Goal: Task Accomplishment & Management: Manage account settings

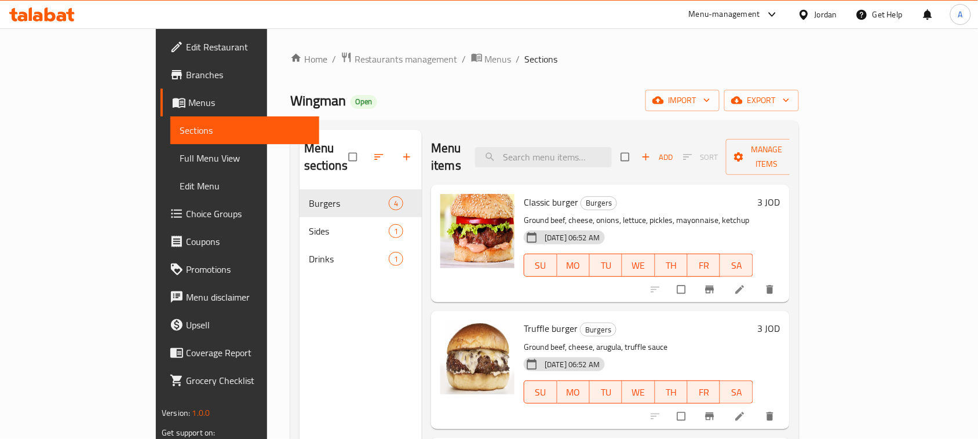
click at [836, 10] on div "Jordan" at bounding box center [826, 14] width 23 height 13
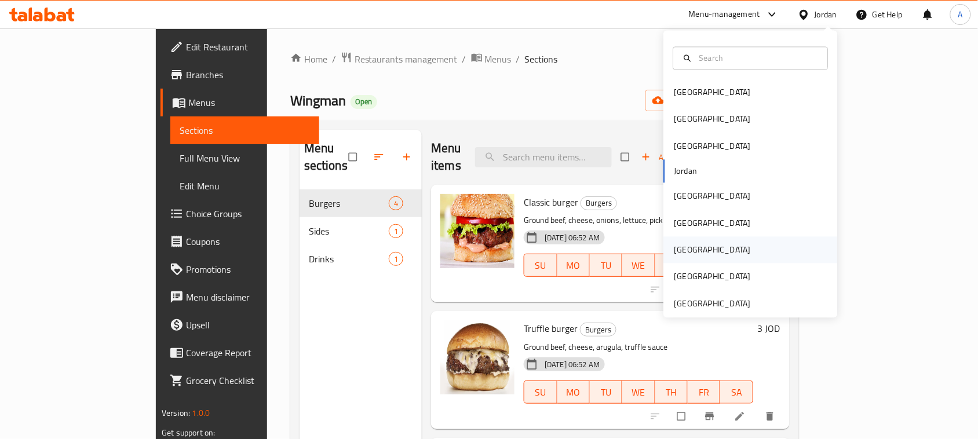
click at [687, 250] on div "[GEOGRAPHIC_DATA]" at bounding box center [712, 250] width 95 height 27
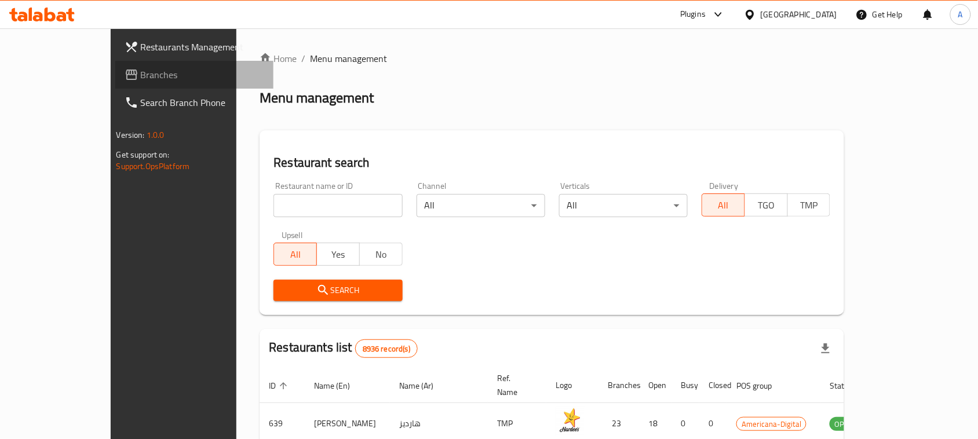
click at [141, 68] on span "Branches" at bounding box center [203, 75] width 124 height 14
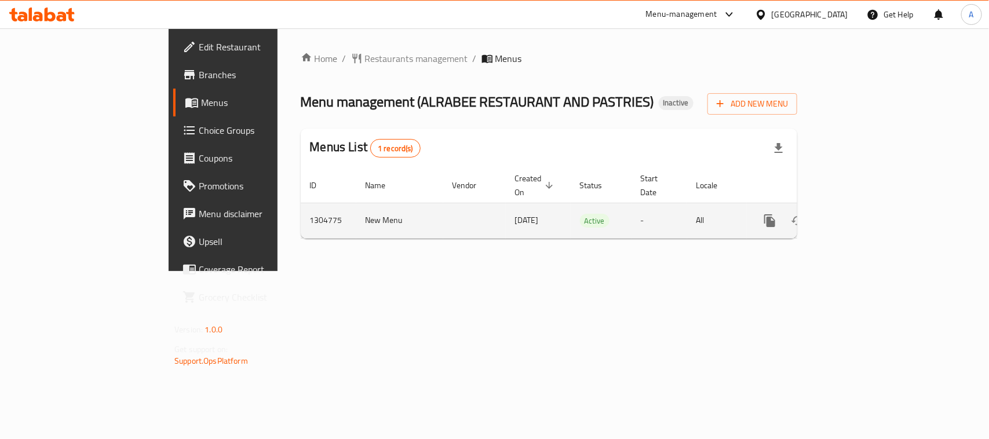
click at [861, 214] on icon "enhanced table" at bounding box center [854, 221] width 14 height 14
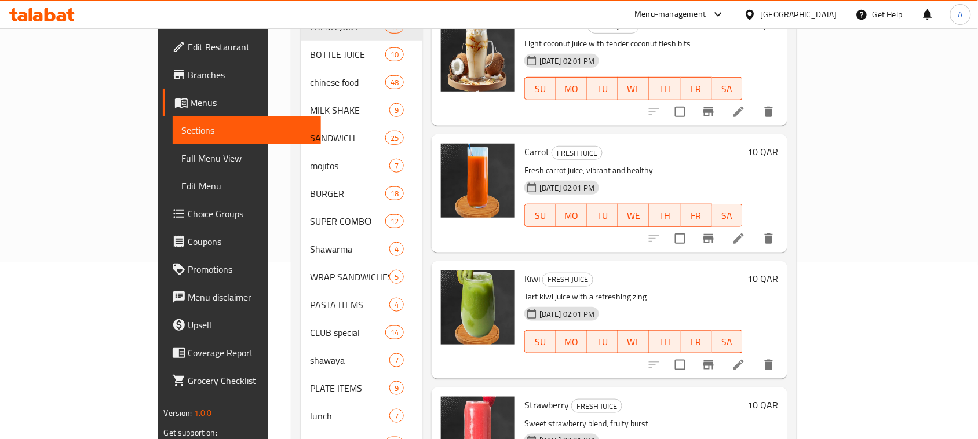
scroll to position [142, 0]
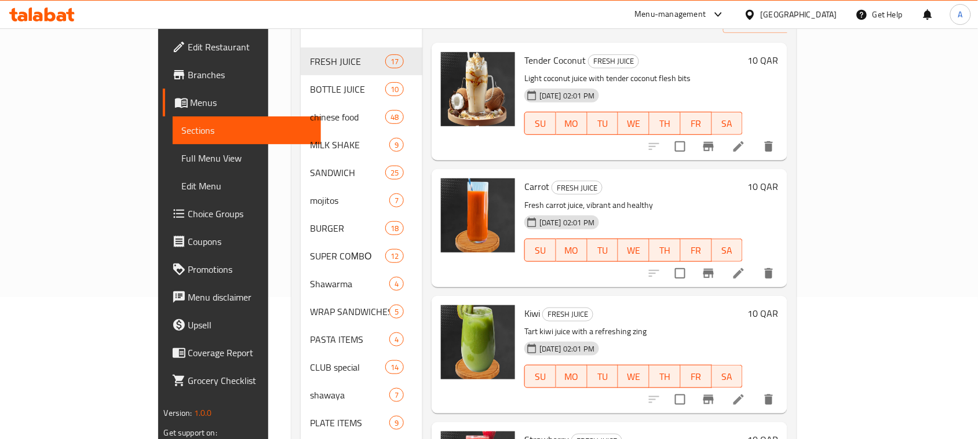
click at [268, 255] on div "Home / Restaurants management / Menus / Sections ALRABEE RESTAURANT AND PASTRIE…" at bounding box center [544, 207] width 552 height 643
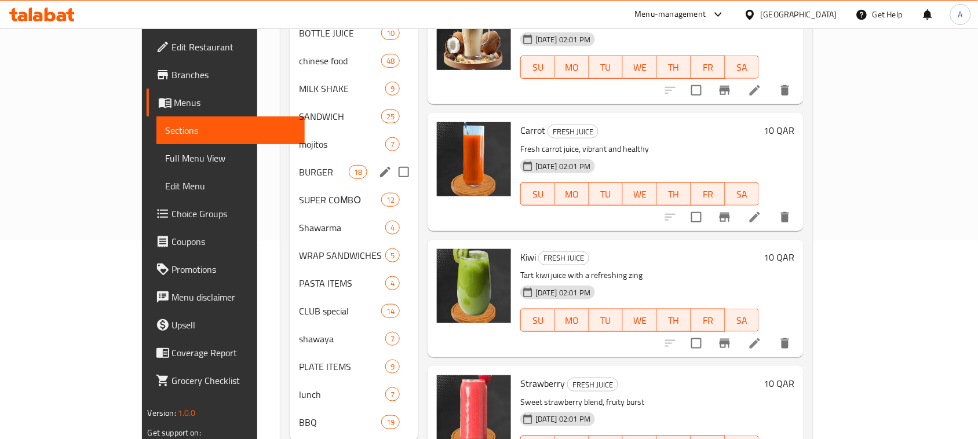
scroll to position [214, 0]
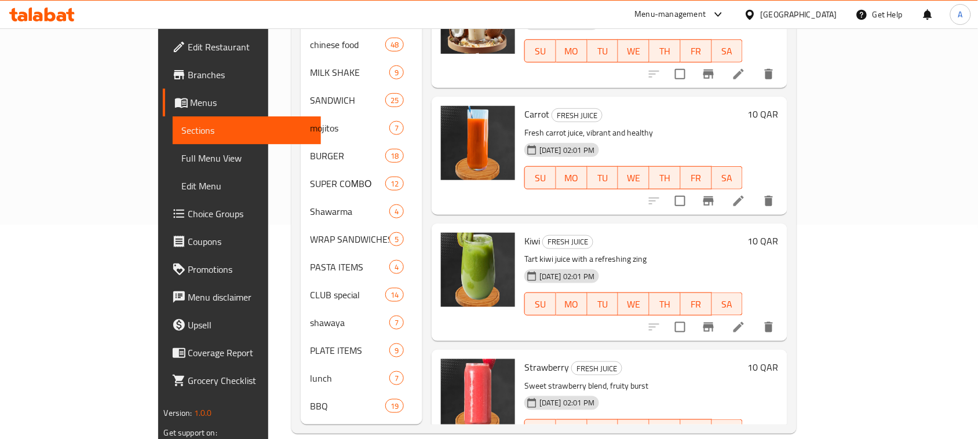
click at [182, 156] on span "Full Menu View" at bounding box center [247, 158] width 130 height 14
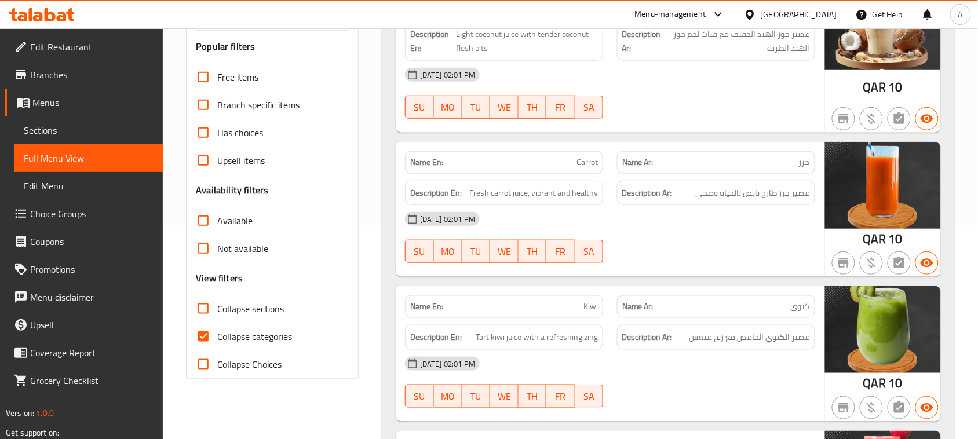
click at [199, 336] on input "Collapse categories" at bounding box center [204, 337] width 28 height 28
checkbox input "false"
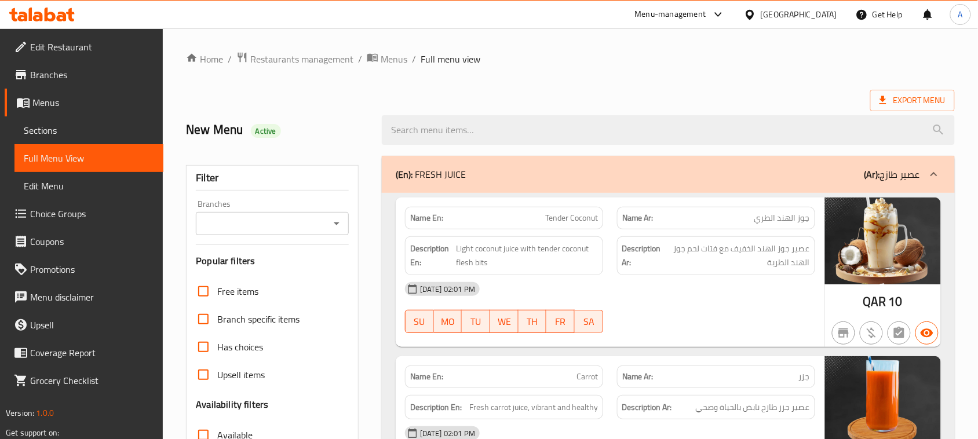
click at [636, 90] on div "Export Menu" at bounding box center [570, 100] width 769 height 21
click at [687, 166] on div "(En): FRESH JUICE (Ar): عصير طازج" at bounding box center [668, 174] width 573 height 37
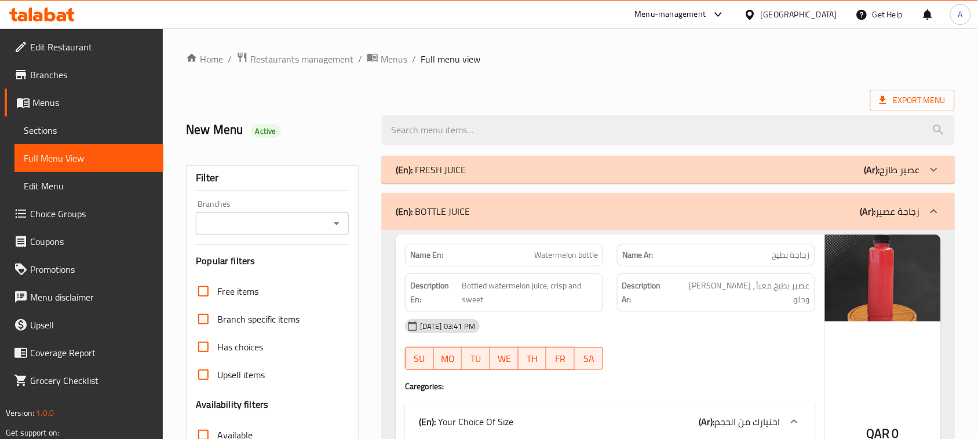
click at [624, 209] on div "(En): BOTTLE JUICE (Ar): زجاجة عصير" at bounding box center [658, 212] width 525 height 14
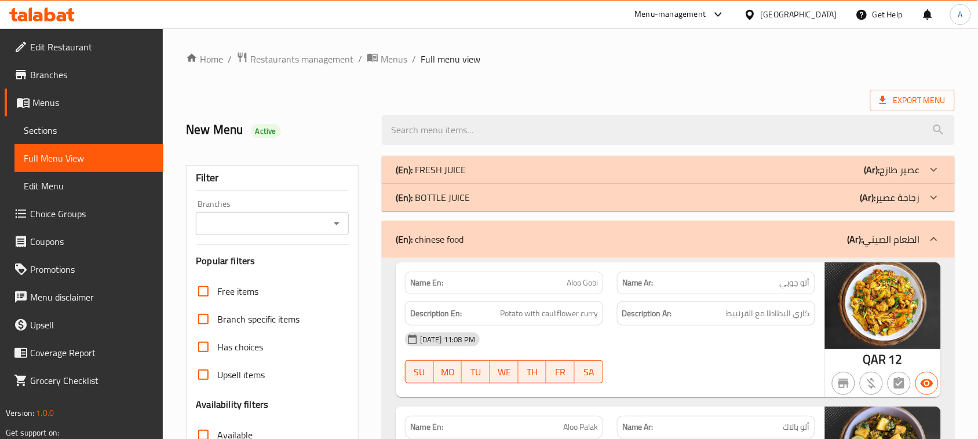
click at [589, 238] on div "(En): chinese food (Ar): الطعام الصيني" at bounding box center [658, 239] width 525 height 14
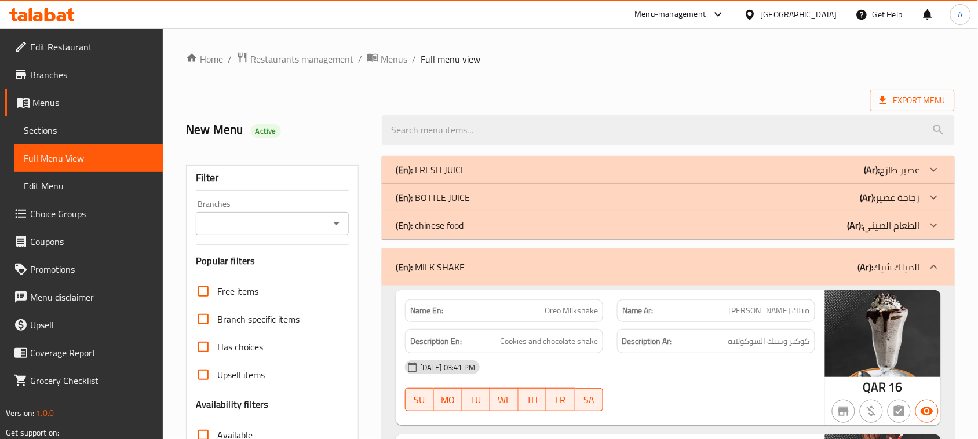
click at [559, 261] on div "(En): MILK SHAKE (Ar): الميلك شيك" at bounding box center [658, 267] width 525 height 14
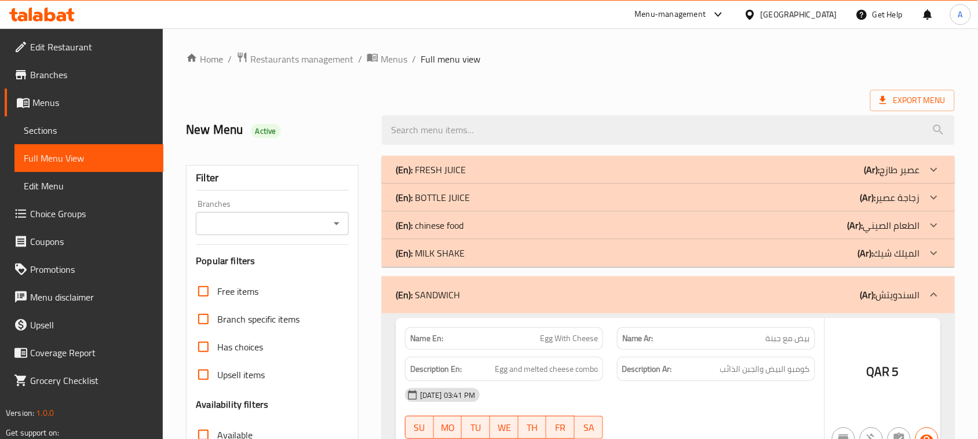
click at [548, 297] on div "(En): SANDWICH (Ar): السندويتش" at bounding box center [658, 295] width 525 height 14
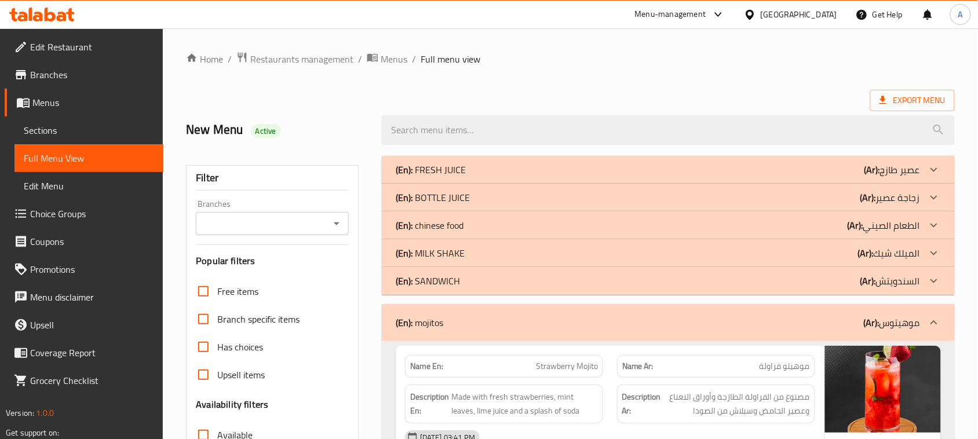
click at [576, 308] on div "(En): mojitos (Ar): موهيتوس" at bounding box center [668, 322] width 573 height 37
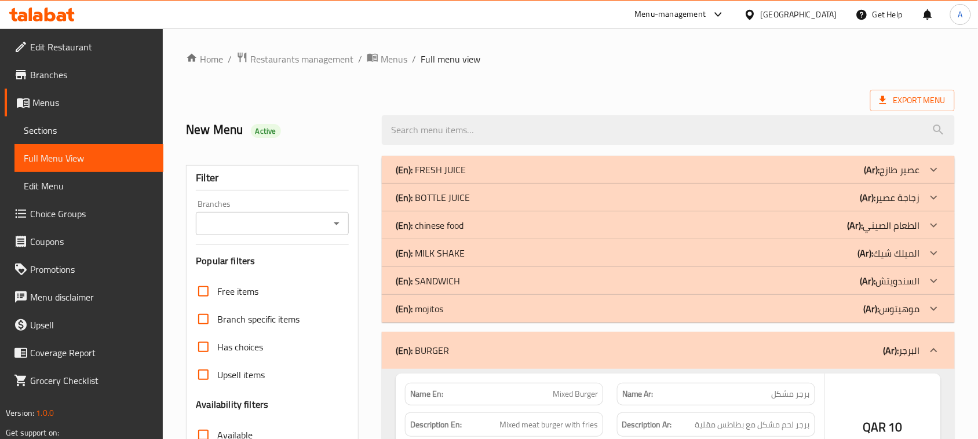
scroll to position [145, 0]
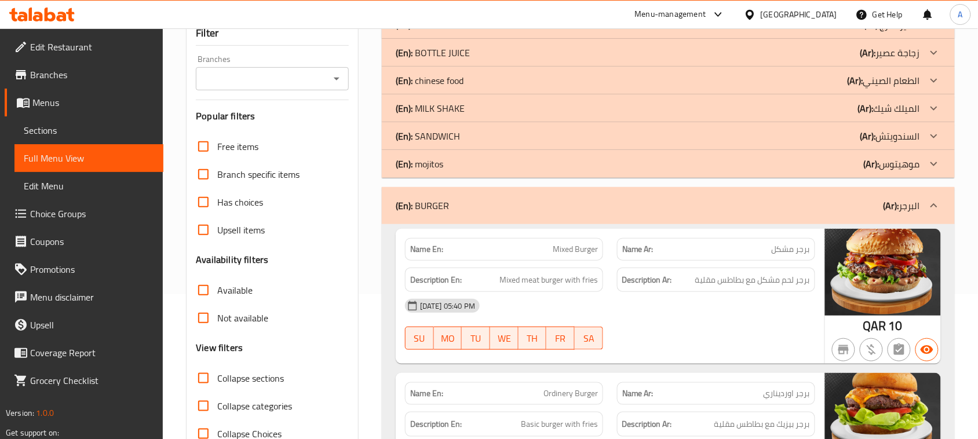
click at [594, 205] on div "(En): [PERSON_NAME] (Ar): البرجر" at bounding box center [658, 206] width 525 height 14
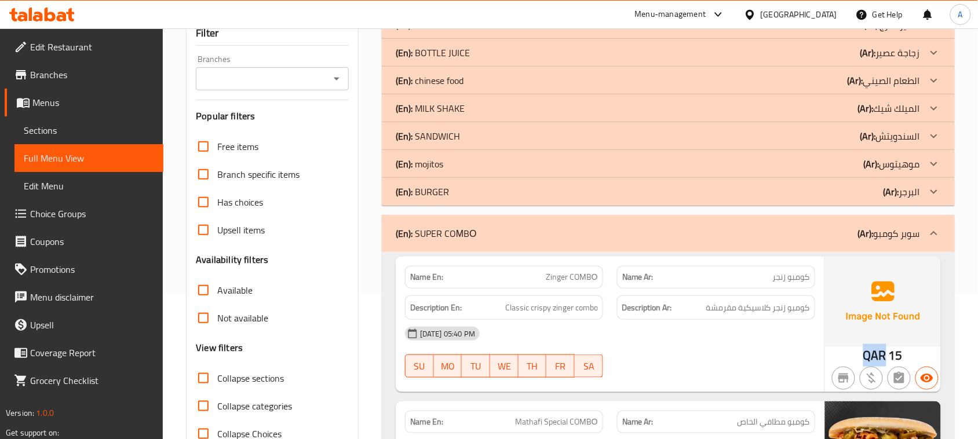
drag, startPoint x: 879, startPoint y: 355, endPoint x: 859, endPoint y: 355, distance: 20.3
click at [859, 355] on div "QAR 15" at bounding box center [883, 325] width 116 height 136
copy span "QAR"
click at [728, 326] on div "[DATE] 05:40 PM" at bounding box center [610, 334] width 424 height 28
drag, startPoint x: 514, startPoint y: 283, endPoint x: 771, endPoint y: 303, distance: 257.5
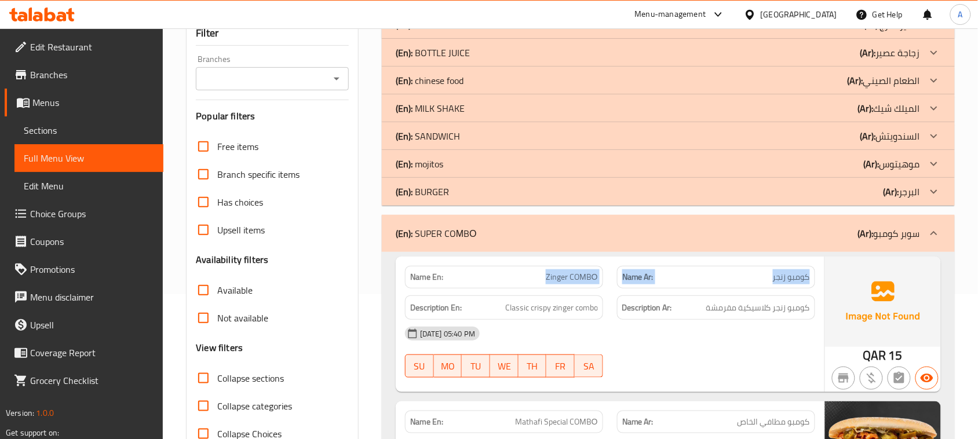
click at [771, 290] on div "Name En: Zinger COМBО Name Ar: كومبو زنجر Description En: Classic crispy zinger…" at bounding box center [610, 325] width 429 height 136
click at [773, 296] on div "Description Ar: كومبو زنجر كلاسيكية مقرمشة" at bounding box center [716, 308] width 198 height 25
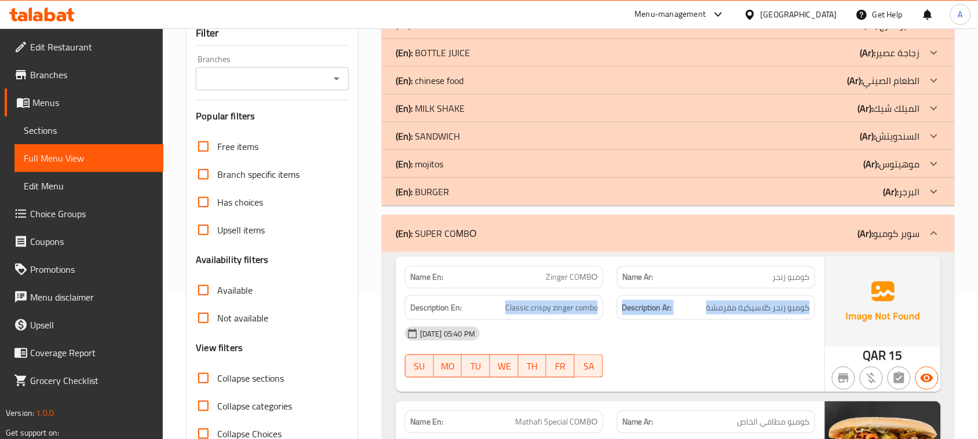
drag, startPoint x: 773, startPoint y: 296, endPoint x: 814, endPoint y: 371, distance: 86.1
click at [546, 303] on div "Description En: Classic crispy zinger combo Description Ar: كومبو زنجر كلاسيكية…" at bounding box center [610, 308] width 424 height 39
click at [814, 371] on div "[DATE] 05:40 PM SU MO TU WE TH FR SA" at bounding box center [610, 352] width 424 height 65
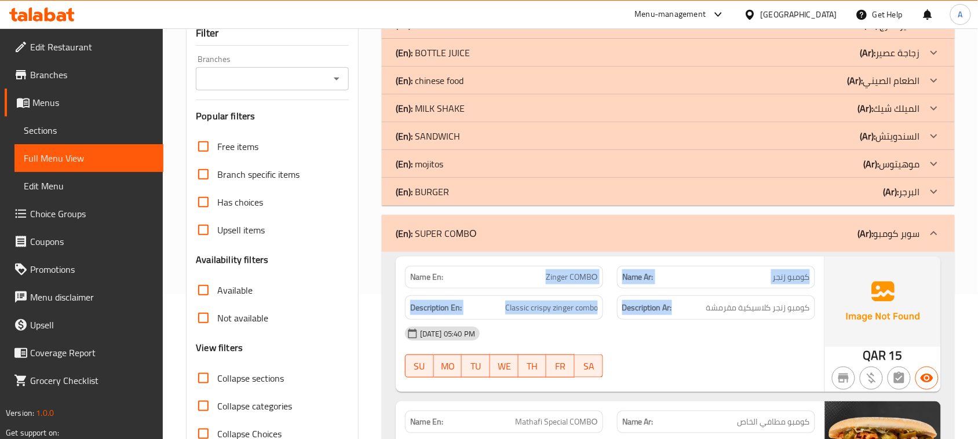
drag, startPoint x: 552, startPoint y: 268, endPoint x: 765, endPoint y: 363, distance: 232.8
click at [734, 343] on div "Name En: Zinger COМBО Name Ar: كومبو زنجر Description En: Classic crispy zinger…" at bounding box center [610, 325] width 429 height 136
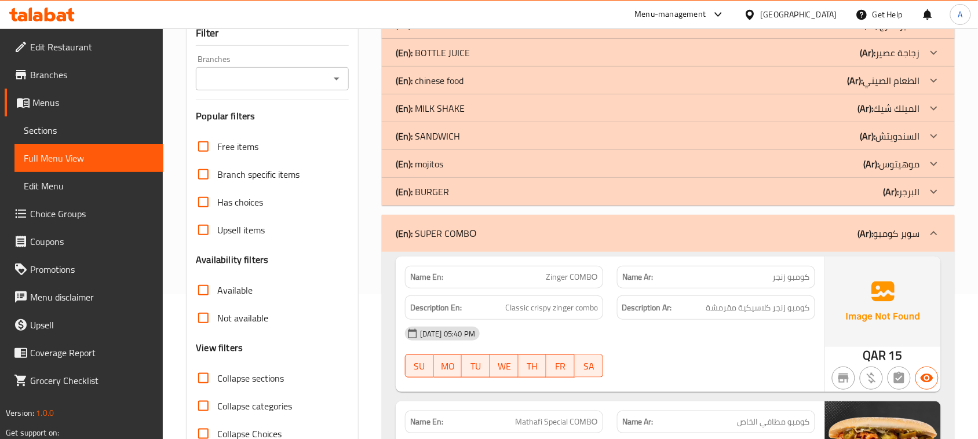
click at [766, 364] on div "[DATE] 05:40 PM SU MO TU WE TH FR SA" at bounding box center [610, 352] width 424 height 65
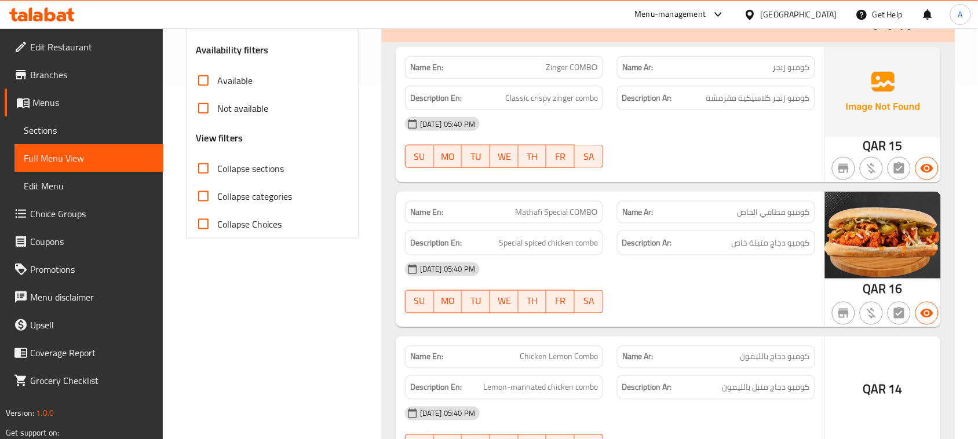
scroll to position [362, 0]
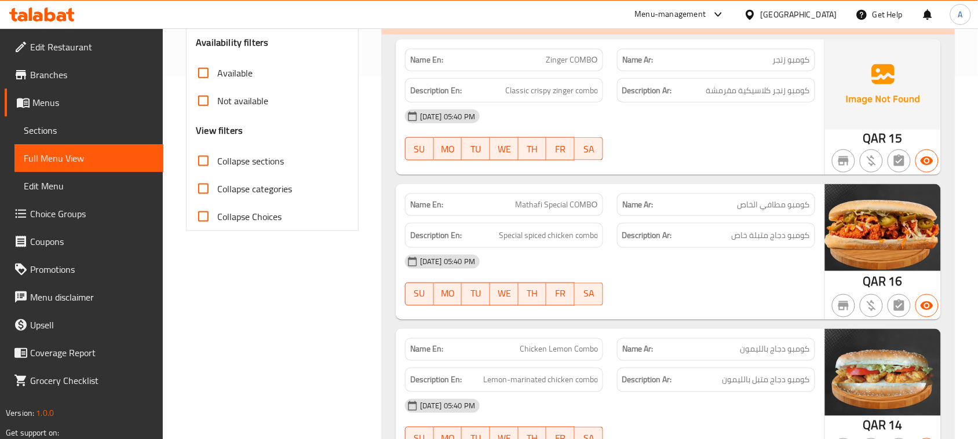
click at [749, 281] on div "[DATE] 05:40 PM SU MO TU WE TH FR SA" at bounding box center [610, 280] width 424 height 65
click at [719, 279] on div "[DATE] 05:40 PM SU MO TU WE TH FR SA" at bounding box center [610, 280] width 424 height 65
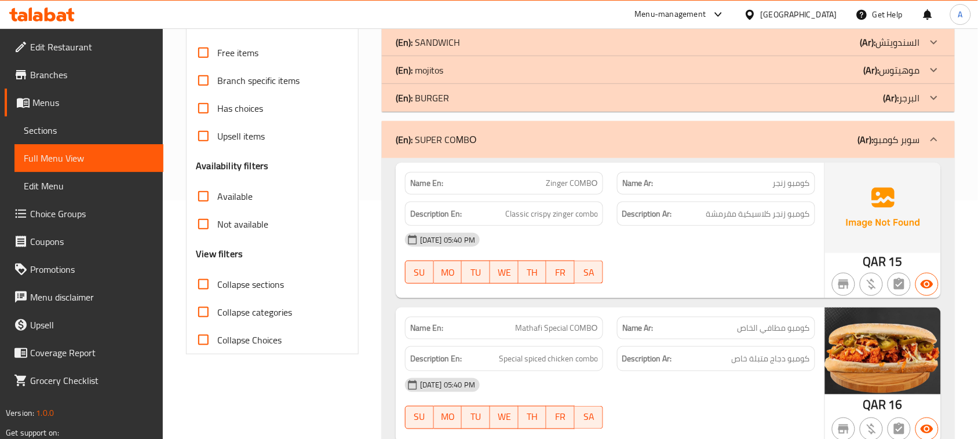
scroll to position [290, 0]
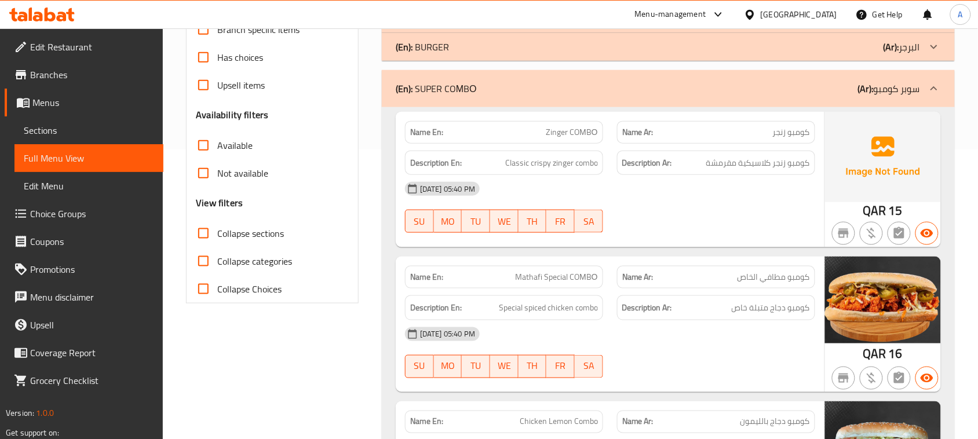
click at [702, 212] on div "[DATE] 05:40 PM SU MO TU WE TH FR SA" at bounding box center [610, 207] width 424 height 65
drag, startPoint x: 456, startPoint y: 126, endPoint x: 650, endPoint y: 192, distance: 204.6
click at [621, 165] on div "Name En: Zinger COМBО Name Ar: كومبو زنجر Description En: Classic crispy zinger…" at bounding box center [610, 180] width 429 height 136
click at [665, 231] on div at bounding box center [716, 233] width 212 height 14
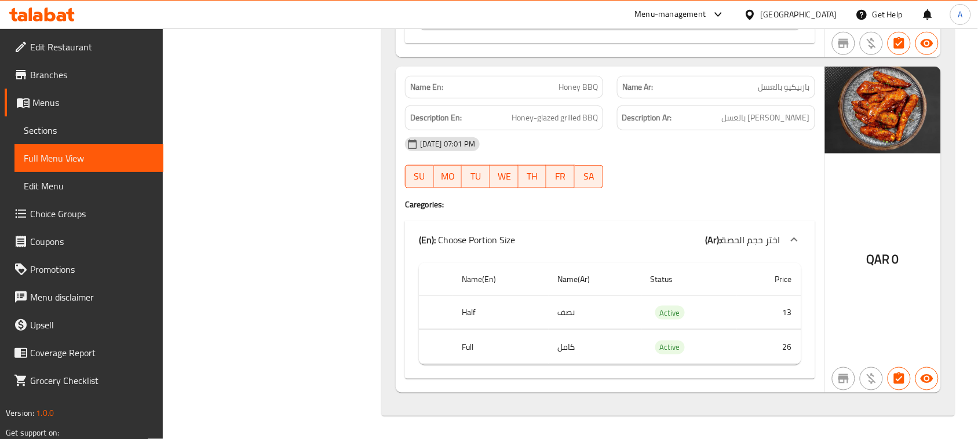
scroll to position [0, 0]
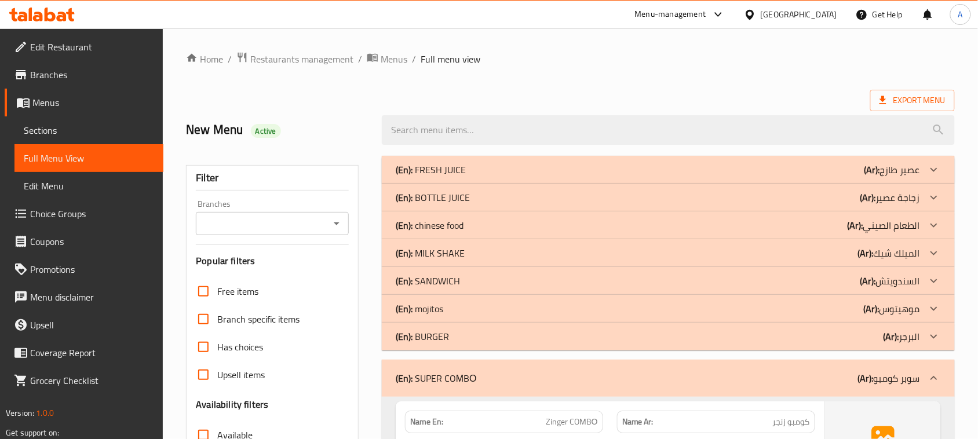
click at [883, 64] on ol "Home / Restaurants management / Menus / Full menu view" at bounding box center [570, 59] width 769 height 15
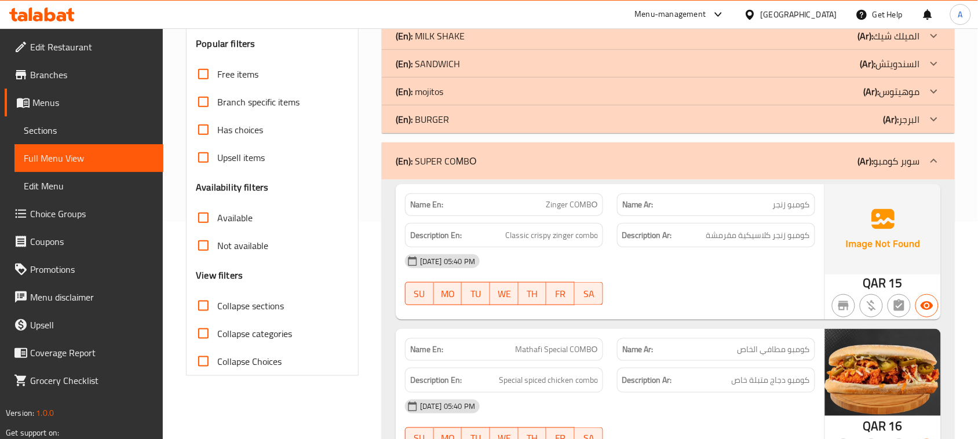
click at [737, 274] on div "[DATE] 05:40 PM" at bounding box center [610, 261] width 424 height 28
drag, startPoint x: 547, startPoint y: 201, endPoint x: 720, endPoint y: 226, distance: 175.1
click at [682, 222] on div "Name En: Zinger COМBО Name Ar: كومبو زنجر Description En: Classic crispy zinger…" at bounding box center [610, 252] width 429 height 136
click at [771, 236] on span "كومبو زنجر كلاسيكية مقرمشة" at bounding box center [759, 235] width 104 height 14
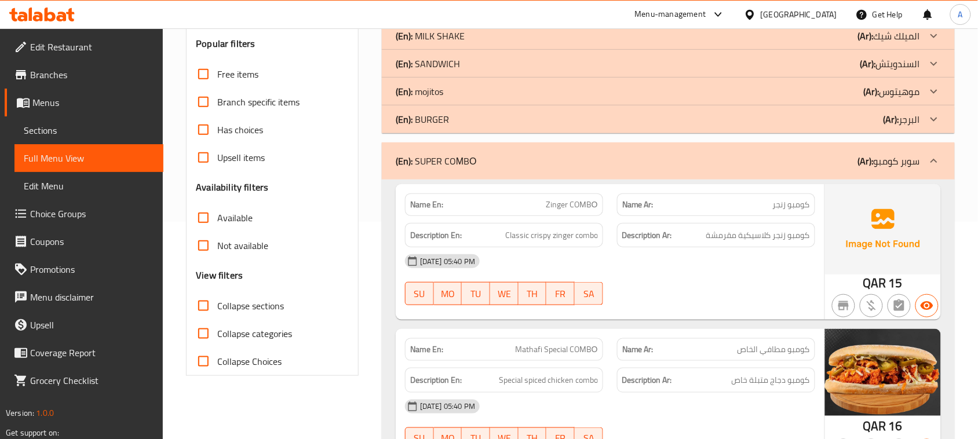
click at [771, 236] on span "كومبو زنجر كلاسيكية مقرمشة" at bounding box center [759, 235] width 104 height 14
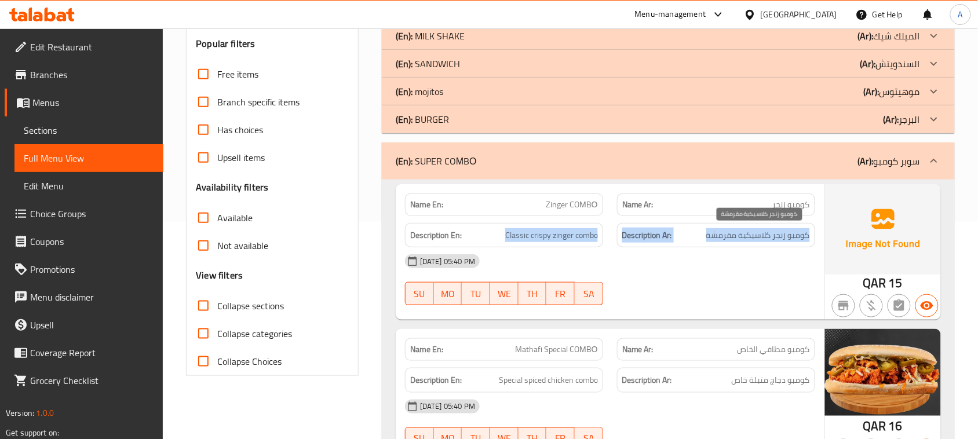
drag, startPoint x: 771, startPoint y: 236, endPoint x: 505, endPoint y: 241, distance: 266.1
click at [502, 241] on div "Description En: Classic crispy zinger combo Description Ar: كومبو زنجر كلاسيكية…" at bounding box center [610, 235] width 424 height 39
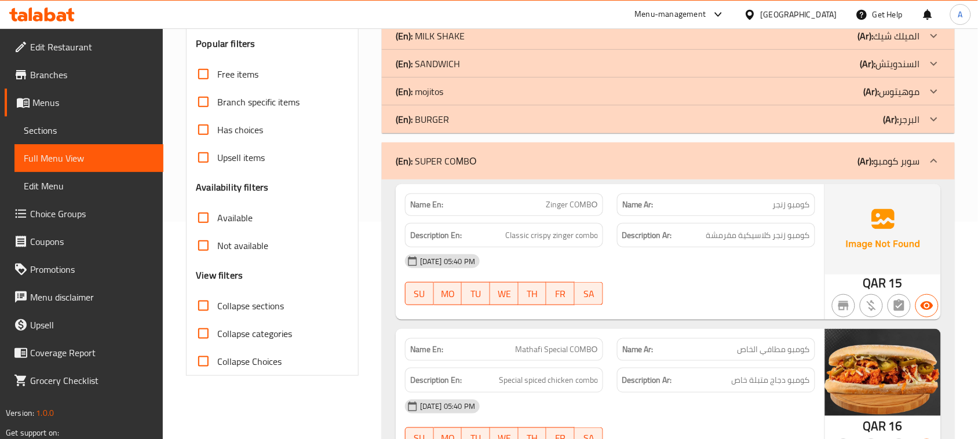
drag, startPoint x: 701, startPoint y: 267, endPoint x: 494, endPoint y: 196, distance: 218.9
click at [693, 267] on div "[DATE] 05:40 PM" at bounding box center [610, 261] width 424 height 28
drag, startPoint x: 493, startPoint y: 195, endPoint x: 725, endPoint y: 273, distance: 244.7
click at [700, 265] on div "Name En: Zinger COМBО Name Ar: كومبو زنجر Description En: Classic crispy zinger…" at bounding box center [610, 252] width 429 height 136
click at [735, 278] on div "[DATE] 05:40 PM SU MO TU WE TH FR SA" at bounding box center [610, 279] width 424 height 65
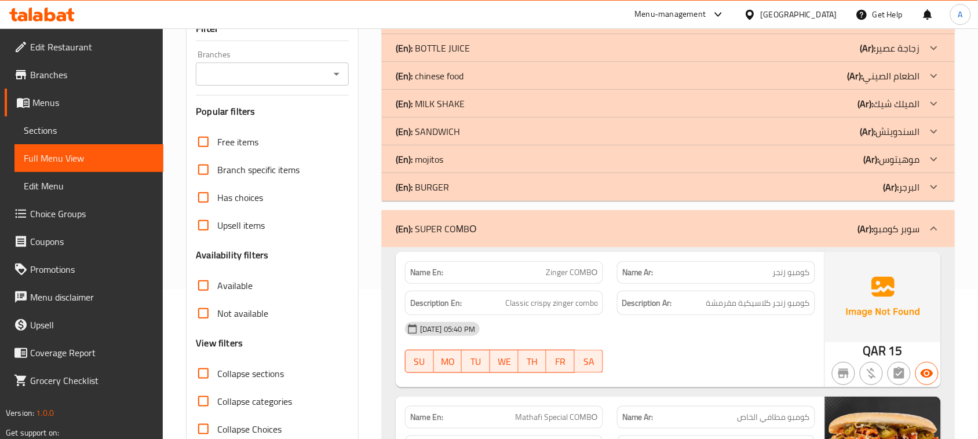
scroll to position [145, 0]
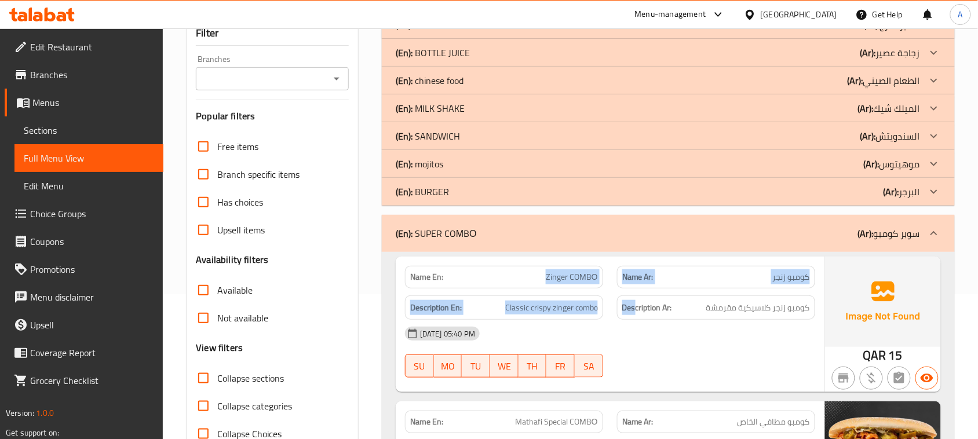
drag, startPoint x: 532, startPoint y: 274, endPoint x: 752, endPoint y: 368, distance: 238.9
click at [713, 332] on div "Name En: Zinger COМBО Name Ar: كومبو زنجر Description En: Classic crispy zinger…" at bounding box center [610, 325] width 429 height 136
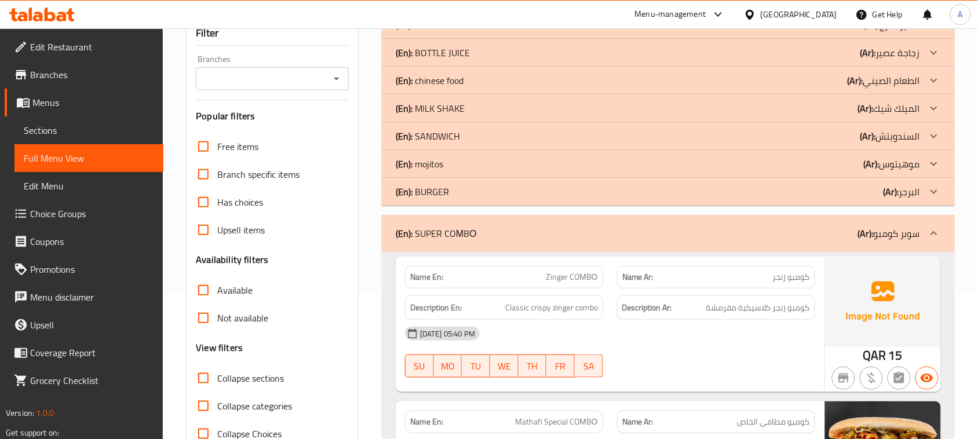
drag, startPoint x: 752, startPoint y: 374, endPoint x: 772, endPoint y: 357, distance: 26.3
click at [755, 376] on div at bounding box center [716, 378] width 212 height 14
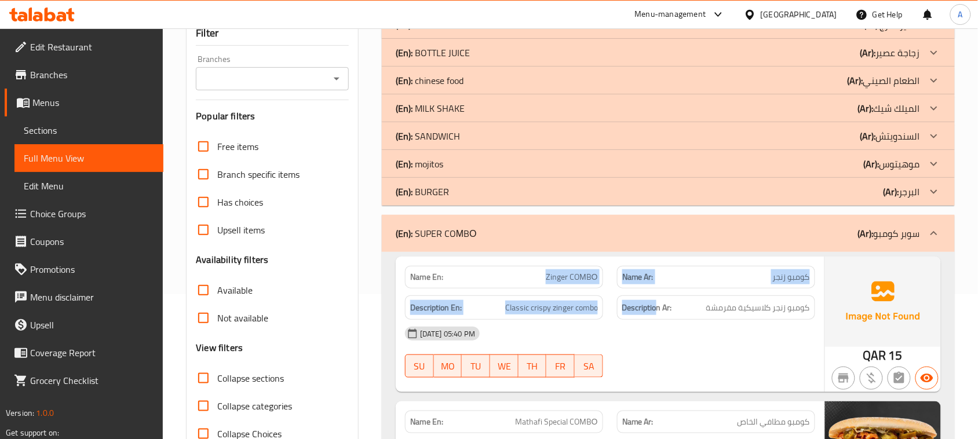
drag, startPoint x: 537, startPoint y: 256, endPoint x: 688, endPoint y: 336, distance: 170.9
click at [748, 374] on div at bounding box center [716, 378] width 212 height 14
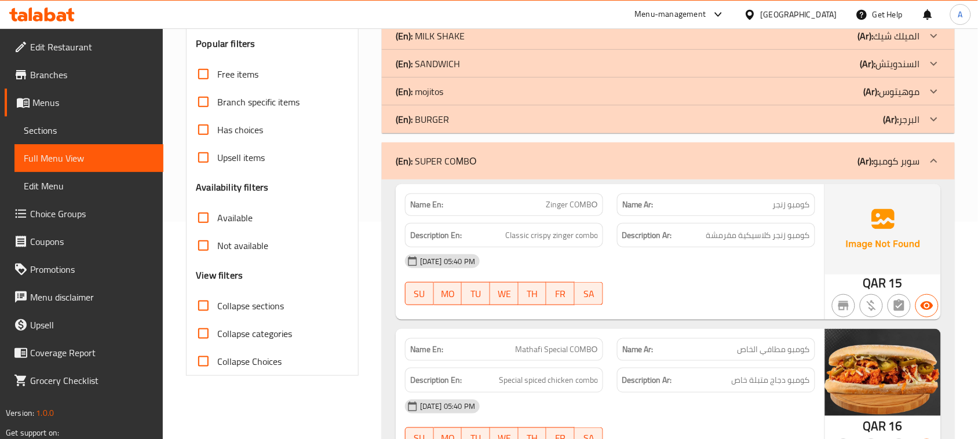
click at [745, 290] on div "[DATE] 05:40 PM SU MO TU WE TH FR SA" at bounding box center [610, 279] width 424 height 65
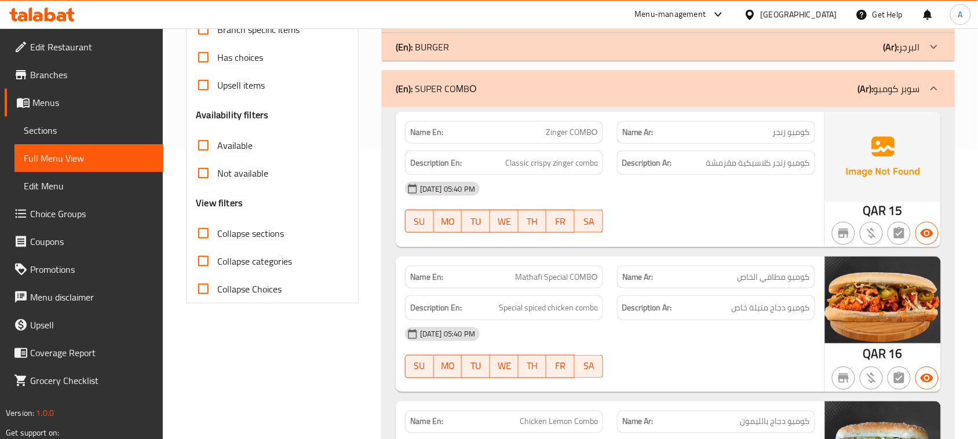
click at [667, 227] on div at bounding box center [716, 233] width 212 height 14
drag, startPoint x: 519, startPoint y: 131, endPoint x: 719, endPoint y: 207, distance: 213.9
click at [697, 184] on div "Name En: Zinger COМBО Name Ar: كومبو زنجر Description En: Classic crispy zinger…" at bounding box center [610, 180] width 429 height 136
click at [722, 221] on div "[DATE] 05:40 PM SU MO TU WE TH FR SA" at bounding box center [610, 207] width 424 height 65
click at [765, 160] on span "كومبو زنجر كلاسيكية مقرمشة" at bounding box center [759, 163] width 104 height 14
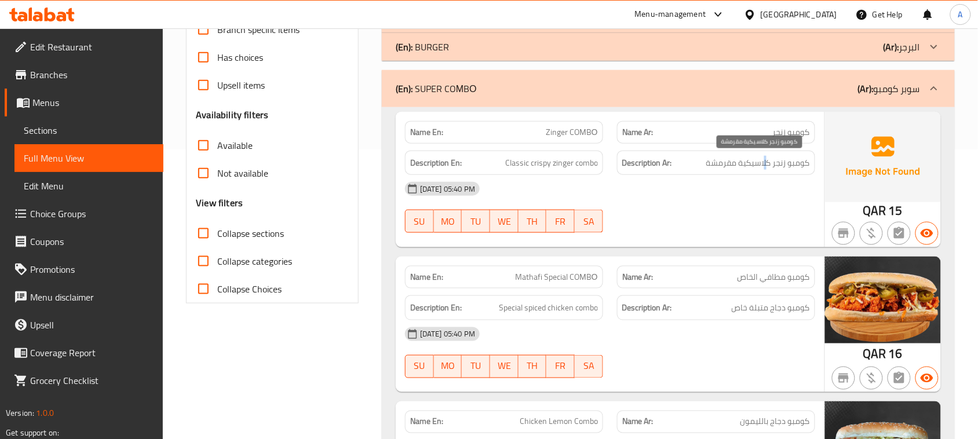
click at [765, 160] on span "كومبو زنجر كلاسيكية مقرمشة" at bounding box center [759, 163] width 104 height 14
drag, startPoint x: 765, startPoint y: 160, endPoint x: 652, endPoint y: 170, distance: 113.5
click at [645, 163] on h6 "Description Ar: كومبو زنجر كلاسيكية مقرمشة" at bounding box center [716, 163] width 188 height 14
click at [804, 242] on div "Name En: Zinger COМBО Name Ar: كومبو زنجر Description En: Classic crispy zinger…" at bounding box center [610, 180] width 429 height 136
click at [761, 136] on p "Name Ar: [PERSON_NAME]" at bounding box center [716, 132] width 188 height 12
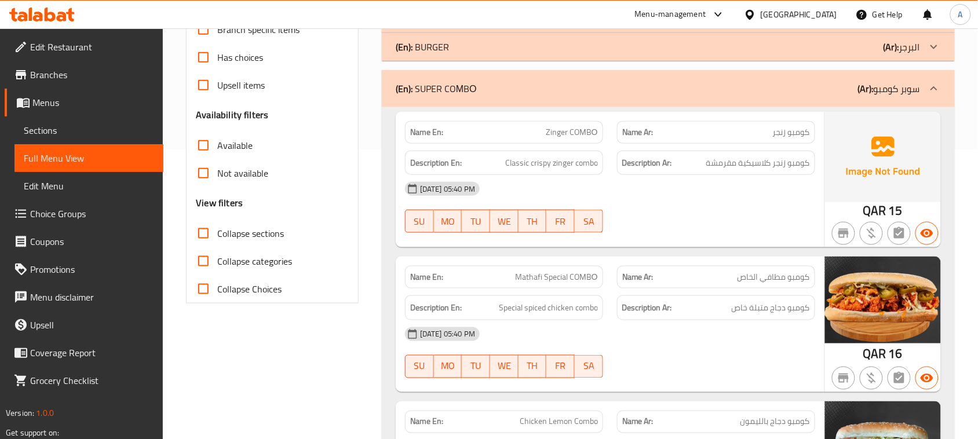
click at [747, 189] on div "[DATE] 05:40 PM" at bounding box center [610, 189] width 424 height 28
drag, startPoint x: 753, startPoint y: 164, endPoint x: 741, endPoint y: 175, distance: 16.8
click at [746, 165] on span "كومبو زنجر كلاسيكية مقرمشة" at bounding box center [759, 163] width 104 height 14
click at [737, 239] on div at bounding box center [716, 233] width 212 height 14
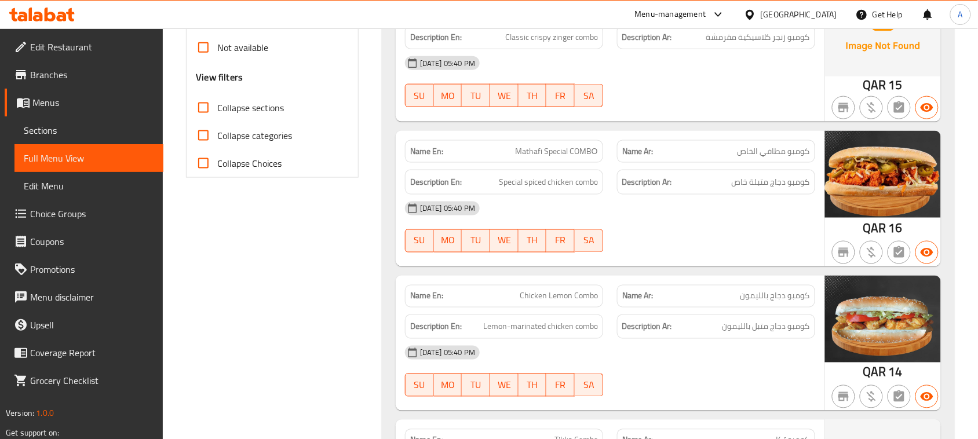
scroll to position [435, 0]
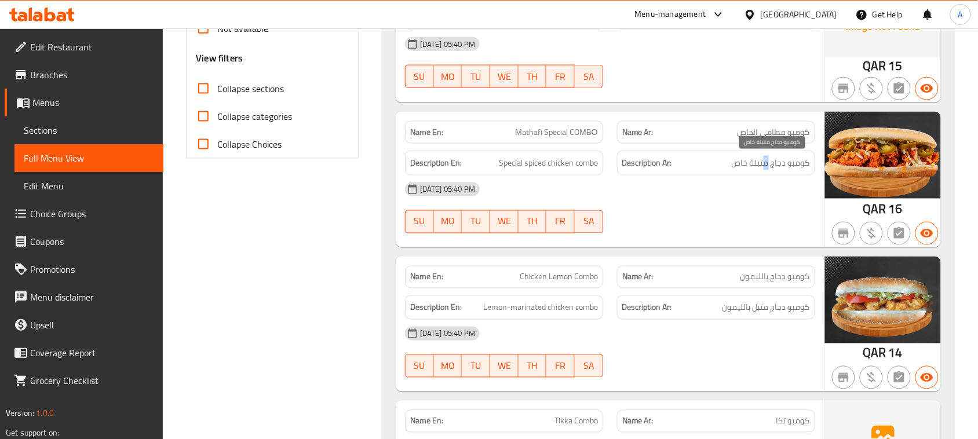
drag, startPoint x: 767, startPoint y: 167, endPoint x: 725, endPoint y: 242, distance: 86.4
click at [751, 174] on div "Description Ar: كومبو دجاج متبلة خاص" at bounding box center [716, 163] width 198 height 25
click at [754, 261] on div "Name Ar: كومبو دجاج بالليمون" at bounding box center [716, 277] width 212 height 37
drag, startPoint x: 751, startPoint y: 137, endPoint x: 786, endPoint y: 198, distance: 69.6
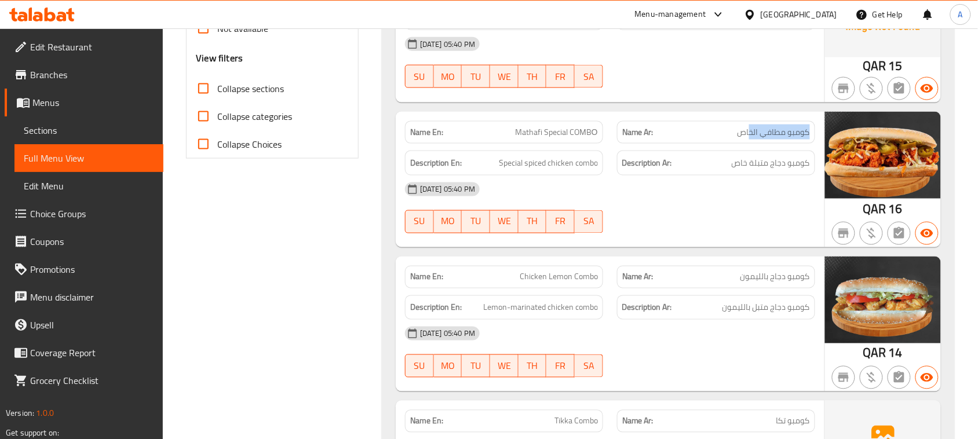
click at [813, 144] on div "Name En: Mathafi Special COМBО Name Ar: كومبو مطافي الخاص Description En: Speci…" at bounding box center [610, 180] width 429 height 136
click at [767, 210] on div "[DATE] 05:40 PM SU MO TU WE TH FR SA" at bounding box center [610, 208] width 424 height 65
drag, startPoint x: 513, startPoint y: 131, endPoint x: 622, endPoint y: 155, distance: 111.5
click at [591, 132] on p "Name En: Mathafi Special COМBО" at bounding box center [504, 132] width 188 height 12
click at [729, 235] on div at bounding box center [716, 234] width 212 height 14
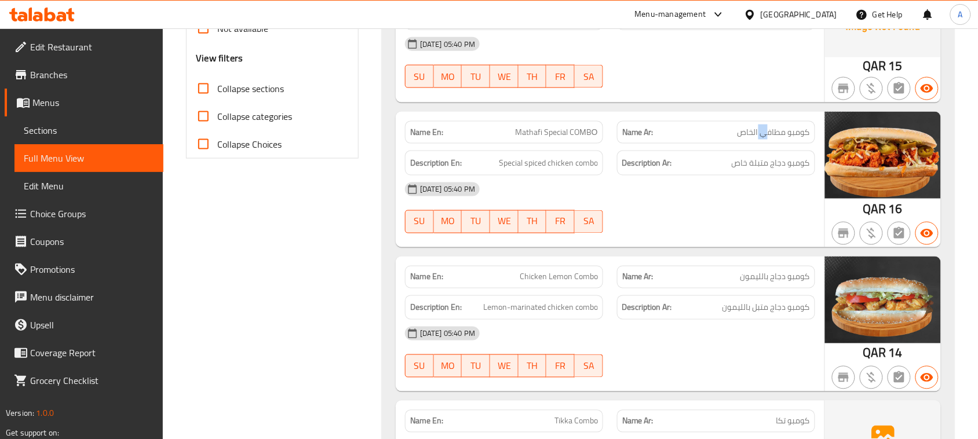
drag, startPoint x: 763, startPoint y: 135, endPoint x: 759, endPoint y: 158, distance: 23.0
click at [758, 135] on span "كومبو مطافي الخاص" at bounding box center [774, 132] width 72 height 12
drag, startPoint x: 791, startPoint y: 163, endPoint x: 755, endPoint y: 161, distance: 36.6
click at [755, 160] on span "كومبو دجاج متبلة خاص" at bounding box center [771, 163] width 78 height 14
click at [772, 215] on div "[DATE] 05:40 PM SU MO TU WE TH FR SA" at bounding box center [610, 208] width 424 height 65
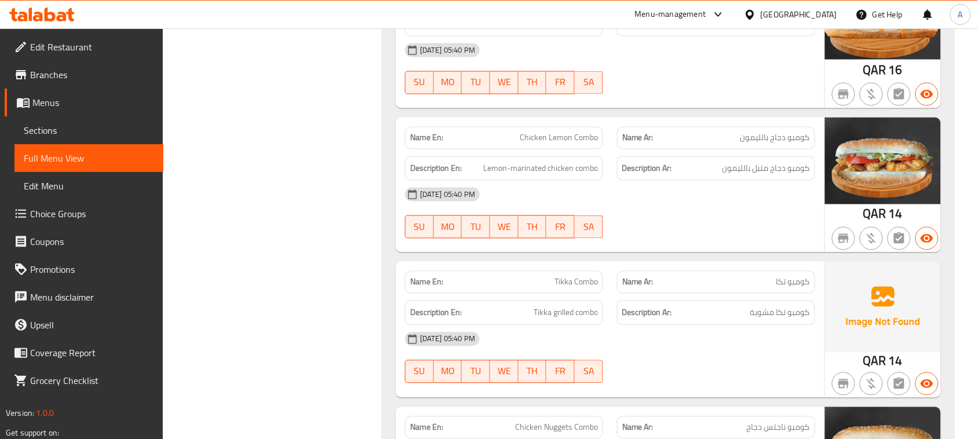
scroll to position [580, 0]
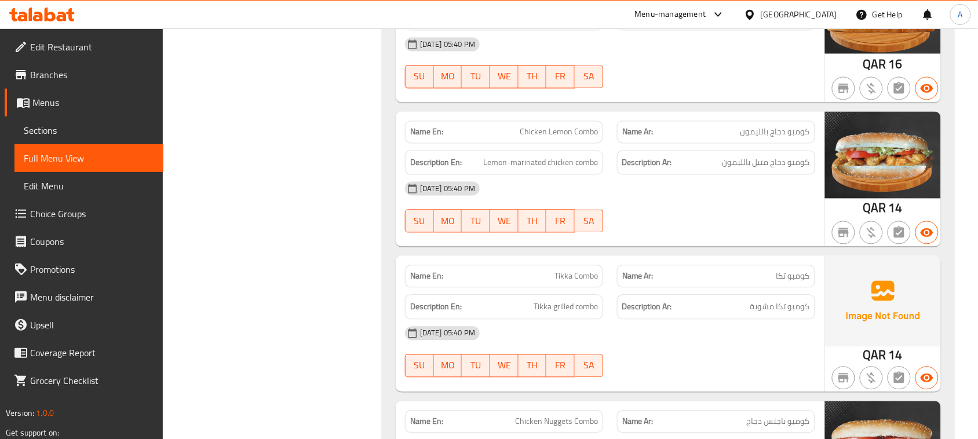
drag, startPoint x: 525, startPoint y: 143, endPoint x: 636, endPoint y: 180, distance: 116.9
click at [581, 152] on div "Name En: Chicken Lemon Combo Name Ar: كومبو دجاج بالليمون Description En: Lemon…" at bounding box center [610, 180] width 429 height 136
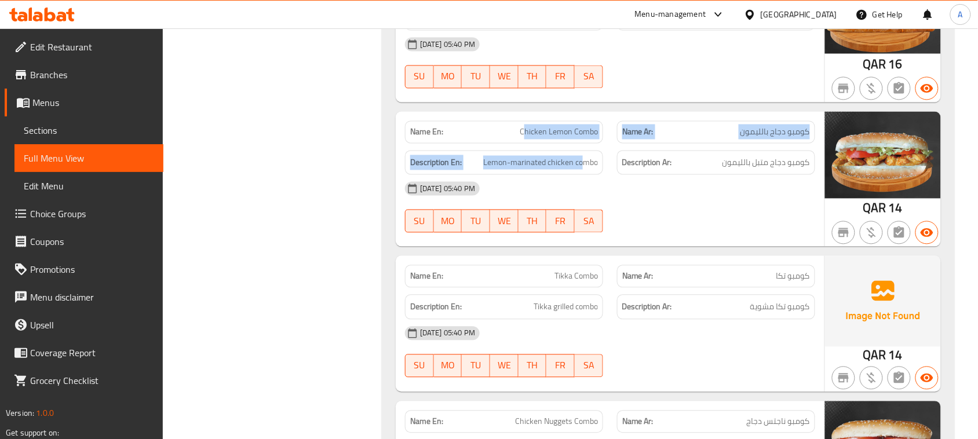
click at [762, 132] on span "كومبو دجاج بالليمون" at bounding box center [776, 132] width 70 height 12
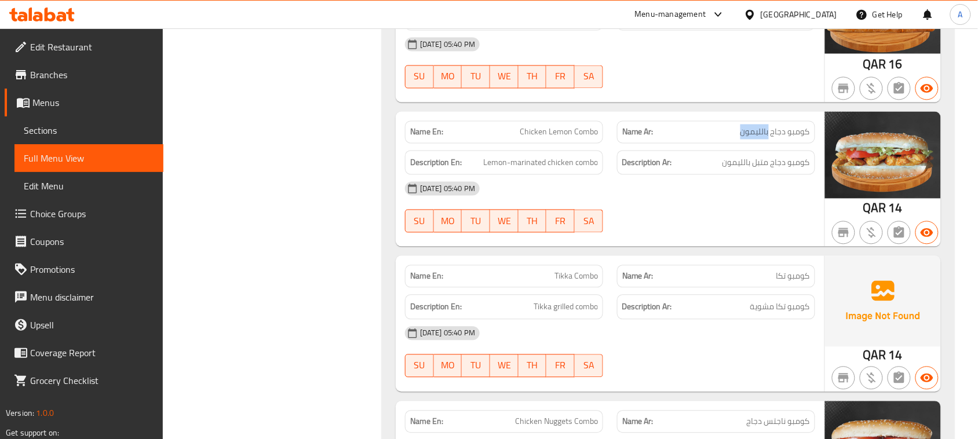
click at [762, 132] on span "كومبو دجاج بالليمون" at bounding box center [776, 132] width 70 height 12
click at [756, 210] on div "[DATE] 05:40 PM SU MO TU WE TH FR SA" at bounding box center [610, 207] width 424 height 65
drag, startPoint x: 790, startPoint y: 157, endPoint x: 759, endPoint y: 161, distance: 30.9
click at [763, 160] on span "كومبو دجاج متبل بالليمون" at bounding box center [767, 163] width 88 height 14
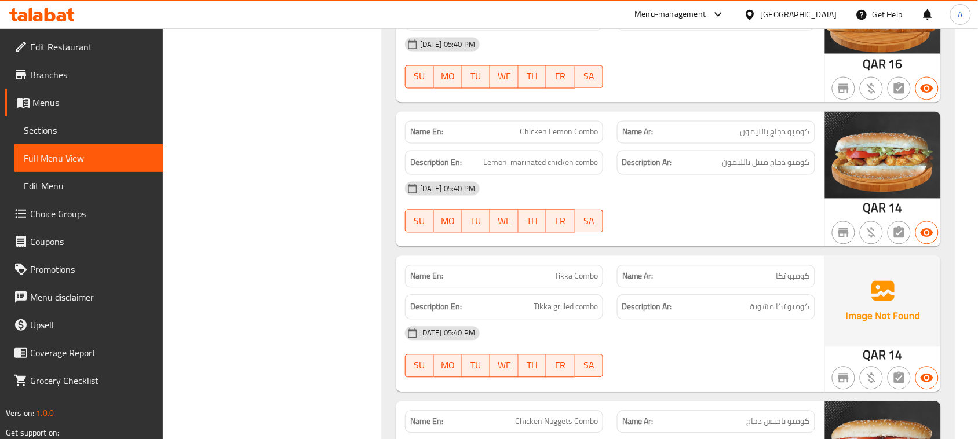
click at [736, 220] on div "[DATE] 05:40 PM SU MO TU WE TH FR SA" at bounding box center [610, 207] width 424 height 65
drag, startPoint x: 603, startPoint y: 287, endPoint x: 711, endPoint y: 345, distance: 122.4
click at [671, 299] on div "Name En: Tikka Combo Name Ar: كومبو تكا Description En: Tikka grilled combo Des…" at bounding box center [610, 324] width 429 height 136
click at [711, 357] on div "[DATE] 05:40 PM SU MO TU WE TH FR SA" at bounding box center [610, 352] width 424 height 65
drag, startPoint x: 787, startPoint y: 316, endPoint x: 755, endPoint y: 332, distance: 35.3
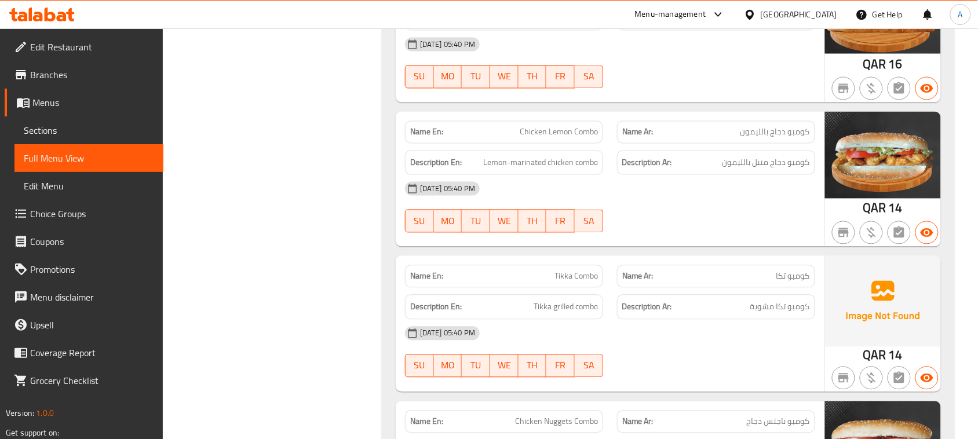
click at [763, 318] on div "Description Ar: كومبو تكا مشوية" at bounding box center [716, 307] width 198 height 25
drag, startPoint x: 745, startPoint y: 344, endPoint x: 646, endPoint y: 340, distance: 99.2
click at [742, 344] on div "[DATE] 05:40 PM" at bounding box center [610, 334] width 424 height 28
click at [761, 222] on div "[DATE] 05:40 PM SU MO TU WE TH FR SA" at bounding box center [610, 207] width 424 height 65
drag, startPoint x: 771, startPoint y: 164, endPoint x: 763, endPoint y: 166, distance: 7.7
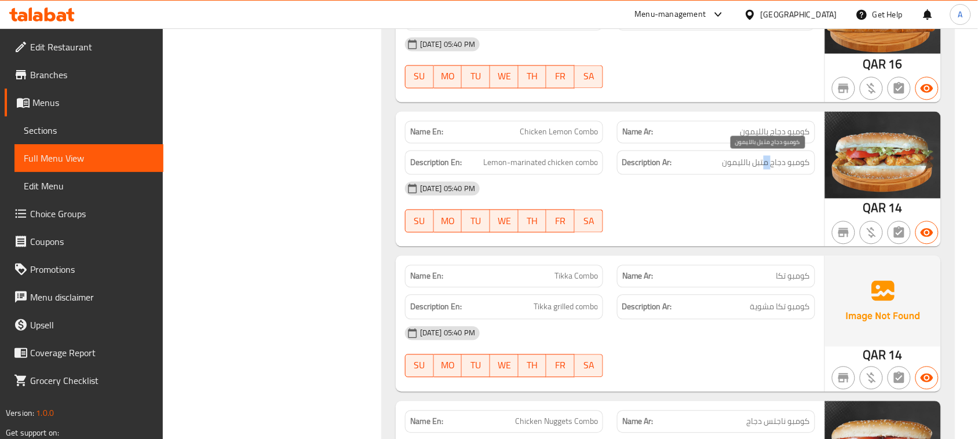
click at [763, 165] on span "كومبو دجاج متبل بالليمون" at bounding box center [767, 163] width 88 height 14
click at [748, 238] on div at bounding box center [716, 233] width 212 height 14
drag, startPoint x: 591, startPoint y: 319, endPoint x: 656, endPoint y: 319, distance: 64.9
click at [632, 319] on div "Description En: Tikka grilled combo Description Ar: كومبو تكا مشوية" at bounding box center [610, 307] width 424 height 39
click at [690, 351] on div "[DATE] 05:40 PM SU MO TU WE TH FR SA" at bounding box center [610, 352] width 424 height 65
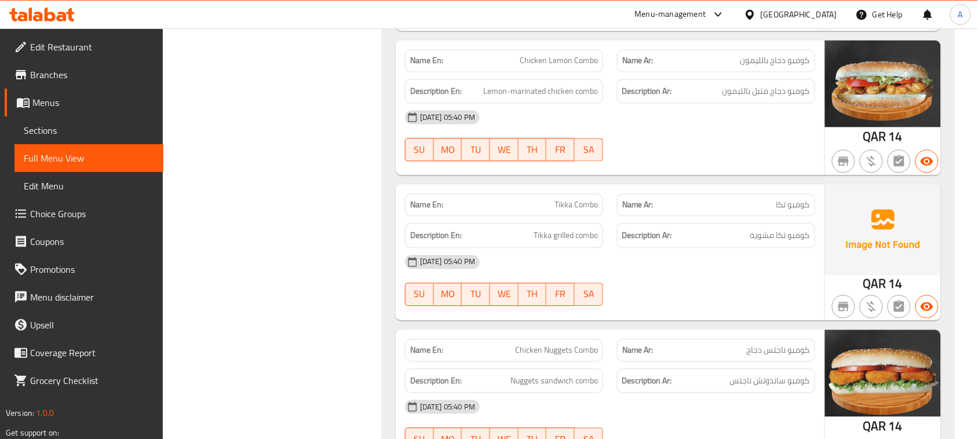
scroll to position [652, 0]
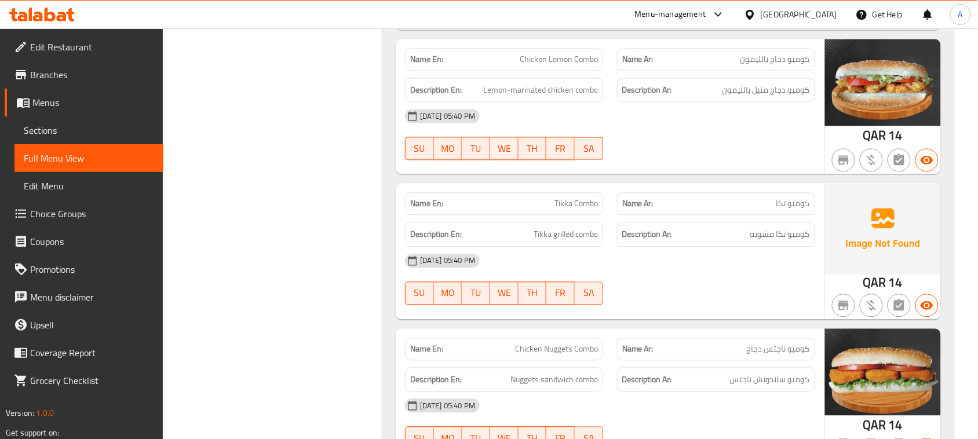
drag, startPoint x: 502, startPoint y: 346, endPoint x: 632, endPoint y: 313, distance: 134.0
click at [675, 284] on div "[DATE] 05:40 PM SU MO TU WE TH FR SA" at bounding box center [610, 279] width 424 height 65
drag, startPoint x: 564, startPoint y: 212, endPoint x: 664, endPoint y: 151, distance: 117.3
click at [592, 207] on div "Name En: [PERSON_NAME]" at bounding box center [504, 204] width 198 height 23
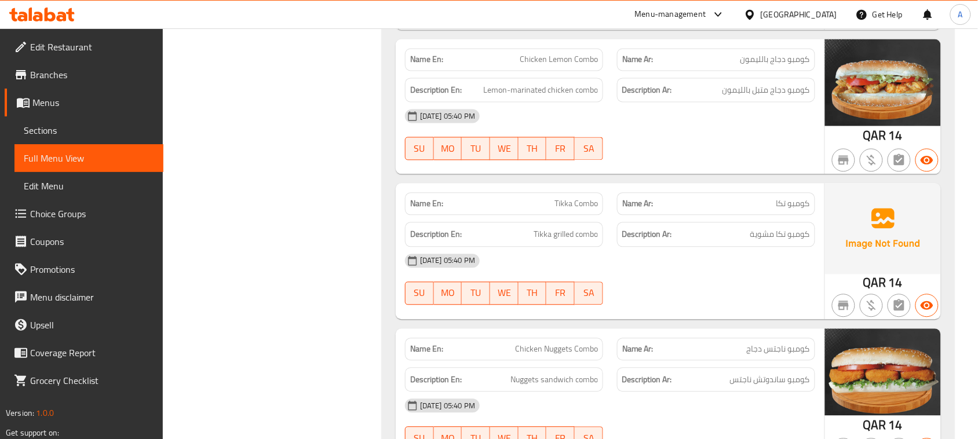
click at [669, 143] on div "[DATE] 05:40 PM SU MO TU WE TH FR SA" at bounding box center [610, 135] width 424 height 65
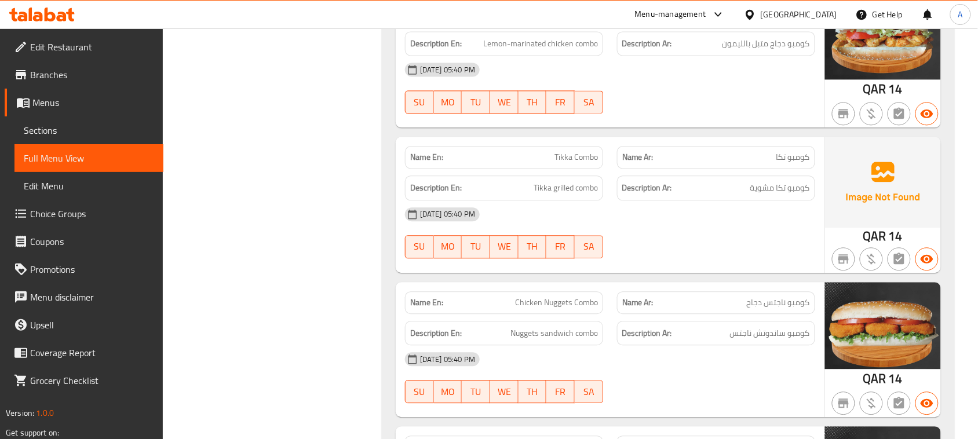
scroll to position [725, 0]
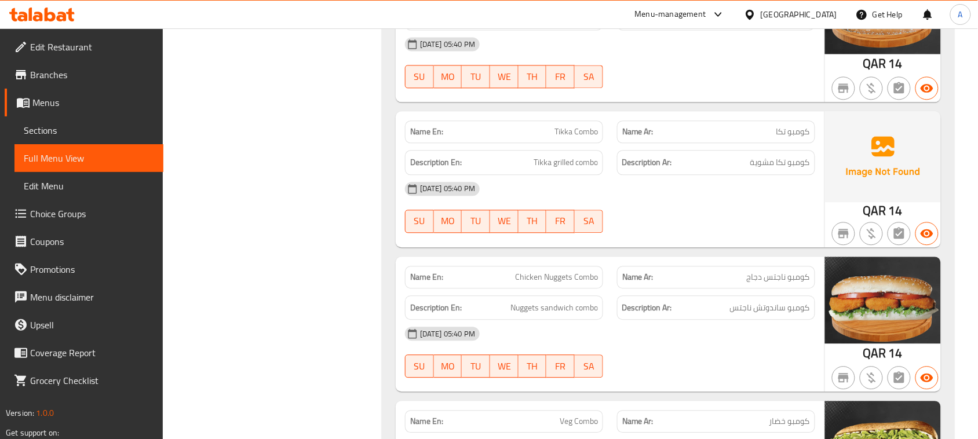
drag, startPoint x: 543, startPoint y: 111, endPoint x: 787, endPoint y: 203, distance: 260.8
click at [777, 158] on span "كومبو تكا مشوية" at bounding box center [781, 162] width 60 height 14
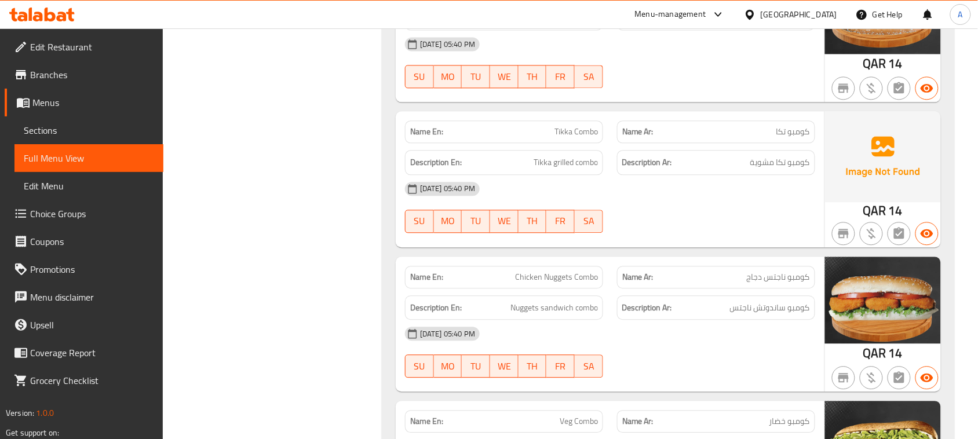
drag, startPoint x: 756, startPoint y: 218, endPoint x: 537, endPoint y: 201, distance: 220.4
click at [731, 219] on div "[DATE] 05:40 PM SU MO TU WE TH FR SA" at bounding box center [610, 207] width 424 height 65
drag, startPoint x: 664, startPoint y: 201, endPoint x: 732, endPoint y: 231, distance: 74.0
click at [722, 223] on div "Name En: Tikka Combo Name Ar: كومبو تكا Description En: Tikka grilled combo Des…" at bounding box center [610, 179] width 429 height 136
click at [732, 231] on div at bounding box center [716, 233] width 212 height 14
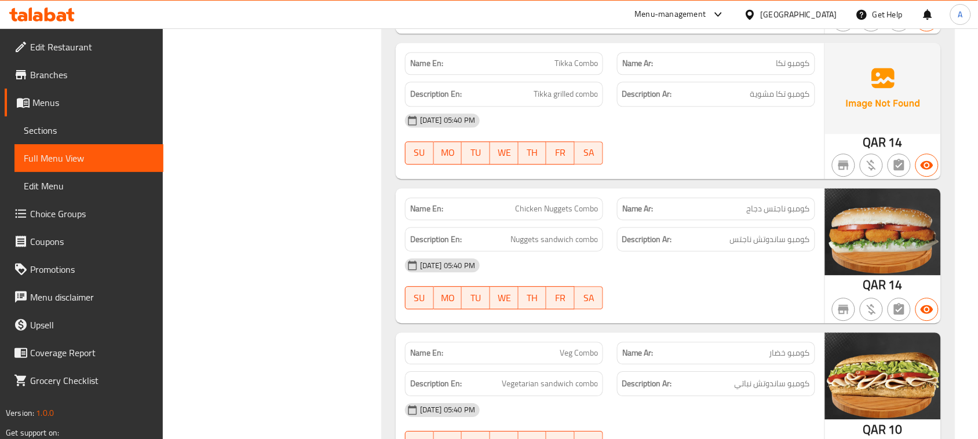
scroll to position [869, 0]
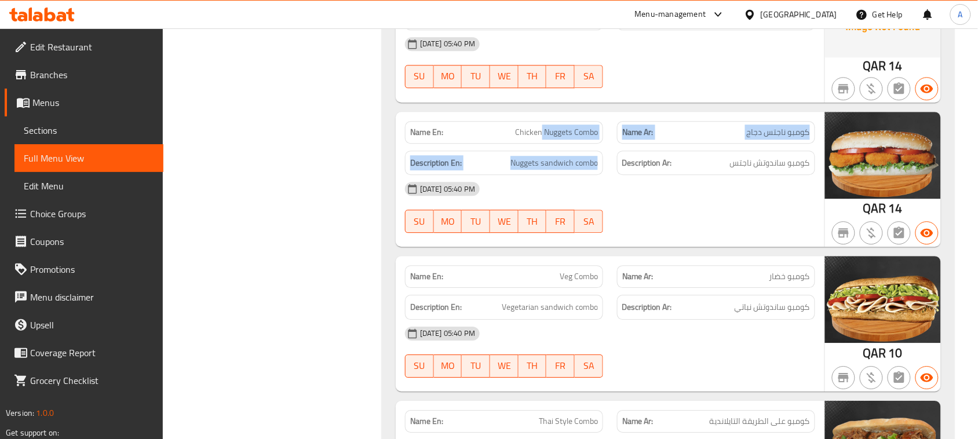
drag, startPoint x: 540, startPoint y: 136, endPoint x: 634, endPoint y: 164, distance: 97.9
click at [623, 158] on div "Name En: Chicken Nuggets Combo Name Ar: كومبو ناجتس دجاج Description En: Nugget…" at bounding box center [610, 180] width 429 height 136
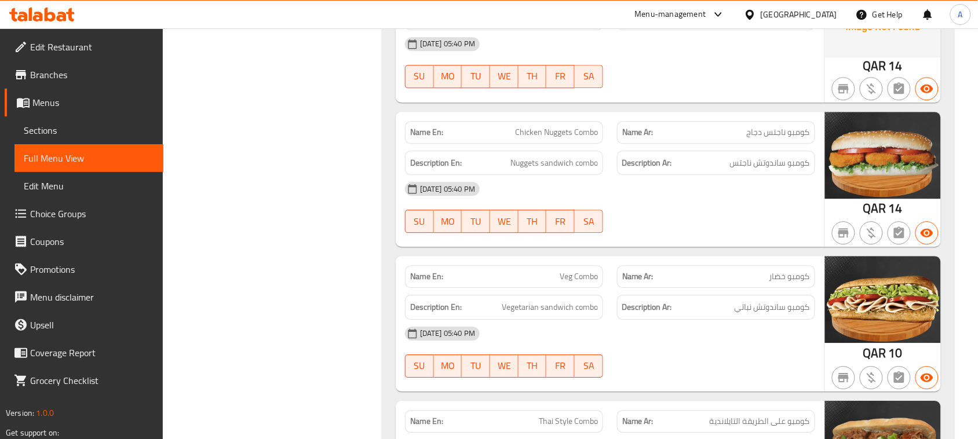
click at [720, 218] on div "[DATE] 05:40 PM SU MO TU WE TH FR SA" at bounding box center [610, 207] width 424 height 65
drag, startPoint x: 782, startPoint y: 163, endPoint x: 751, endPoint y: 171, distance: 32.3
click at [751, 170] on span "كومبو ساندوتش ناجتس" at bounding box center [770, 163] width 80 height 14
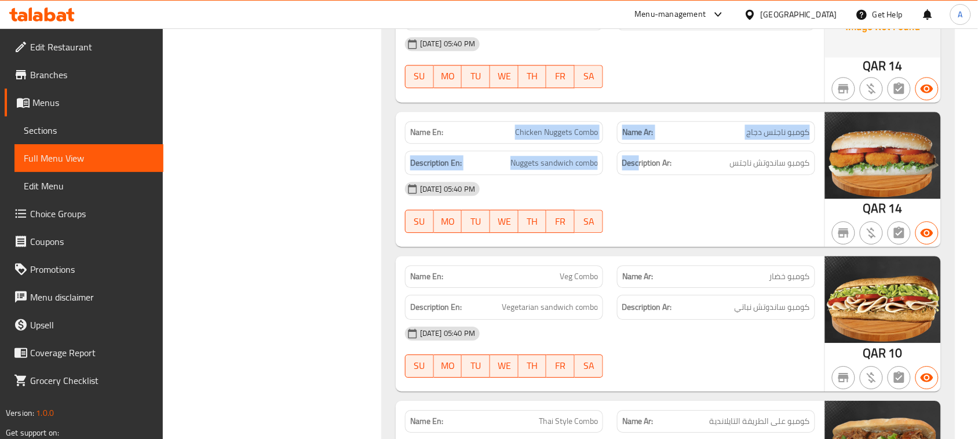
drag, startPoint x: 508, startPoint y: 136, endPoint x: 700, endPoint y: 204, distance: 203.5
click at [685, 189] on div "Name En: Chicken Nuggets Combo Name Ar: كومبو ناجتس دجاج Description En: Nugget…" at bounding box center [610, 180] width 429 height 136
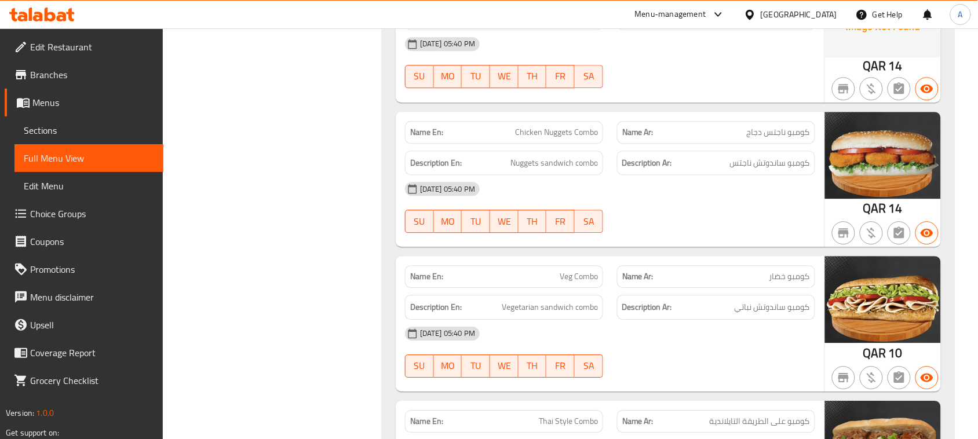
click at [742, 245] on div "Name En: Chicken Nuggets Combo Name Ar: كومبو ناجتس دجاج Description En: Nugget…" at bounding box center [610, 180] width 429 height 136
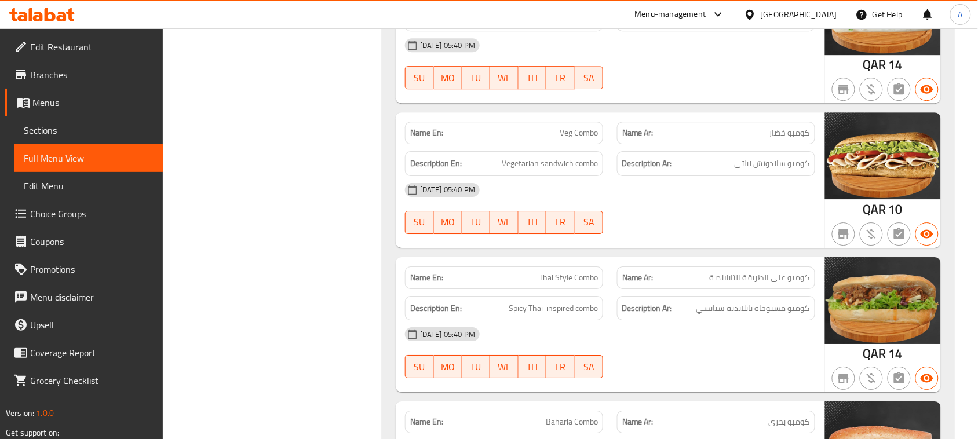
scroll to position [1014, 0]
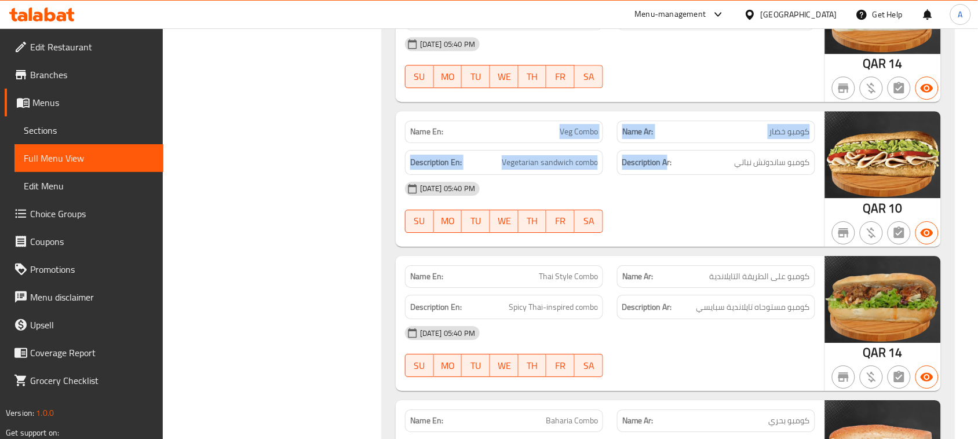
drag, startPoint x: 539, startPoint y: 119, endPoint x: 671, endPoint y: 184, distance: 146.5
click at [670, 169] on div "Name En: Veg Combo Name Ar: كومبو خضار Description En: Vegetarian sandwich comb…" at bounding box center [610, 179] width 429 height 136
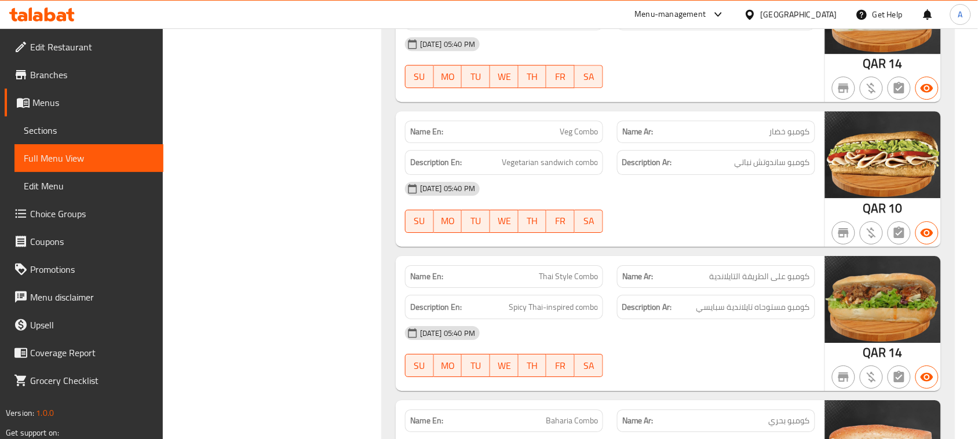
click at [671, 221] on div "[DATE] 05:40 PM SU MO TU WE TH FR SA" at bounding box center [610, 207] width 424 height 65
drag, startPoint x: 800, startPoint y: 163, endPoint x: 723, endPoint y: 181, distance: 79.2
click at [726, 175] on div "Description Ar: كومبو ساندوتش نباتي" at bounding box center [716, 162] width 198 height 25
click at [745, 230] on div at bounding box center [716, 233] width 212 height 14
drag, startPoint x: 573, startPoint y: 133, endPoint x: 700, endPoint y: 209, distance: 147.9
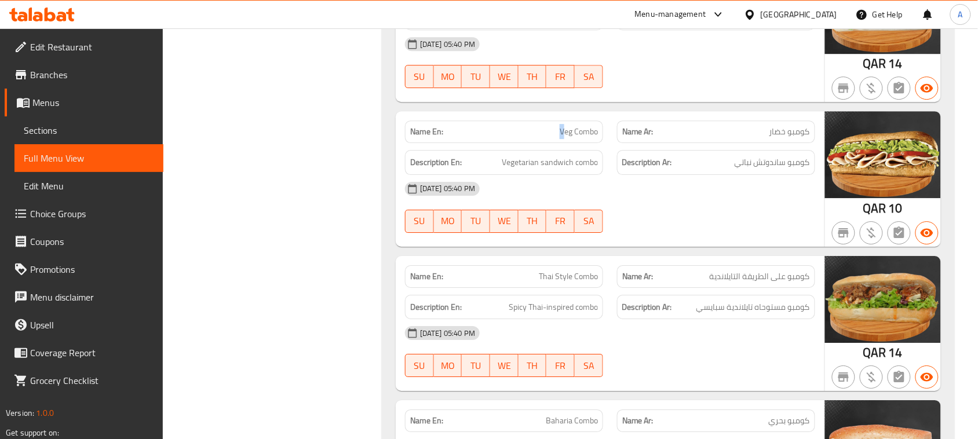
click at [603, 148] on div "Name En: Veg Combo Name Ar: كومبو خضار Description En: Vegetarian sandwich comb…" at bounding box center [610, 179] width 429 height 136
click at [733, 217] on div "[DATE] 05:40 PM SU MO TU WE TH FR SA" at bounding box center [610, 207] width 424 height 65
drag, startPoint x: 776, startPoint y: 169, endPoint x: 706, endPoint y: 186, distance: 71.7
click at [736, 178] on div "Name En: Veg Combo Name Ar: كومبو خضار Description En: Vegetarian sandwich comb…" at bounding box center [610, 179] width 429 height 136
drag, startPoint x: 523, startPoint y: 158, endPoint x: 612, endPoint y: 193, distance: 95.8
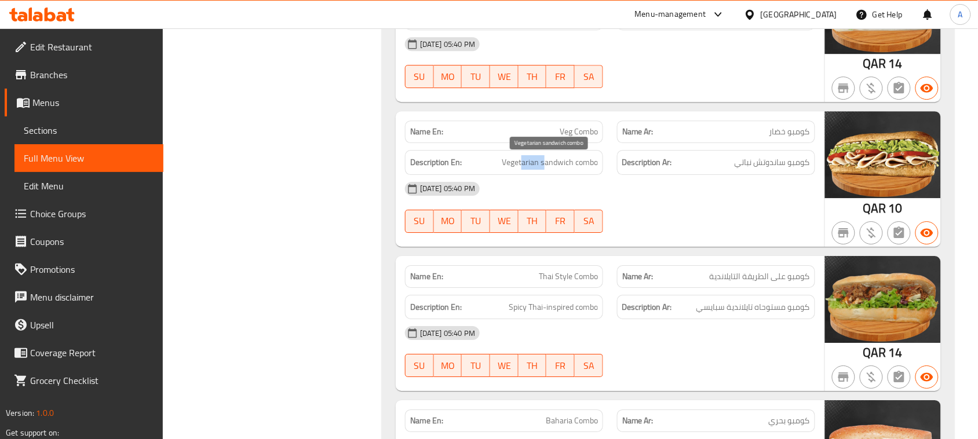
click at [555, 169] on span "Vegetarian sandwich combo" at bounding box center [550, 162] width 96 height 14
click at [655, 209] on div "[DATE] 05:40 PM SU MO TU WE TH FR SA" at bounding box center [610, 207] width 424 height 65
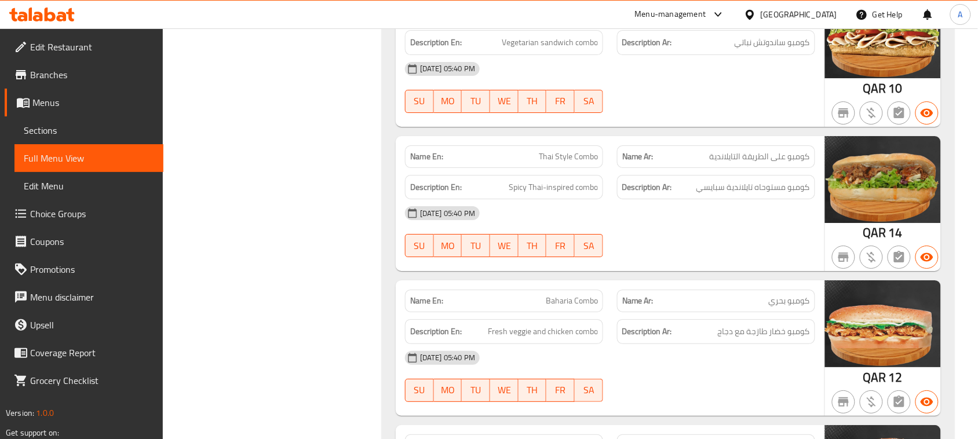
scroll to position [1159, 0]
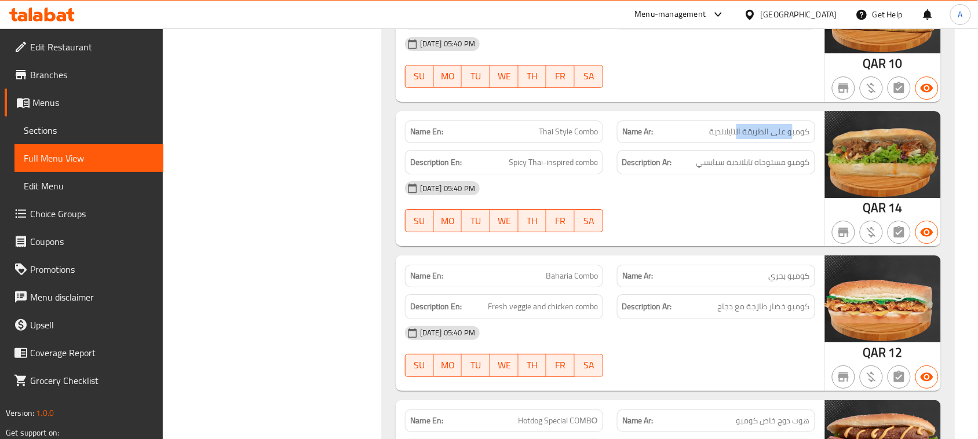
drag, startPoint x: 742, startPoint y: 139, endPoint x: 735, endPoint y: 144, distance: 8.8
click at [737, 138] on span "كومبو على الطريقة التايلاندية" at bounding box center [760, 132] width 100 height 12
click at [734, 210] on div "[DATE] 05:40 PM SU MO TU WE TH FR SA" at bounding box center [610, 206] width 424 height 65
click at [694, 172] on div "Description Ar: كومبو مستوحاه تايلاندية سبايسي" at bounding box center [716, 162] width 198 height 25
click at [731, 239] on div at bounding box center [716, 232] width 212 height 14
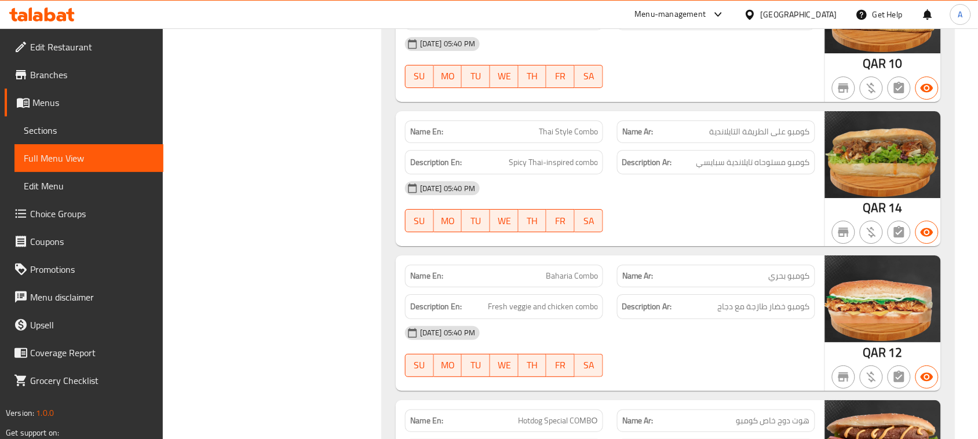
drag, startPoint x: 528, startPoint y: 170, endPoint x: 560, endPoint y: 181, distance: 34.3
click at [552, 174] on div "Description En: Spicy Thai-inspired combo" at bounding box center [504, 162] width 198 height 25
click at [672, 218] on div "[DATE] 05:40 PM SU MO TU WE TH FR SA" at bounding box center [610, 206] width 424 height 65
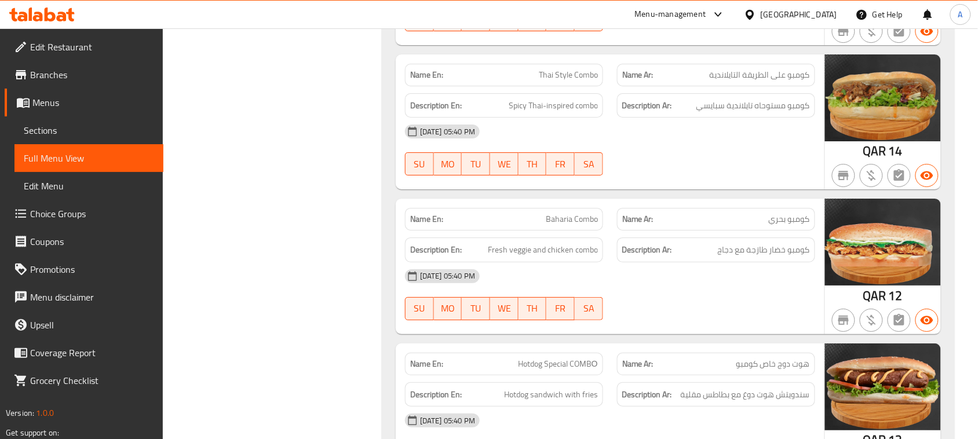
scroll to position [1232, 0]
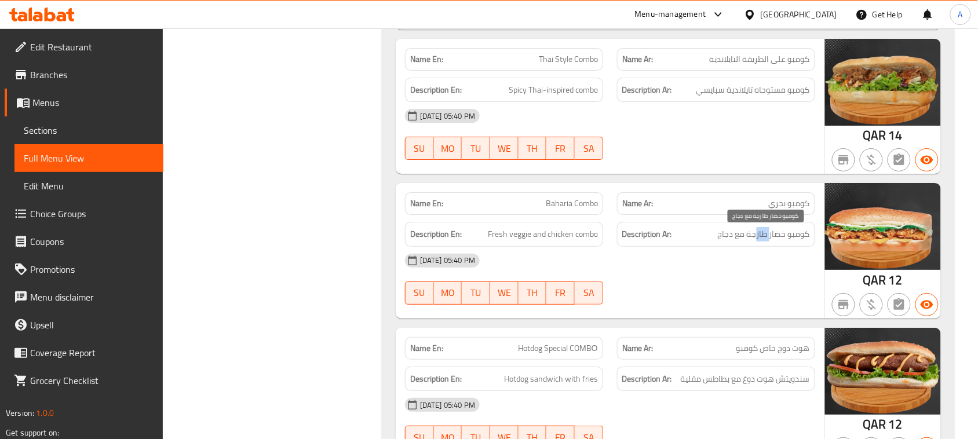
drag, startPoint x: 771, startPoint y: 238, endPoint x: 730, endPoint y: 296, distance: 70.7
click at [741, 254] on div "Name En: Baharia Combo Name Ar: كومبو بحري Description En: Fresh veggie and chi…" at bounding box center [610, 251] width 429 height 136
click at [730, 297] on div "[DATE] 05:40 PM SU MO TU WE TH FR SA" at bounding box center [610, 279] width 424 height 65
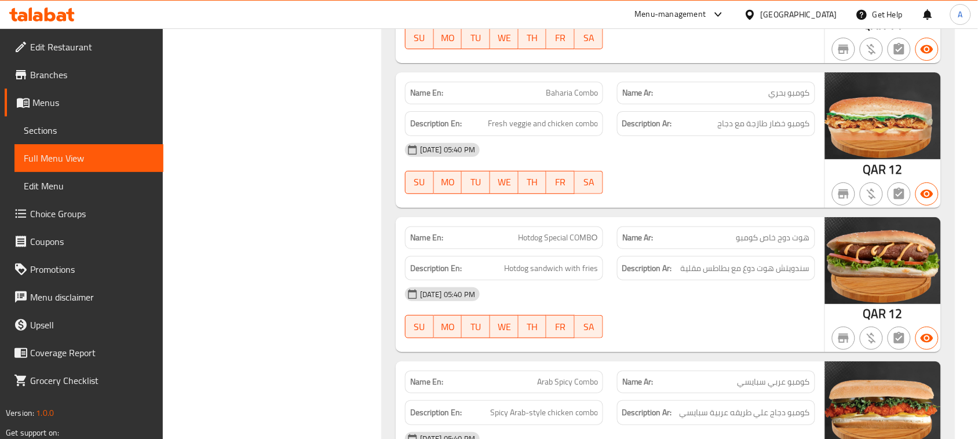
scroll to position [1377, 0]
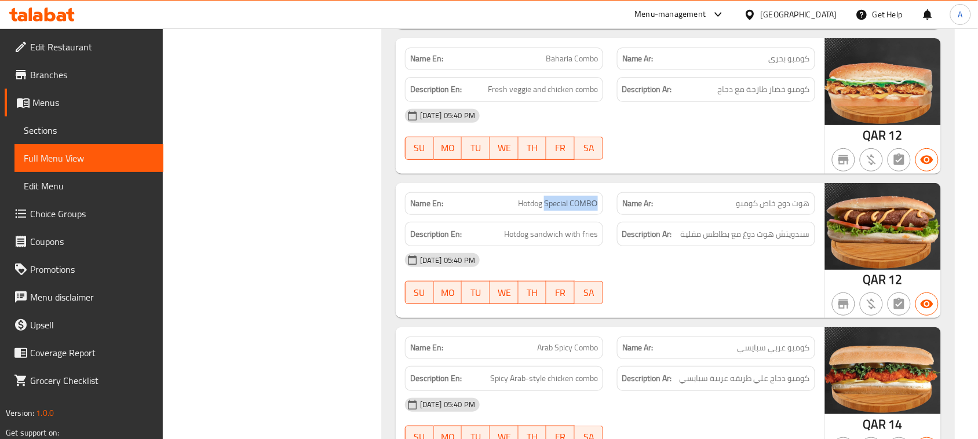
drag, startPoint x: 584, startPoint y: 210, endPoint x: 736, endPoint y: 302, distance: 178.1
click at [613, 230] on div "Name En: Hotdog Special COМBО Name Ar: هوت دوج خاص كومبو Description En: Hotdog…" at bounding box center [610, 251] width 429 height 136
click at [736, 302] on div at bounding box center [716, 304] width 212 height 14
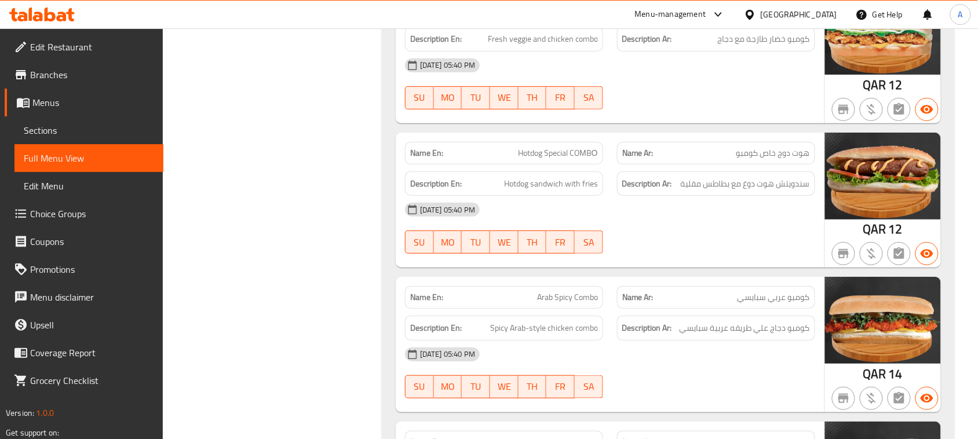
scroll to position [1449, 0]
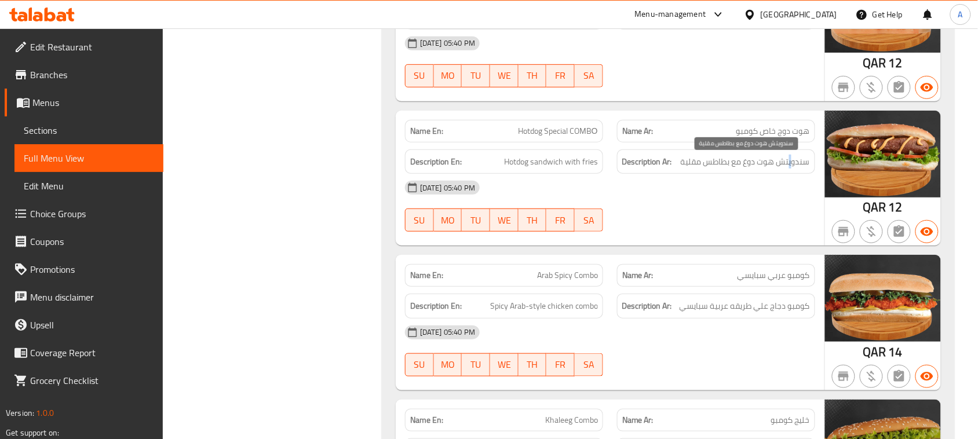
drag, startPoint x: 794, startPoint y: 168, endPoint x: 769, endPoint y: 191, distance: 34.0
click at [781, 169] on span "سندويتش هوت دوغ مع بطاطس مقلية" at bounding box center [745, 162] width 129 height 14
click at [763, 217] on div "[DATE] 05:40 PM SU MO TU WE TH FR SA" at bounding box center [610, 206] width 424 height 65
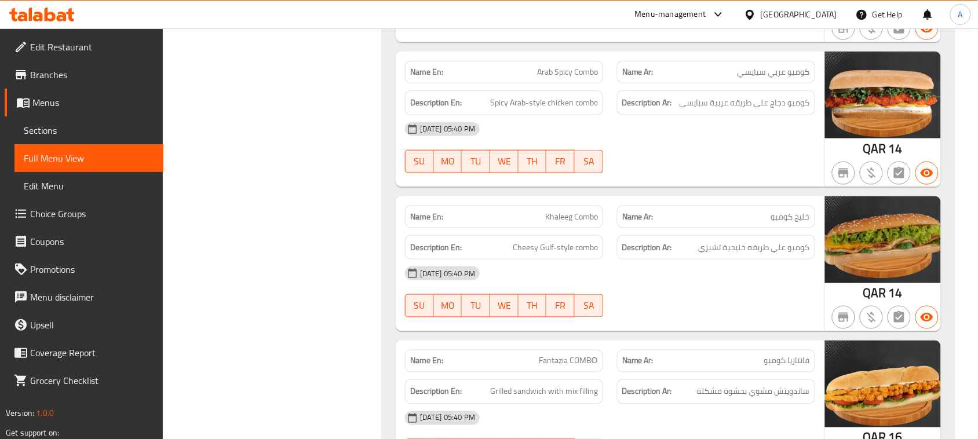
scroll to position [1666, 0]
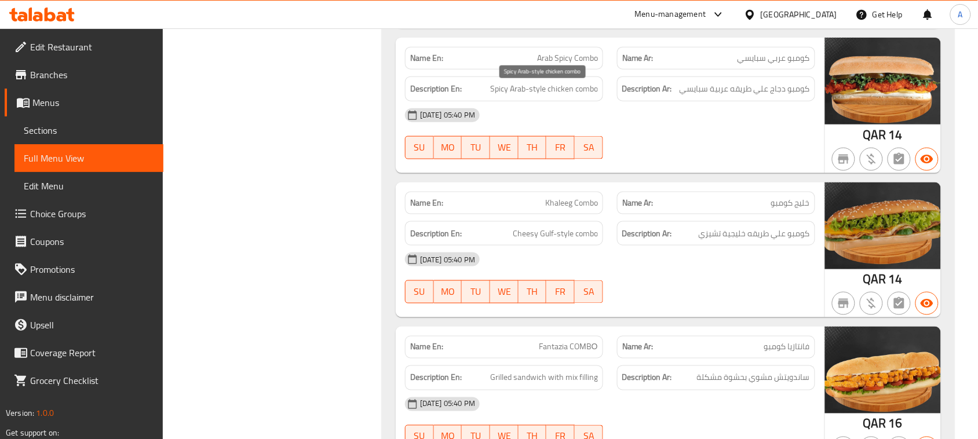
drag, startPoint x: 511, startPoint y: 87, endPoint x: 647, endPoint y: 133, distance: 143.9
click at [606, 115] on div "Name En: Arab Spicy Combo Name Ar: كومبو عربي سبايسي Description En: Spicy Arab…" at bounding box center [610, 106] width 429 height 136
click at [689, 151] on div "[DATE] 05:40 PM SU MO TU WE TH FR SA" at bounding box center [610, 133] width 424 height 65
drag, startPoint x: 542, startPoint y: 99, endPoint x: 653, endPoint y: 140, distance: 118.4
click at [618, 119] on div "Name En: Arab Spicy Combo Name Ar: كومبو عربي سبايسي Description En: Spicy Arab…" at bounding box center [610, 106] width 429 height 136
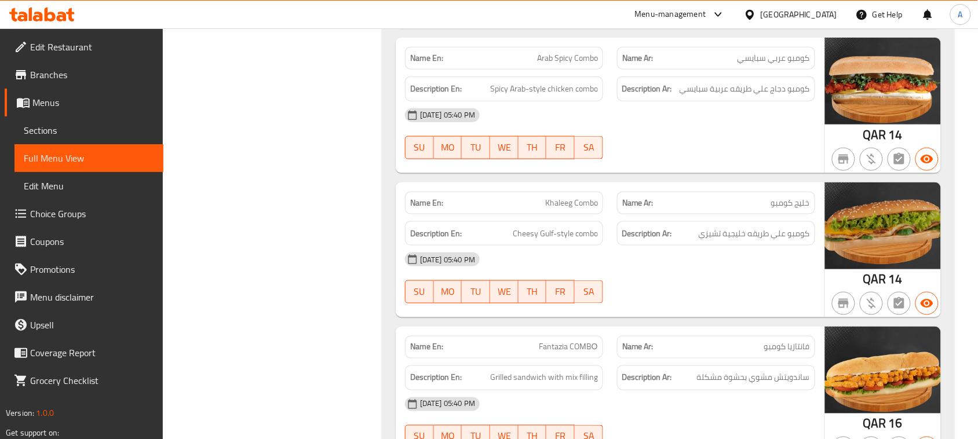
click at [653, 140] on div "[DATE] 05:40 PM SU MO TU WE TH FR SA" at bounding box center [610, 133] width 424 height 65
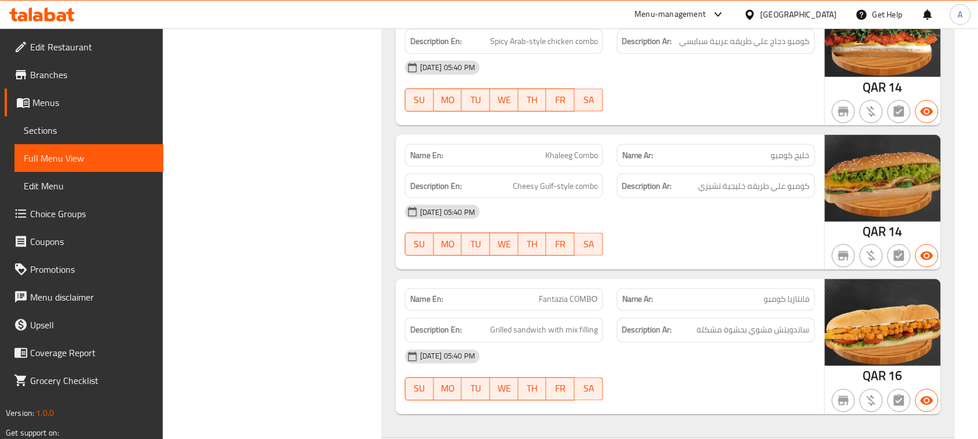
scroll to position [1739, 0]
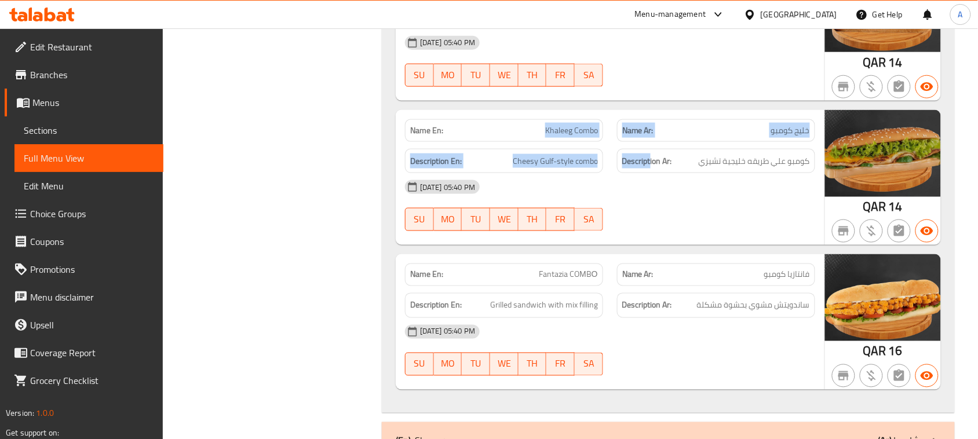
drag, startPoint x: 497, startPoint y: 119, endPoint x: 700, endPoint y: 184, distance: 213.0
click at [674, 164] on div "Name En: Khaleeg Combo Name Ar: [GEOGRAPHIC_DATA] Description En: Cheesy Gulf-s…" at bounding box center [610, 178] width 429 height 136
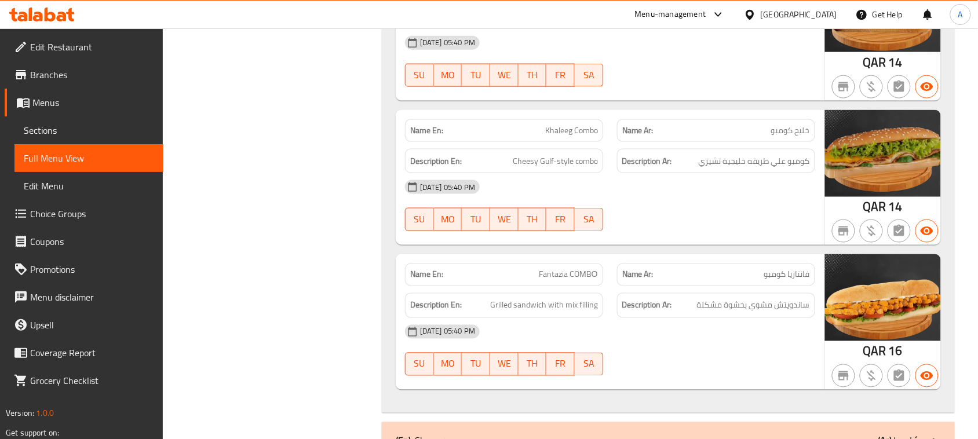
click at [722, 212] on div "[DATE] 05:40 PM SU MO TU WE TH FR SA" at bounding box center [610, 205] width 424 height 65
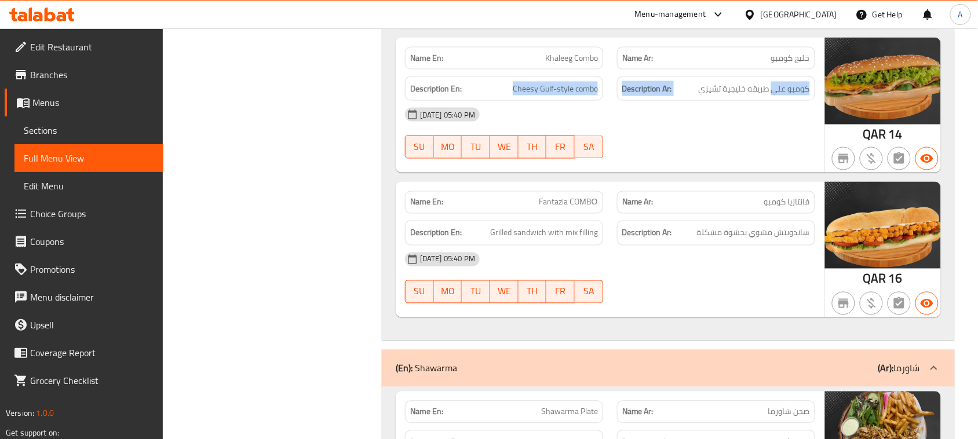
drag, startPoint x: 651, startPoint y: 86, endPoint x: 526, endPoint y: 102, distance: 125.7
click at [508, 88] on div "Description En: Cheesy Gulf-style combo Description Ar: كومبو علي طريقه خليجية …" at bounding box center [610, 89] width 424 height 39
click at [738, 156] on div at bounding box center [716, 159] width 212 height 14
drag, startPoint x: 569, startPoint y: 88, endPoint x: 648, endPoint y: 112, distance: 82.5
click at [624, 103] on div "Description En: Cheesy Gulf-style combo Description Ar: كومبو علي طريقه خليجية …" at bounding box center [610, 89] width 424 height 39
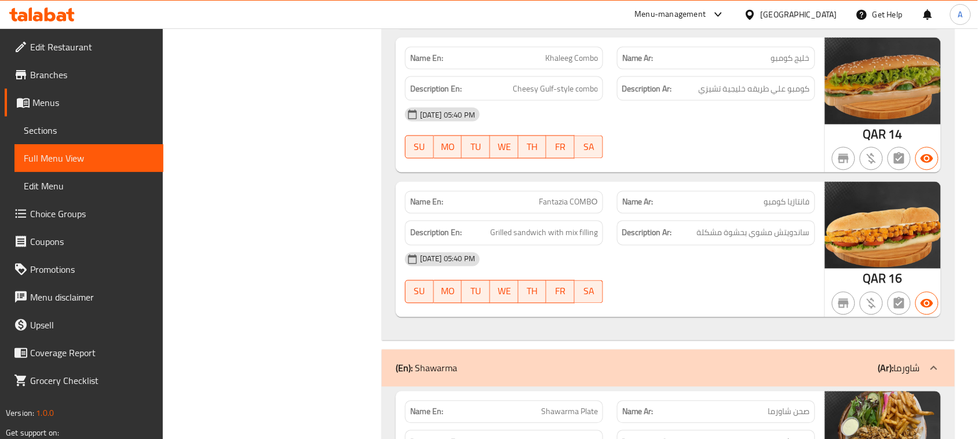
click at [673, 129] on div "[DATE] 05:40 PM" at bounding box center [610, 115] width 424 height 28
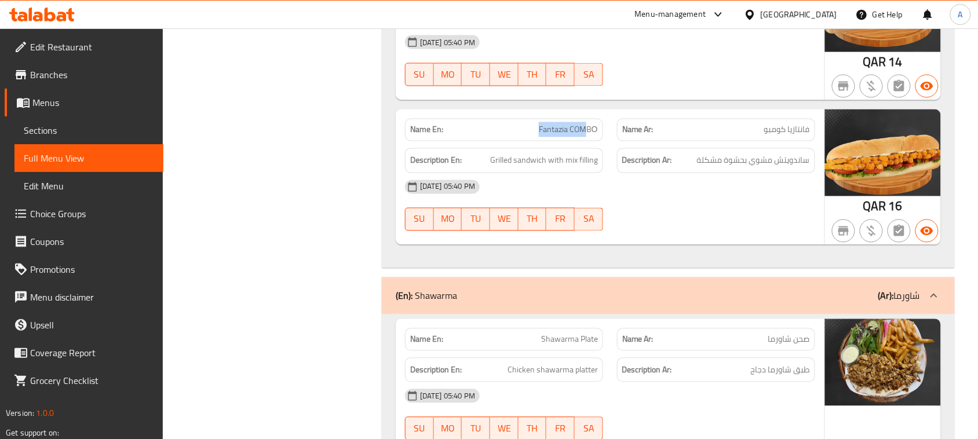
drag, startPoint x: 552, startPoint y: 132, endPoint x: 613, endPoint y: 223, distance: 109.8
click at [599, 137] on div "Name En: Fantazia COМBО" at bounding box center [504, 130] width 198 height 23
drag, startPoint x: 661, startPoint y: 218, endPoint x: 697, endPoint y: 239, distance: 41.6
click at [665, 218] on div "[DATE] 05:40 PM SU MO TU WE TH FR SA" at bounding box center [610, 205] width 424 height 65
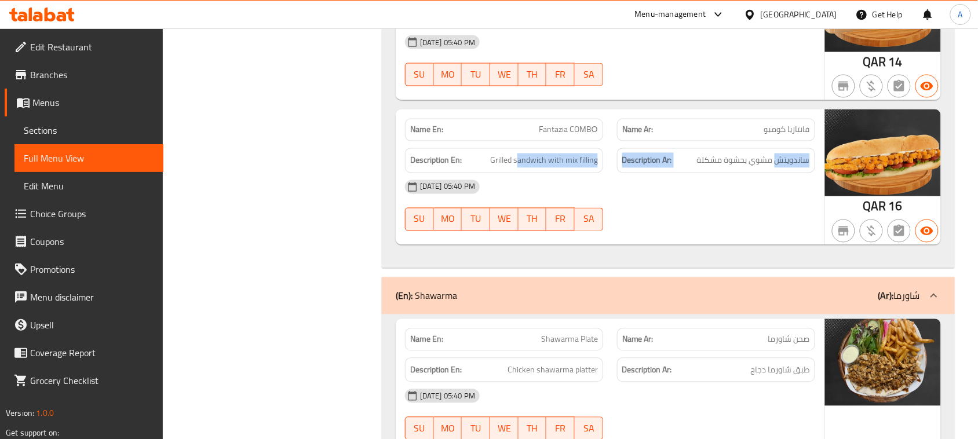
drag, startPoint x: 776, startPoint y: 170, endPoint x: 515, endPoint y: 165, distance: 260.9
click at [515, 165] on div "Description En: Grilled sandwich with mix filling Description Ar: ساندويتش مشوي…" at bounding box center [610, 160] width 424 height 39
click at [689, 216] on div "[DATE] 05:40 PM SU MO TU WE TH FR SA" at bounding box center [610, 205] width 424 height 65
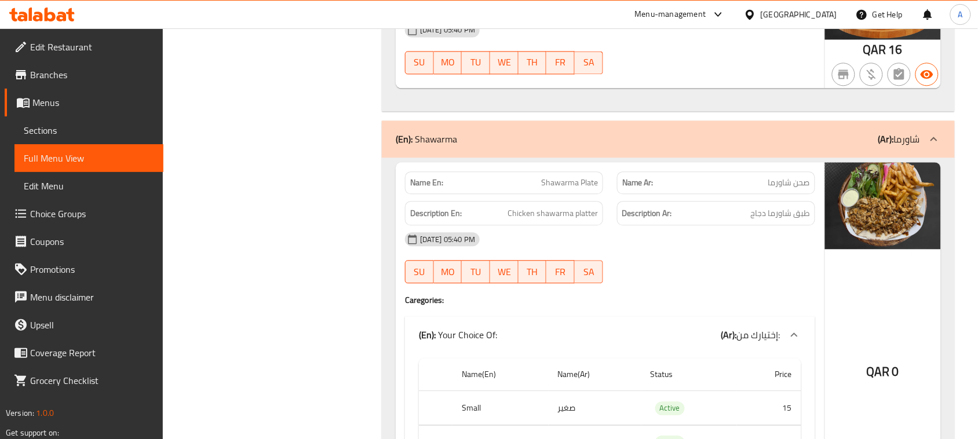
scroll to position [2101, 0]
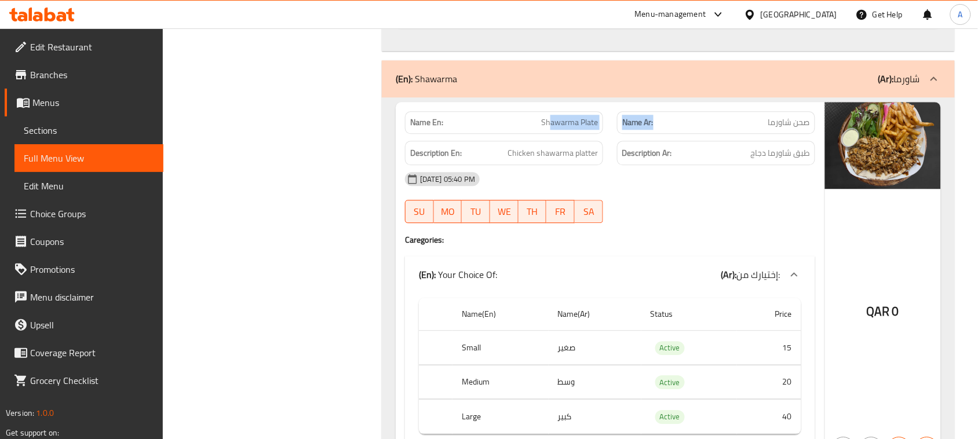
drag, startPoint x: 800, startPoint y: 159, endPoint x: 577, endPoint y: 177, distance: 223.3
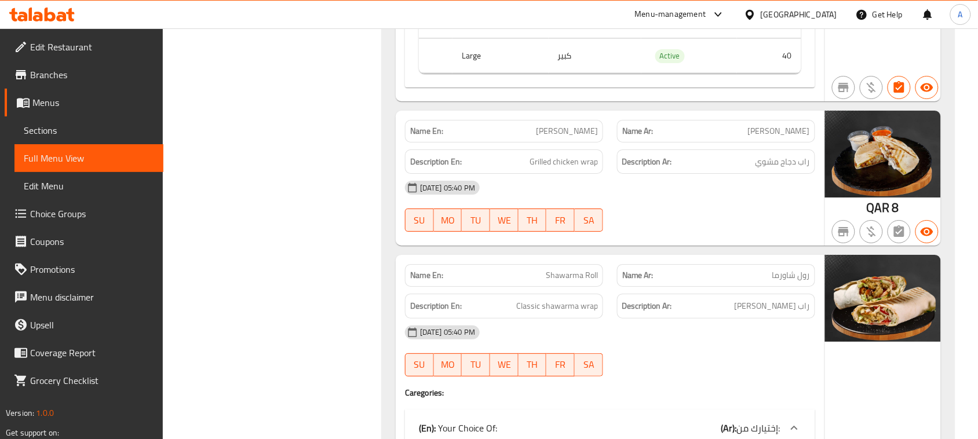
scroll to position [2463, 0]
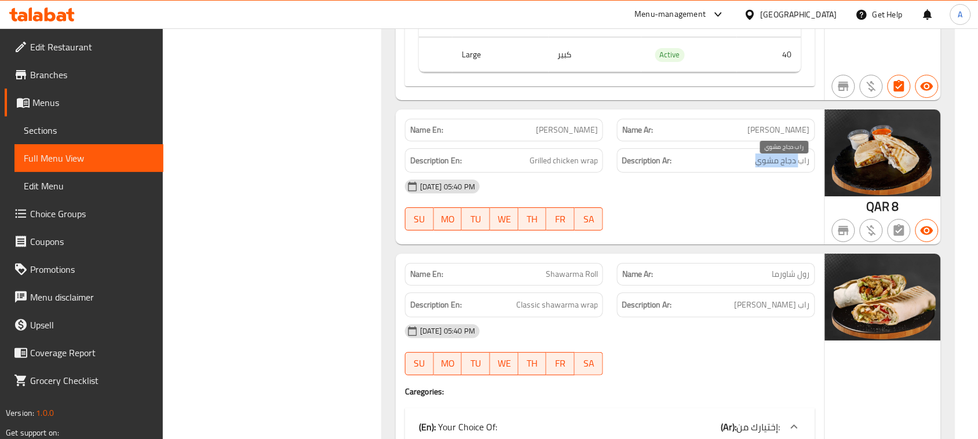
drag, startPoint x: 801, startPoint y: 166, endPoint x: 729, endPoint y: 224, distance: 92.3
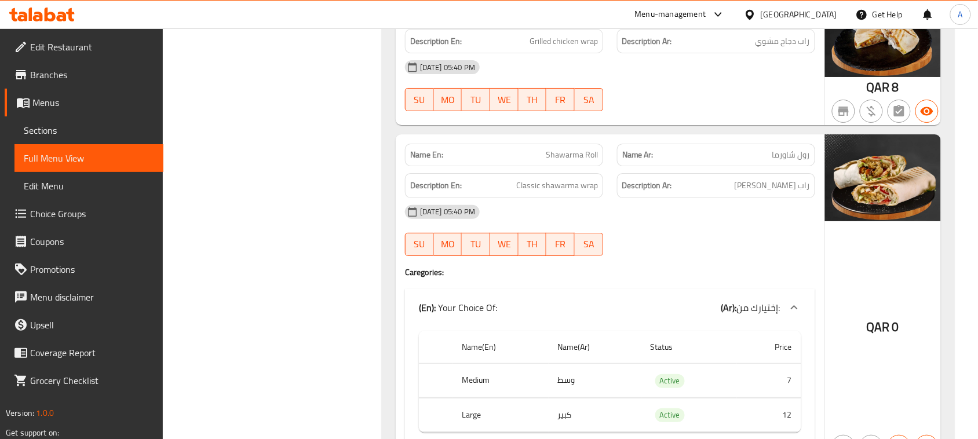
scroll to position [2608, 0]
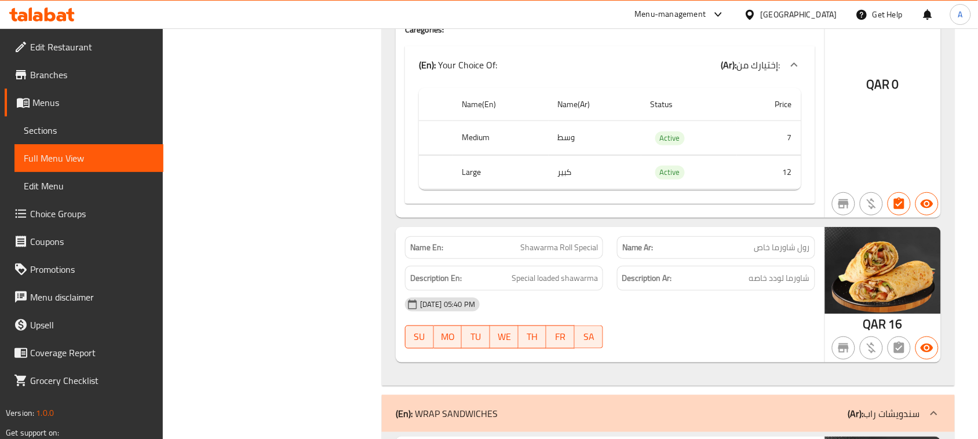
scroll to position [2898, 0]
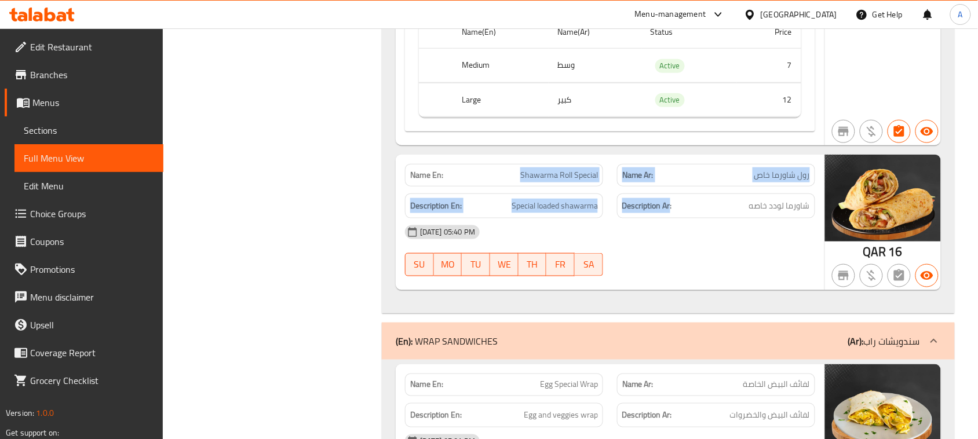
drag, startPoint x: 670, startPoint y: 203, endPoint x: 688, endPoint y: 238, distance: 38.6
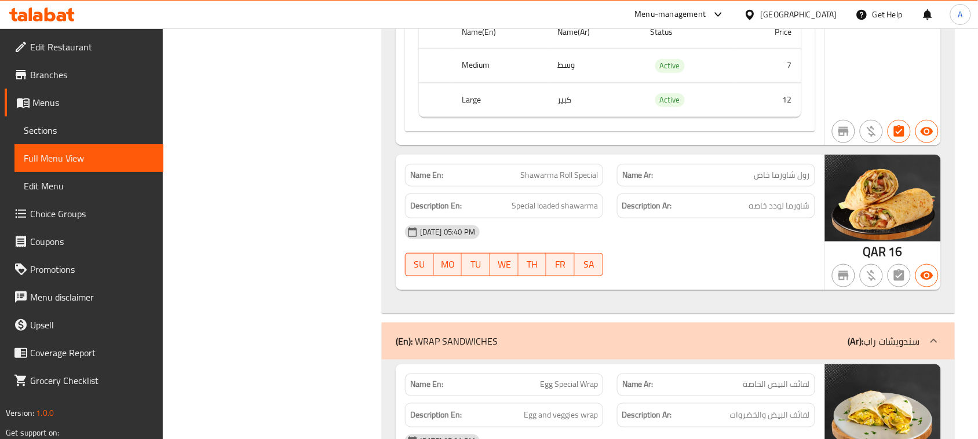
drag, startPoint x: 664, startPoint y: 215, endPoint x: 540, endPoint y: 215, distance: 124.0
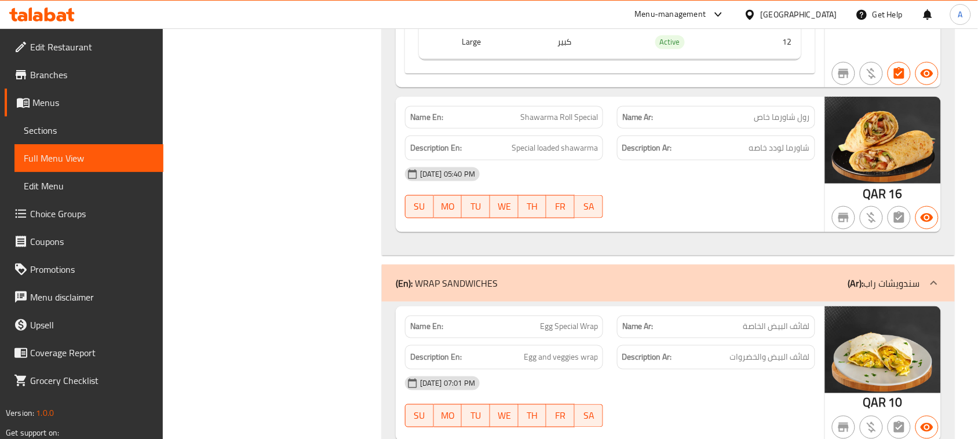
scroll to position [2970, 0]
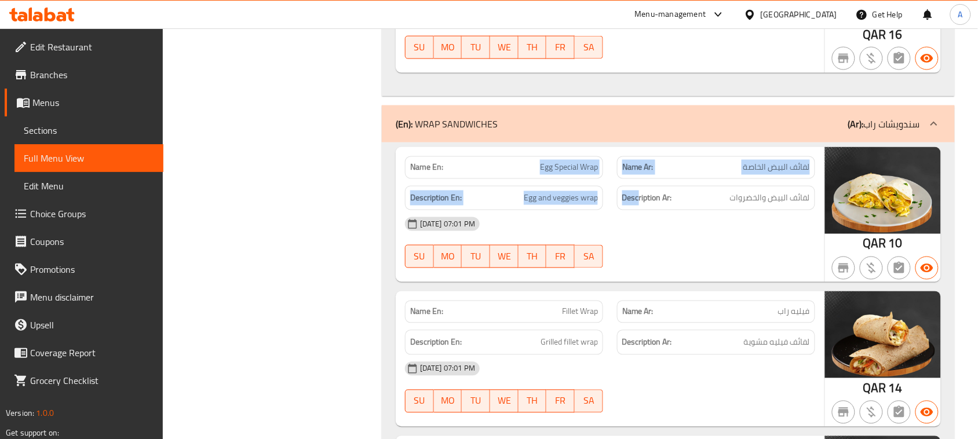
drag, startPoint x: 469, startPoint y: 165, endPoint x: 649, endPoint y: 210, distance: 185.3
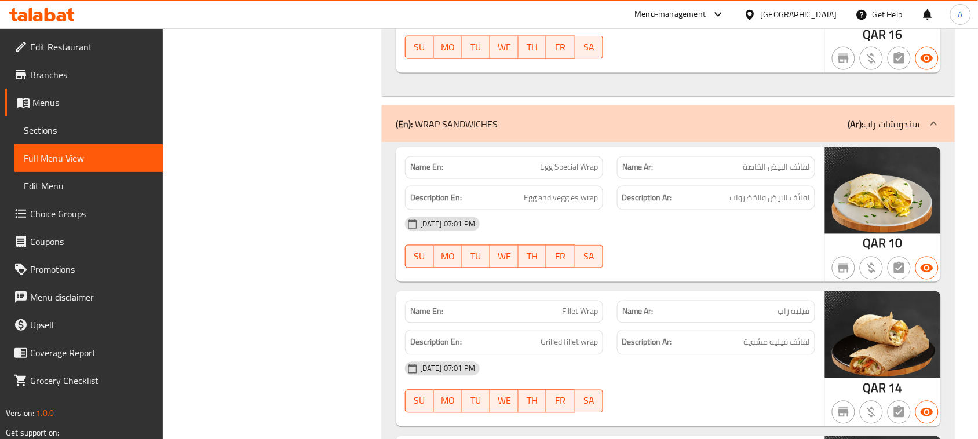
drag, startPoint x: 798, startPoint y: 179, endPoint x: 795, endPoint y: 192, distance: 13.8
drag, startPoint x: 577, startPoint y: 185, endPoint x: 674, endPoint y: 236, distance: 108.9
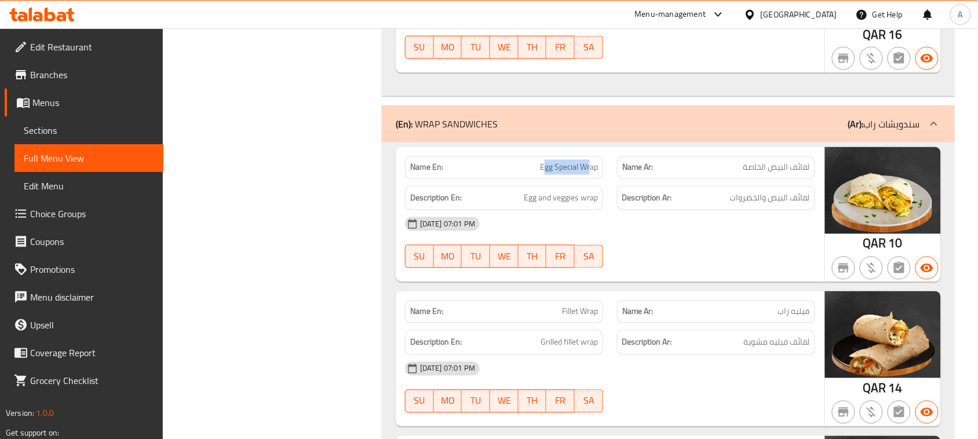
drag, startPoint x: 674, startPoint y: 236, endPoint x: 690, endPoint y: 242, distance: 17.6
drag, startPoint x: 799, startPoint y: 212, endPoint x: 554, endPoint y: 232, distance: 245.4
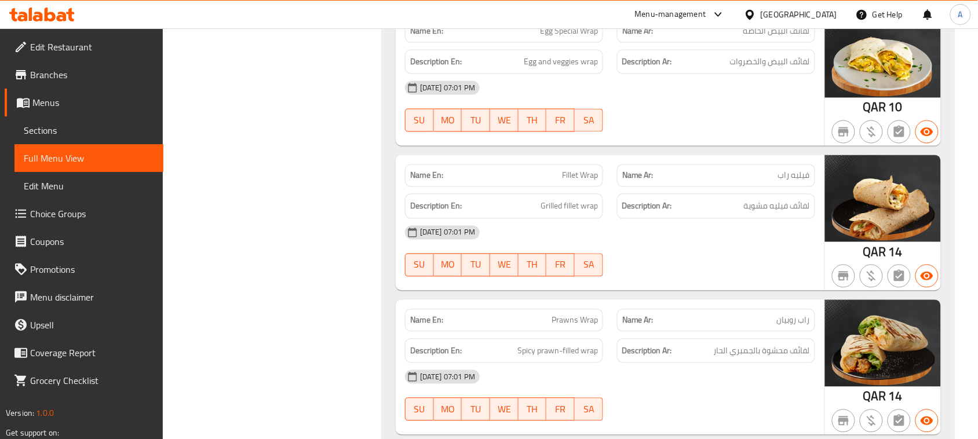
scroll to position [3260, 0]
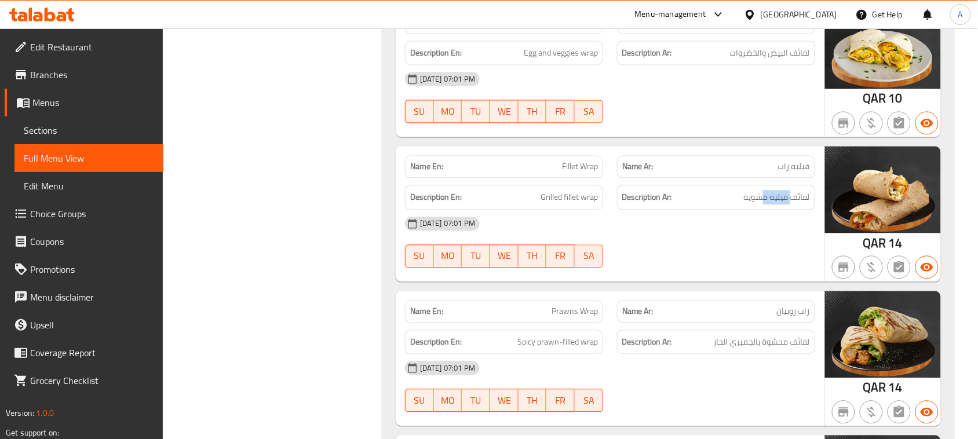
drag, startPoint x: 761, startPoint y: 210, endPoint x: 720, endPoint y: 270, distance: 71.7
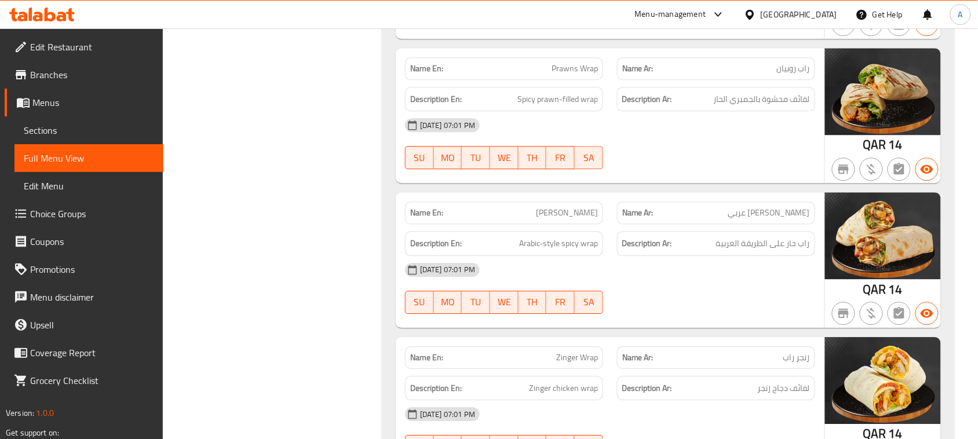
scroll to position [3550, 0]
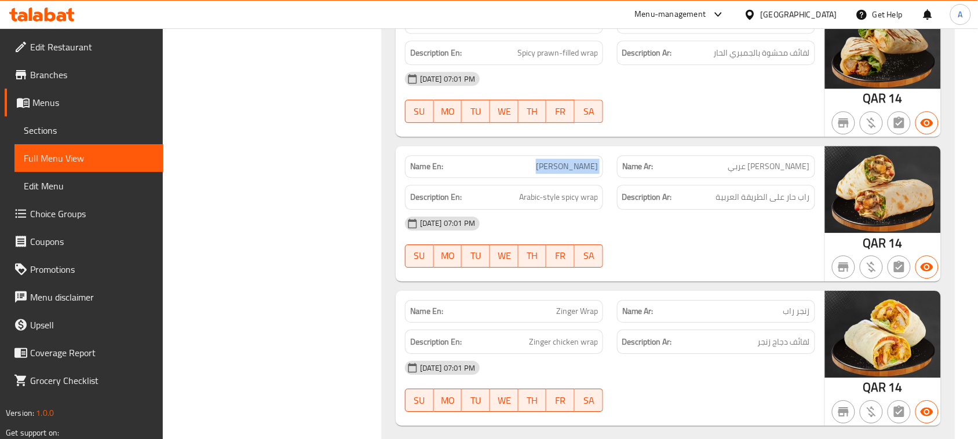
drag, startPoint x: 525, startPoint y: 169, endPoint x: 710, endPoint y: 165, distance: 185.5
drag, startPoint x: 796, startPoint y: 216, endPoint x: 746, endPoint y: 247, distance: 59.2
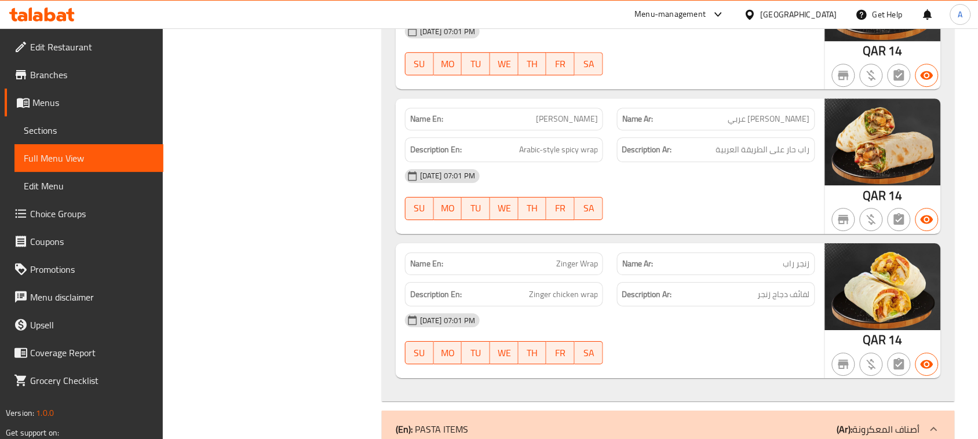
scroll to position [3623, 0]
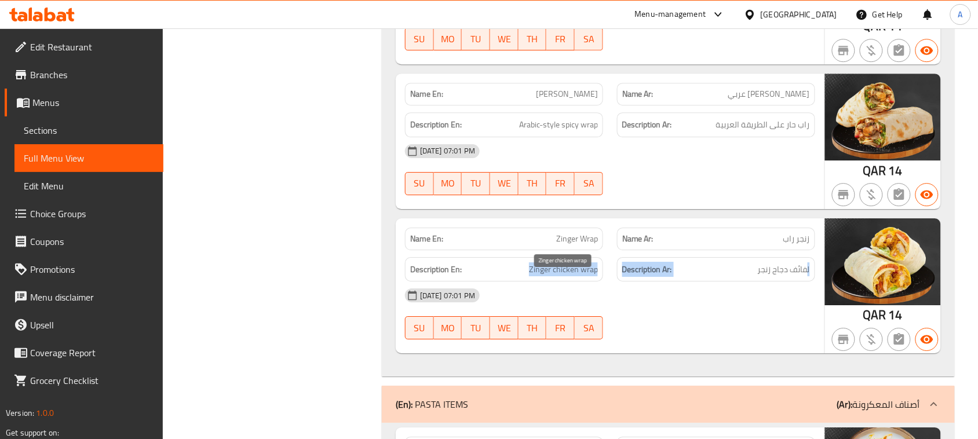
drag, startPoint x: 807, startPoint y: 285, endPoint x: 514, endPoint y: 279, distance: 293.9
drag, startPoint x: 677, startPoint y: 300, endPoint x: 701, endPoint y: 305, distance: 24.8
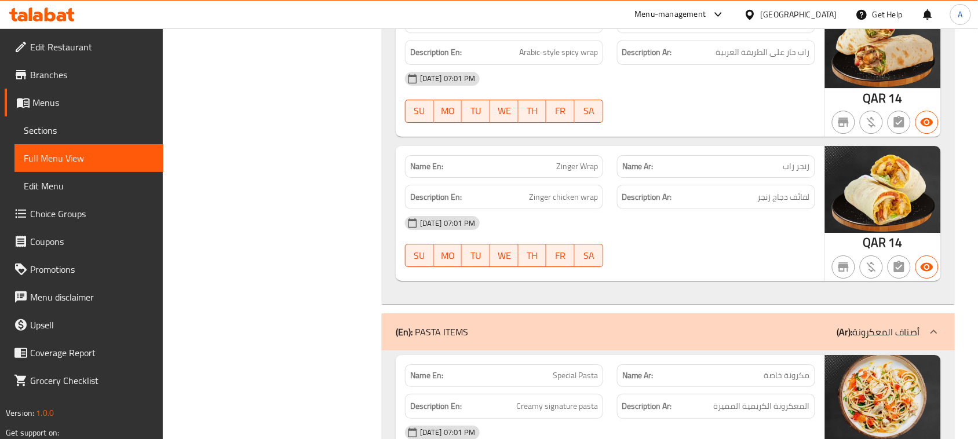
scroll to position [3840, 0]
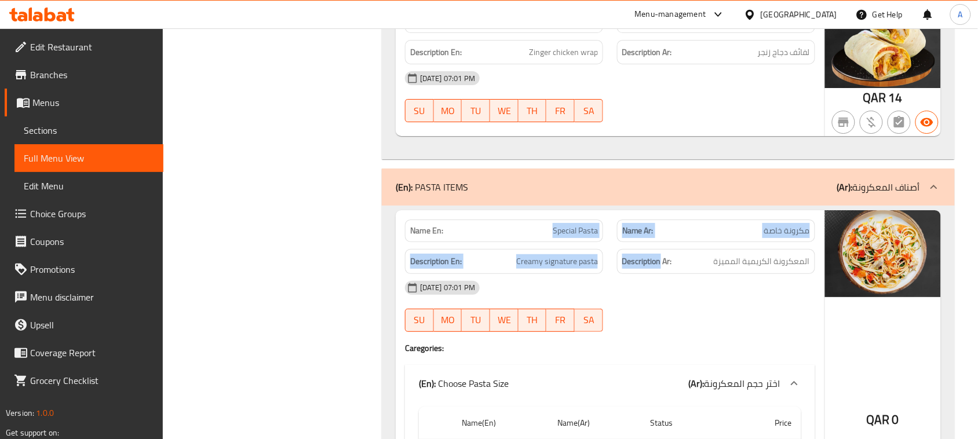
drag, startPoint x: 552, startPoint y: 235, endPoint x: 704, endPoint y: 290, distance: 162.1
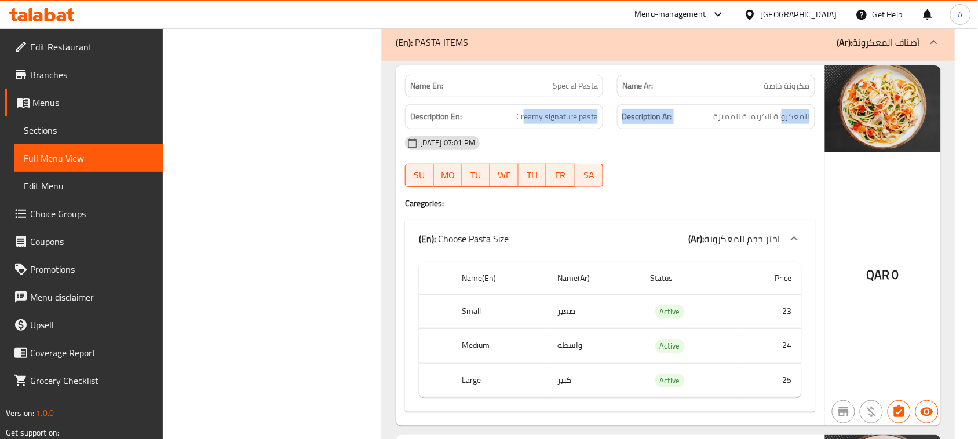
drag, startPoint x: 737, startPoint y: 134, endPoint x: 546, endPoint y: 154, distance: 192.3
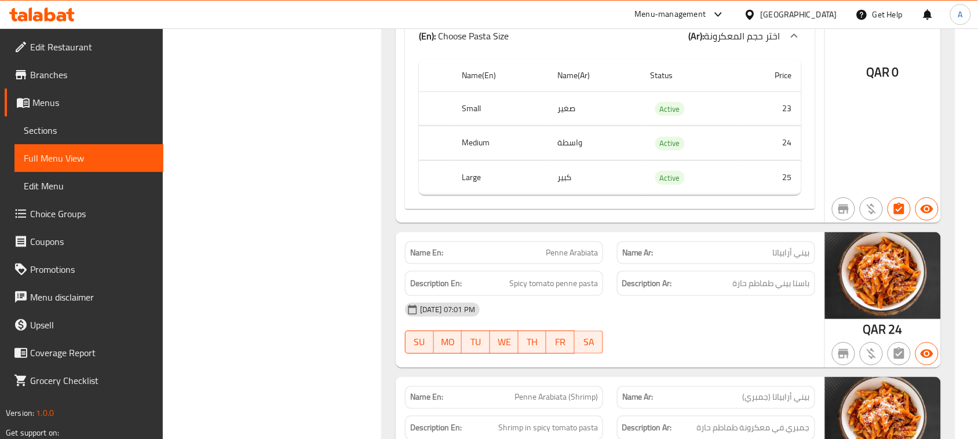
scroll to position [4202, 0]
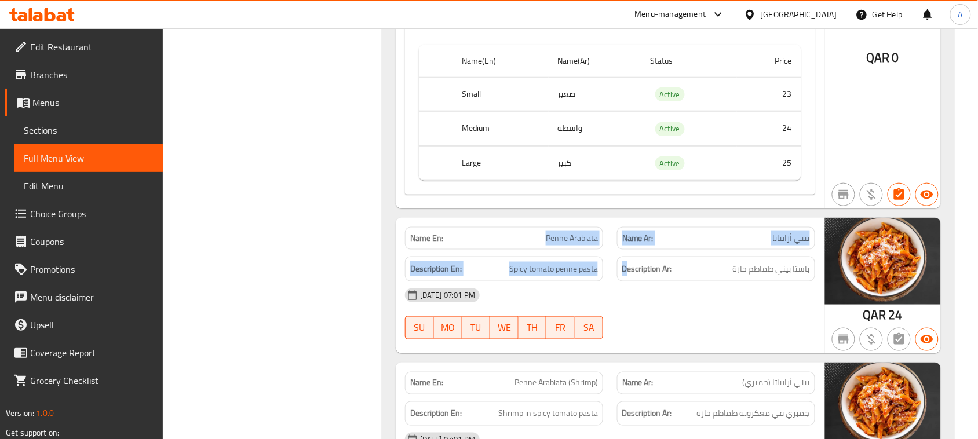
drag, startPoint x: 508, startPoint y: 246, endPoint x: 711, endPoint y: 287, distance: 206.9
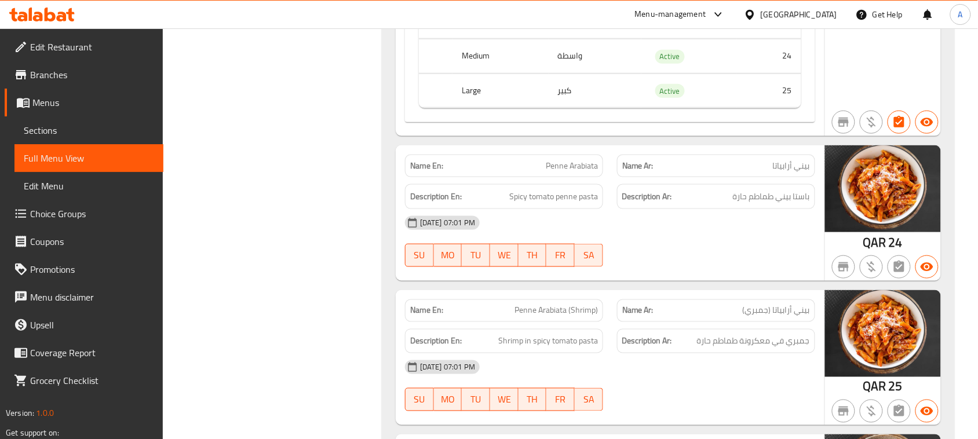
scroll to position [4347, 0]
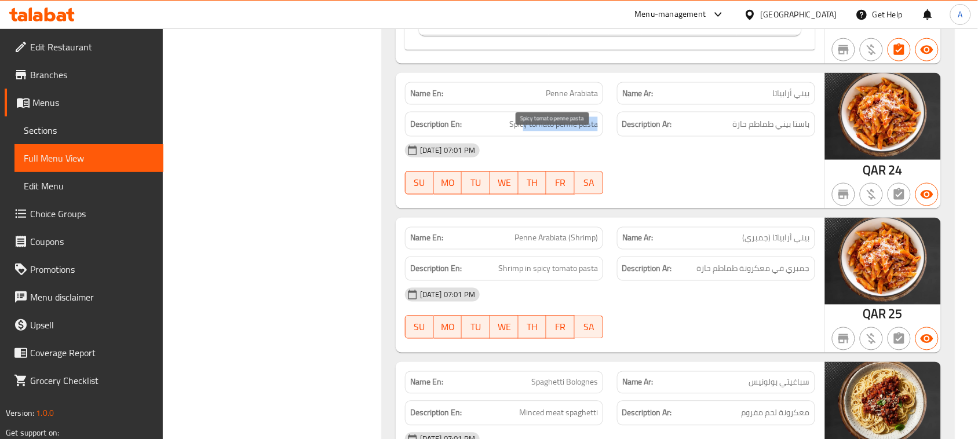
drag, startPoint x: 598, startPoint y: 144, endPoint x: 650, endPoint y: 169, distance: 57.8
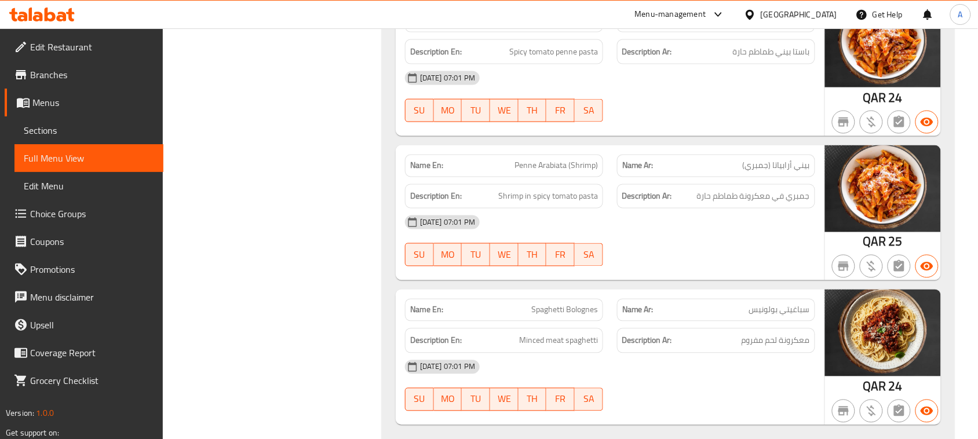
drag, startPoint x: 484, startPoint y: 181, endPoint x: 712, endPoint y: 226, distance: 232.2
drag, startPoint x: 798, startPoint y: 212, endPoint x: 534, endPoint y: 212, distance: 264.3
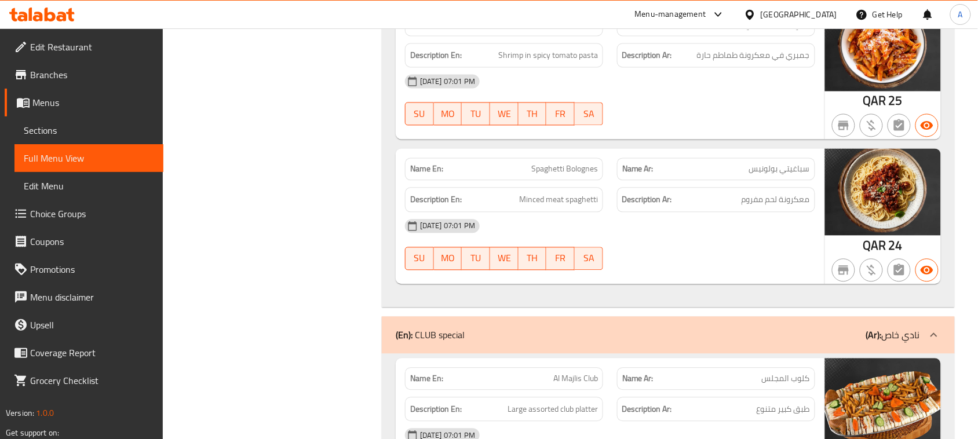
scroll to position [4564, 0]
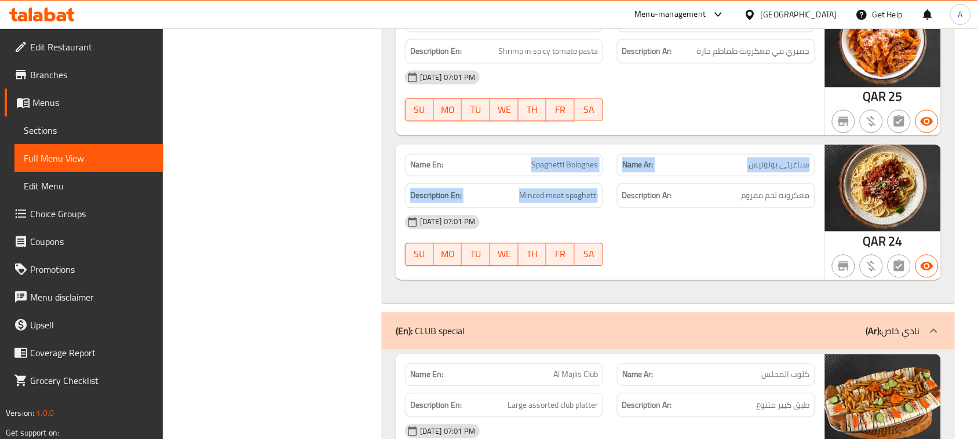
drag, startPoint x: 534, startPoint y: 173, endPoint x: 664, endPoint y: 232, distance: 142.9
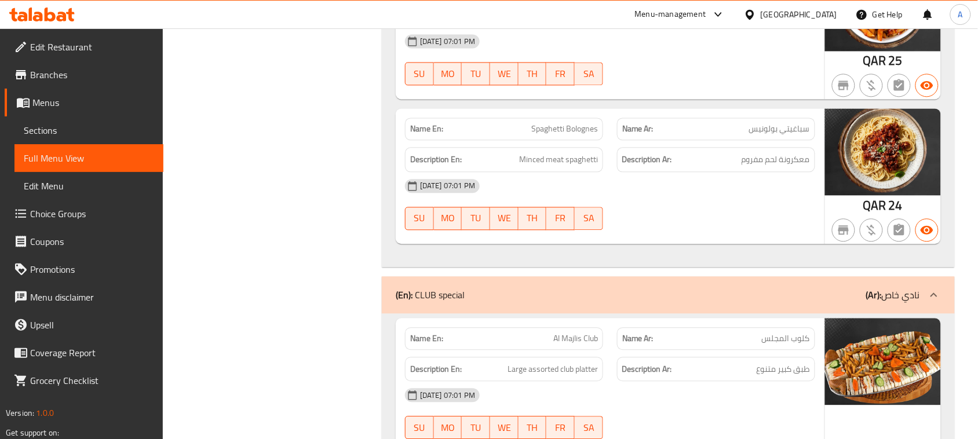
scroll to position [4637, 0]
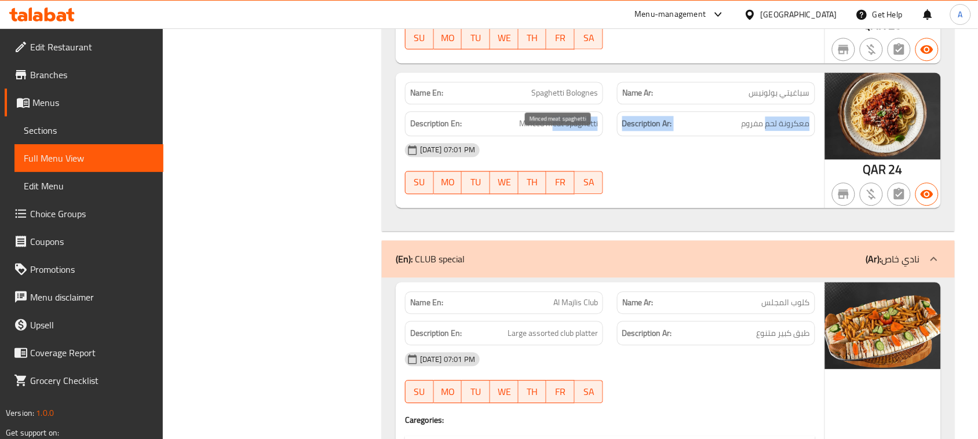
drag, startPoint x: 766, startPoint y: 137, endPoint x: 554, endPoint y: 138, distance: 212.1
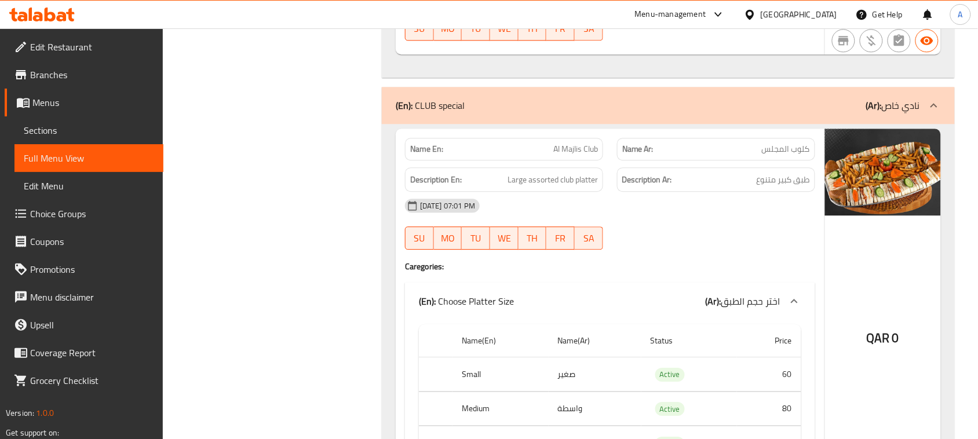
scroll to position [4854, 0]
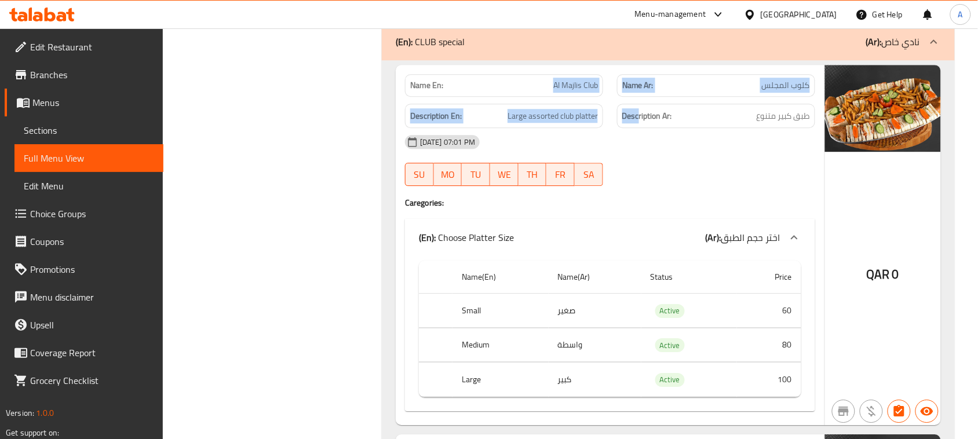
drag, startPoint x: 549, startPoint y: 93, endPoint x: 661, endPoint y: 163, distance: 132.0
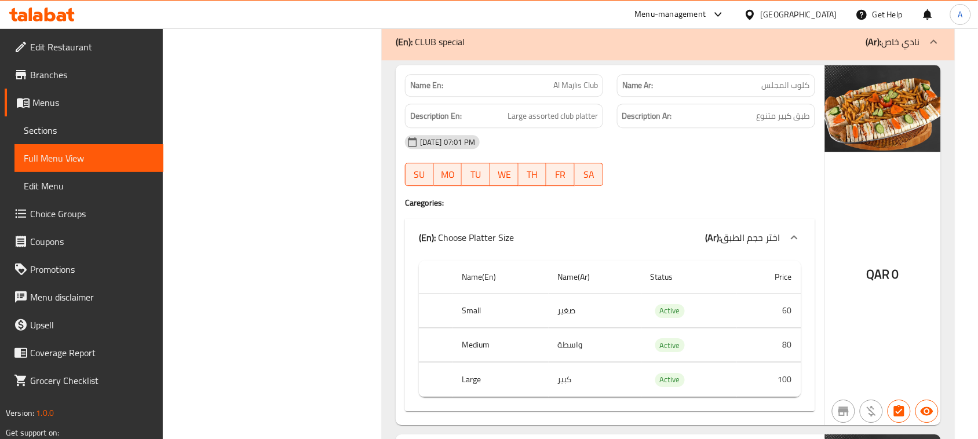
drag, startPoint x: 600, startPoint y: 123, endPoint x: 758, endPoint y: 150, distance: 159.9
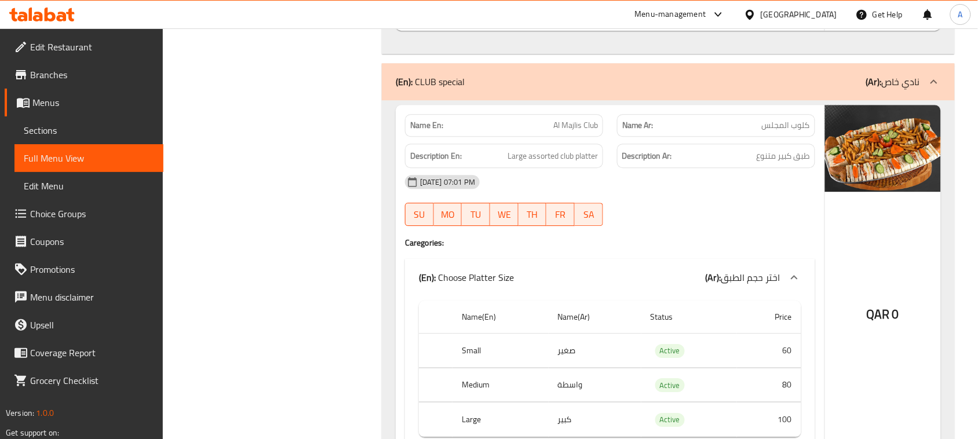
scroll to position [4782, 0]
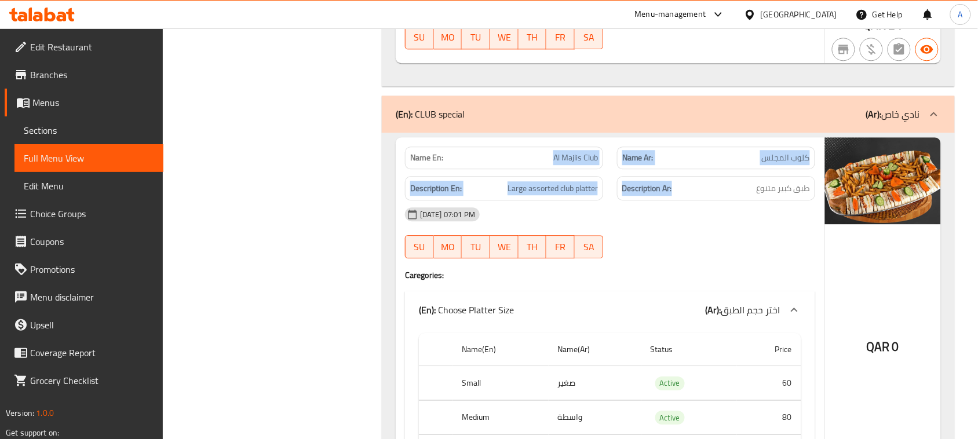
drag, startPoint x: 700, startPoint y: 199, endPoint x: 769, endPoint y: 259, distance: 91.6
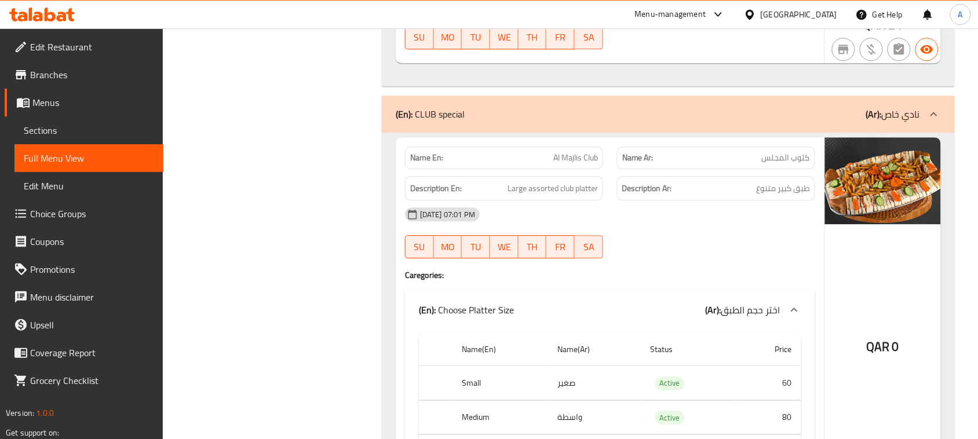
drag, startPoint x: 509, startPoint y: 158, endPoint x: 668, endPoint y: 236, distance: 177.8
drag, startPoint x: 804, startPoint y: 199, endPoint x: 763, endPoint y: 222, distance: 47.2
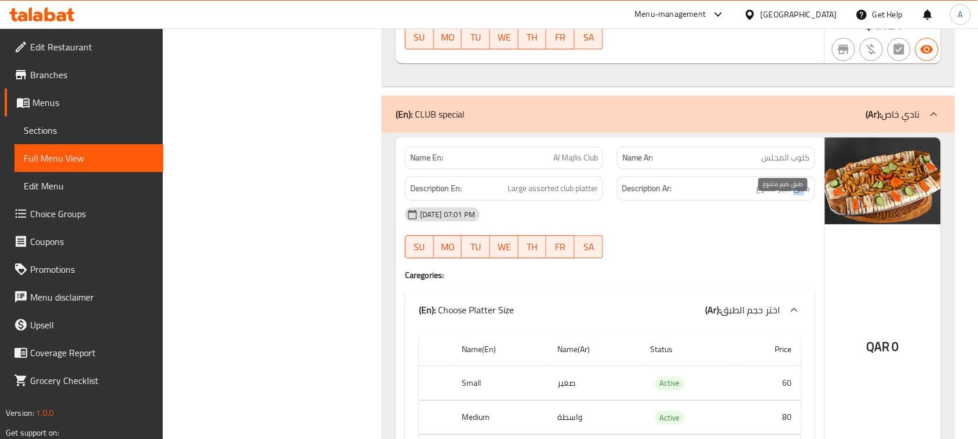
click at [776, 196] on span "طبق كبير متنوع" at bounding box center [783, 188] width 53 height 14
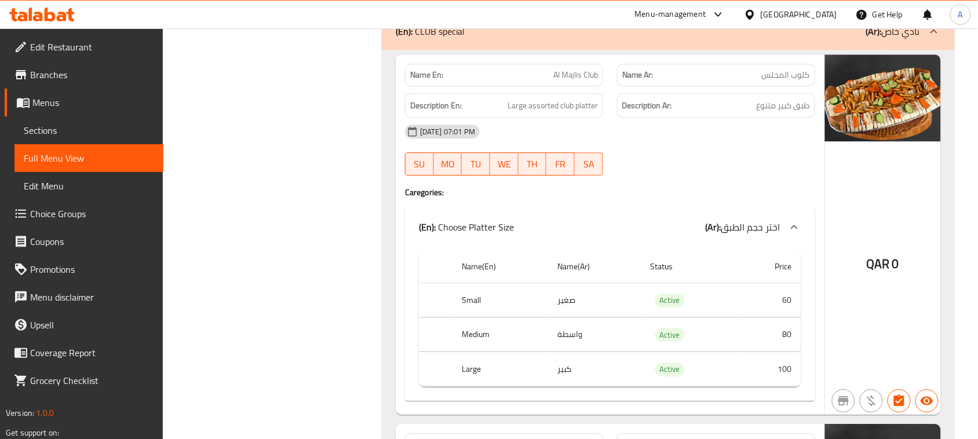
scroll to position [4854, 0]
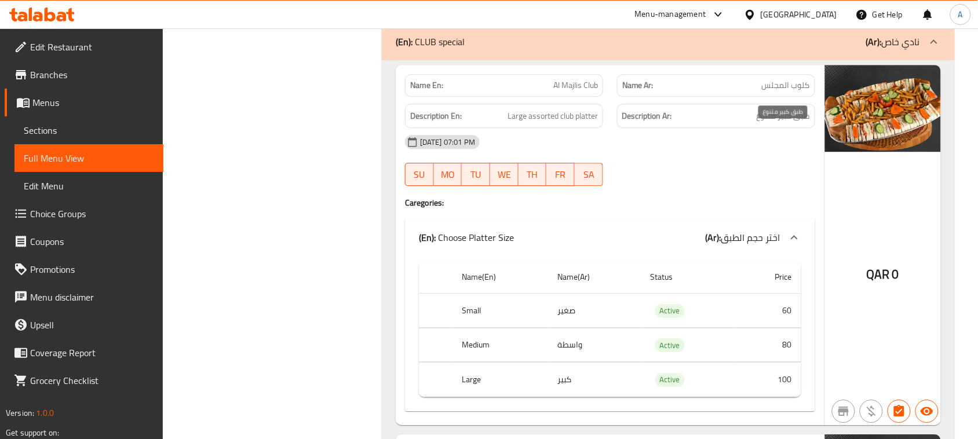
drag, startPoint x: 768, startPoint y: 136, endPoint x: 741, endPoint y: 197, distance: 66.7
drag, startPoint x: 571, startPoint y: 105, endPoint x: 601, endPoint y: 104, distance: 29.6
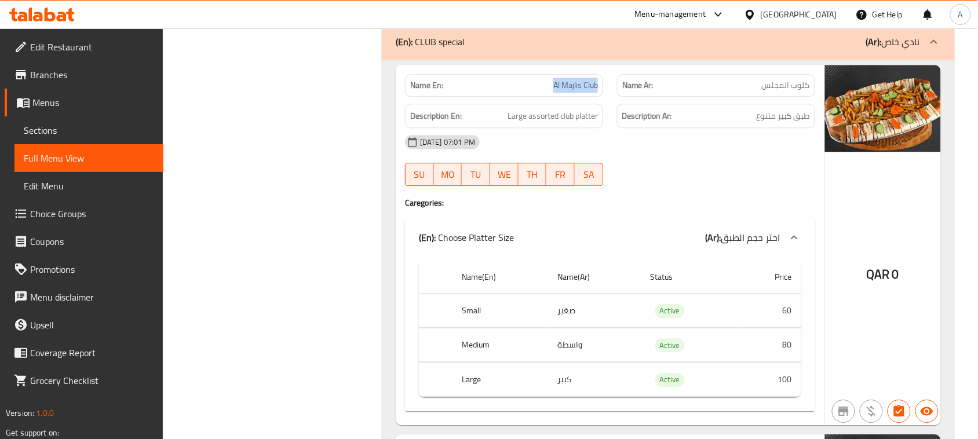
copy span "Al Majlis Club"
click at [56, 132] on span "Sections" at bounding box center [89, 130] width 130 height 14
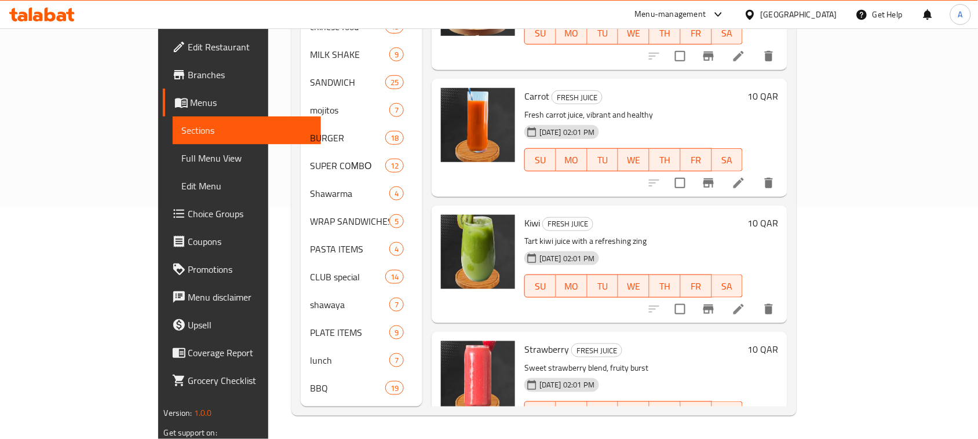
scroll to position [163, 0]
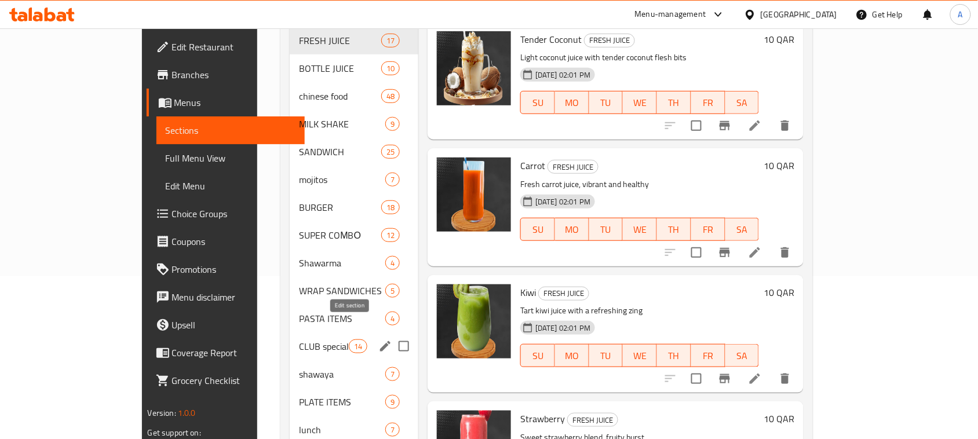
click at [380, 341] on icon "edit" at bounding box center [385, 346] width 10 height 10
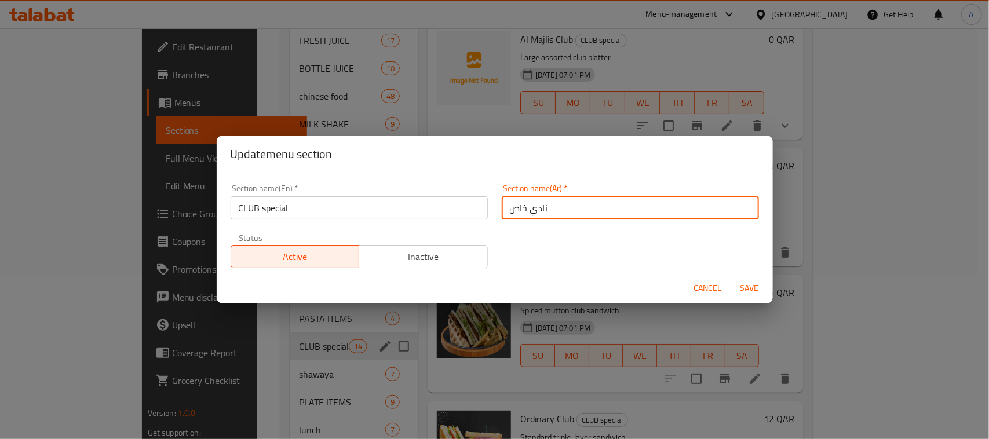
drag, startPoint x: 545, startPoint y: 209, endPoint x: 490, endPoint y: 209, distance: 55.6
click at [495, 209] on div "Section name(Ar)   * نادي خاص Section name(Ar) *" at bounding box center [630, 201] width 271 height 49
type input "الكلوب الخاص"
click at [755, 283] on span "Save" at bounding box center [750, 288] width 28 height 14
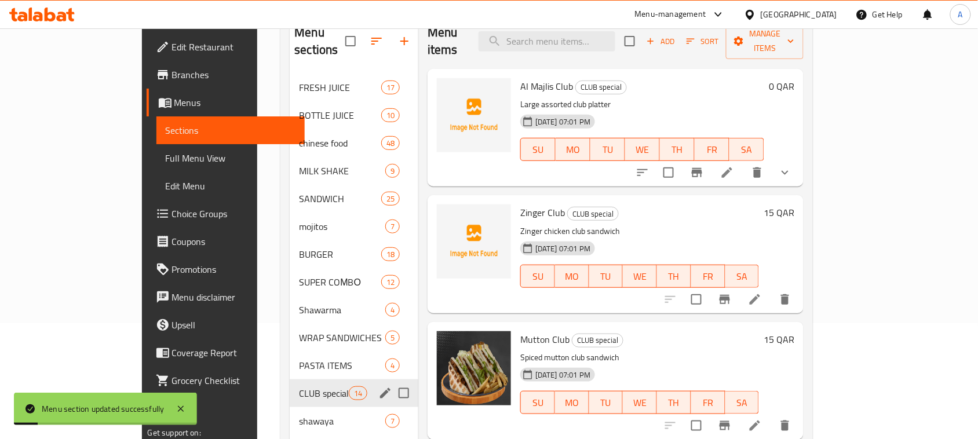
scroll to position [90, 0]
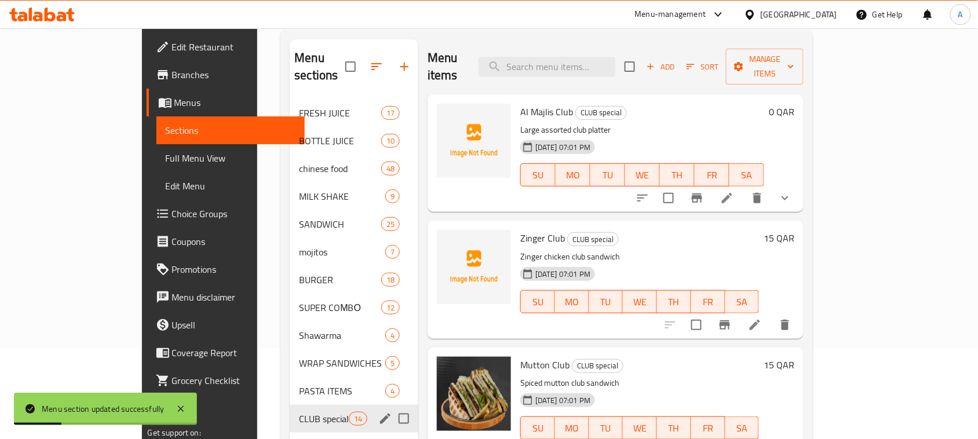
click at [734, 191] on icon at bounding box center [727, 198] width 14 height 14
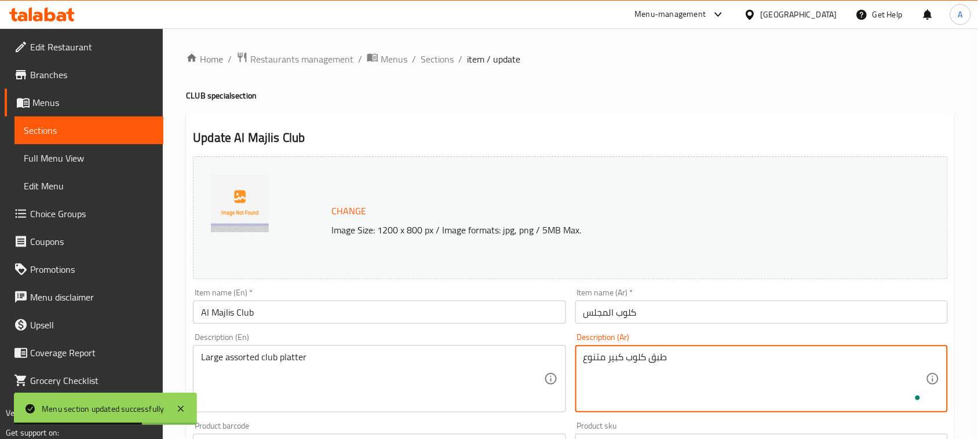
type textarea "طبق كلوب كبير متنوع"
click at [667, 304] on input "كلوب المجلس" at bounding box center [762, 312] width 373 height 23
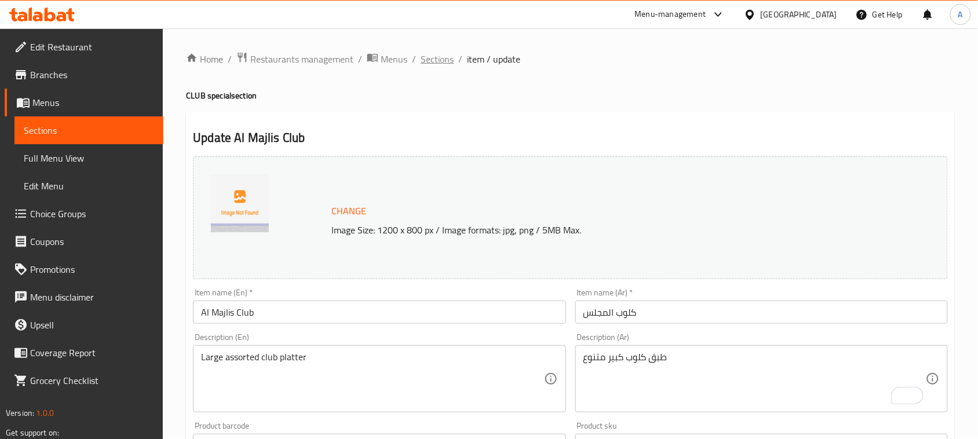
click at [435, 59] on span "Sections" at bounding box center [437, 59] width 33 height 14
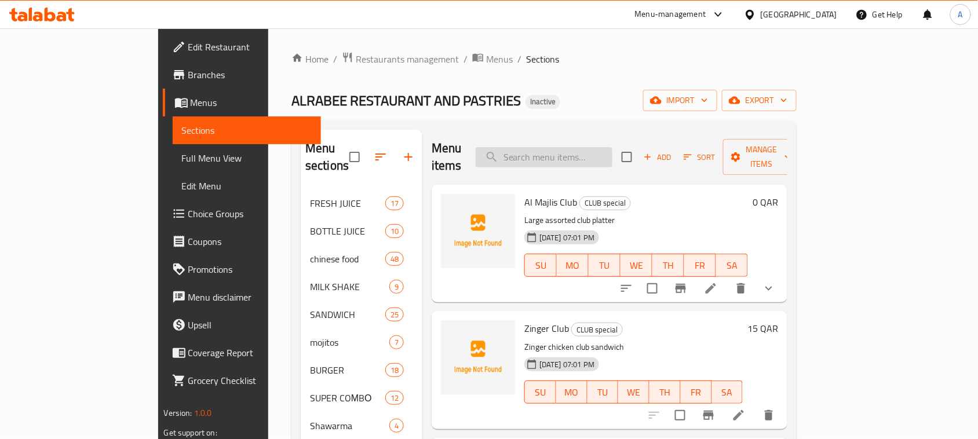
click at [595, 147] on input "search" at bounding box center [544, 157] width 137 height 20
paste input "French Fries"
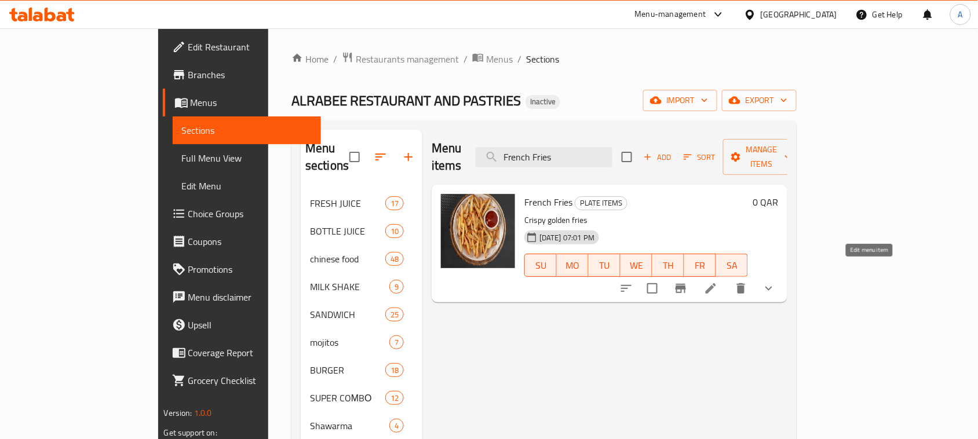
type input "French Fries"
click at [718, 282] on icon at bounding box center [711, 289] width 14 height 14
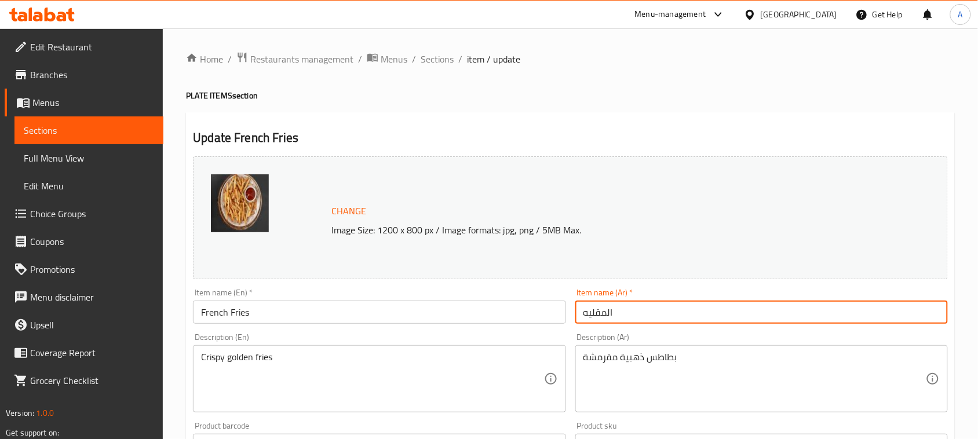
click at [613, 308] on input "المقليه" at bounding box center [762, 312] width 373 height 23
type input "بطاطا [GEOGRAPHIC_DATA]"
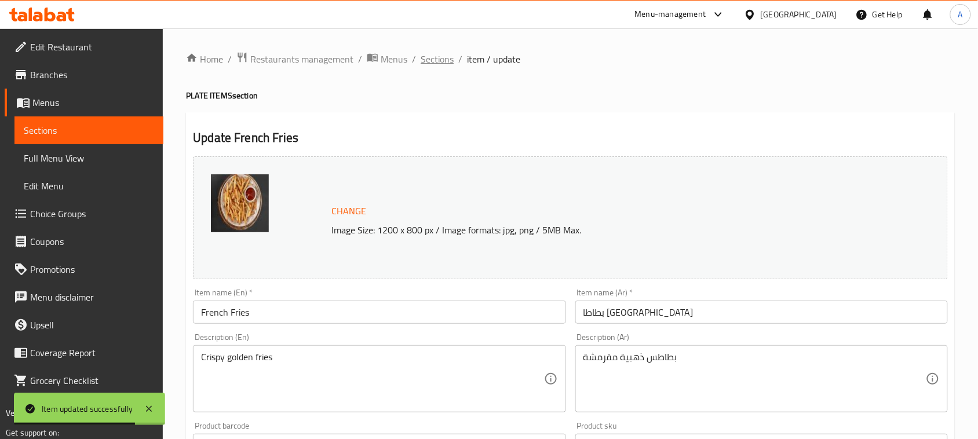
click at [452, 57] on span "Sections" at bounding box center [437, 59] width 33 height 14
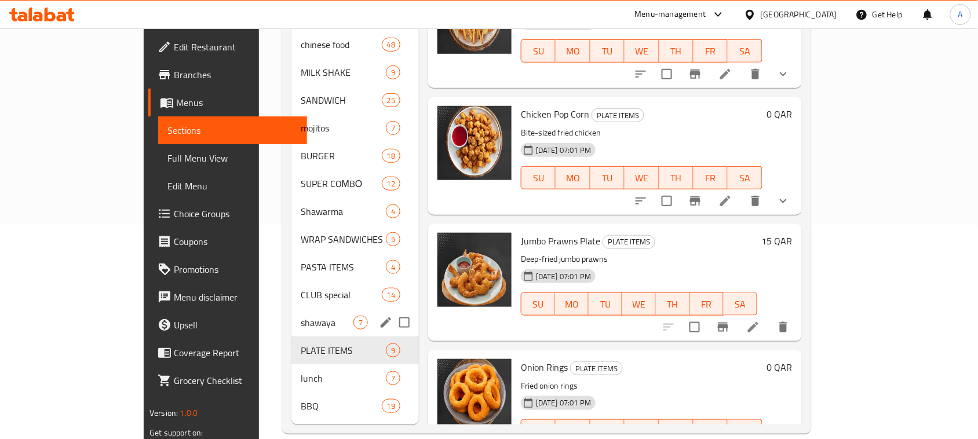
scroll to position [70, 0]
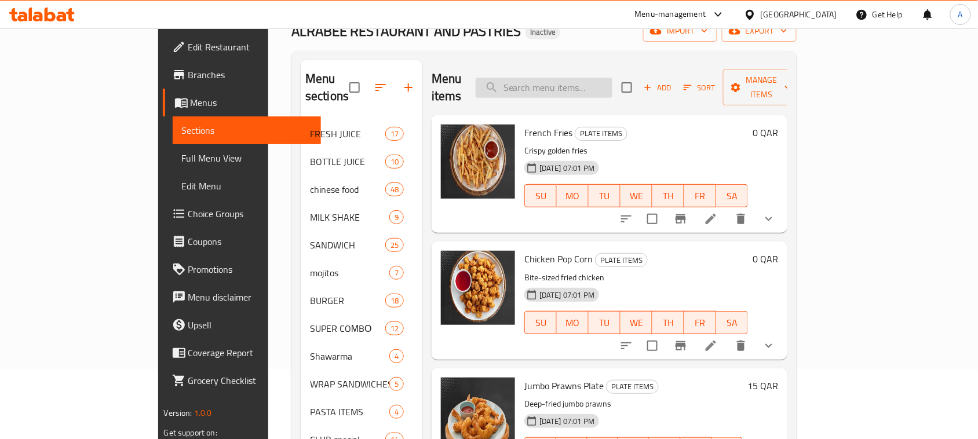
click at [583, 78] on input "search" at bounding box center [544, 88] width 137 height 20
paste input "BBQ Chicken"
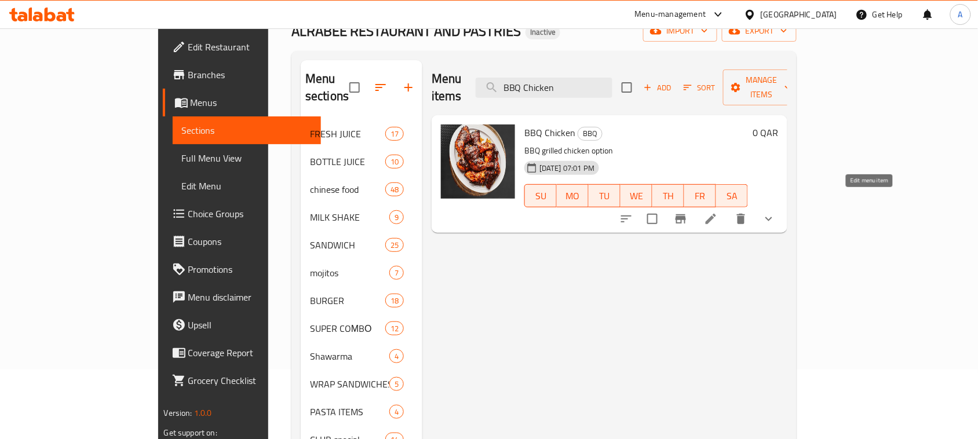
type input "BBQ Chicken"
click at [716, 214] on icon at bounding box center [711, 219] width 10 height 10
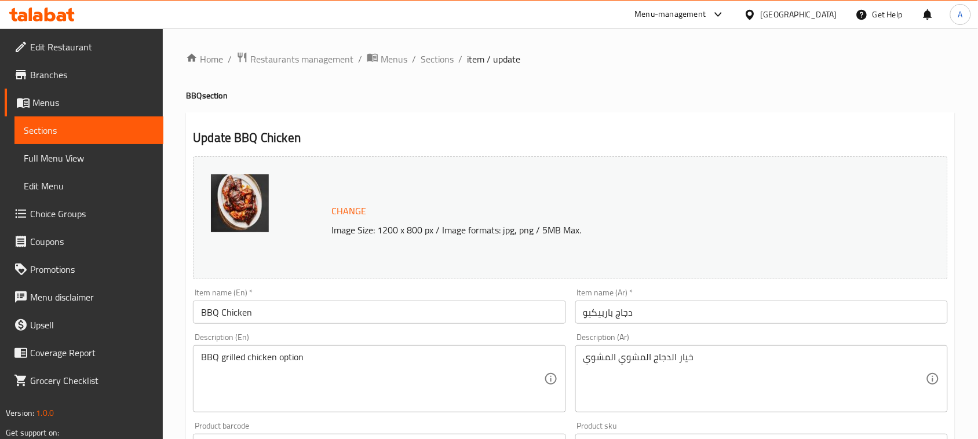
click at [604, 363] on textarea "خيار الدجاج المشوي المشوي" at bounding box center [755, 379] width 343 height 55
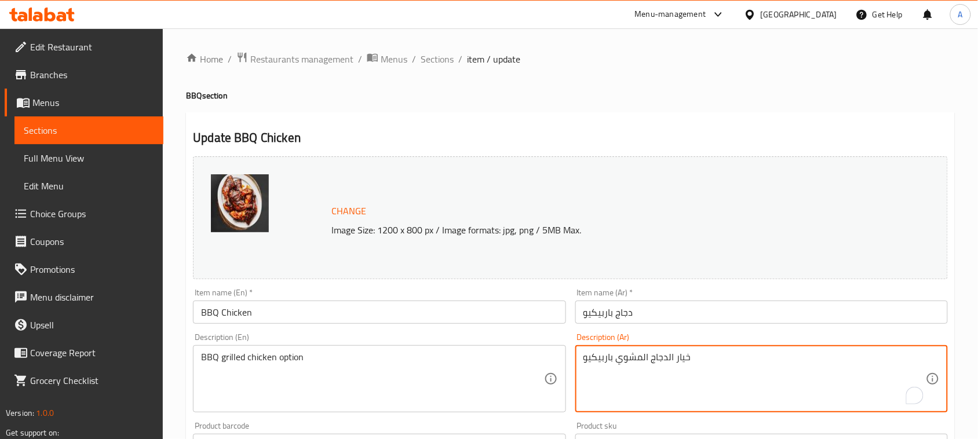
type textarea "خيار الدجاج المشوي باربيكيو"
click at [644, 322] on input "دجاج باربيكيو" at bounding box center [762, 312] width 373 height 23
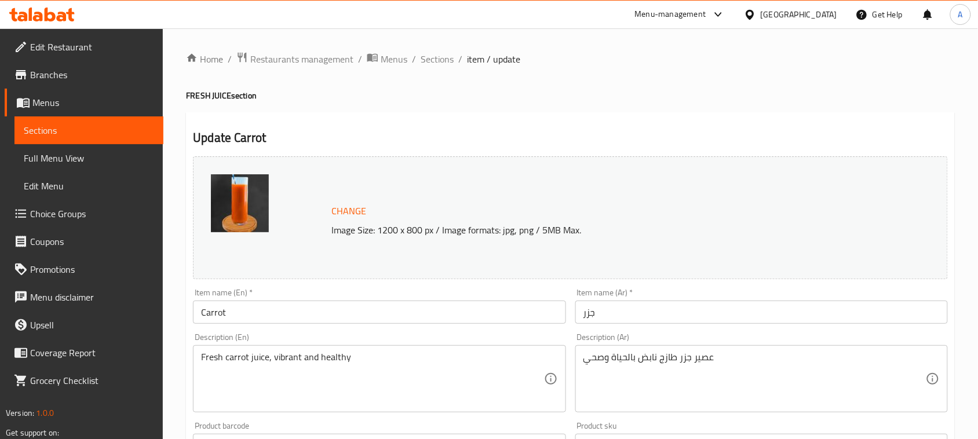
click at [90, 160] on span "Full Menu View" at bounding box center [89, 158] width 130 height 14
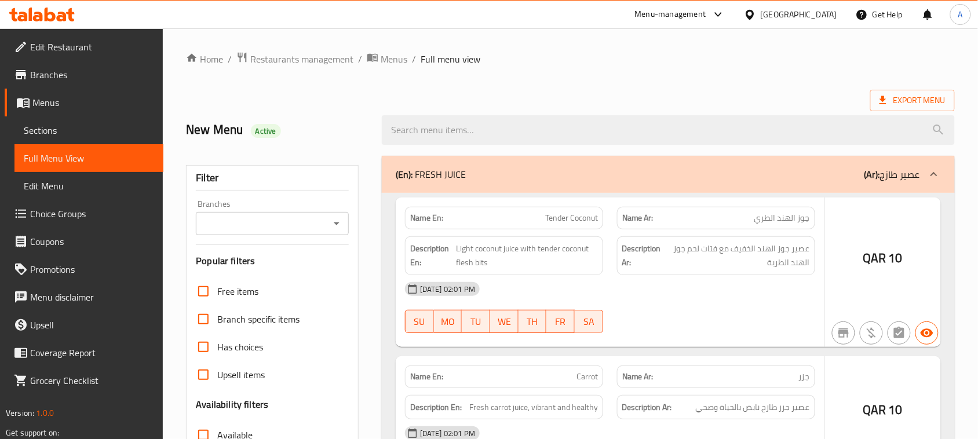
click at [219, 134] on div at bounding box center [489, 219] width 978 height 439
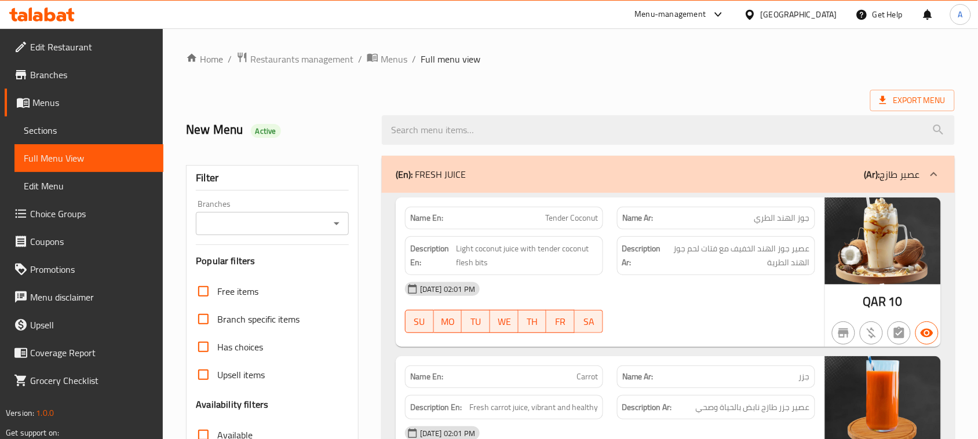
click at [575, 111] on div at bounding box center [668, 129] width 587 height 43
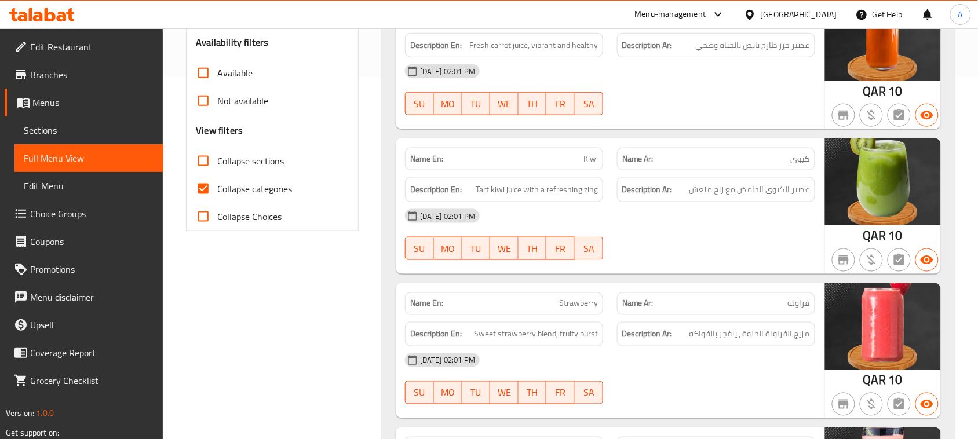
click at [214, 181] on input "Collapse categories" at bounding box center [204, 189] width 28 height 28
checkbox input "false"
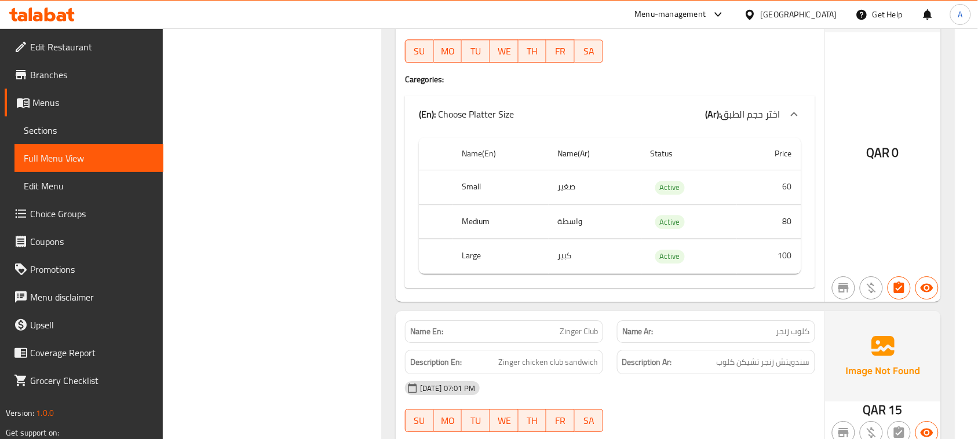
scroll to position [26924, 0]
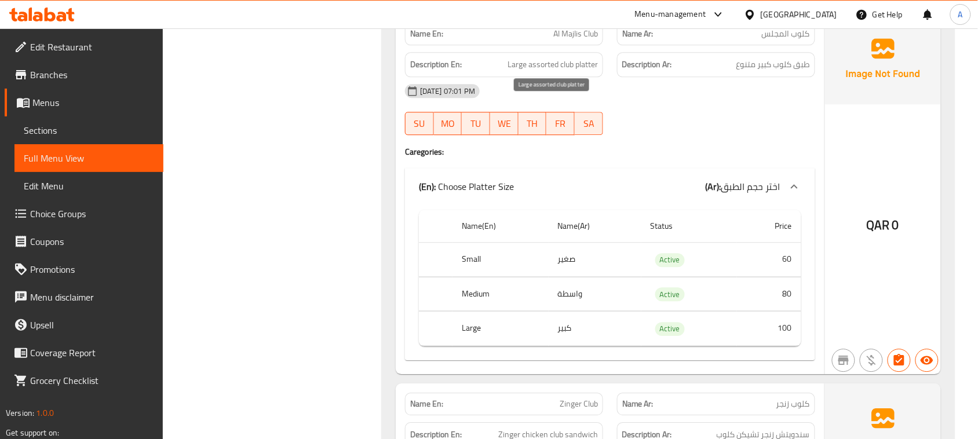
click at [786, 72] on span "طبق كلوب كبير متنوع" at bounding box center [774, 64] width 74 height 14
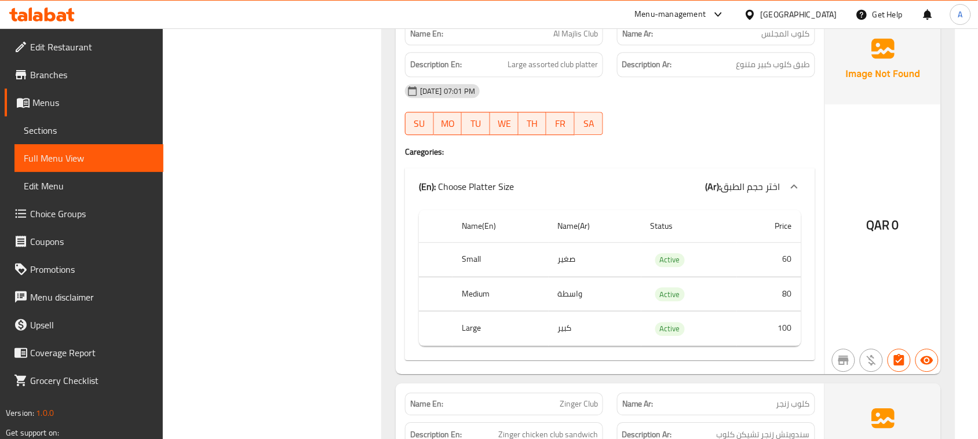
scroll to position [27141, 0]
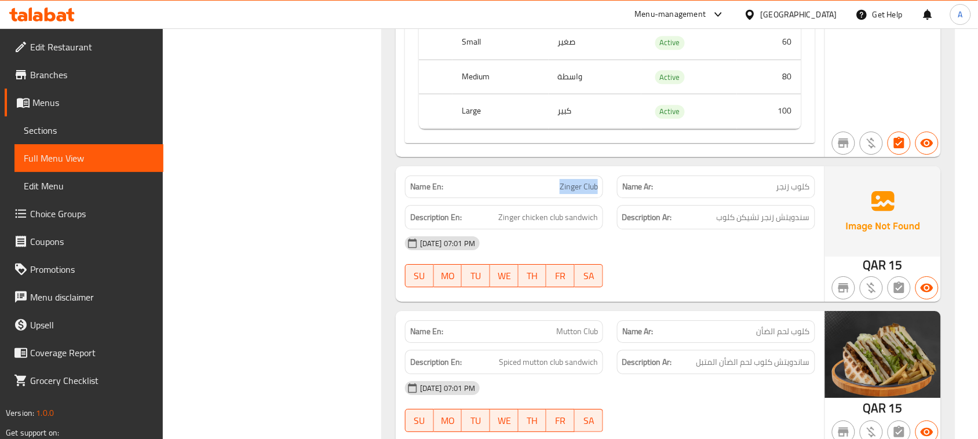
drag, startPoint x: 563, startPoint y: 232, endPoint x: 680, endPoint y: 264, distance: 120.9
drag, startPoint x: 555, startPoint y: 229, endPoint x: 665, endPoint y: 294, distance: 128.3
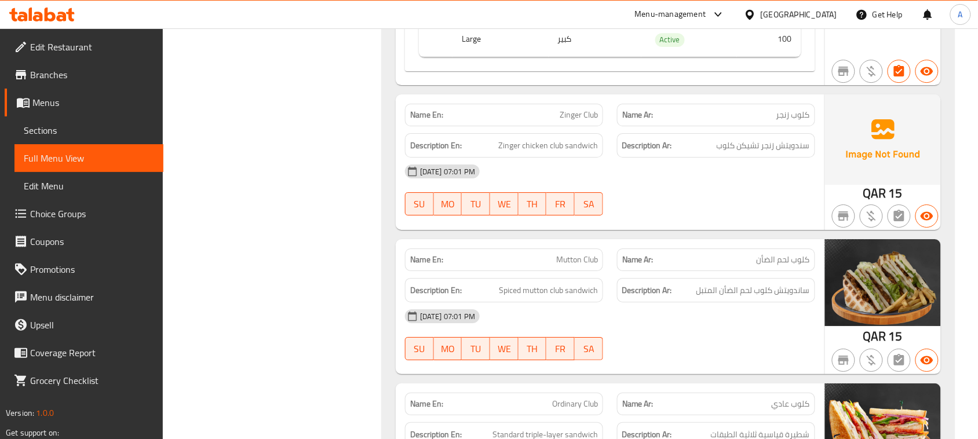
scroll to position [27214, 0]
drag, startPoint x: 780, startPoint y: 191, endPoint x: 661, endPoint y: 192, distance: 118.8
drag, startPoint x: 566, startPoint y: 187, endPoint x: 713, endPoint y: 249, distance: 159.7
click at [580, 152] on span "Zinger chicken club sandwich" at bounding box center [548, 145] width 100 height 14
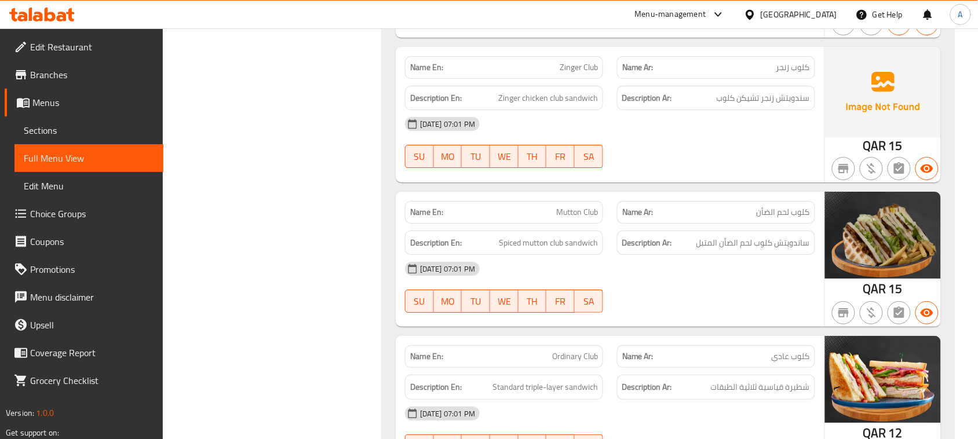
scroll to position [27286, 0]
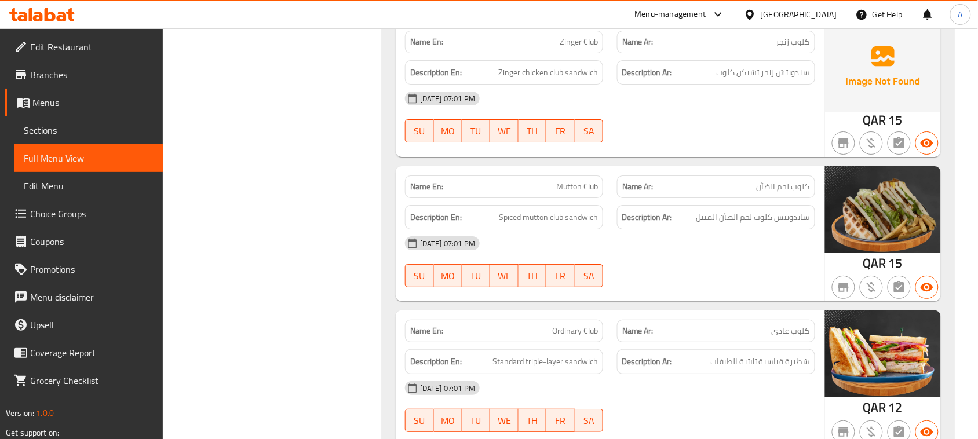
drag, startPoint x: 534, startPoint y: 224, endPoint x: 652, endPoint y: 242, distance: 119.1
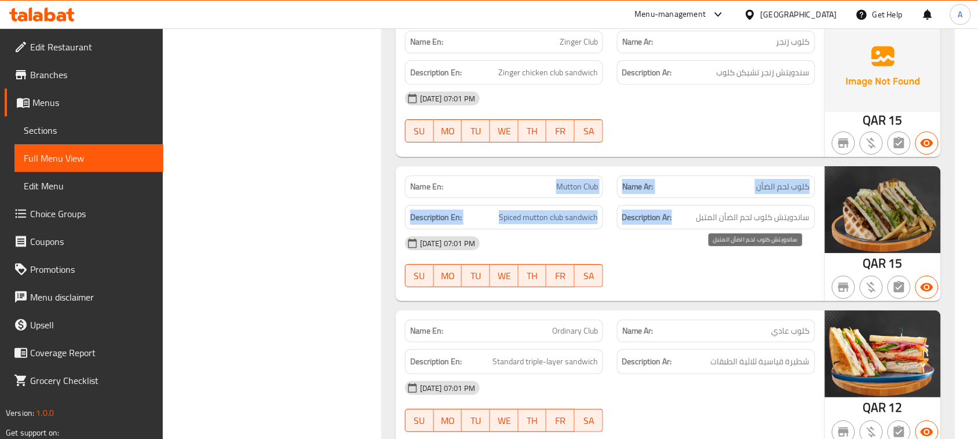
click at [757, 225] on span "ساندويتش كلوب لحم الضأن المتبل" at bounding box center [754, 217] width 114 height 14
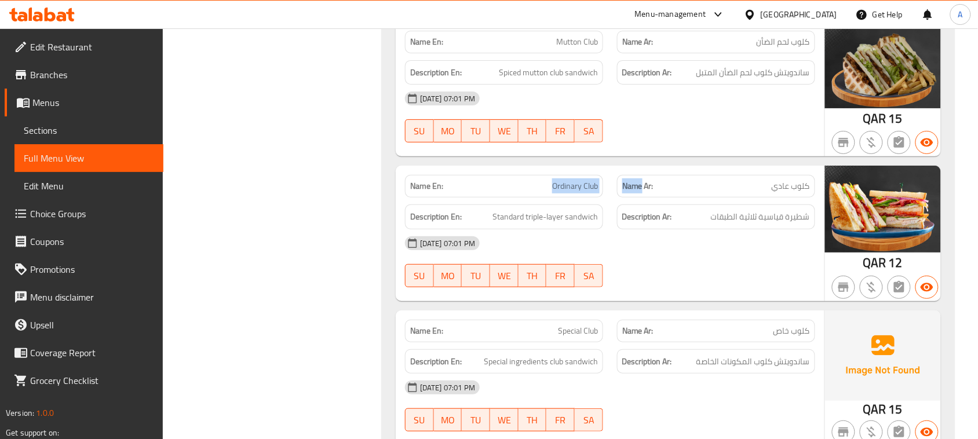
drag, startPoint x: 642, startPoint y: 233, endPoint x: 694, endPoint y: 284, distance: 72.5
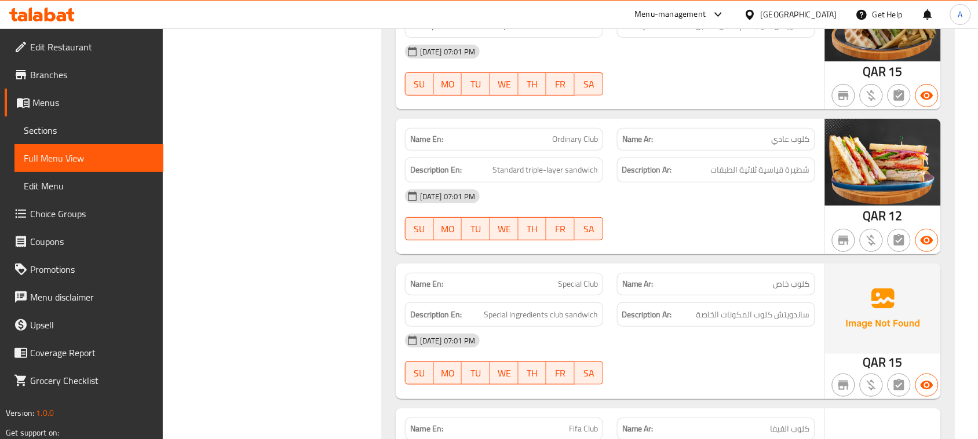
scroll to position [27503, 0]
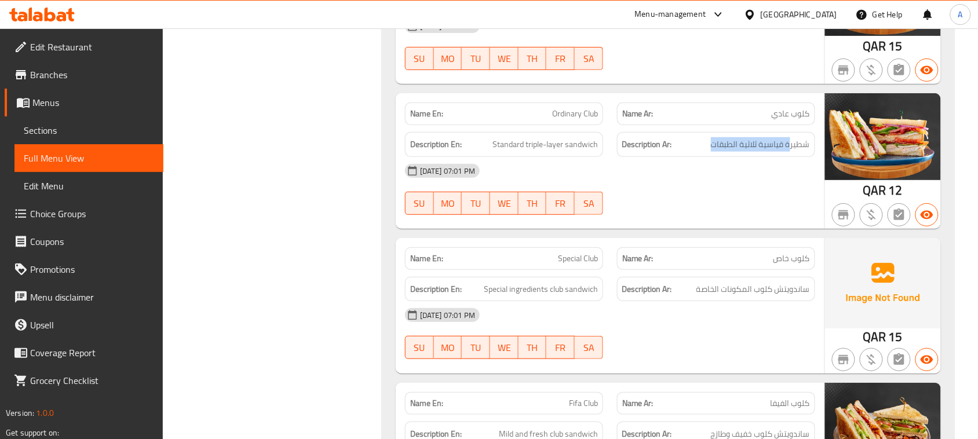
drag, startPoint x: 739, startPoint y: 192, endPoint x: 581, endPoint y: 210, distance: 158.7
drag, startPoint x: 626, startPoint y: 202, endPoint x: 730, endPoint y: 258, distance: 118.5
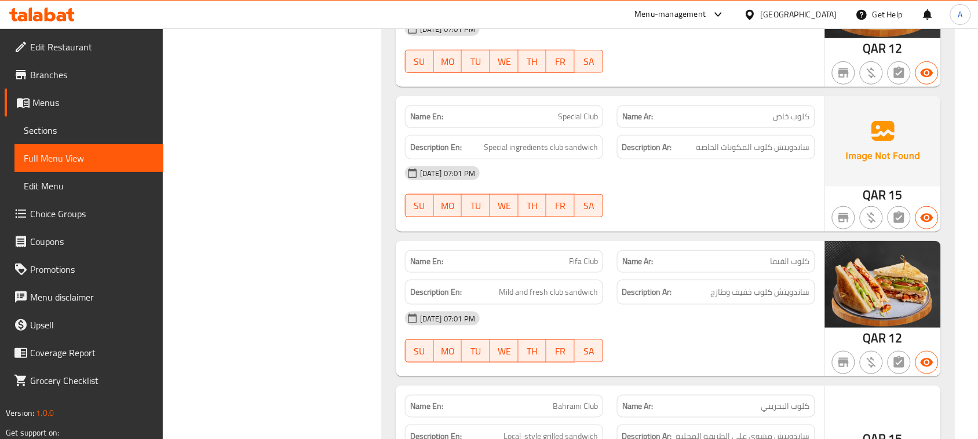
scroll to position [27648, 0]
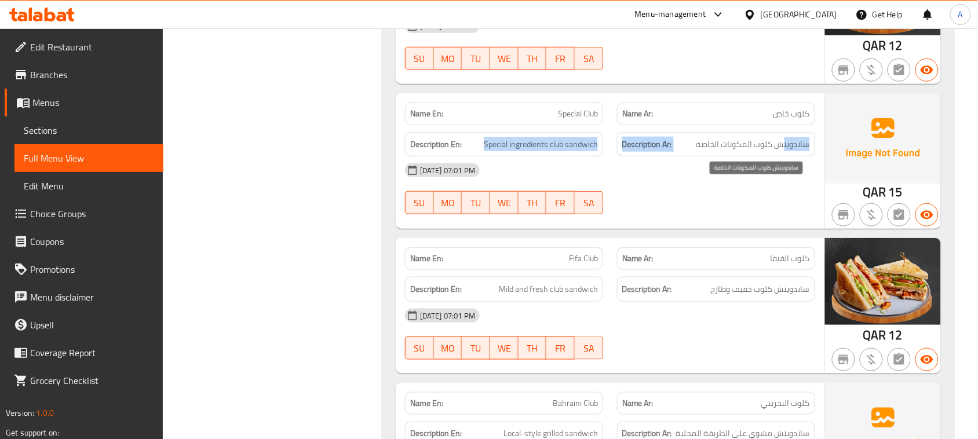
drag, startPoint x: 778, startPoint y: 187, endPoint x: 463, endPoint y: 200, distance: 316.1
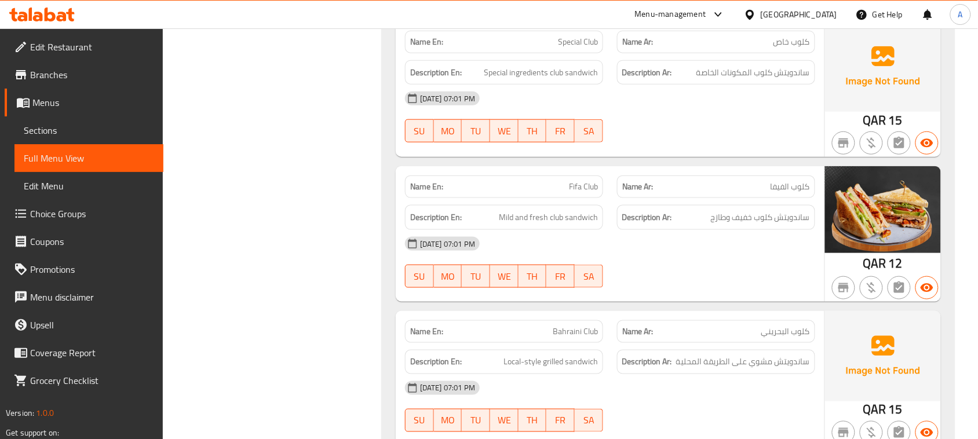
scroll to position [27721, 0]
drag, startPoint x: 561, startPoint y: 235, endPoint x: 652, endPoint y: 253, distance: 92.8
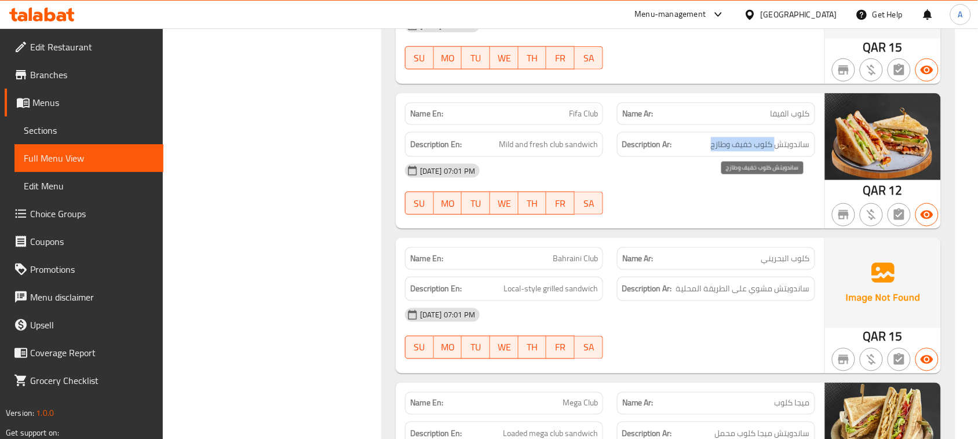
drag, startPoint x: 697, startPoint y: 191, endPoint x: 662, endPoint y: 191, distance: 34.8
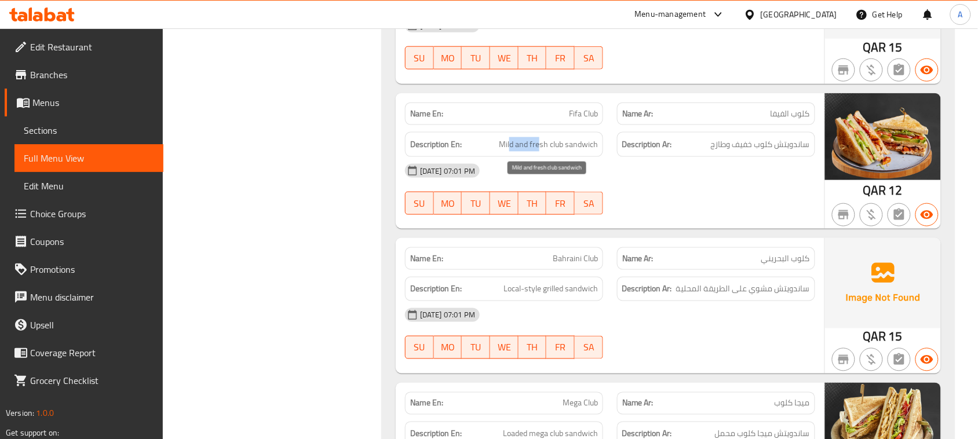
drag, startPoint x: 512, startPoint y: 187, endPoint x: 587, endPoint y: 198, distance: 76.1
click at [568, 152] on span "Mild and fresh club sandwich" at bounding box center [548, 144] width 99 height 14
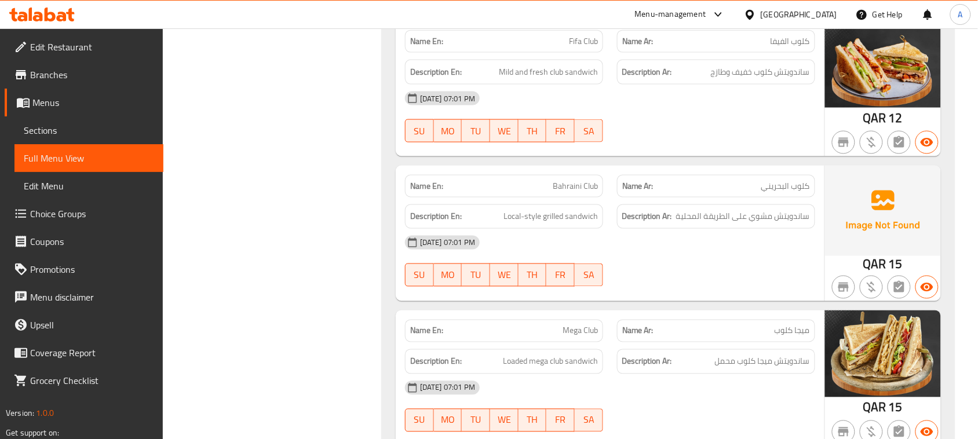
drag, startPoint x: 560, startPoint y: 230, endPoint x: 650, endPoint y: 274, distance: 99.8
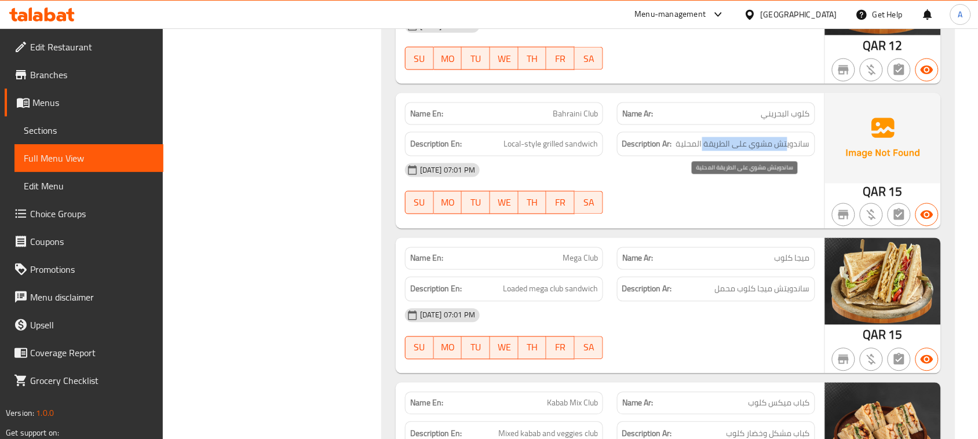
drag, startPoint x: 787, startPoint y: 187, endPoint x: 691, endPoint y: 198, distance: 96.8
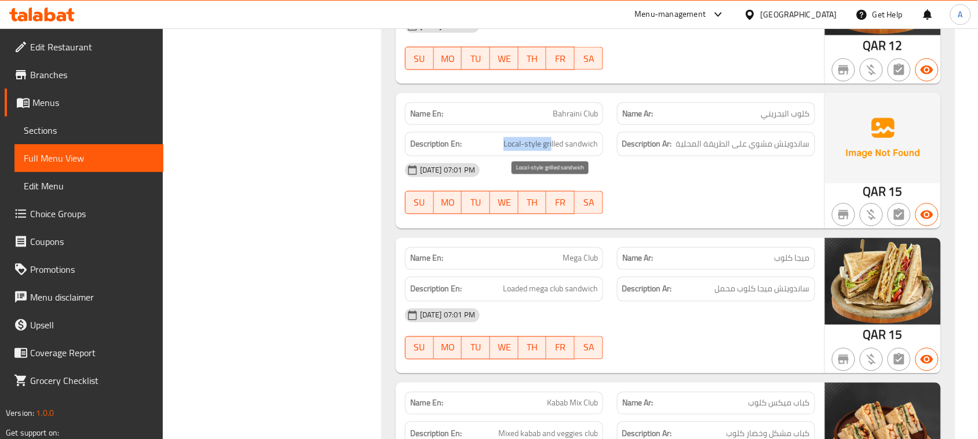
drag, startPoint x: 505, startPoint y: 195, endPoint x: 563, endPoint y: 198, distance: 58.0
click at [554, 152] on span "Local-style grilled sandwich" at bounding box center [551, 144] width 94 height 14
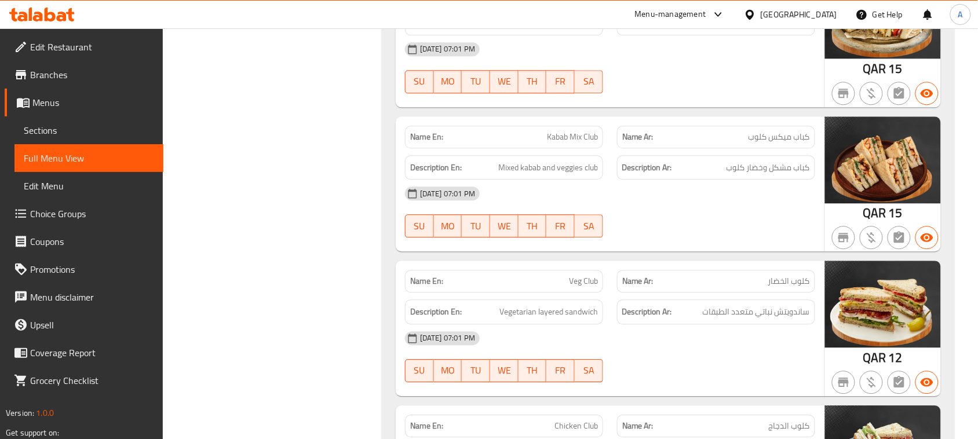
scroll to position [28228, 0]
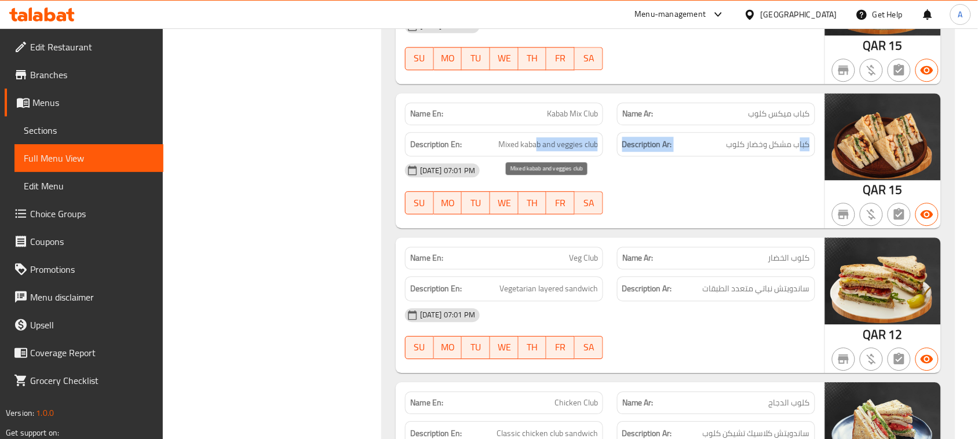
drag, startPoint x: 800, startPoint y: 190, endPoint x: 535, endPoint y: 190, distance: 264.9
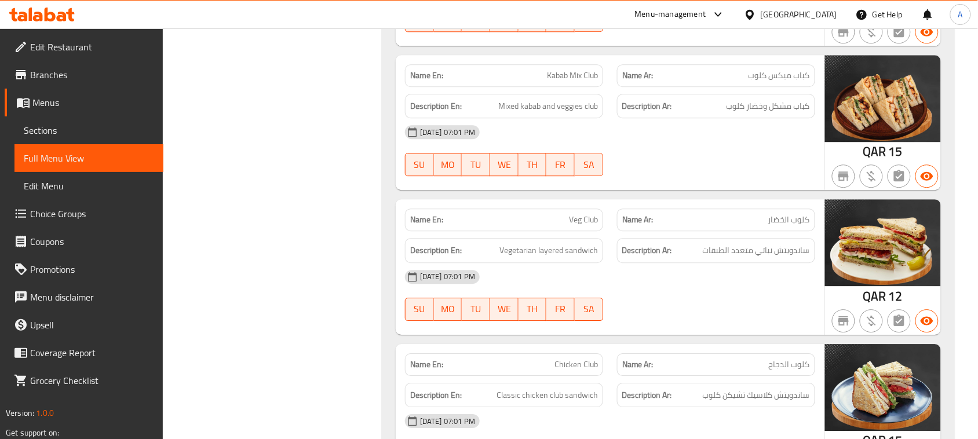
scroll to position [28300, 0]
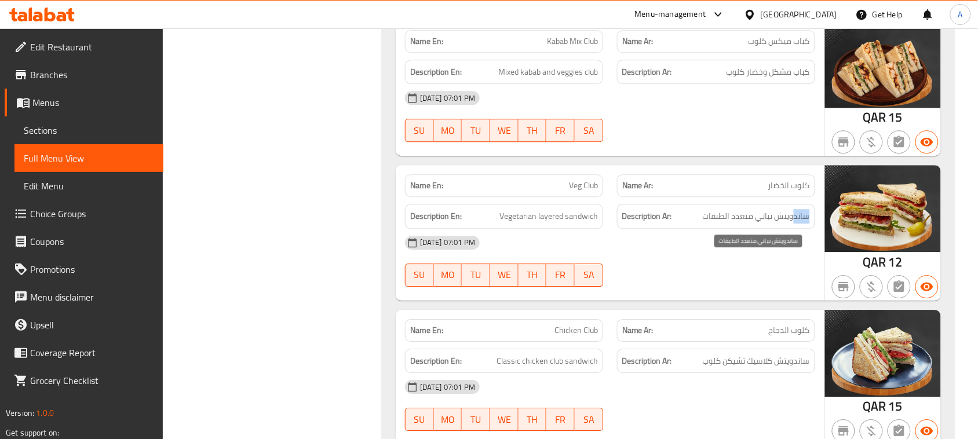
drag, startPoint x: 697, startPoint y: 263, endPoint x: 673, endPoint y: 263, distance: 23.8
drag, startPoint x: 500, startPoint y: 263, endPoint x: 593, endPoint y: 262, distance: 93.3
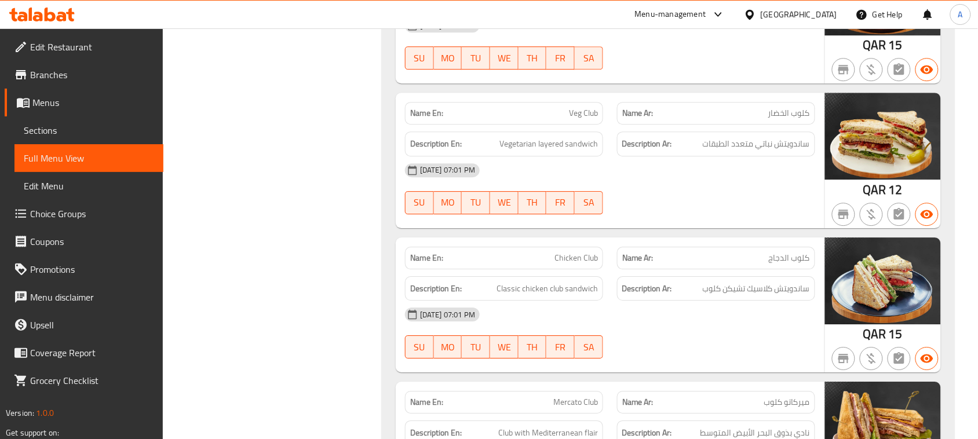
scroll to position [28445, 0]
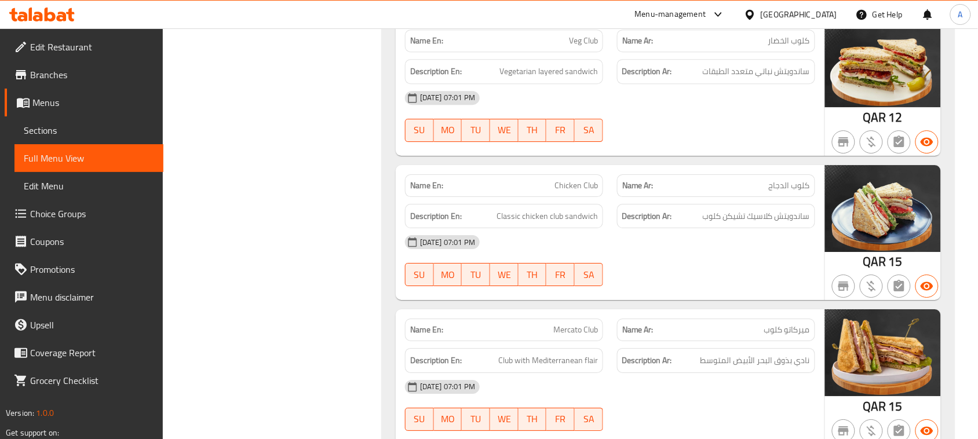
drag, startPoint x: 543, startPoint y: 225, endPoint x: 664, endPoint y: 256, distance: 125.5
drag, startPoint x: 770, startPoint y: 265, endPoint x: 713, endPoint y: 261, distance: 56.9
click at [713, 224] on span "ساندويتش كلاسيك تشيكن كلوب" at bounding box center [756, 216] width 107 height 14
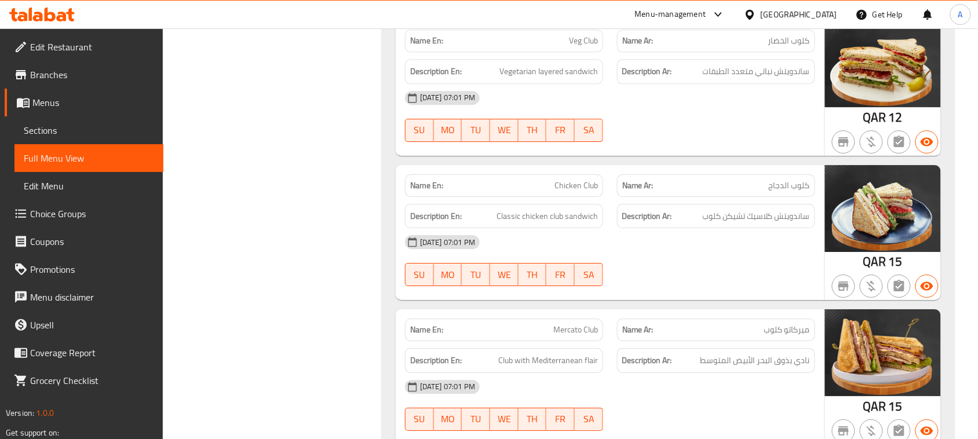
drag, startPoint x: 729, startPoint y: 264, endPoint x: 694, endPoint y: 284, distance: 40.5
drag, startPoint x: 613, startPoint y: 263, endPoint x: 636, endPoint y: 270, distance: 24.4
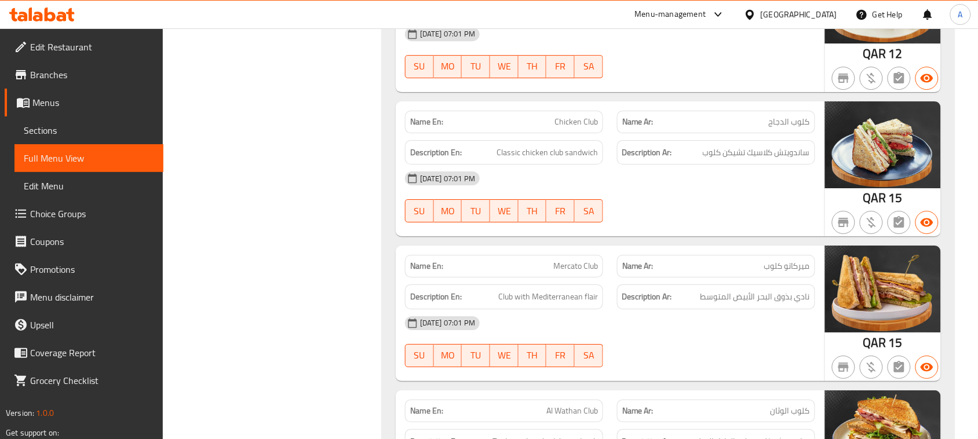
scroll to position [28590, 0]
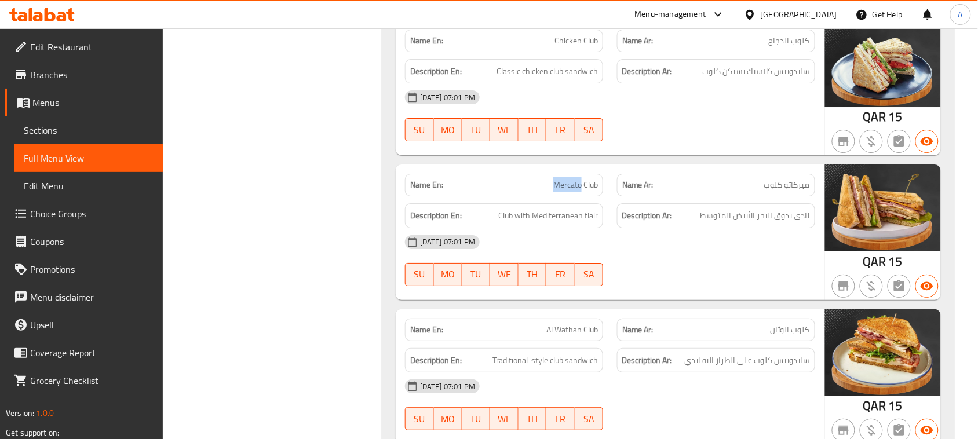
drag, startPoint x: 598, startPoint y: 232, endPoint x: 661, endPoint y: 270, distance: 73.6
drag, startPoint x: 801, startPoint y: 261, endPoint x: 778, endPoint y: 298, distance: 43.4
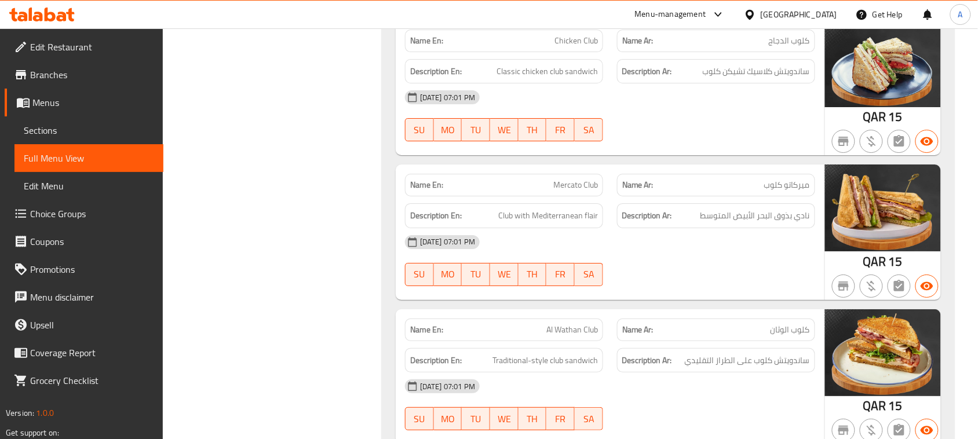
click at [806, 223] on span "نادي بذوق البحر الأبيض المتوسط" at bounding box center [756, 216] width 110 height 14
drag, startPoint x: 806, startPoint y: 265, endPoint x: 727, endPoint y: 263, distance: 78.9
click at [727, 223] on span "نادي بذوق البحر الأبيض المتوسط" at bounding box center [756, 216] width 110 height 14
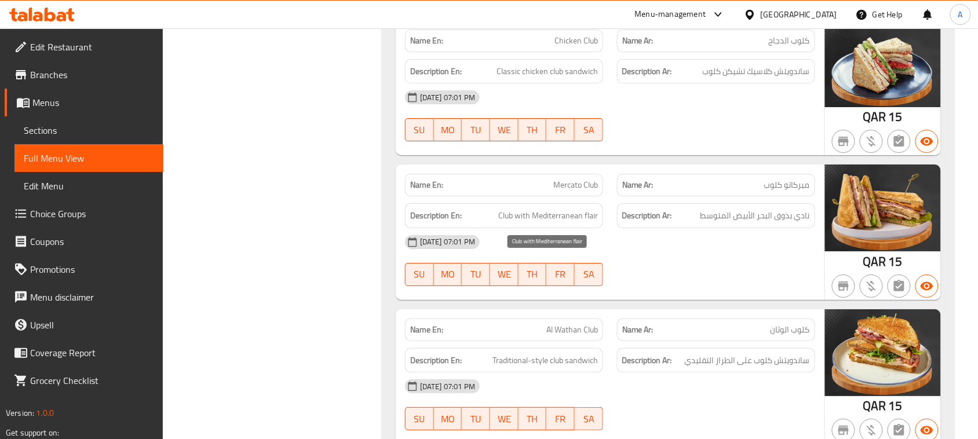
click at [559, 223] on span "Club with Mediterranean flair" at bounding box center [548, 216] width 100 height 14
copy span "Club with Mediterranean flair"
drag, startPoint x: 784, startPoint y: 264, endPoint x: 687, endPoint y: 264, distance: 96.8
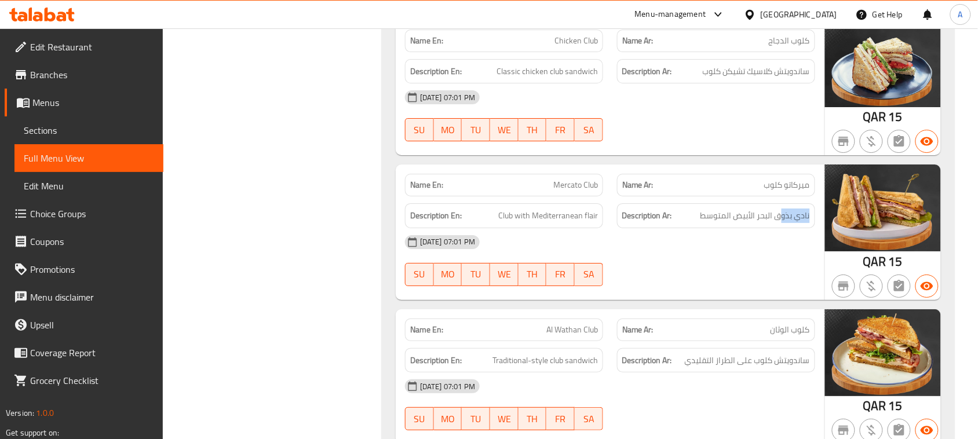
click at [708, 223] on span "نادي بذوق البحر الأبيض المتوسط" at bounding box center [756, 216] width 110 height 14
drag, startPoint x: 708, startPoint y: 265, endPoint x: 817, endPoint y: 287, distance: 111.1
click at [762, 223] on span "نادي بذوق البحر الأبيض المتوسط" at bounding box center [756, 216] width 110 height 14
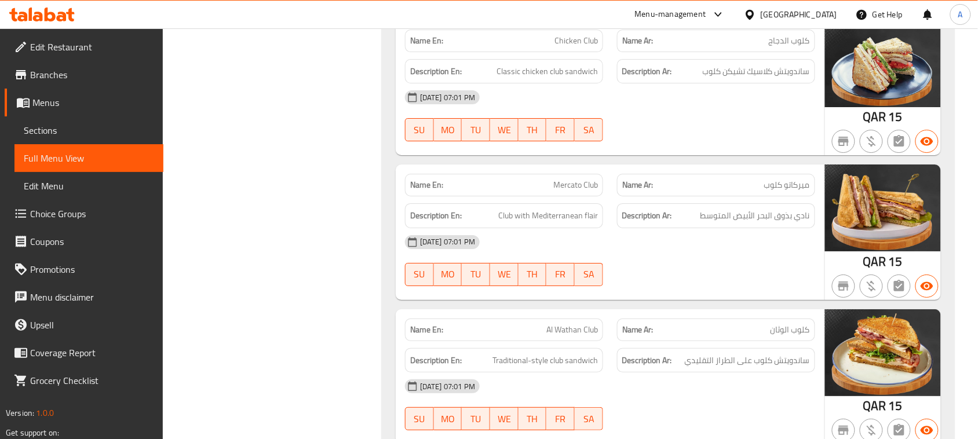
click at [806, 223] on span "نادي بذوق البحر الأبيض المتوسط" at bounding box center [756, 216] width 110 height 14
drag, startPoint x: 806, startPoint y: 260, endPoint x: 791, endPoint y: 270, distance: 18.0
click at [803, 223] on span "نادي بذوق البحر الأبيض المتوسط" at bounding box center [756, 216] width 110 height 14
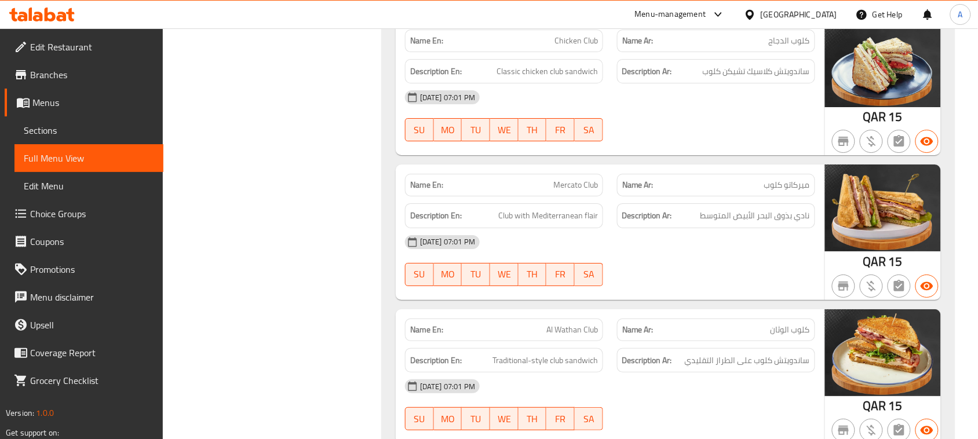
drag, startPoint x: 523, startPoint y: 265, endPoint x: 571, endPoint y: 273, distance: 48.7
click at [565, 223] on span "Club with Mediterranean flair" at bounding box center [548, 216] width 100 height 14
drag, startPoint x: 537, startPoint y: 265, endPoint x: 655, endPoint y: 275, distance: 118.6
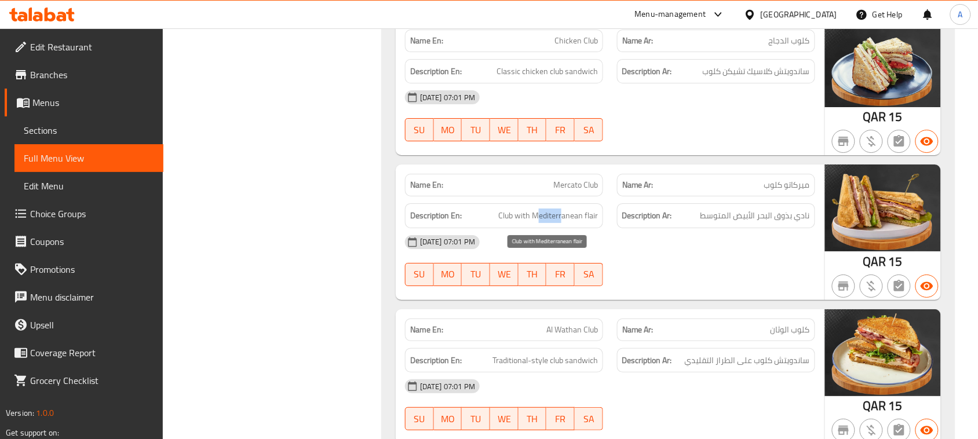
drag, startPoint x: 667, startPoint y: 282, endPoint x: 625, endPoint y: 283, distance: 42.3
click at [537, 223] on span "Club with Mediterranean flair" at bounding box center [548, 216] width 100 height 14
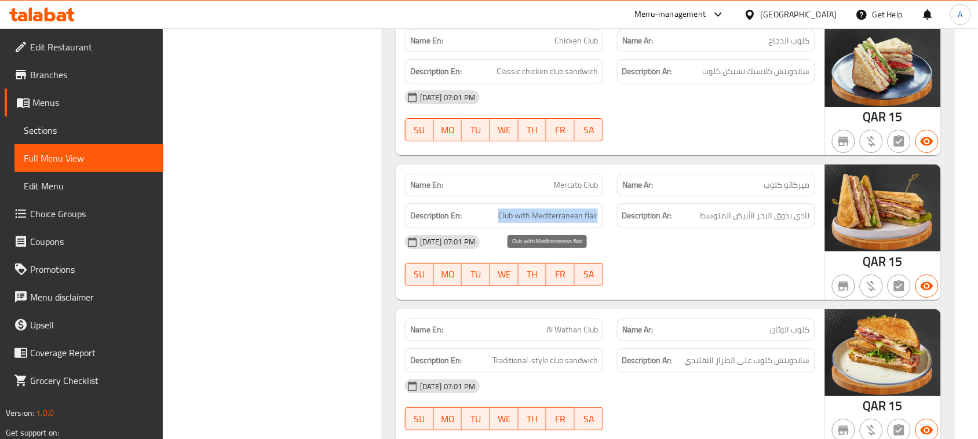
click at [537, 223] on span "Club with Mediterranean flair" at bounding box center [548, 216] width 100 height 14
drag, startPoint x: 773, startPoint y: 247, endPoint x: 773, endPoint y: 261, distance: 13.9
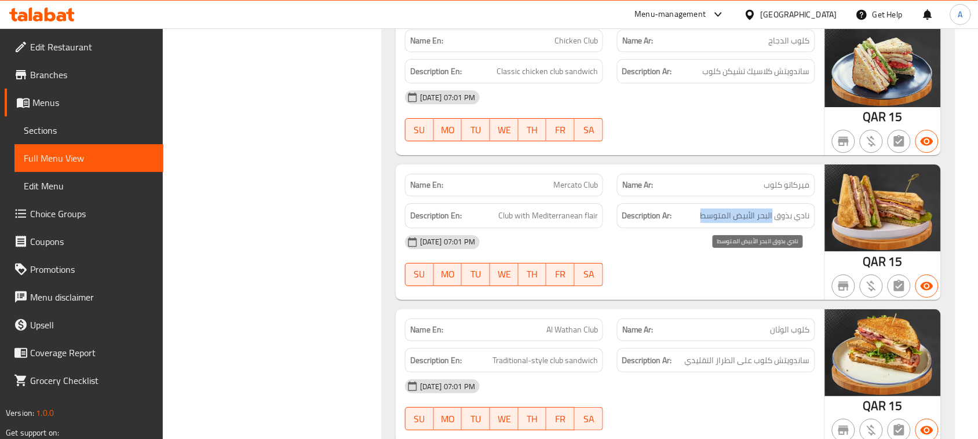
drag, startPoint x: 774, startPoint y: 264, endPoint x: 629, endPoint y: 282, distance: 146.1
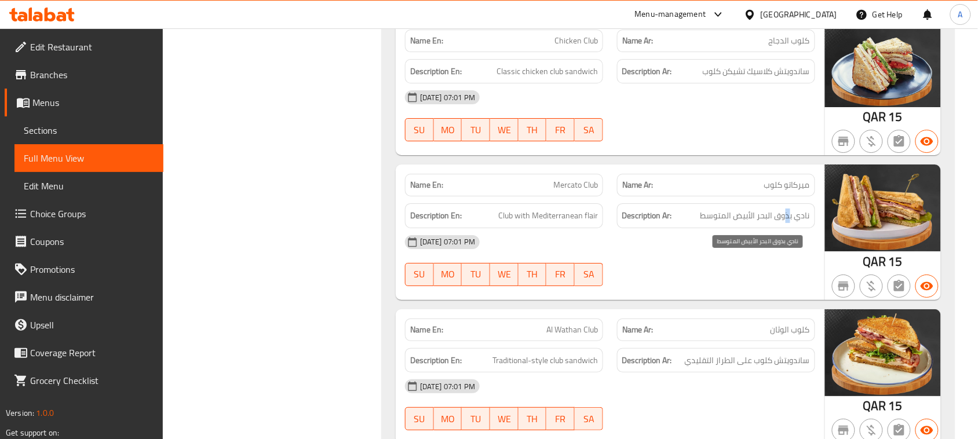
drag, startPoint x: 792, startPoint y: 267, endPoint x: 726, endPoint y: 282, distance: 67.9
click at [749, 223] on span "نادي بذوق البحر الأبيض المتوسط" at bounding box center [756, 216] width 110 height 14
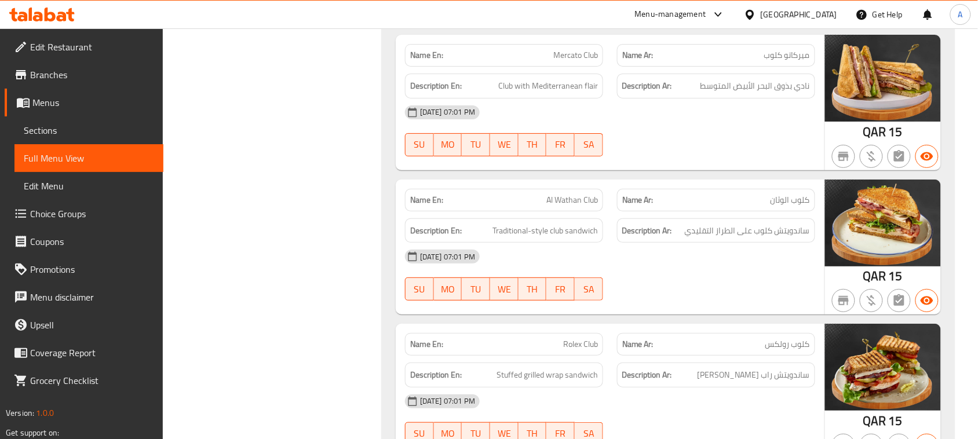
scroll to position [28735, 0]
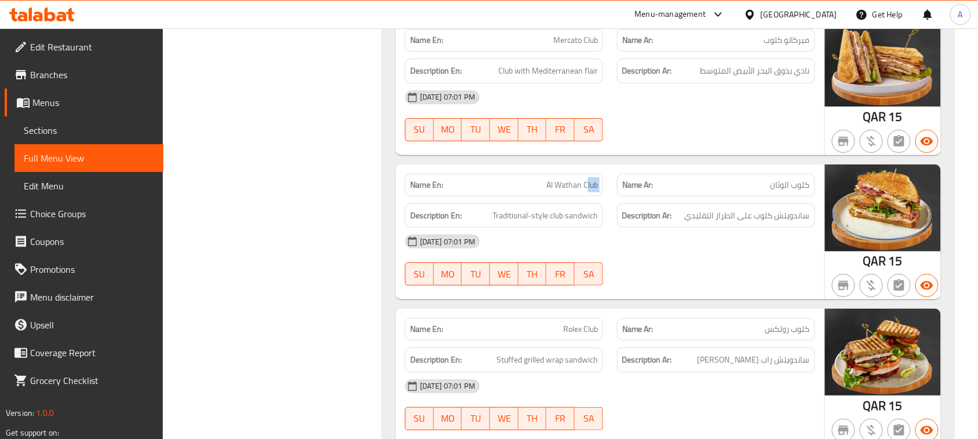
drag, startPoint x: 619, startPoint y: 220, endPoint x: 698, endPoint y: 253, distance: 86.0
drag, startPoint x: 794, startPoint y: 265, endPoint x: 744, endPoint y: 270, distance: 50.6
click at [751, 223] on span "ساندويتش كلوب على الطراز التقليدي" at bounding box center [747, 216] width 125 height 14
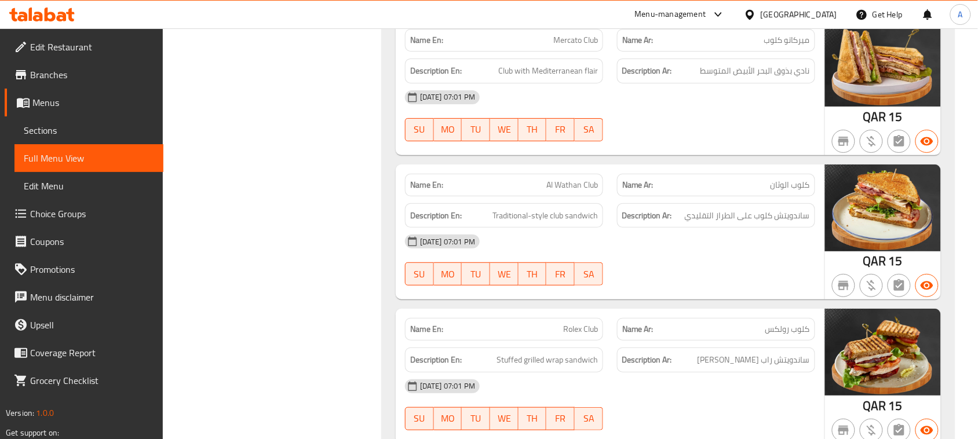
drag, startPoint x: 737, startPoint y: 267, endPoint x: 642, endPoint y: 268, distance: 95.1
drag, startPoint x: 534, startPoint y: 263, endPoint x: 653, endPoint y: 296, distance: 123.3
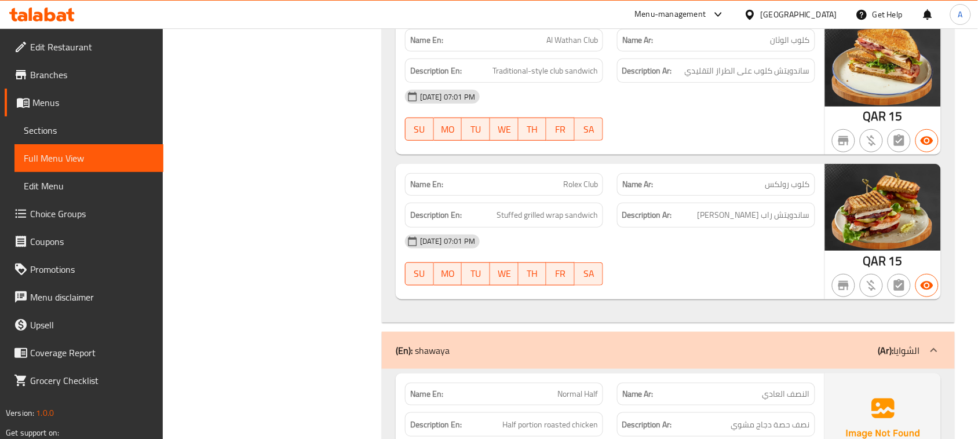
drag, startPoint x: 566, startPoint y: 229, endPoint x: 675, endPoint y: 314, distance: 138.4
drag, startPoint x: 795, startPoint y: 261, endPoint x: 571, endPoint y: 302, distance: 227.5
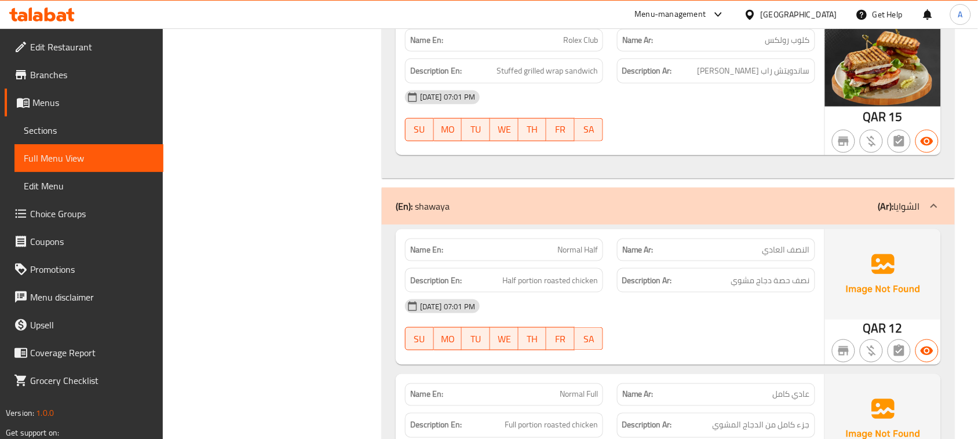
scroll to position [29025, 0]
drag, startPoint x: 557, startPoint y: 288, endPoint x: 617, endPoint y: 302, distance: 61.9
click at [784, 287] on span "نصف حصة دجاج مشوي" at bounding box center [770, 280] width 79 height 14
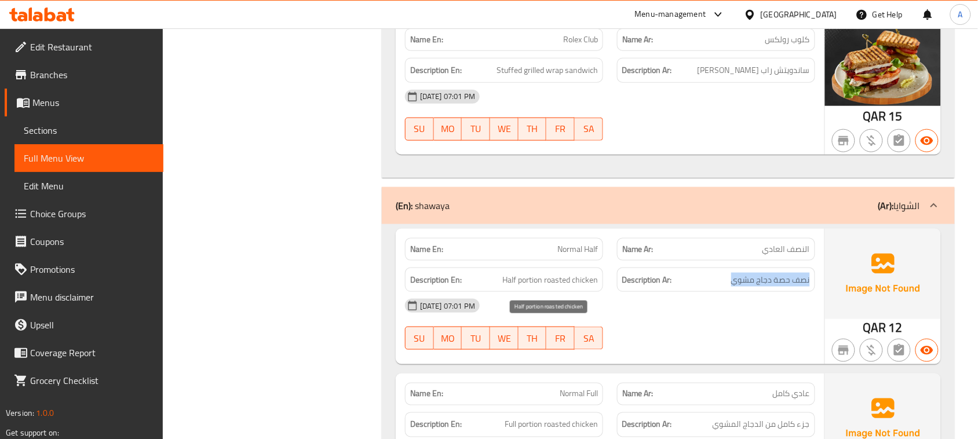
drag, startPoint x: 784, startPoint y: 325, endPoint x: 668, endPoint y: 386, distance: 131.2
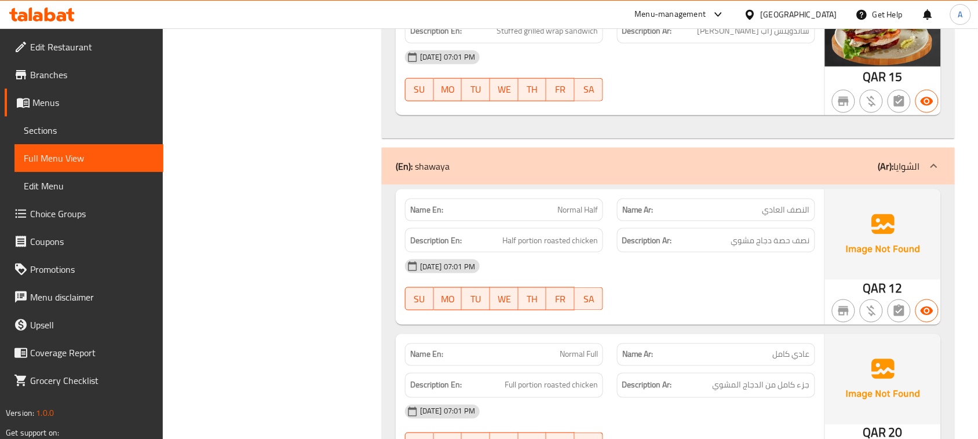
scroll to position [29097, 0]
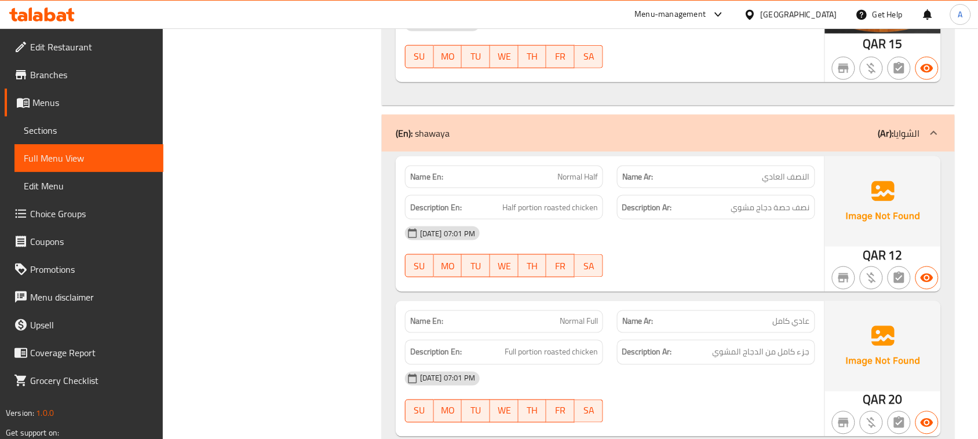
drag, startPoint x: 503, startPoint y: 257, endPoint x: 598, endPoint y: 274, distance: 96.6
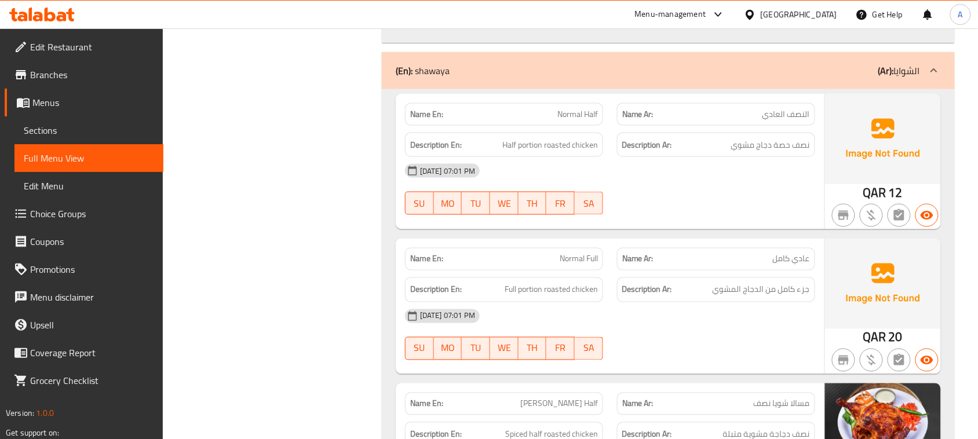
scroll to position [29242, 0]
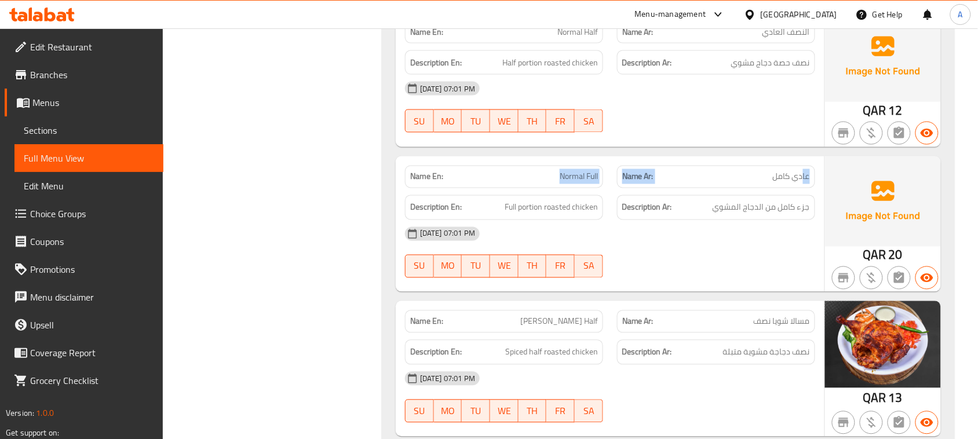
drag, startPoint x: 583, startPoint y: 221, endPoint x: 542, endPoint y: 221, distance: 40.6
drag, startPoint x: 800, startPoint y: 257, endPoint x: 555, endPoint y: 259, distance: 245.2
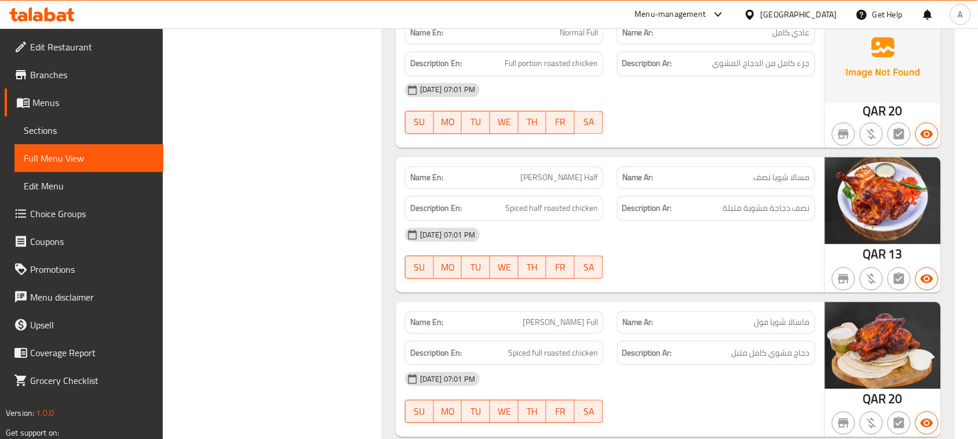
scroll to position [29387, 0]
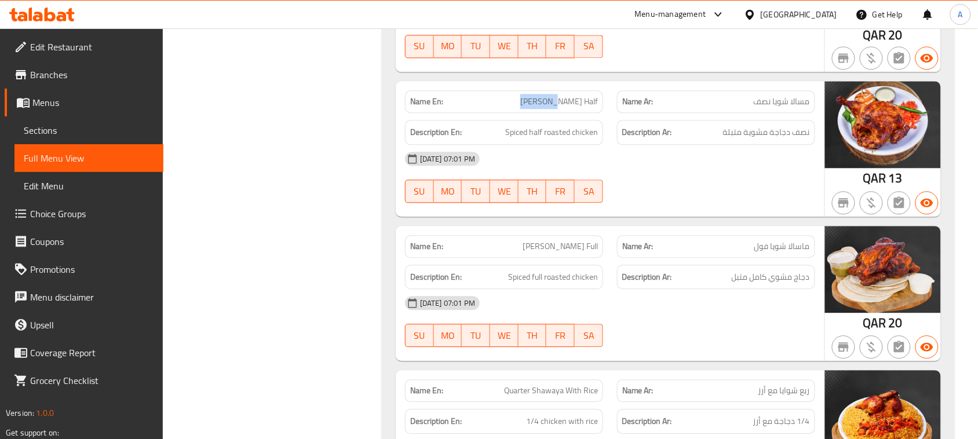
scroll to position [29532, 0]
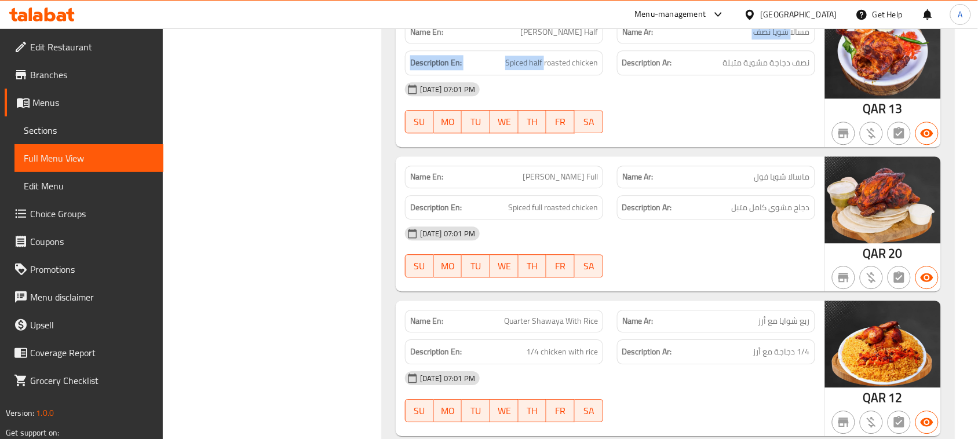
drag, startPoint x: 776, startPoint y: 76, endPoint x: 545, endPoint y: 92, distance: 231.2
drag, startPoint x: 532, startPoint y: 83, endPoint x: 569, endPoint y: 83, distance: 37.1
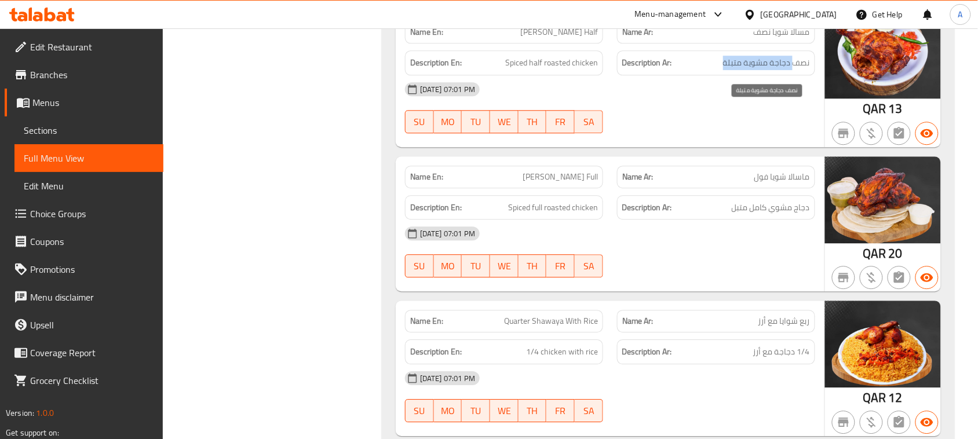
drag, startPoint x: 792, startPoint y: 111, endPoint x: 713, endPoint y: 111, distance: 78.8
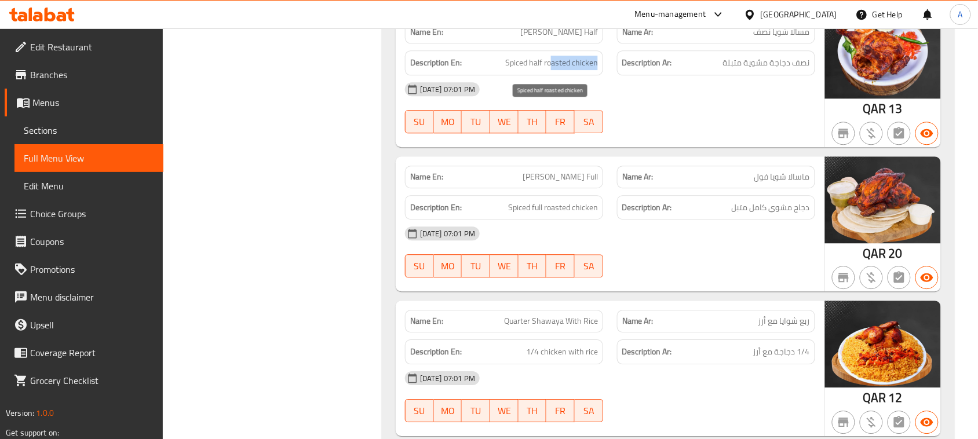
drag, startPoint x: 604, startPoint y: 118, endPoint x: 696, endPoint y: 170, distance: 105.9
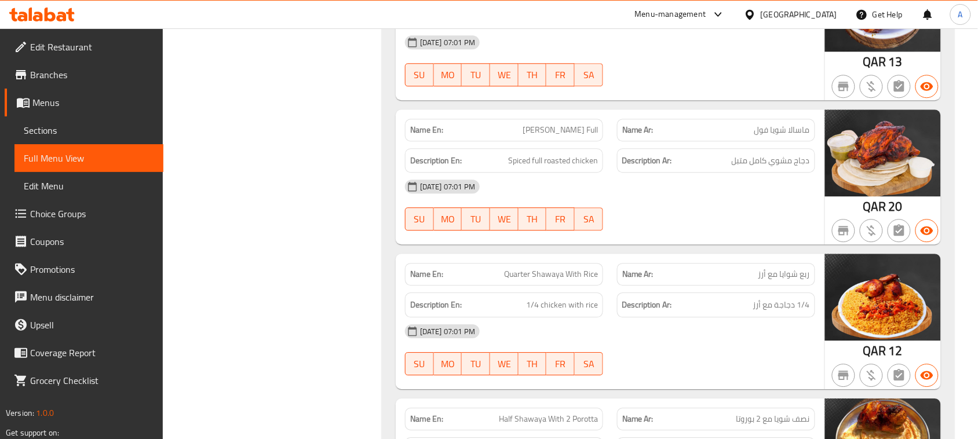
scroll to position [29605, 0]
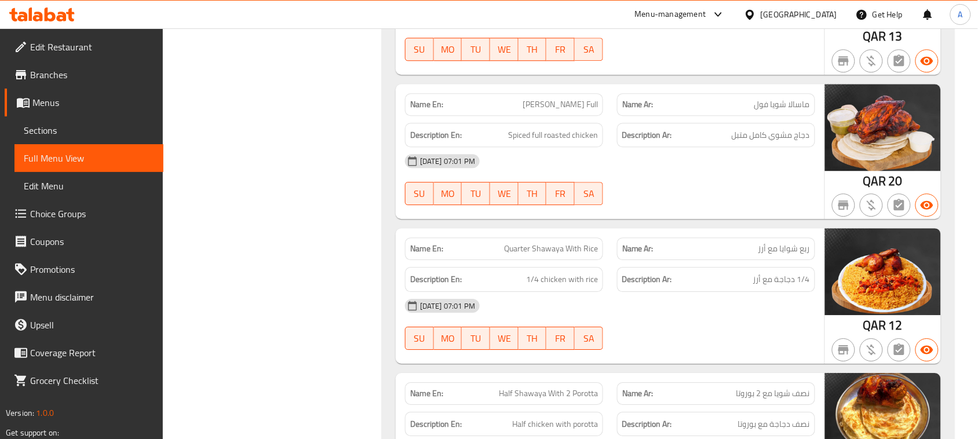
drag, startPoint x: 519, startPoint y: 152, endPoint x: 585, endPoint y: 174, distance: 70.4
click at [773, 143] on span "دجاج مشوي كامل متبل" at bounding box center [771, 135] width 78 height 14
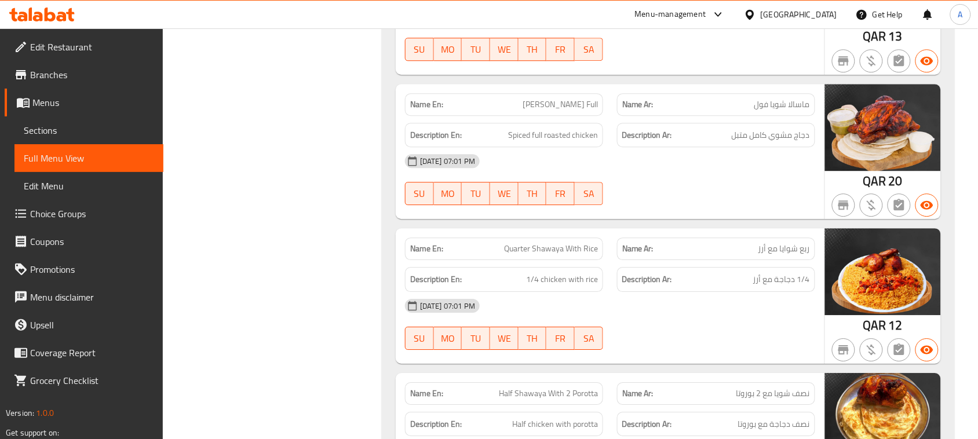
drag, startPoint x: 790, startPoint y: 299, endPoint x: 763, endPoint y: 265, distance: 43.4
drag, startPoint x: 528, startPoint y: 155, endPoint x: 643, endPoint y: 166, distance: 115.9
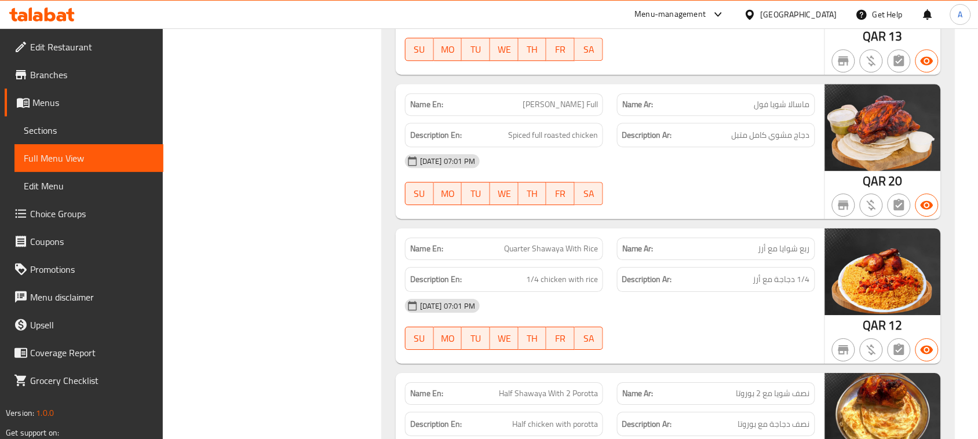
drag, startPoint x: 798, startPoint y: 150, endPoint x: 471, endPoint y: 150, distance: 327.5
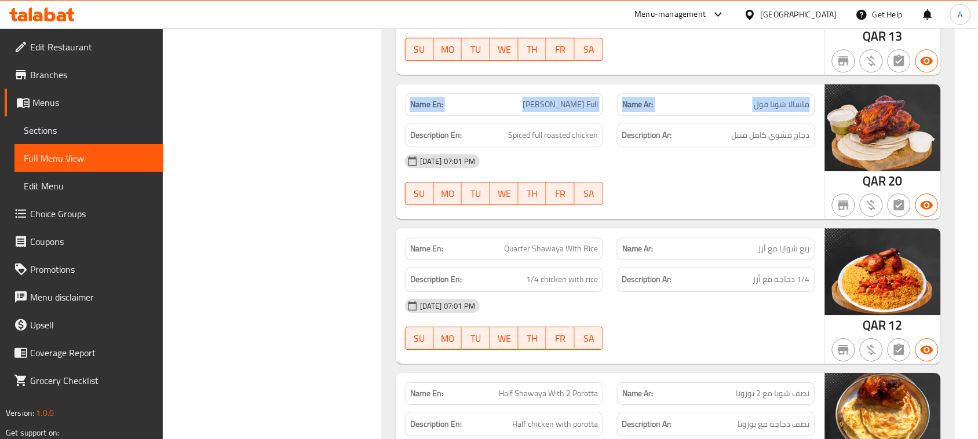
drag, startPoint x: 533, startPoint y: 148, endPoint x: 645, endPoint y: 183, distance: 117.1
drag, startPoint x: 656, startPoint y: 201, endPoint x: 670, endPoint y: 224, distance: 26.9
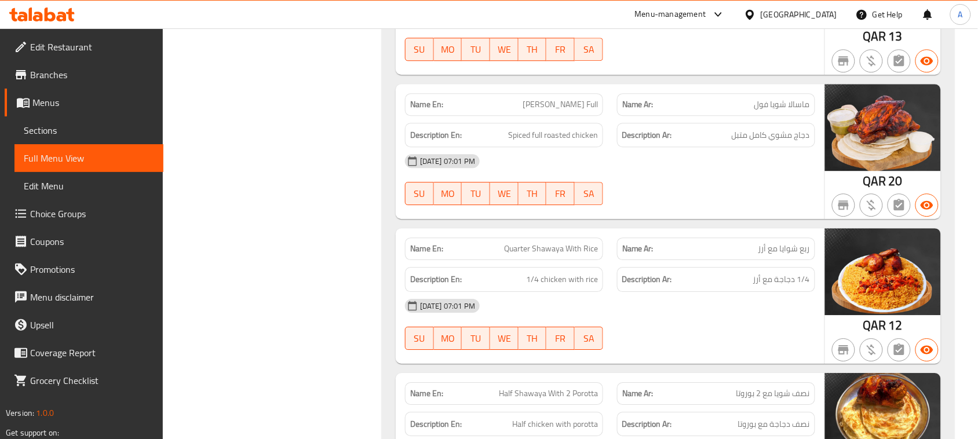
click at [800, 143] on span "دجاج مشوي كامل متبل" at bounding box center [771, 135] width 78 height 14
drag, startPoint x: 800, startPoint y: 187, endPoint x: 529, endPoint y: 181, distance: 271.3
click at [522, 143] on span "Spiced full roasted chicken" at bounding box center [553, 135] width 90 height 14
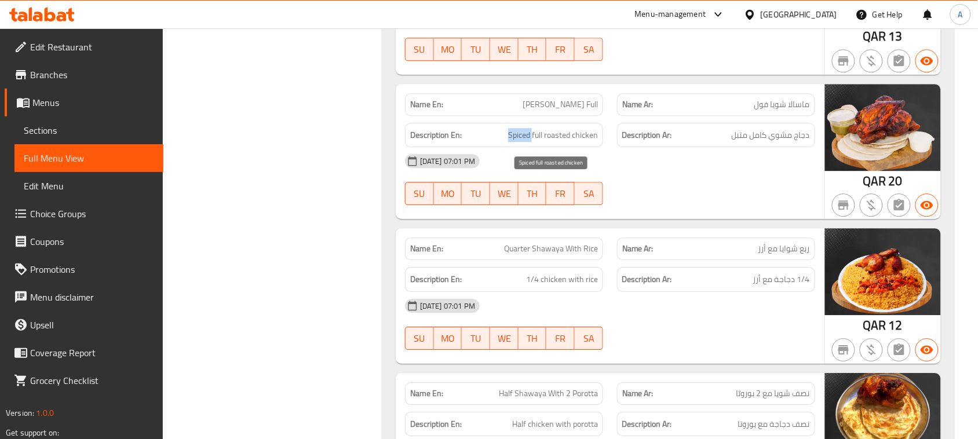
click at [522, 143] on span "Spiced full roasted chicken" at bounding box center [553, 135] width 90 height 14
drag, startPoint x: 522, startPoint y: 181, endPoint x: 580, endPoint y: 187, distance: 57.7
click at [560, 143] on span "Spiced full roasted chicken" at bounding box center [553, 135] width 90 height 14
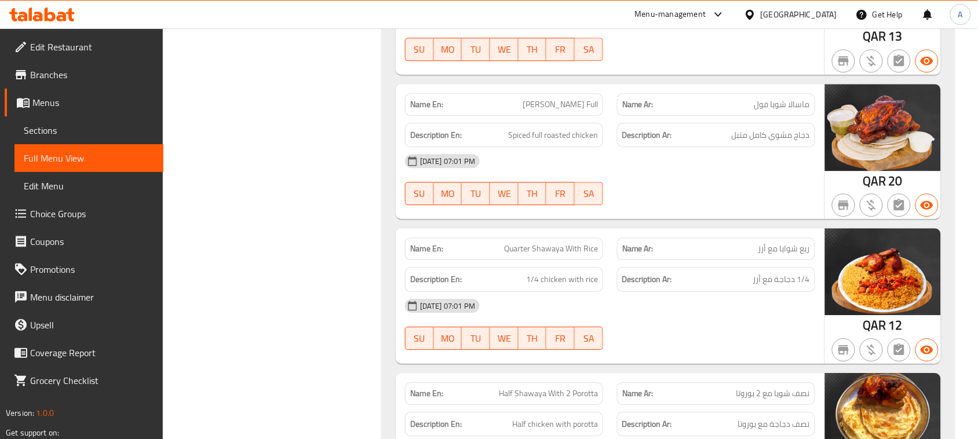
click at [810, 143] on span "دجاج مشوي كامل متبل" at bounding box center [771, 135] width 78 height 14
drag, startPoint x: 810, startPoint y: 181, endPoint x: 791, endPoint y: 181, distance: 18.5
click at [792, 143] on span "دجاج مشوي كامل متبل" at bounding box center [771, 135] width 78 height 14
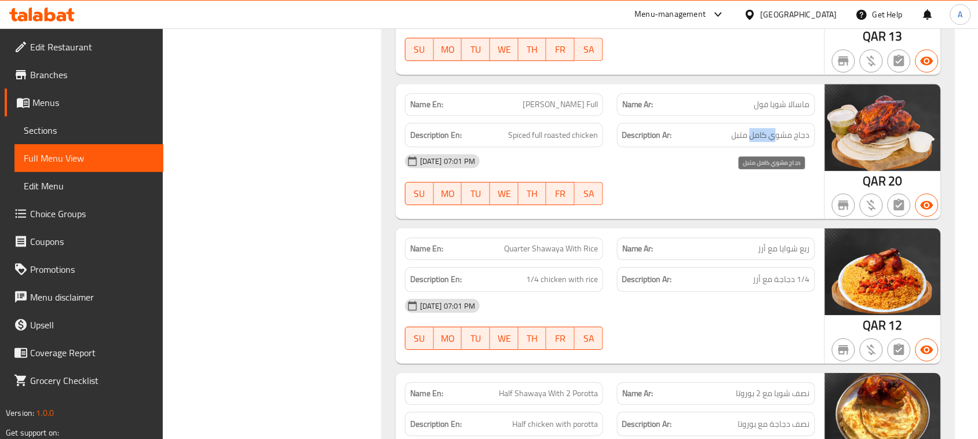
drag, startPoint x: 778, startPoint y: 184, endPoint x: 728, endPoint y: 189, distance: 50.6
click at [732, 143] on span "دجاج مشوي كامل متبل" at bounding box center [771, 135] width 78 height 14
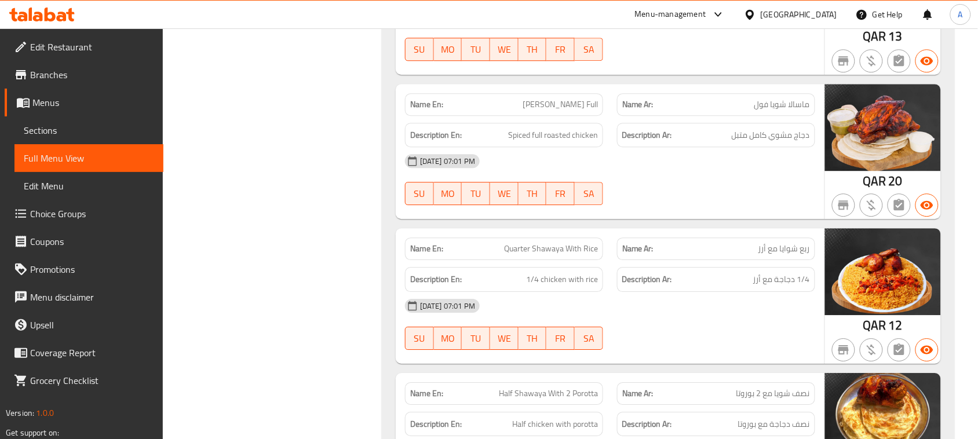
drag, startPoint x: 529, startPoint y: 151, endPoint x: 679, endPoint y: 187, distance: 154.4
drag, startPoint x: 793, startPoint y: 187, endPoint x: 740, endPoint y: 230, distance: 68.1
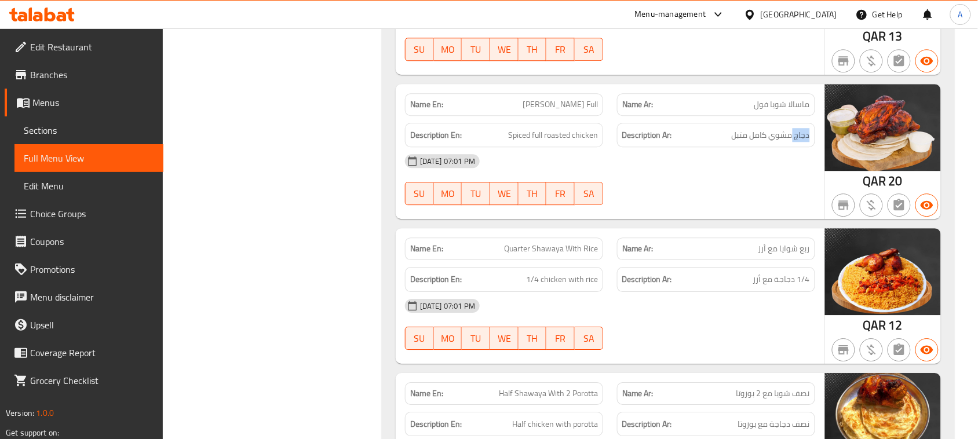
drag, startPoint x: 811, startPoint y: 187, endPoint x: 770, endPoint y: 227, distance: 57.4
drag, startPoint x: 762, startPoint y: 232, endPoint x: 595, endPoint y: 180, distance: 175.1
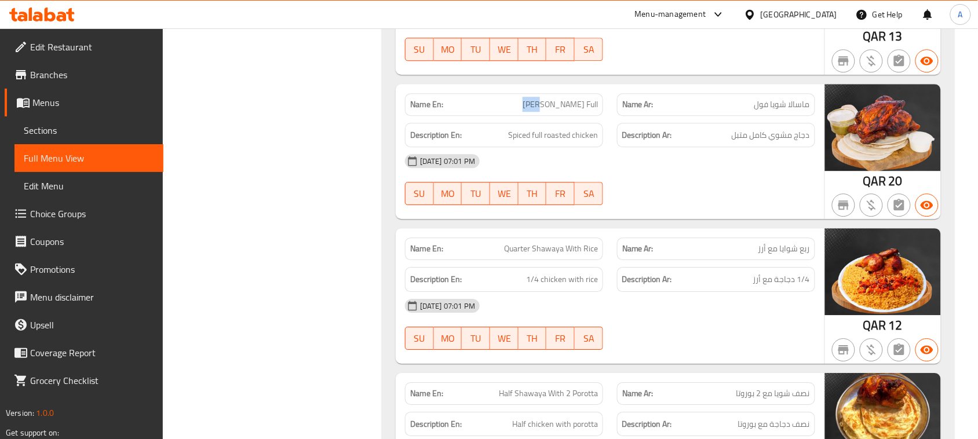
drag, startPoint x: 520, startPoint y: 146, endPoint x: 664, endPoint y: 203, distance: 154.6
drag, startPoint x: 487, startPoint y: 152, endPoint x: 661, endPoint y: 212, distance: 183.1
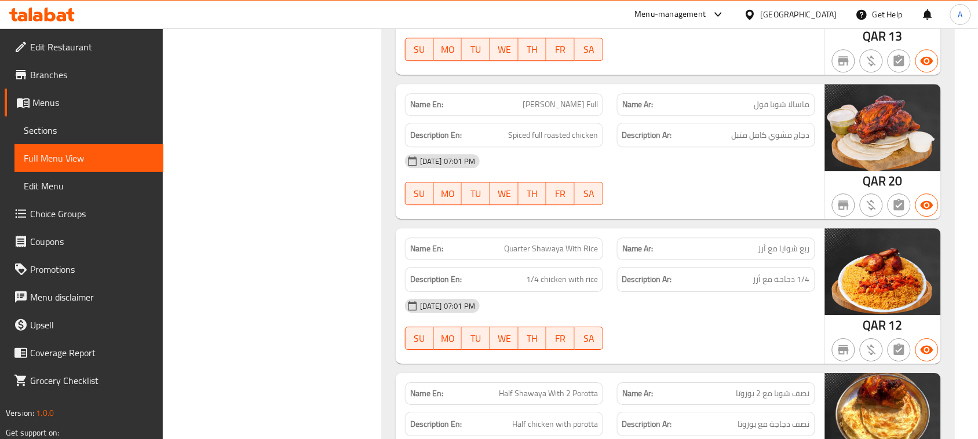
drag, startPoint x: 417, startPoint y: 151, endPoint x: 852, endPoint y: 258, distance: 447.7
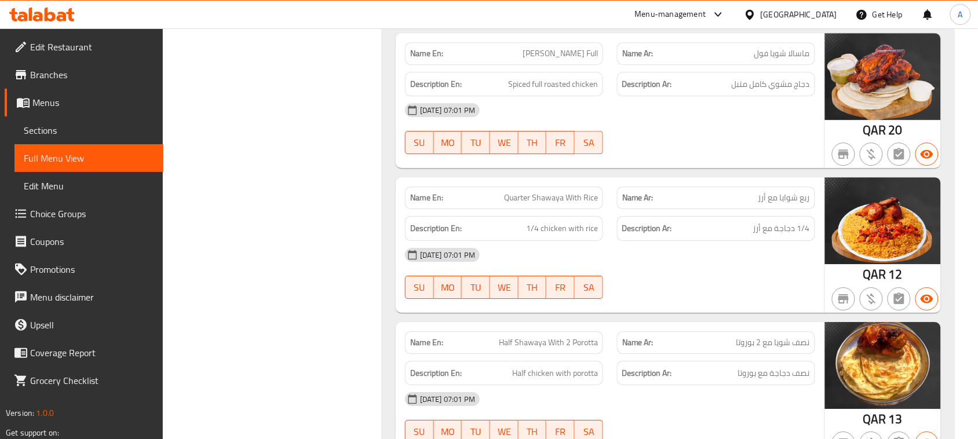
scroll to position [29677, 0]
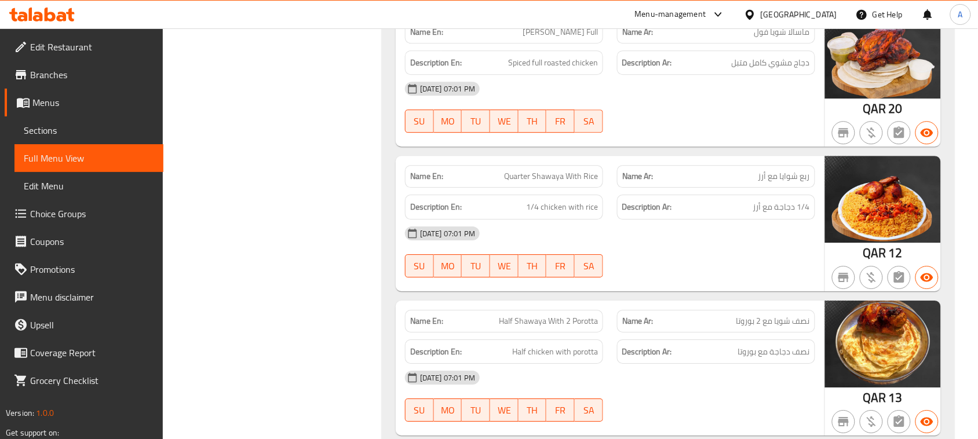
drag, startPoint x: 474, startPoint y: 226, endPoint x: 578, endPoint y: 246, distance: 106.9
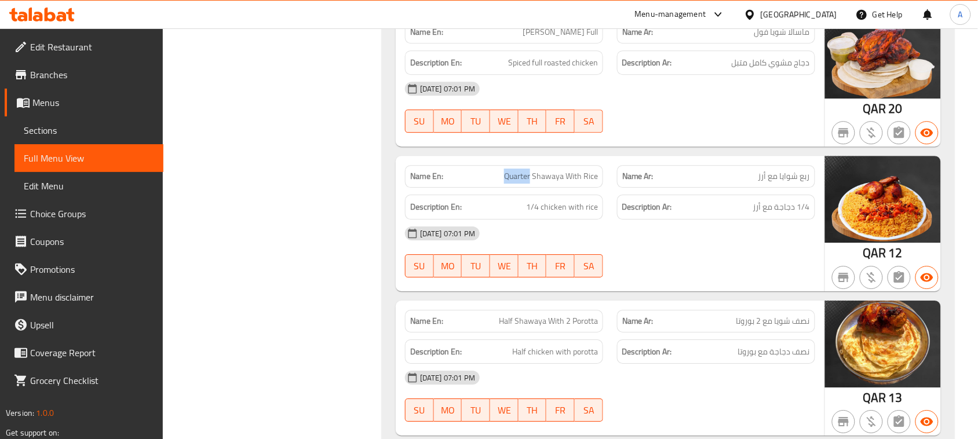
drag, startPoint x: 497, startPoint y: 215, endPoint x: 804, endPoint y: 294, distance: 317.7
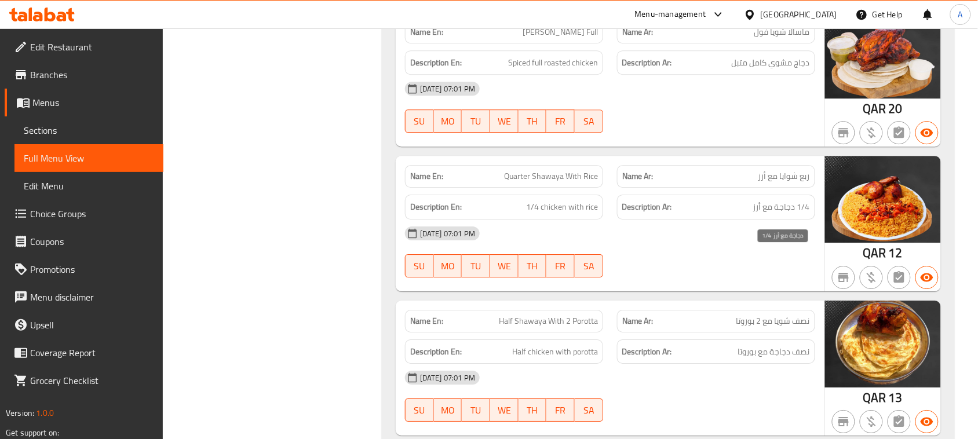
click at [804, 214] on span "1/4 دجاجة مع أرز" at bounding box center [781, 207] width 57 height 14
drag, startPoint x: 804, startPoint y: 257, endPoint x: 670, endPoint y: 260, distance: 134.5
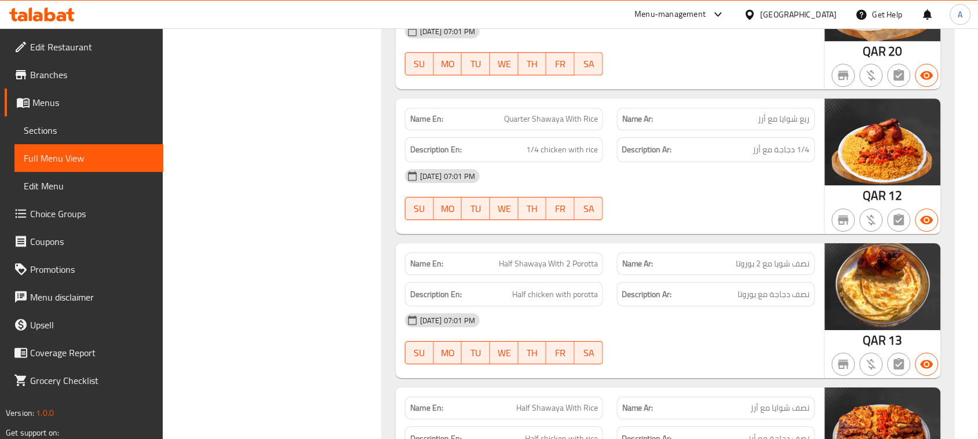
scroll to position [29749, 0]
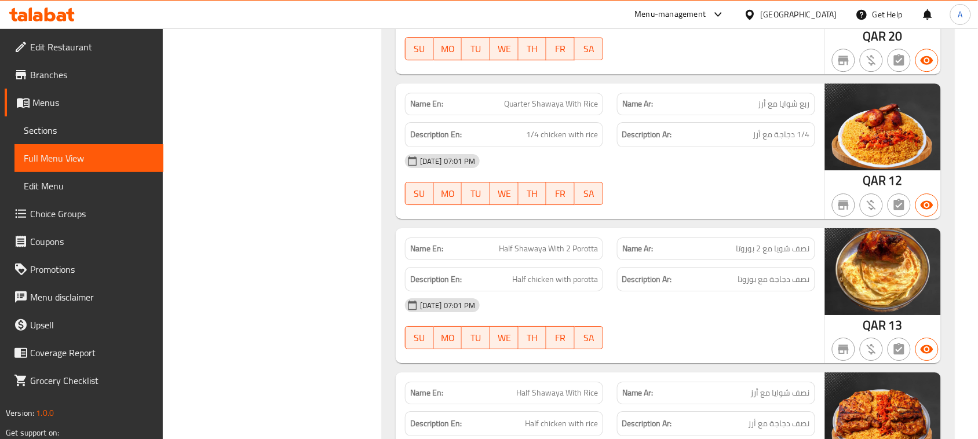
drag, startPoint x: 569, startPoint y: 301, endPoint x: 698, endPoint y: 270, distance: 133.7
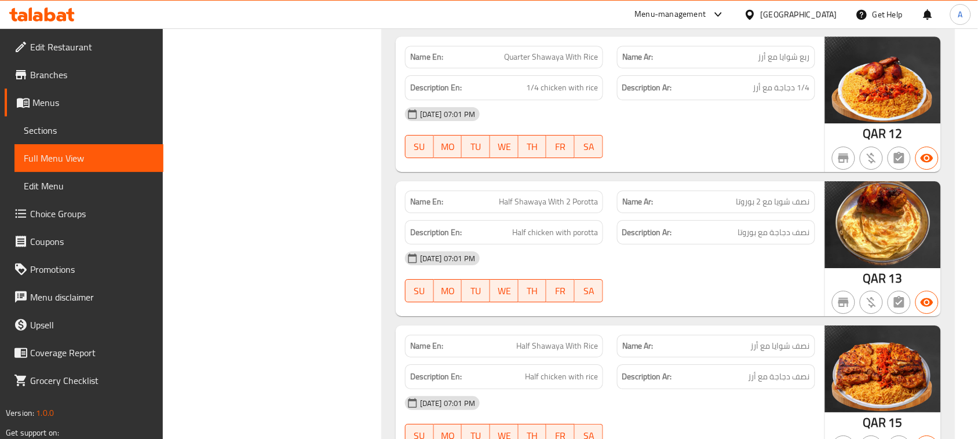
scroll to position [29822, 0]
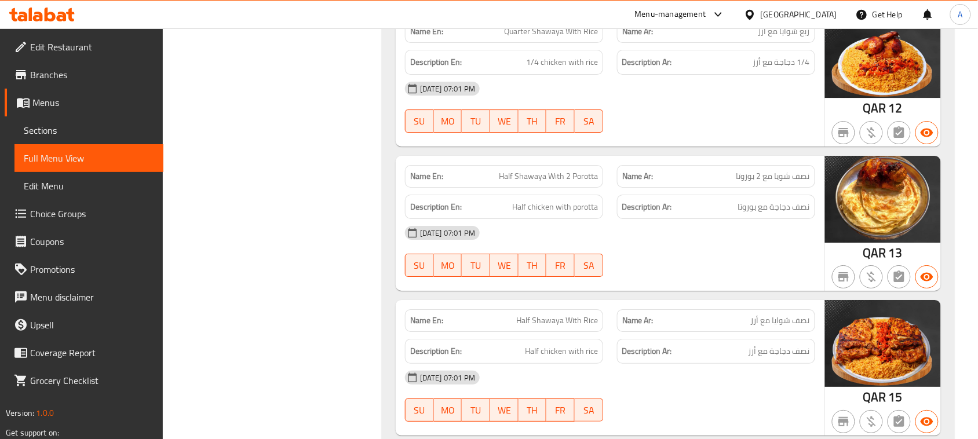
drag, startPoint x: 792, startPoint y: 229, endPoint x: 507, endPoint y: 228, distance: 285.2
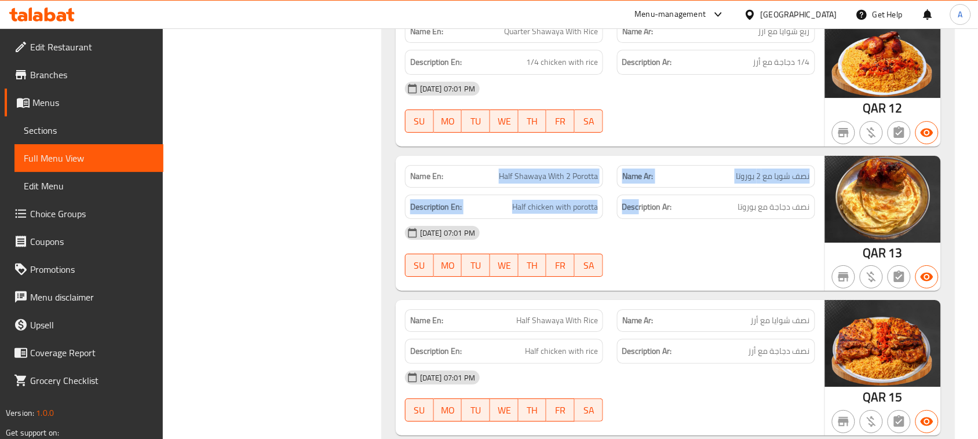
drag, startPoint x: 642, startPoint y: 241, endPoint x: 650, endPoint y: 259, distance: 20.0
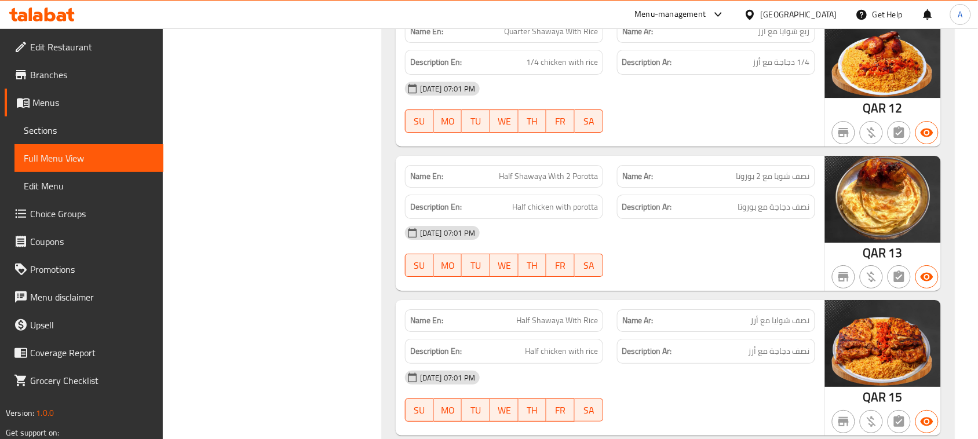
click at [799, 214] on span "نصف دجاجة مع بوروتا" at bounding box center [774, 207] width 72 height 14
drag, startPoint x: 799, startPoint y: 255, endPoint x: 481, endPoint y: 256, distance: 317.6
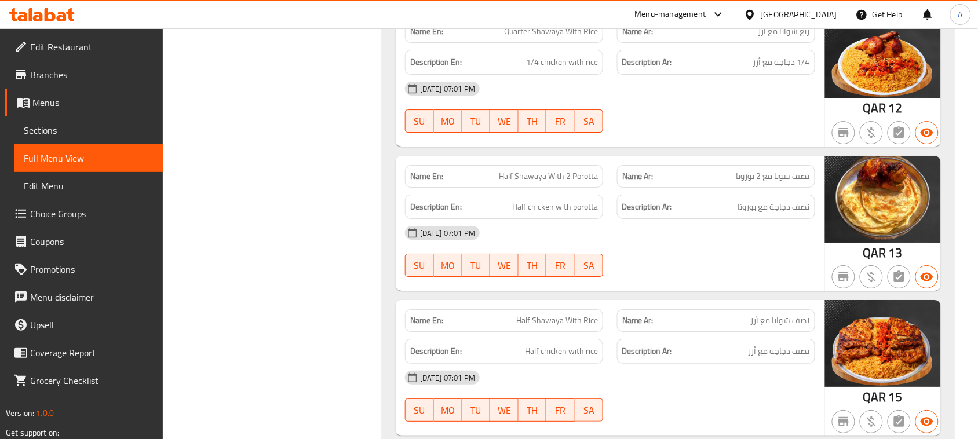
drag, startPoint x: 479, startPoint y: 254, endPoint x: 690, endPoint y: 282, distance: 212.2
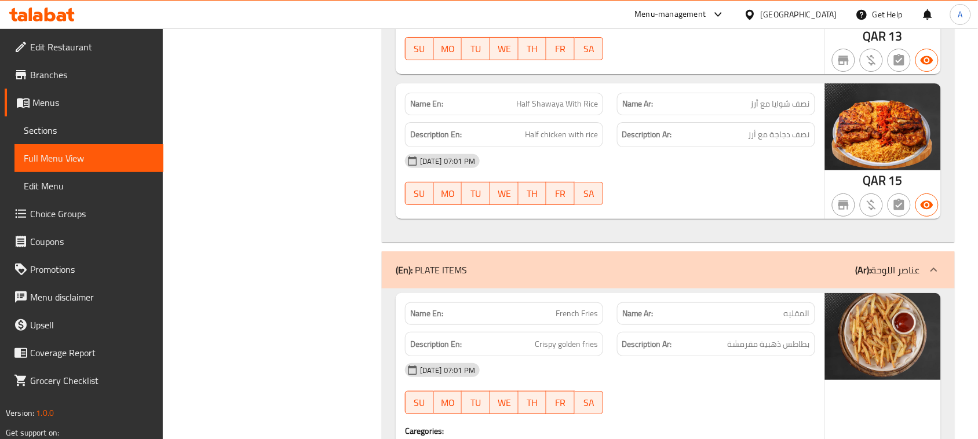
scroll to position [30039, 0]
drag, startPoint x: 505, startPoint y: 158, endPoint x: 597, endPoint y: 172, distance: 92.6
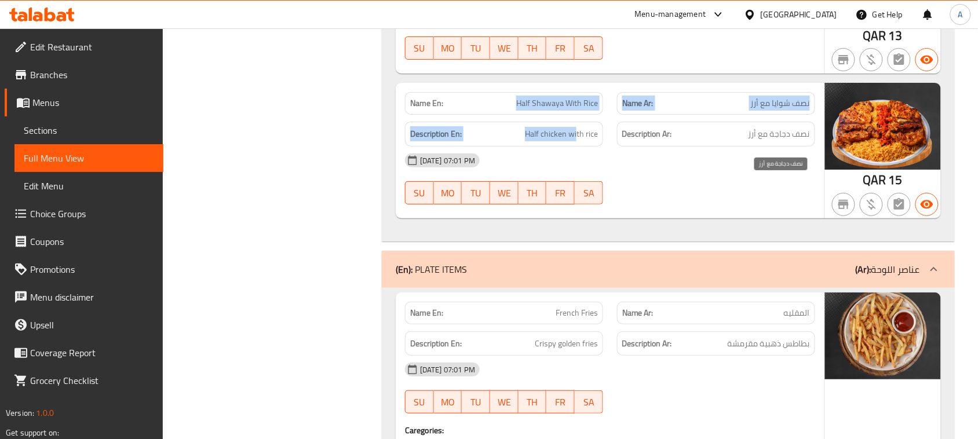
click at [787, 141] on span "نصف دجاجة مع أرز" at bounding box center [779, 134] width 61 height 14
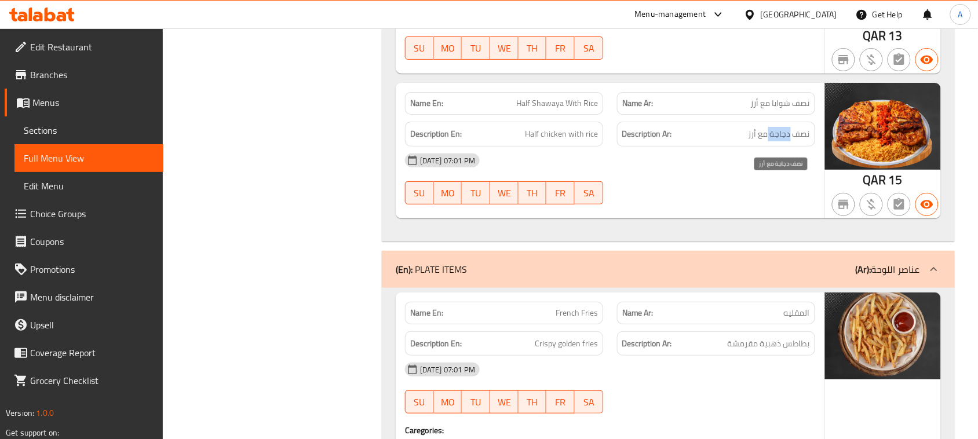
click at [787, 141] on span "نصف دجاجة مع أرز" at bounding box center [779, 134] width 61 height 14
drag, startPoint x: 787, startPoint y: 187, endPoint x: 566, endPoint y: 183, distance: 220.9
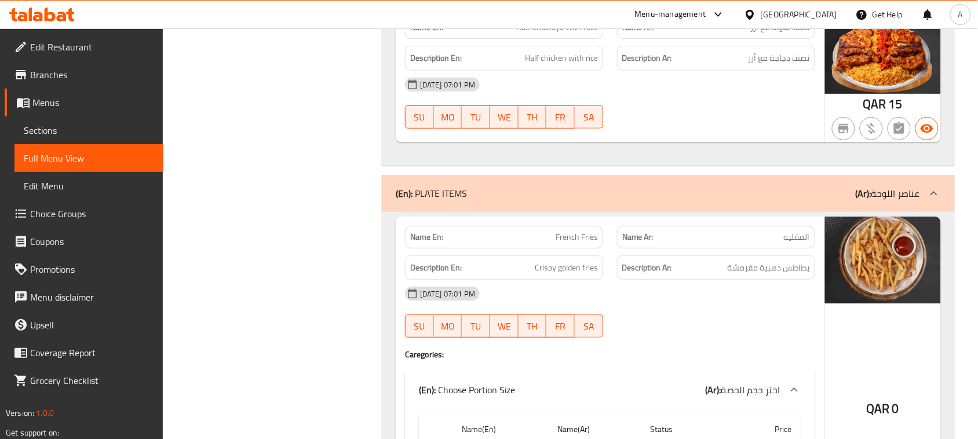
scroll to position [30184, 0]
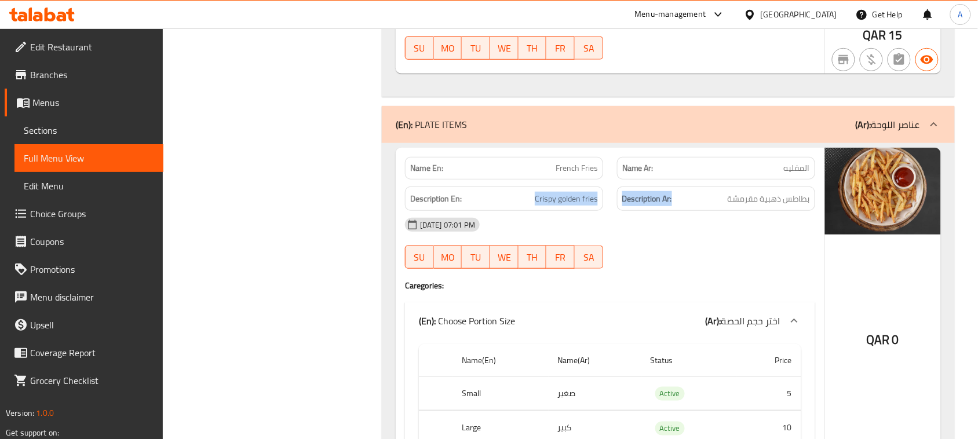
drag, startPoint x: 699, startPoint y: 259, endPoint x: 705, endPoint y: 270, distance: 12.2
drag, startPoint x: 574, startPoint y: 223, endPoint x: 714, endPoint y: 253, distance: 142.9
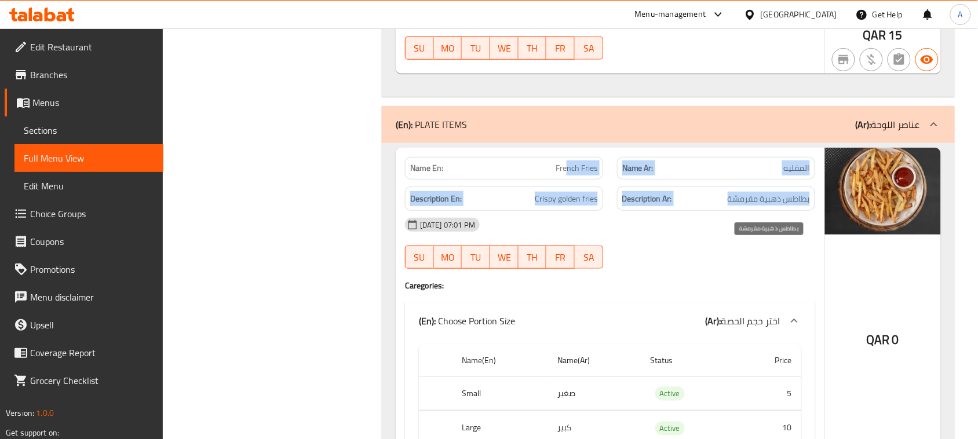
click at [758, 206] on span "بطاطس ذهبية مقرمشة" at bounding box center [769, 199] width 82 height 14
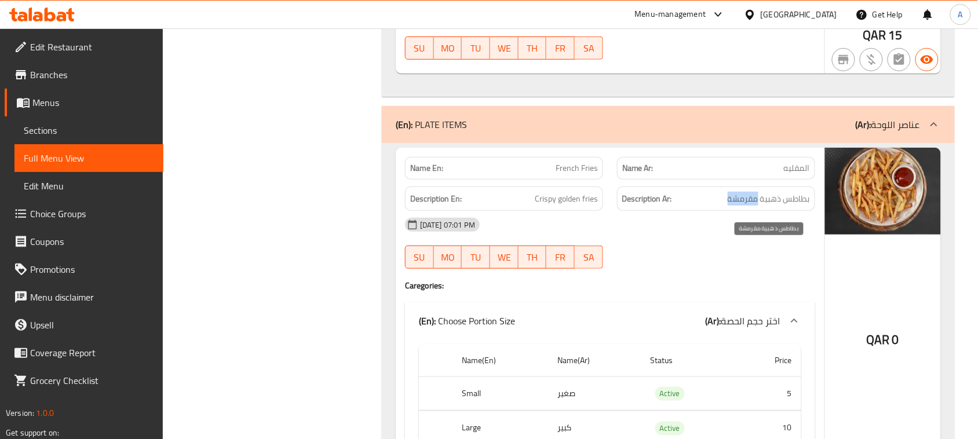
click at [758, 206] on span "بطاطس ذهبية مقرمشة" at bounding box center [769, 199] width 82 height 14
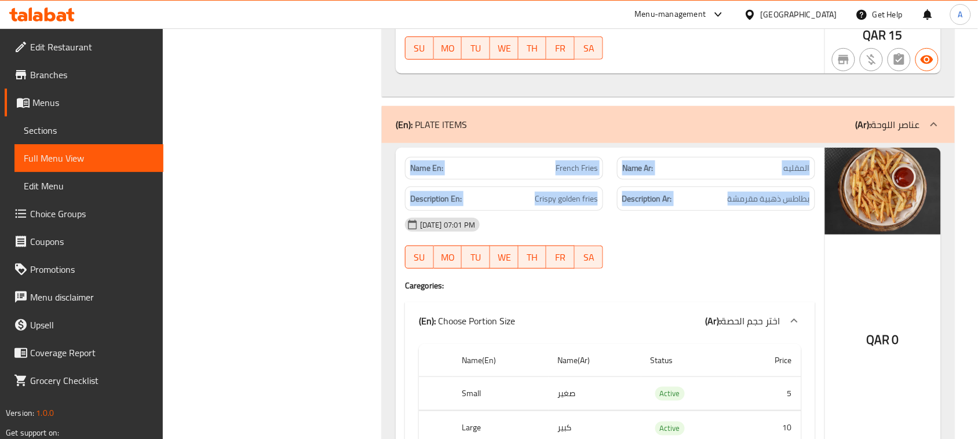
drag, startPoint x: 758, startPoint y: 253, endPoint x: 412, endPoint y: 221, distance: 347.0
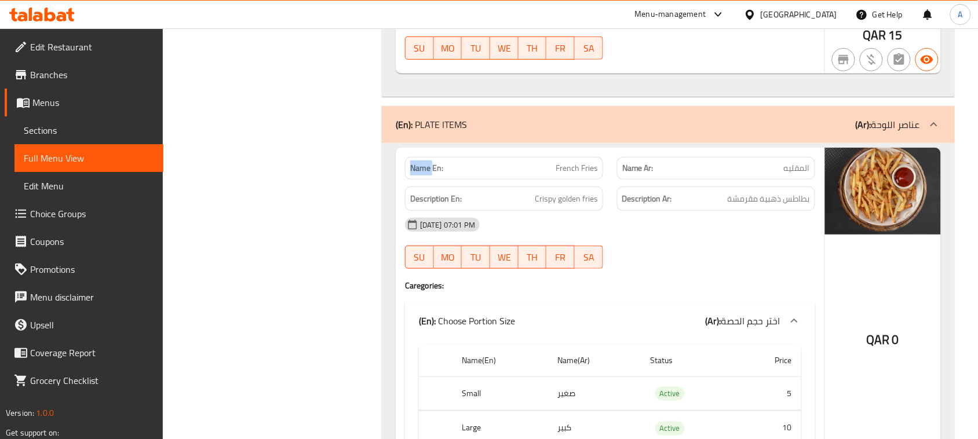
drag, startPoint x: 434, startPoint y: 227, endPoint x: 687, endPoint y: 279, distance: 259.2
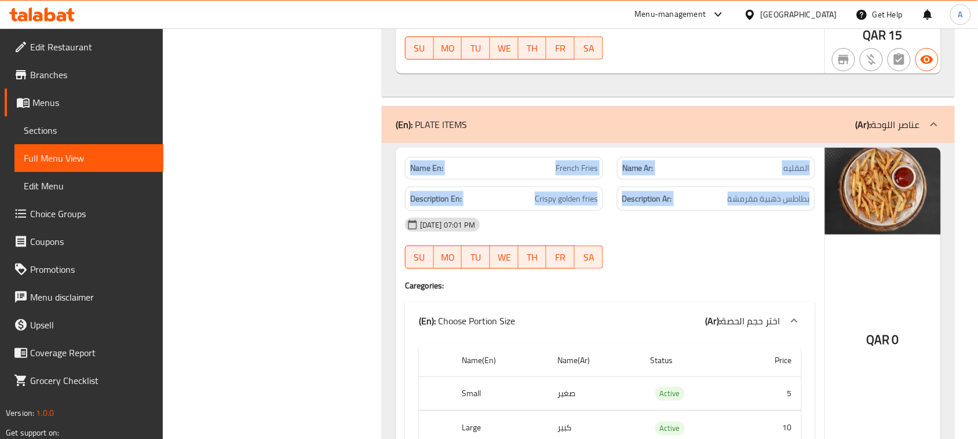
drag, startPoint x: 749, startPoint y: 259, endPoint x: 389, endPoint y: 215, distance: 362.6
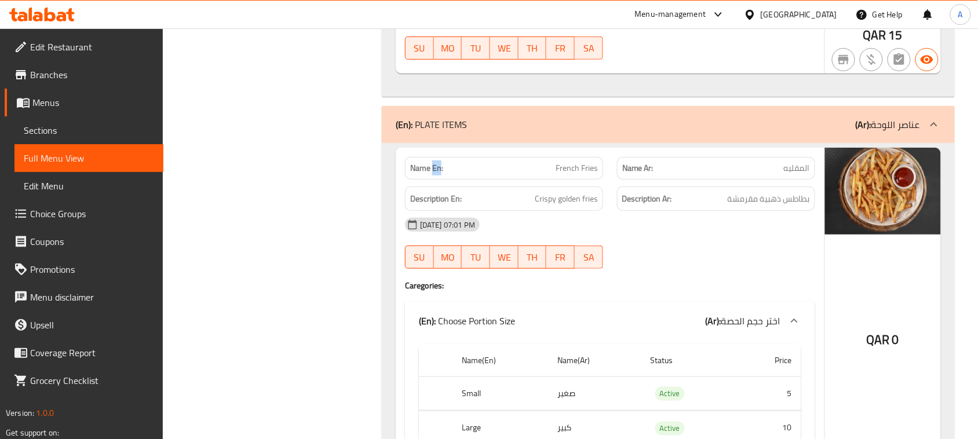
drag, startPoint x: 435, startPoint y: 214, endPoint x: 665, endPoint y: 293, distance: 242.7
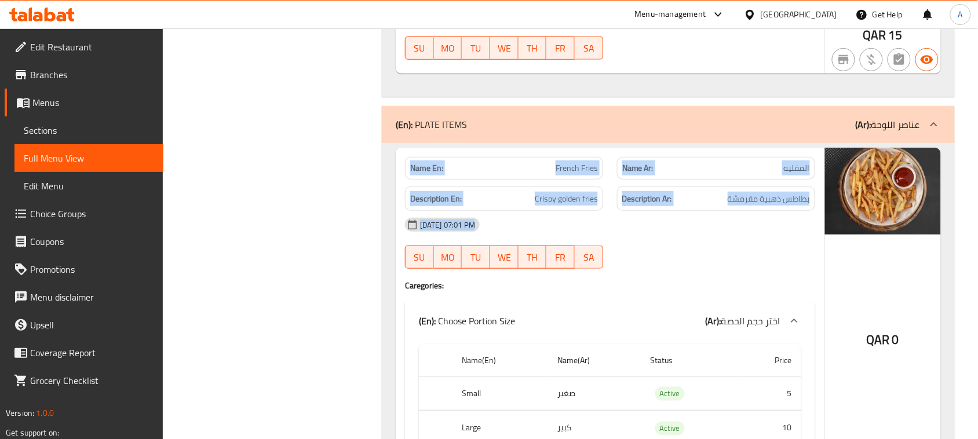
drag, startPoint x: 719, startPoint y: 264, endPoint x: 479, endPoint y: 241, distance: 241.7
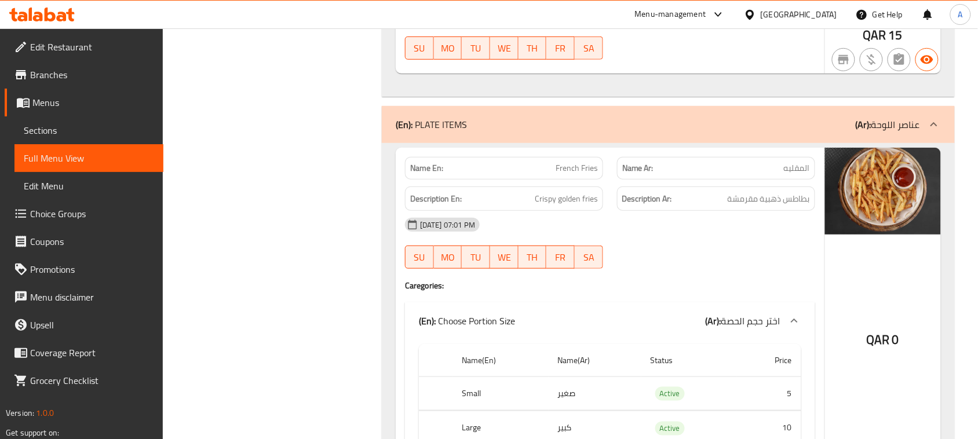
drag, startPoint x: 425, startPoint y: 227, endPoint x: 827, endPoint y: 264, distance: 403.9
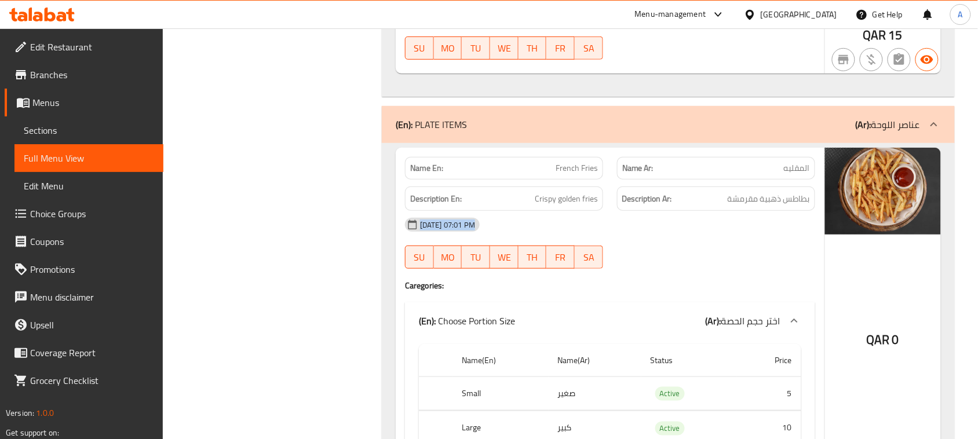
click at [769, 206] on span "بطاطس ذهبية مقرمشة" at bounding box center [769, 199] width 82 height 14
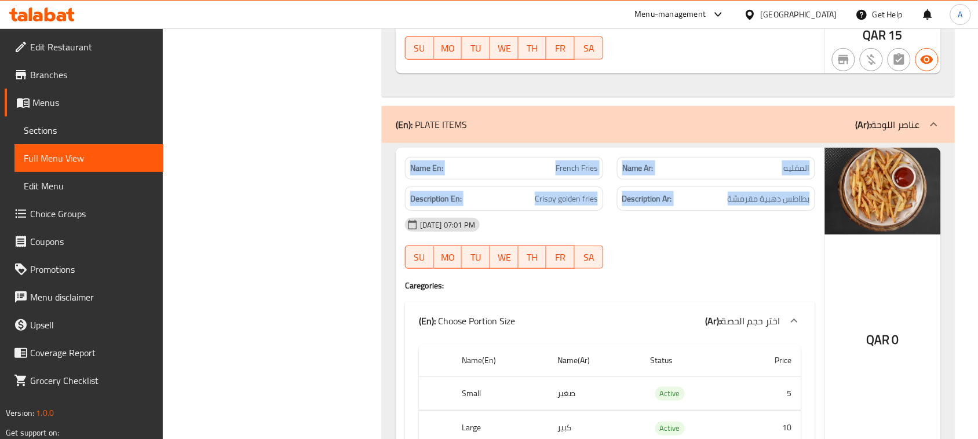
drag, startPoint x: 769, startPoint y: 244, endPoint x: 420, endPoint y: 216, distance: 350.1
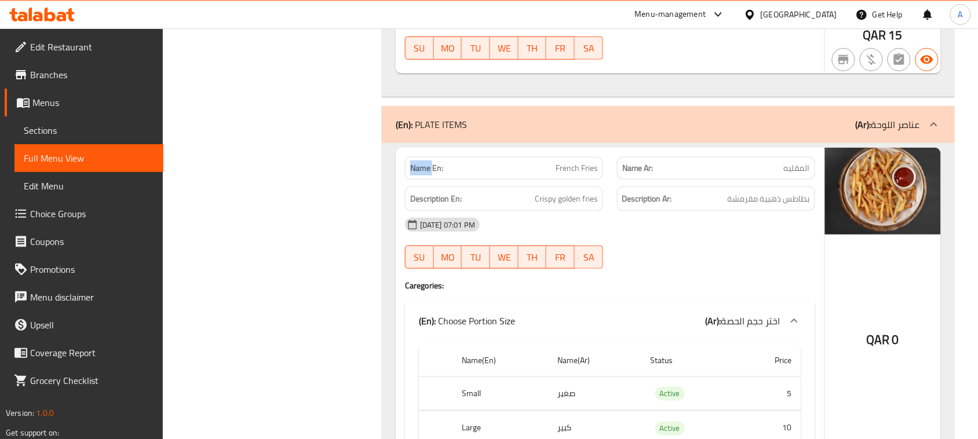
drag, startPoint x: 420, startPoint y: 216, endPoint x: 725, endPoint y: 253, distance: 306.6
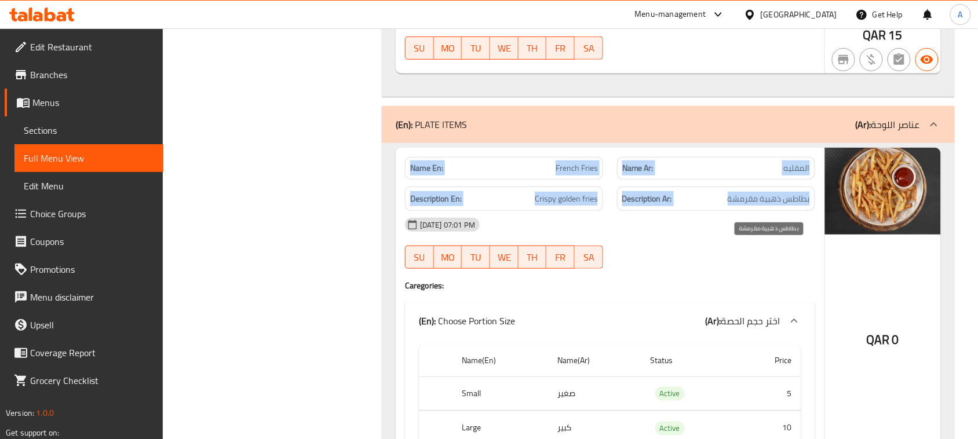
click at [745, 206] on span "بطاطس ذهبية مقرمشة" at bounding box center [769, 199] width 82 height 14
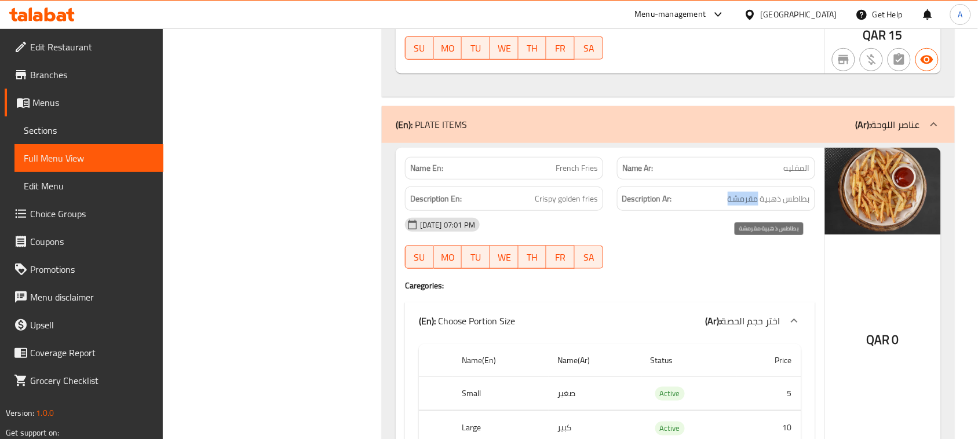
click at [745, 206] on span "بطاطس ذهبية مقرمشة" at bounding box center [769, 199] width 82 height 14
drag, startPoint x: 745, startPoint y: 252, endPoint x: 487, endPoint y: 241, distance: 258.7
drag, startPoint x: 478, startPoint y: 229, endPoint x: 645, endPoint y: 256, distance: 169.0
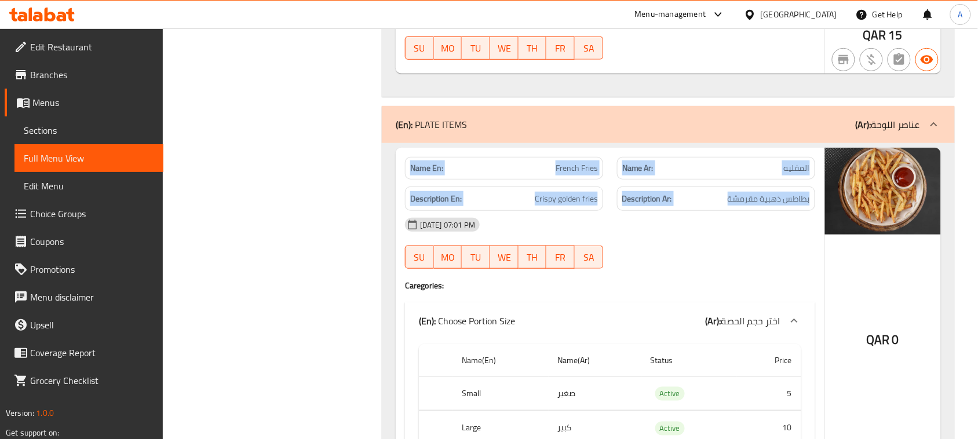
drag, startPoint x: 707, startPoint y: 242, endPoint x: 409, endPoint y: 210, distance: 299.6
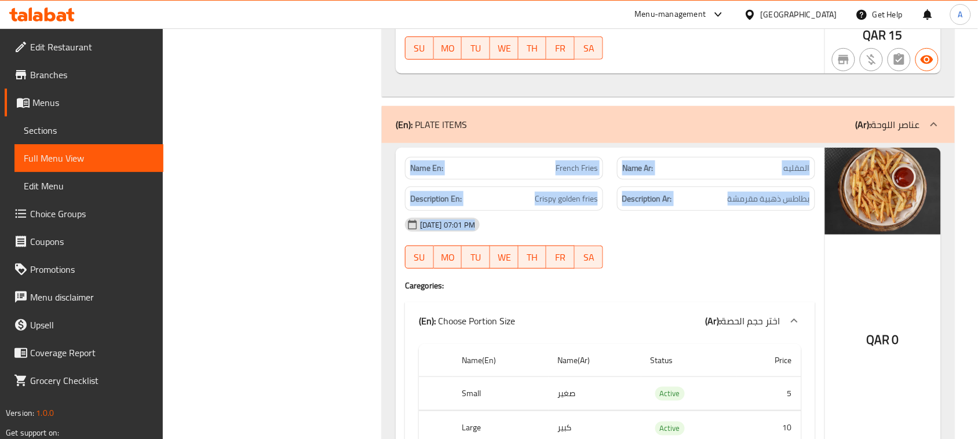
drag
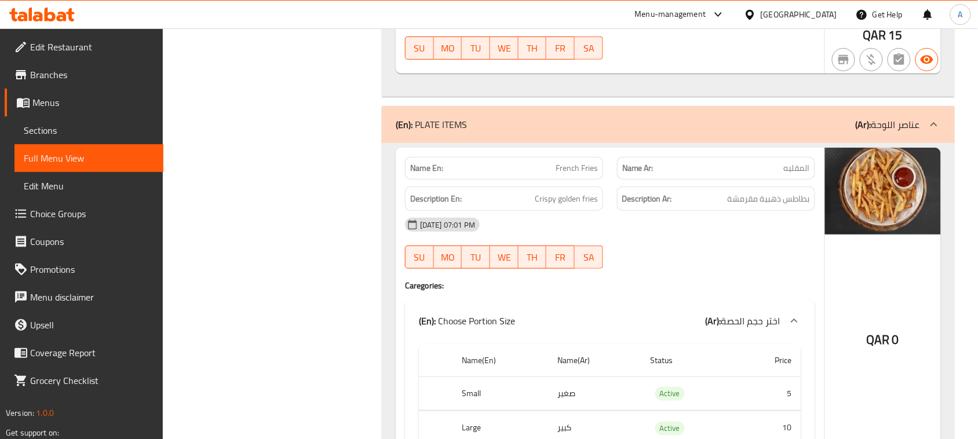
click at [766, 206] on span "بطاطس ذهبية مقرمشة" at bounding box center [769, 199] width 82 height 14
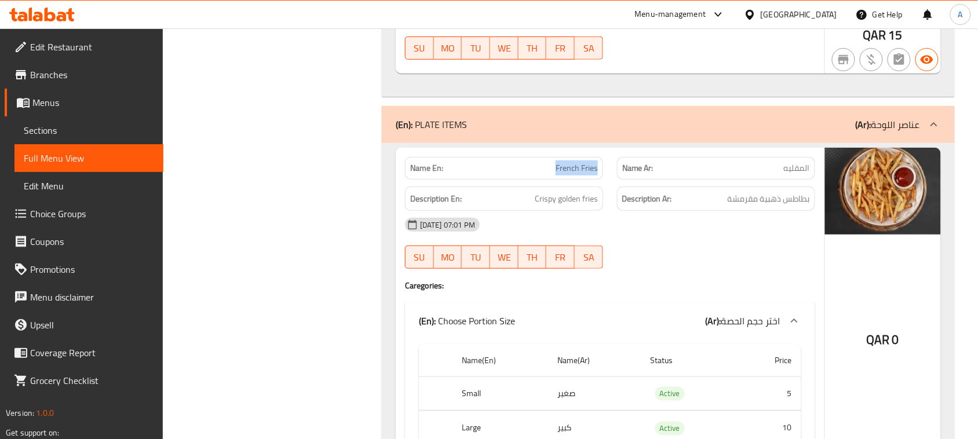
copy span "French Fries"
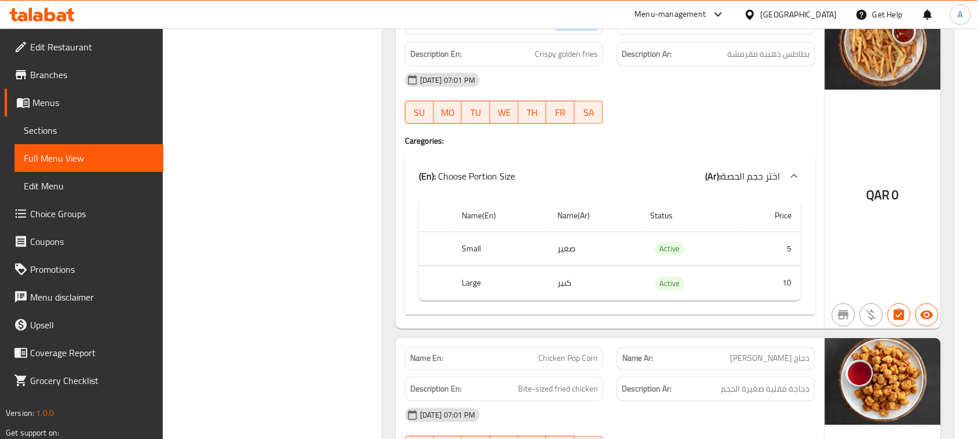
scroll to position [30546, 0]
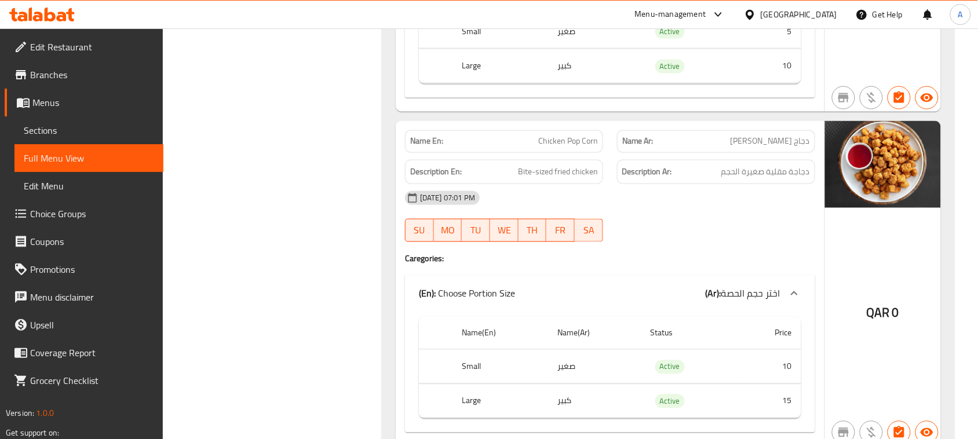
click at [804, 180] on span "دجاجة مقلية صغيرة الحجم" at bounding box center [766, 172] width 89 height 14
drag, startPoint x: 804, startPoint y: 224, endPoint x: 636, endPoint y: 227, distance: 168.1
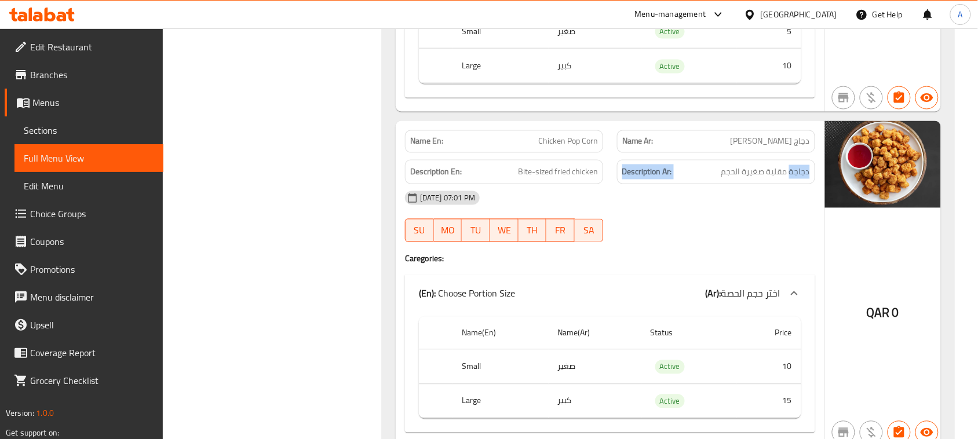
drag, startPoint x: 479, startPoint y: 227, endPoint x: 694, endPoint y: 272, distance: 220.4
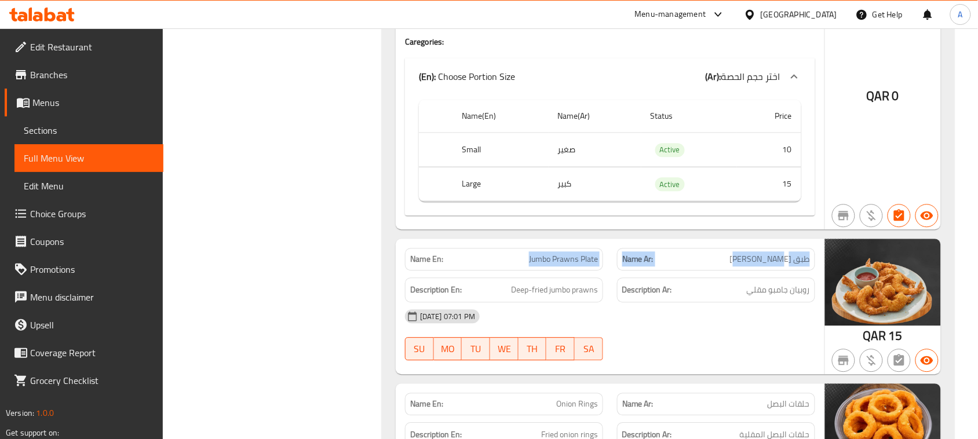
drag, startPoint x: 511, startPoint y: 291, endPoint x: 743, endPoint y: 323, distance: 234.1
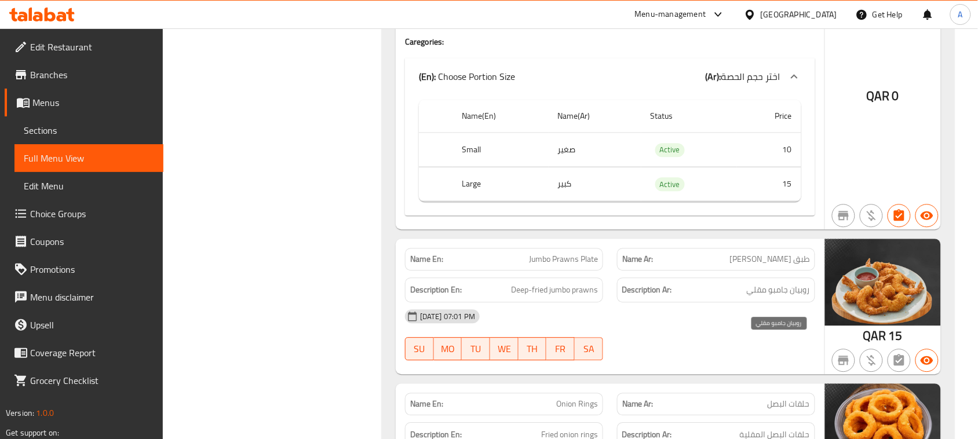
click at [790, 297] on span "روبيان جامبو مقلي" at bounding box center [778, 290] width 63 height 14
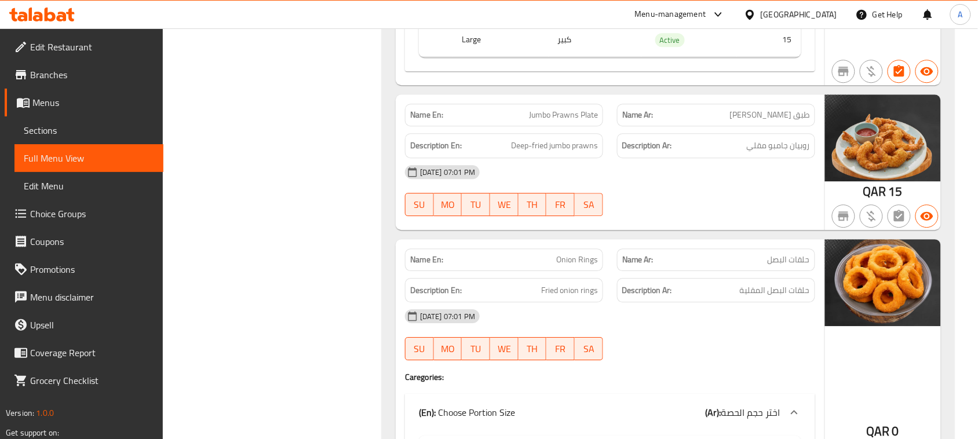
scroll to position [30909, 0]
drag, startPoint x: 798, startPoint y: 168, endPoint x: 497, endPoint y: 167, distance: 300.8
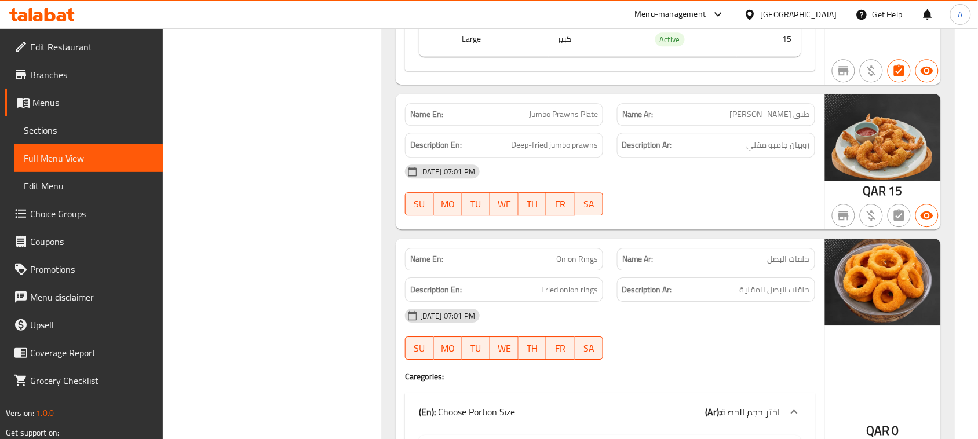
click at [803, 152] on span "روبيان جامبو مقلي" at bounding box center [778, 145] width 63 height 14
drag, startPoint x: 803, startPoint y: 198, endPoint x: 519, endPoint y: 191, distance: 284.1
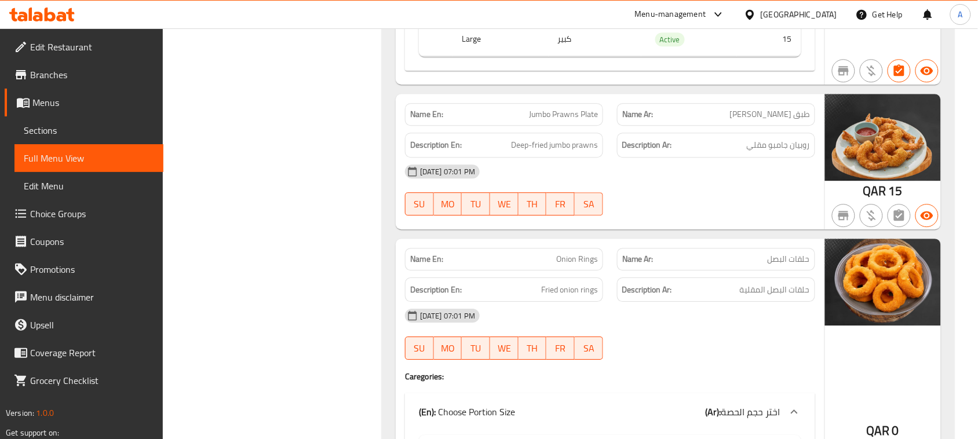
drag, startPoint x: 491, startPoint y: 201, endPoint x: 651, endPoint y: 223, distance: 161.6
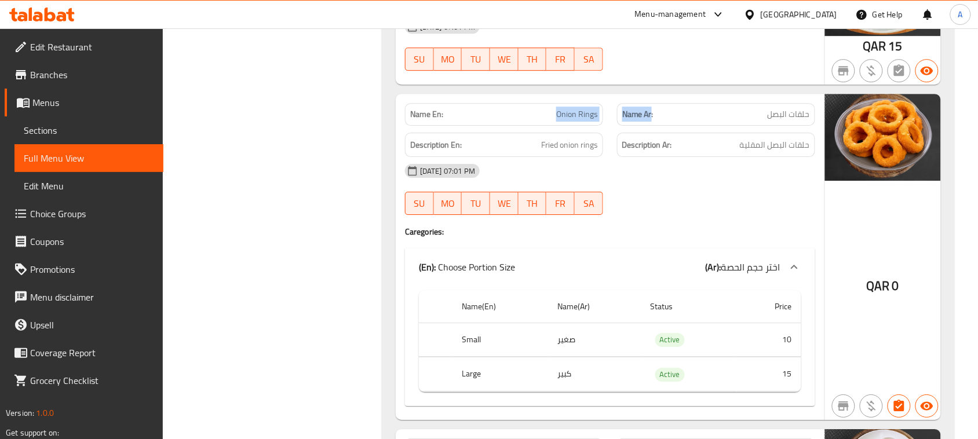
drag, startPoint x: 599, startPoint y: 160, endPoint x: 804, endPoint y: 222, distance: 214.3
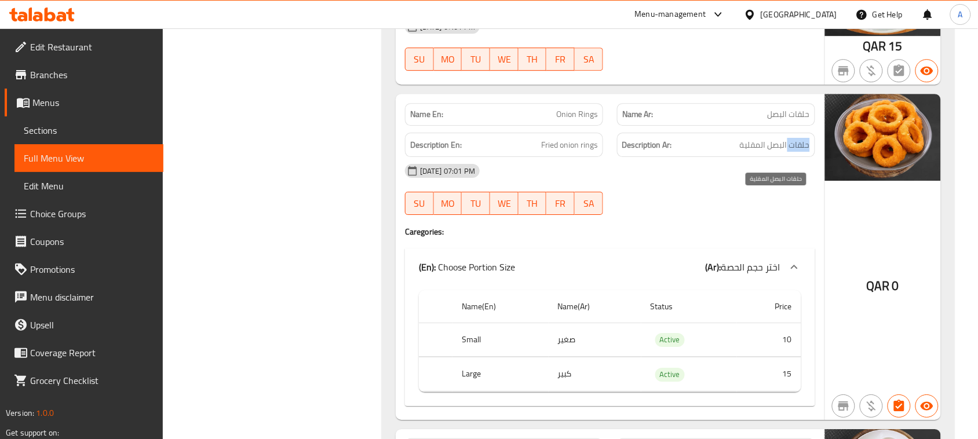
click at [800, 152] on span "حلقات البصل المقلية" at bounding box center [775, 145] width 70 height 14
drag, startPoint x: 800, startPoint y: 202, endPoint x: 481, endPoint y: 202, distance: 318.8
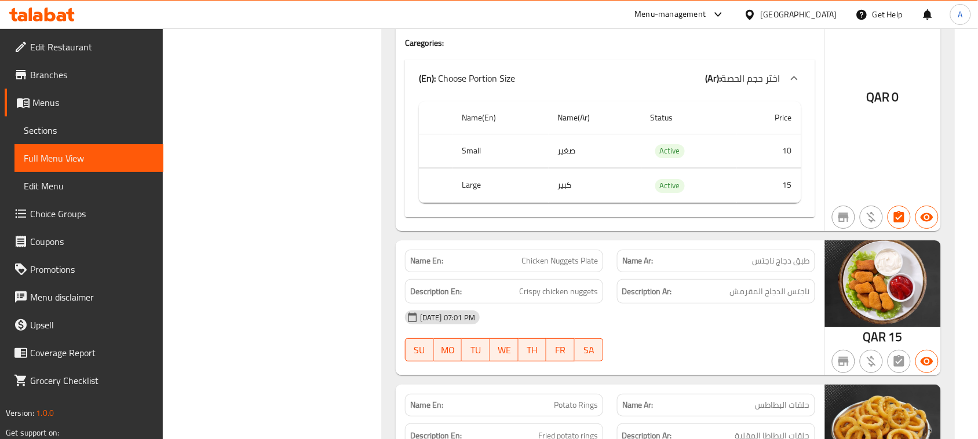
scroll to position [31343, 0]
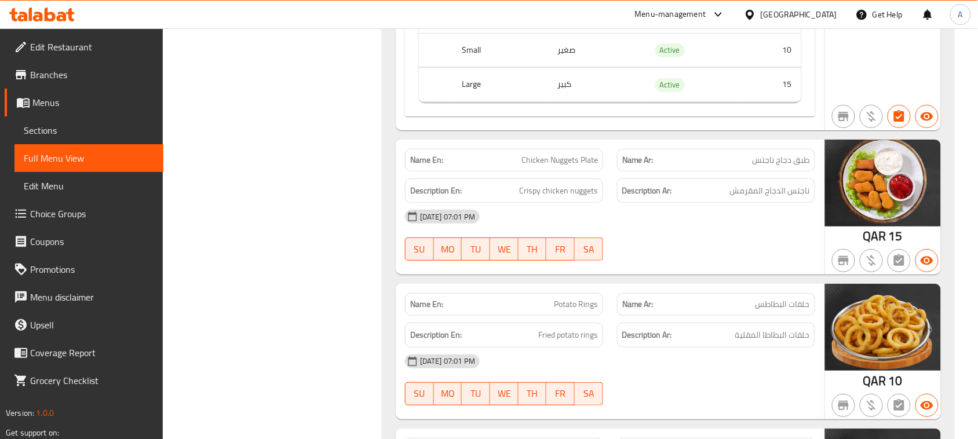
click at [787, 198] on span "ناجتس الدجاج المقرمش" at bounding box center [770, 191] width 80 height 14
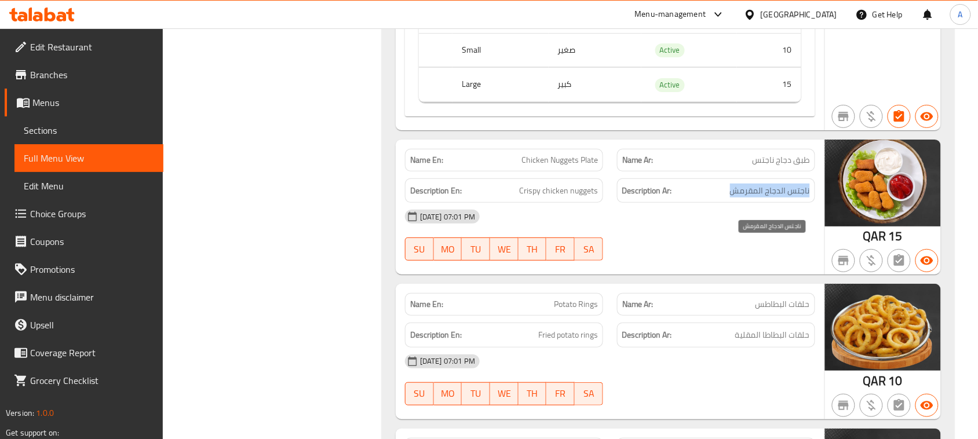
drag, startPoint x: 787, startPoint y: 248, endPoint x: 468, endPoint y: 247, distance: 318.8
drag, startPoint x: 474, startPoint y: 239, endPoint x: 658, endPoint y: 256, distance: 185.0
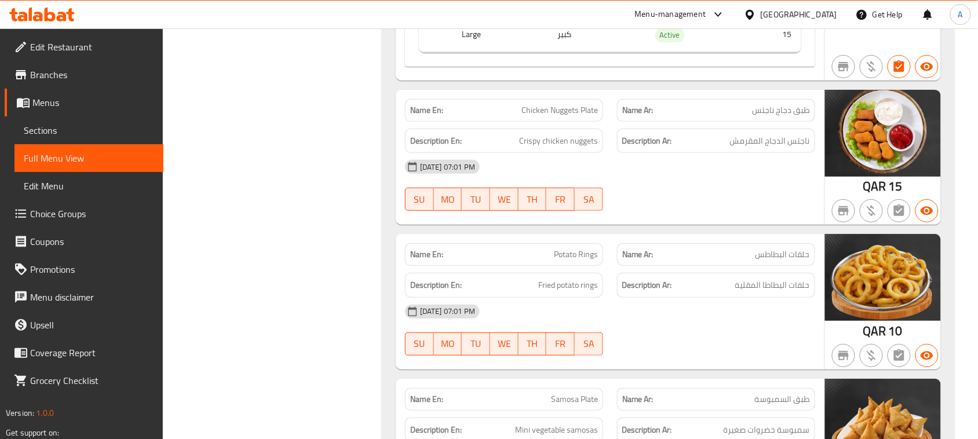
scroll to position [31416, 0]
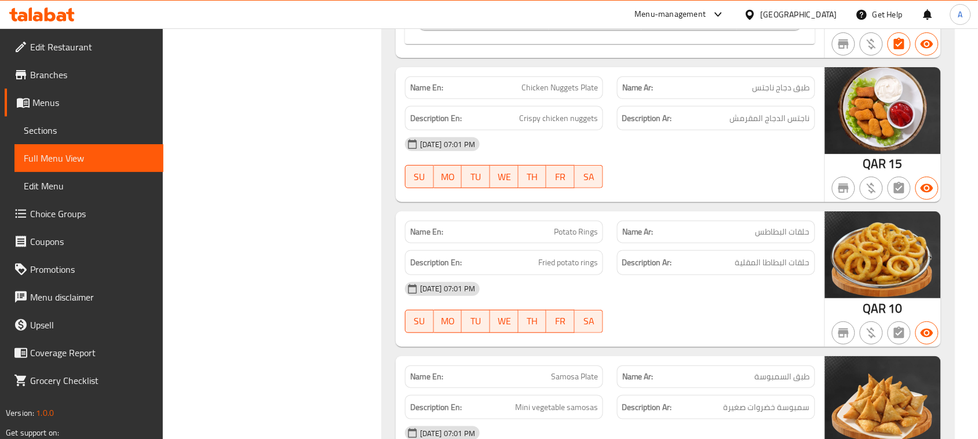
drag, startPoint x: 520, startPoint y: 291, endPoint x: 704, endPoint y: 250, distance: 188.3
drag, startPoint x: 679, startPoint y: 328, endPoint x: 531, endPoint y: 334, distance: 147.9
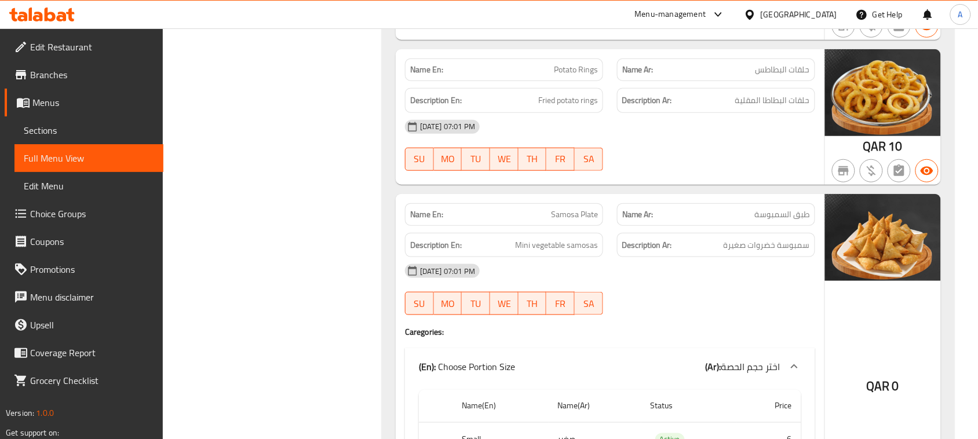
scroll to position [31633, 0]
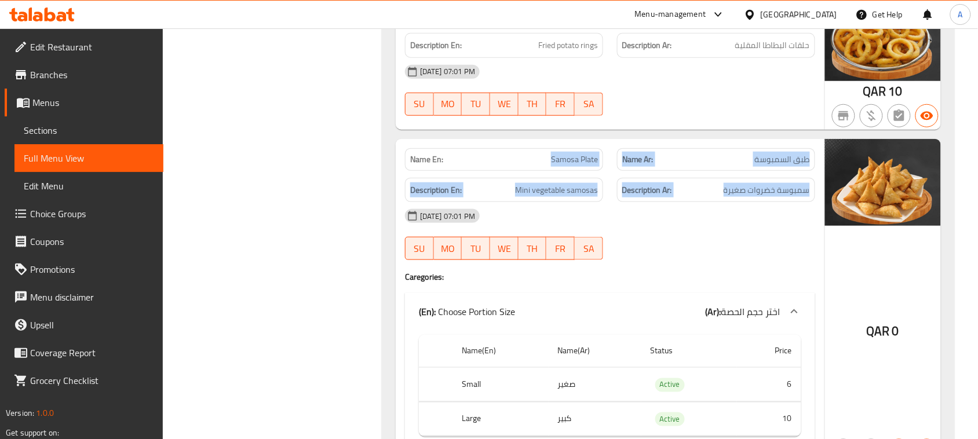
drag, startPoint x: 531, startPoint y: 203, endPoint x: 728, endPoint y: 263, distance: 205.2
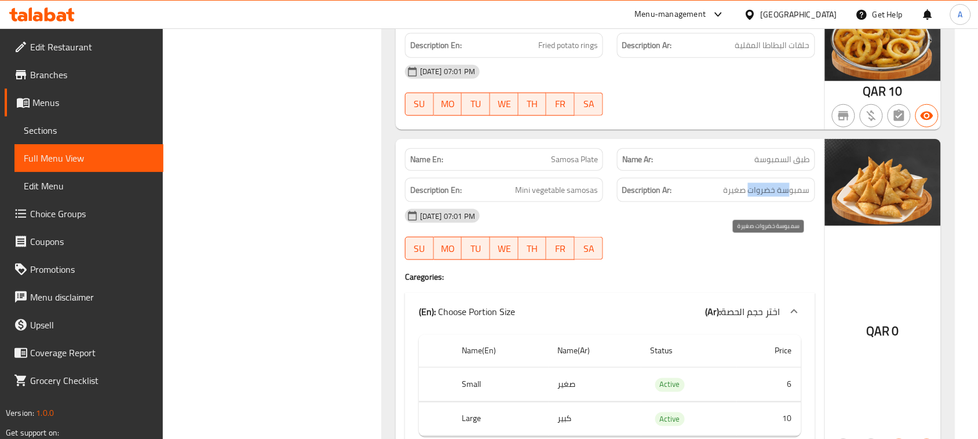
drag, startPoint x: 749, startPoint y: 250, endPoint x: 714, endPoint y: 270, distance: 40.8
drag, startPoint x: 523, startPoint y: 239, endPoint x: 688, endPoint y: 293, distance: 173.9
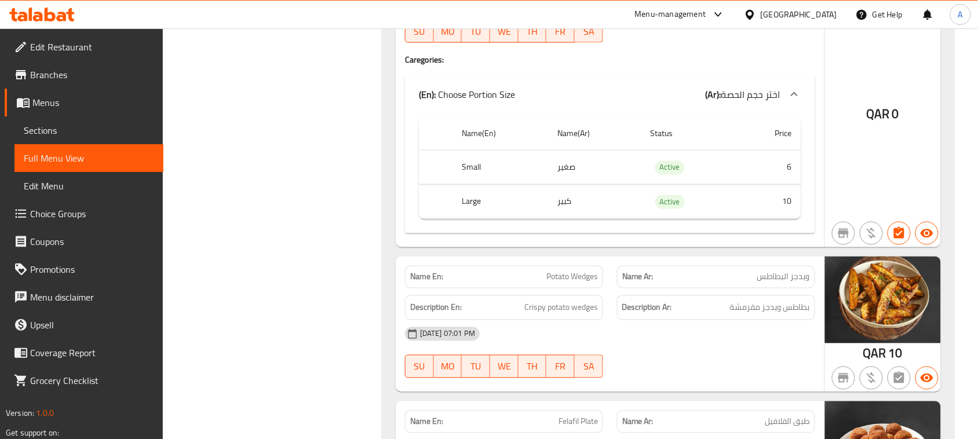
scroll to position [31995, 0]
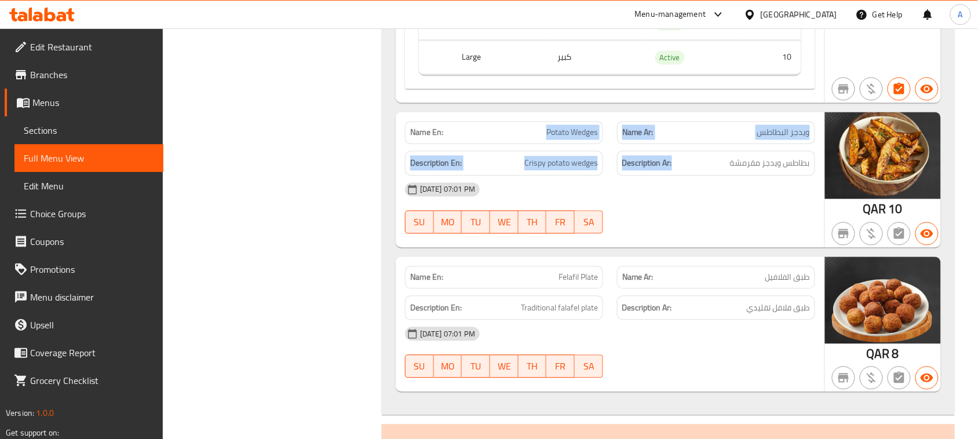
drag, startPoint x: 664, startPoint y: 203, endPoint x: 763, endPoint y: 216, distance: 100.6
click at [795, 170] on span "بطاطس ويدجز مقرمشة" at bounding box center [770, 163] width 80 height 14
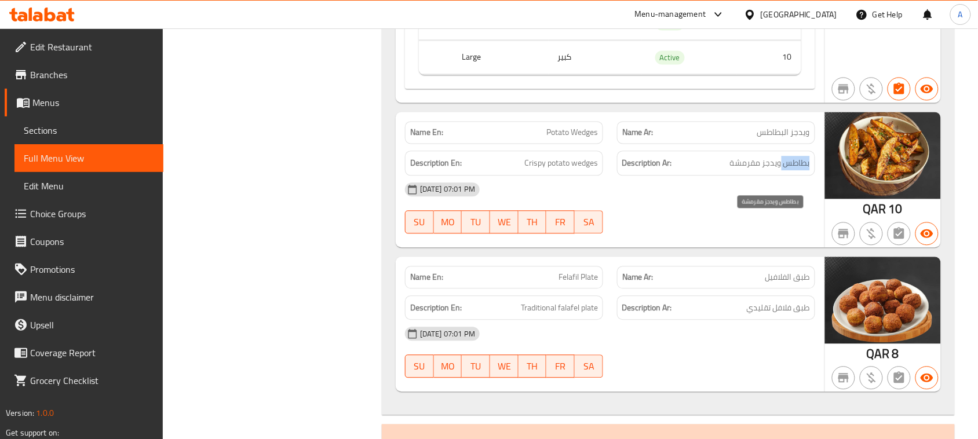
click at [795, 170] on span "بطاطس ويدجز مقرمشة" at bounding box center [770, 163] width 80 height 14
drag, startPoint x: 520, startPoint y: 230, endPoint x: 669, endPoint y: 255, distance: 151.1
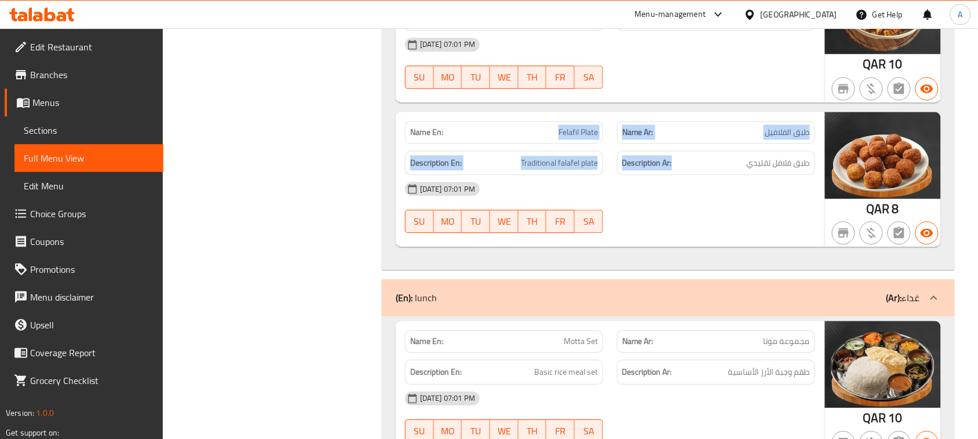
drag, startPoint x: 547, startPoint y: 184, endPoint x: 748, endPoint y: 230, distance: 207.0
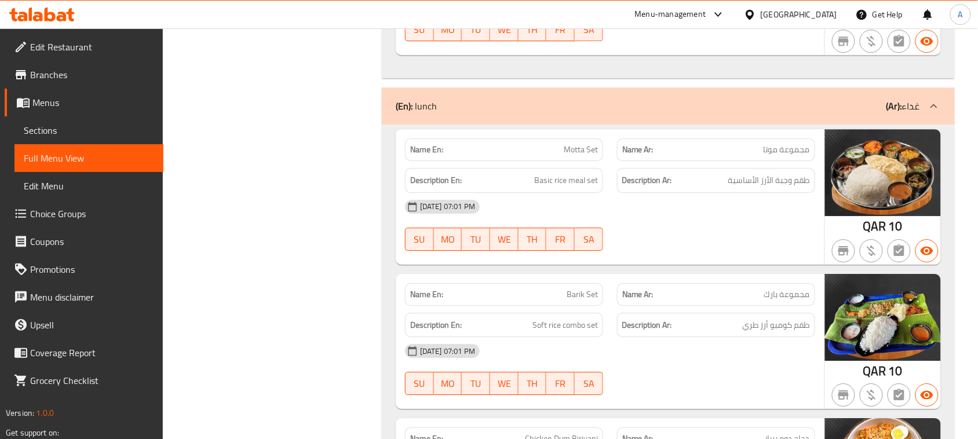
scroll to position [32358, 0]
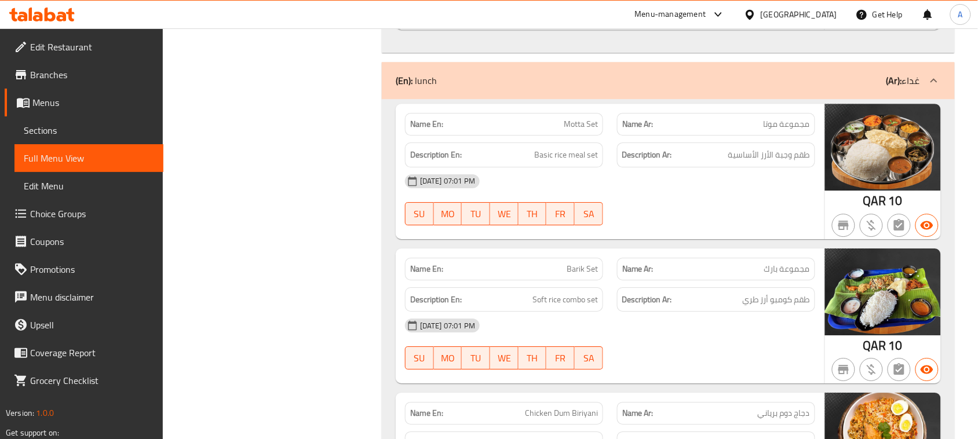
drag, startPoint x: 549, startPoint y: 183, endPoint x: 668, endPoint y: 235, distance: 129.8
drag, startPoint x: 770, startPoint y: 216, endPoint x: 727, endPoint y: 234, distance: 46.0
click at [729, 162] on span "طقم وجبة الأرز الأساسية" at bounding box center [770, 155] width 82 height 14
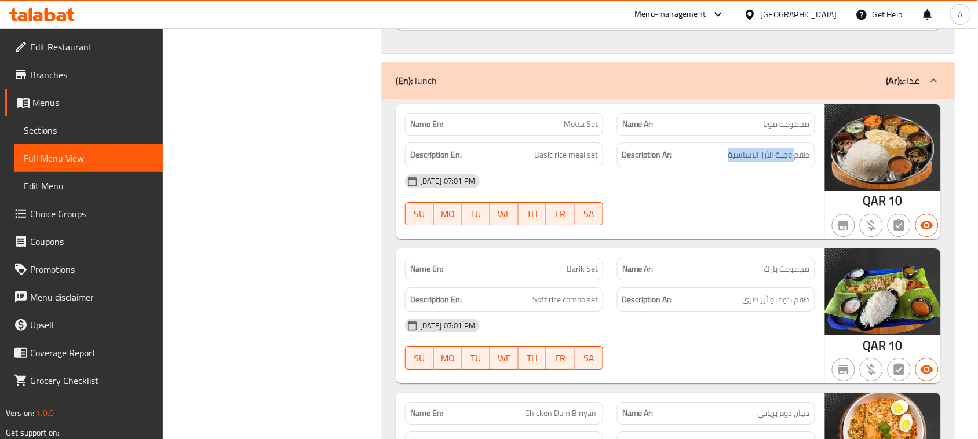
drag, startPoint x: 567, startPoint y: 212, endPoint x: 656, endPoint y: 256, distance: 99.0
click at [597, 162] on span "Basic rice meal set" at bounding box center [566, 155] width 64 height 14
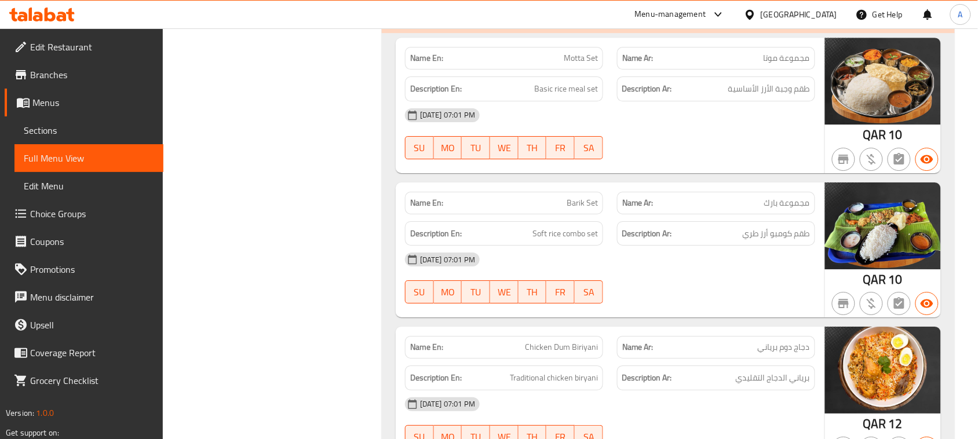
scroll to position [32503, 0]
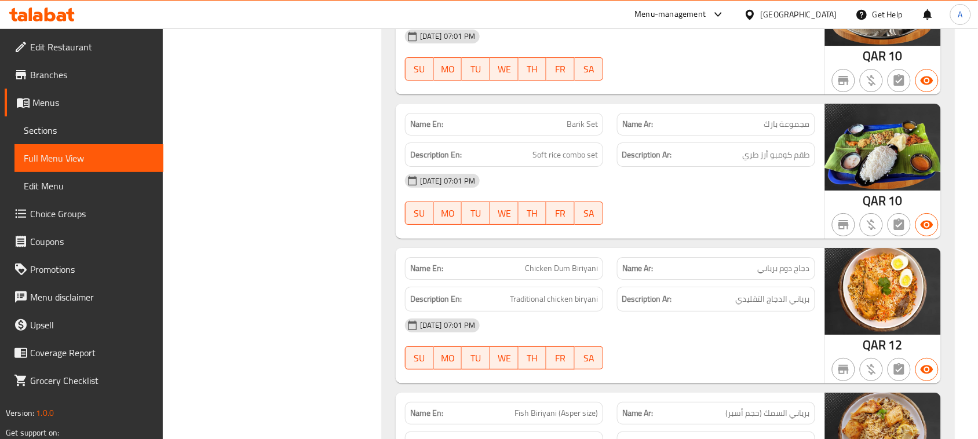
drag, startPoint x: 540, startPoint y: 177, endPoint x: 612, endPoint y: 201, distance: 76.2
click at [804, 162] on span "طقم كومبو أرز طري" at bounding box center [776, 155] width 67 height 14
drag, startPoint x: 804, startPoint y: 215, endPoint x: 577, endPoint y: 215, distance: 227.2
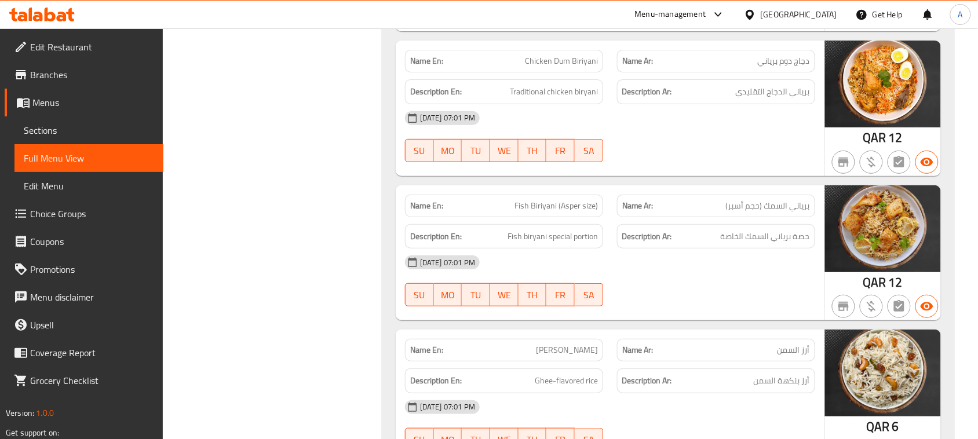
scroll to position [32720, 0]
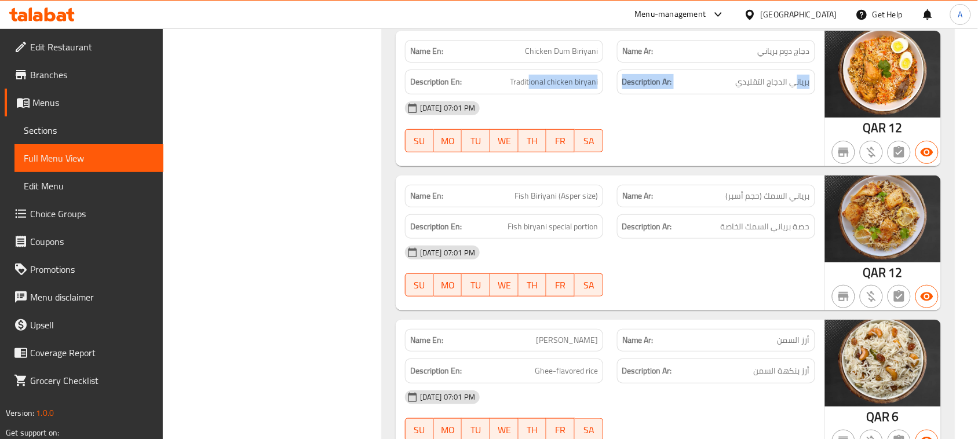
drag, startPoint x: 798, startPoint y: 148, endPoint x: 529, endPoint y: 152, distance: 269.5
drag, startPoint x: 509, startPoint y: 261, endPoint x: 680, endPoint y: 243, distance: 171.9
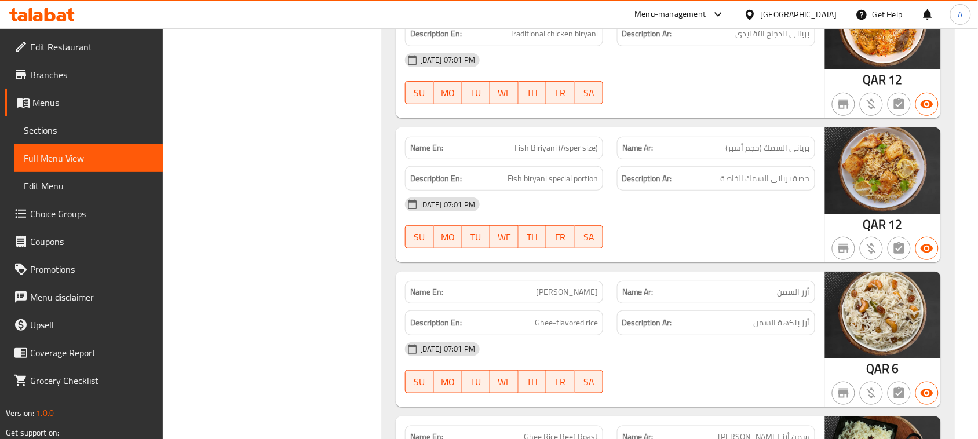
scroll to position [32792, 0]
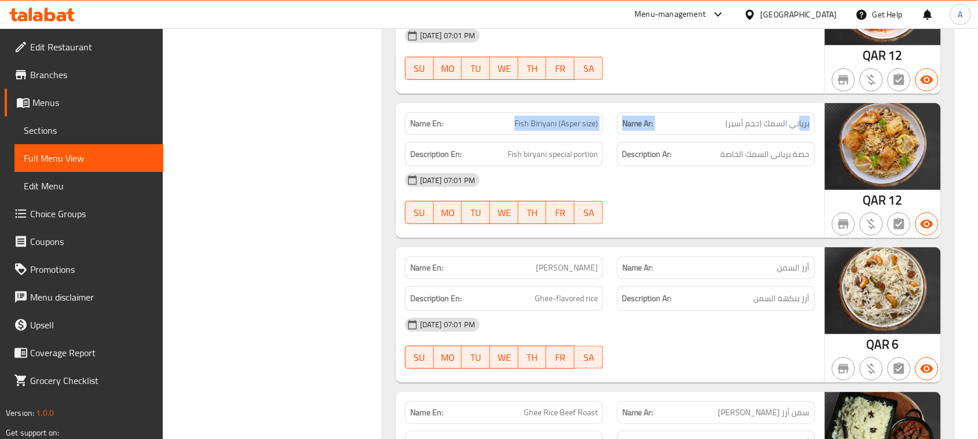
drag, startPoint x: 800, startPoint y: 185, endPoint x: 503, endPoint y: 184, distance: 297.3
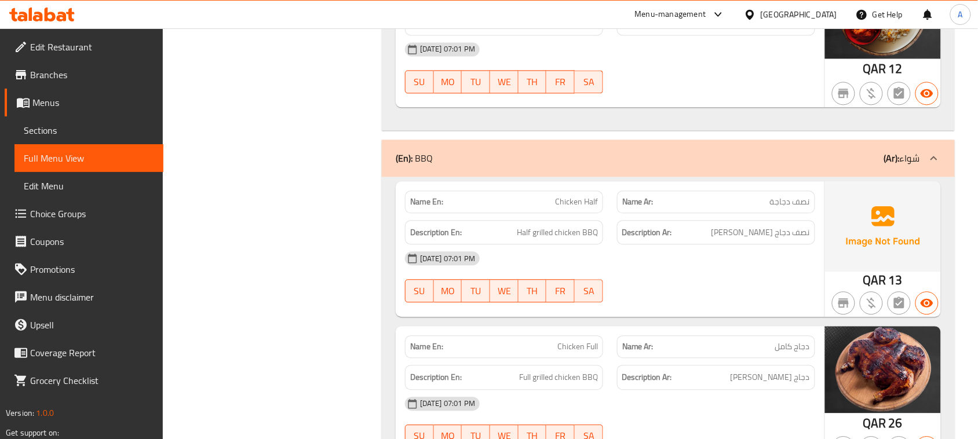
scroll to position [33473, 0]
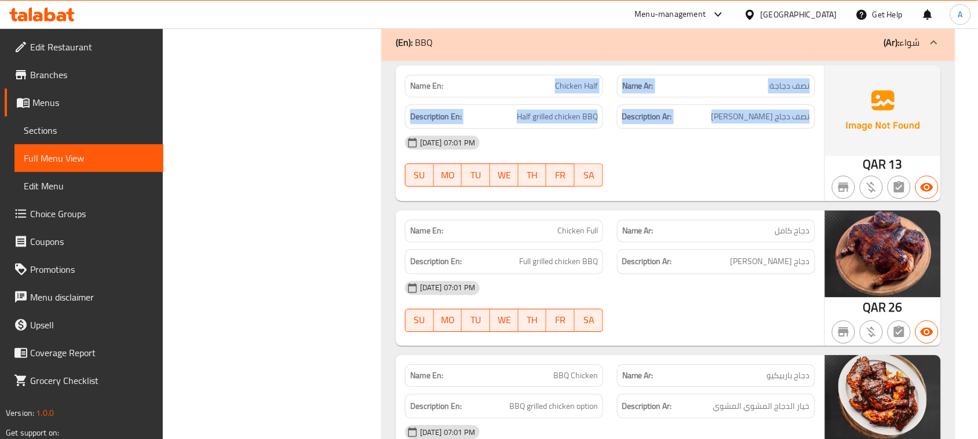
drag, startPoint x: 698, startPoint y: 165, endPoint x: 722, endPoint y: 180, distance: 27.7
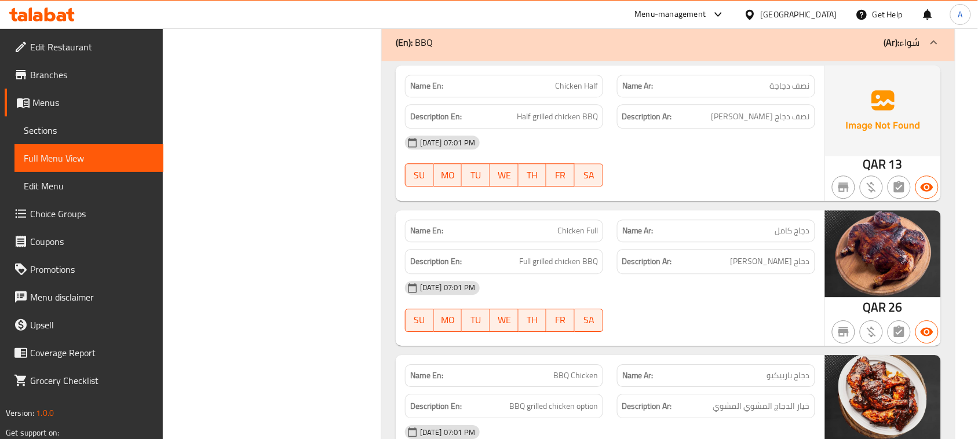
drag, startPoint x: 778, startPoint y: 177, endPoint x: 545, endPoint y: 176, distance: 233.0
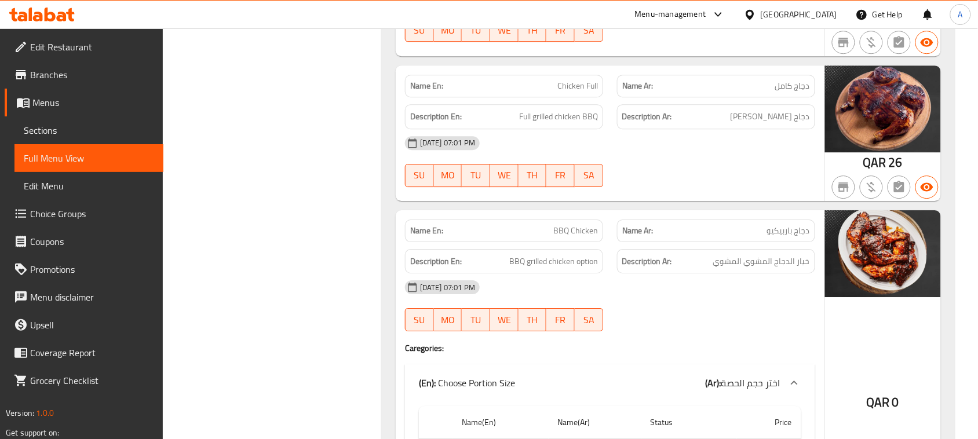
drag, startPoint x: 613, startPoint y: 159, endPoint x: 672, endPoint y: 204, distance: 74.5
drag, startPoint x: 786, startPoint y: 181, endPoint x: 728, endPoint y: 178, distance: 58.0
click at [731, 124] on span "دجاج [PERSON_NAME]" at bounding box center [770, 117] width 79 height 14
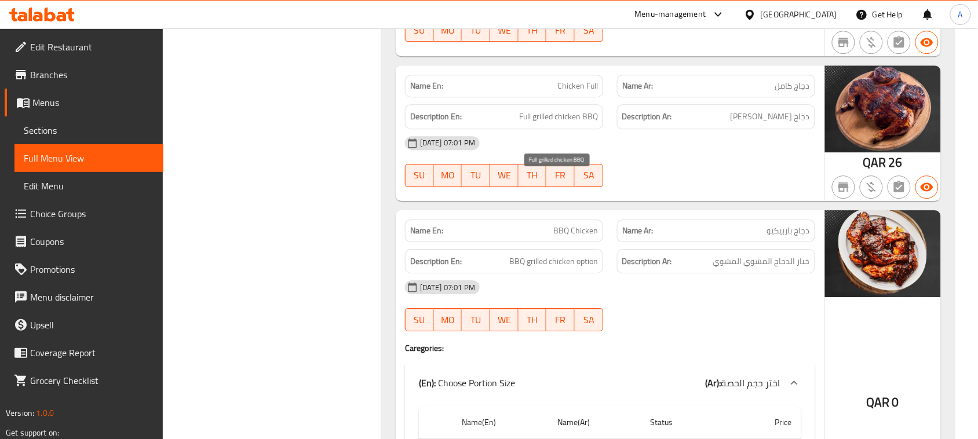
drag, startPoint x: 560, startPoint y: 183, endPoint x: 655, endPoint y: 213, distance: 99.0
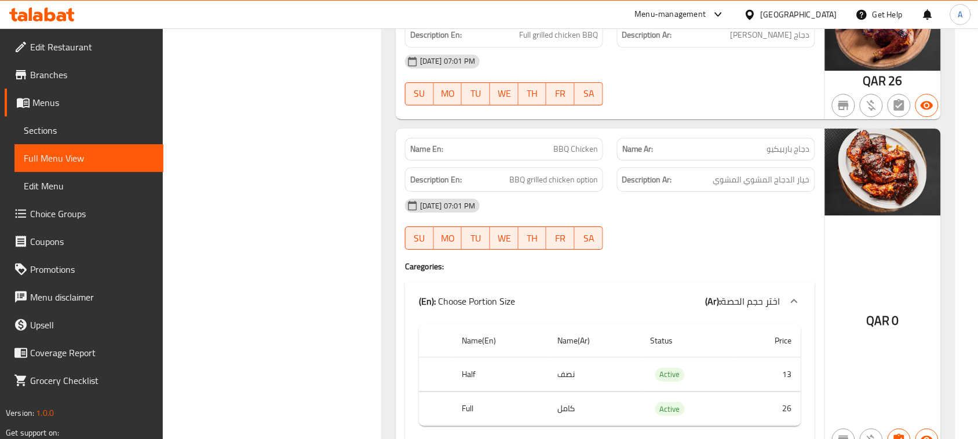
scroll to position [33763, 0]
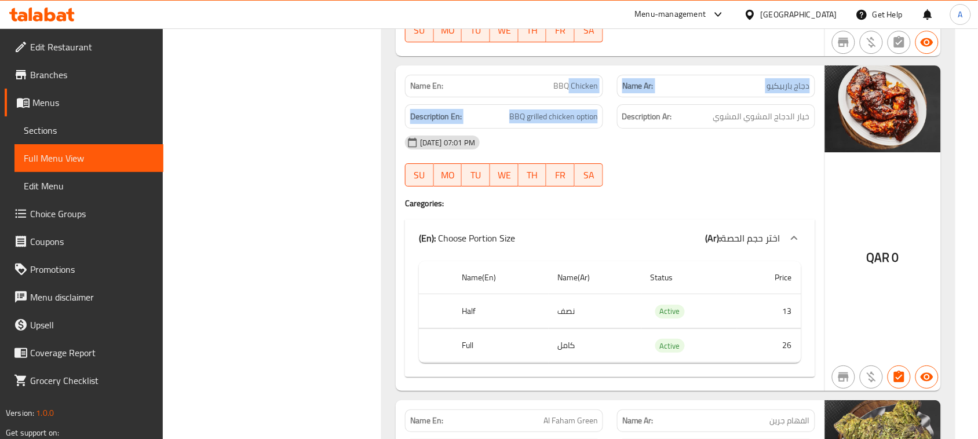
drag, startPoint x: 622, startPoint y: 163, endPoint x: 635, endPoint y: 194, distance: 33.5
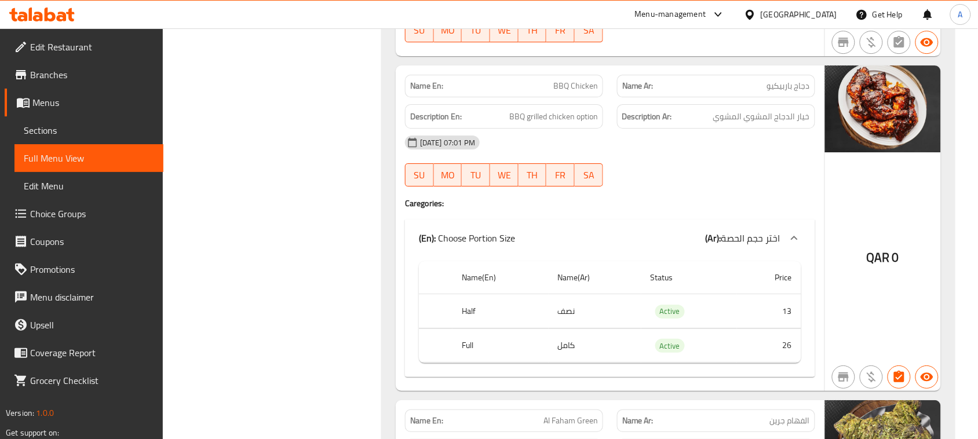
drag, startPoint x: 756, startPoint y: 180, endPoint x: 513, endPoint y: 187, distance: 243.5
click at [577, 124] on span "BBQ grilled chicken option" at bounding box center [553, 117] width 89 height 14
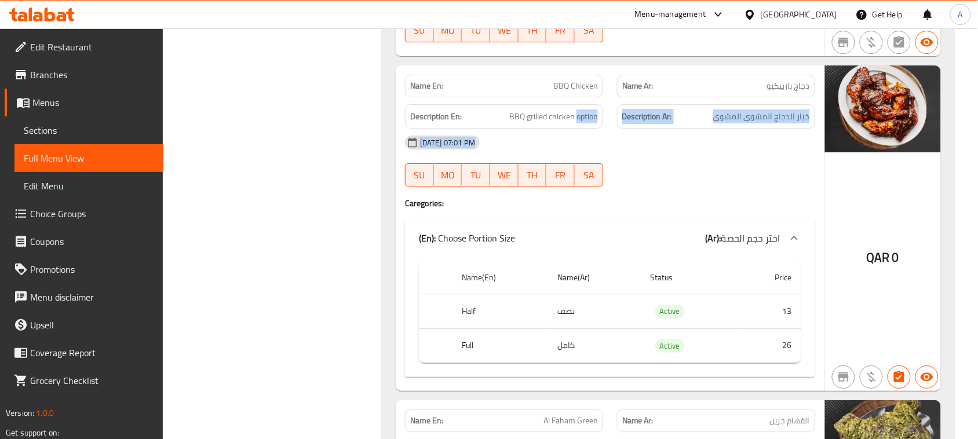
drag, startPoint x: 577, startPoint y: 184, endPoint x: 496, endPoint y: 196, distance: 82.1
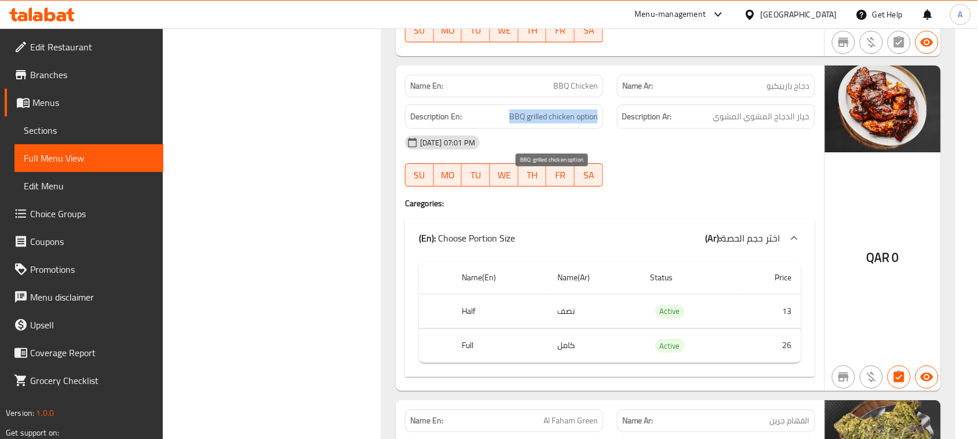
drag, startPoint x: 513, startPoint y: 183, endPoint x: 590, endPoint y: 184, distance: 77.1
click at [590, 124] on span "BBQ grilled chicken option" at bounding box center [553, 117] width 89 height 14
copy span "BBQ grilled chicken option"
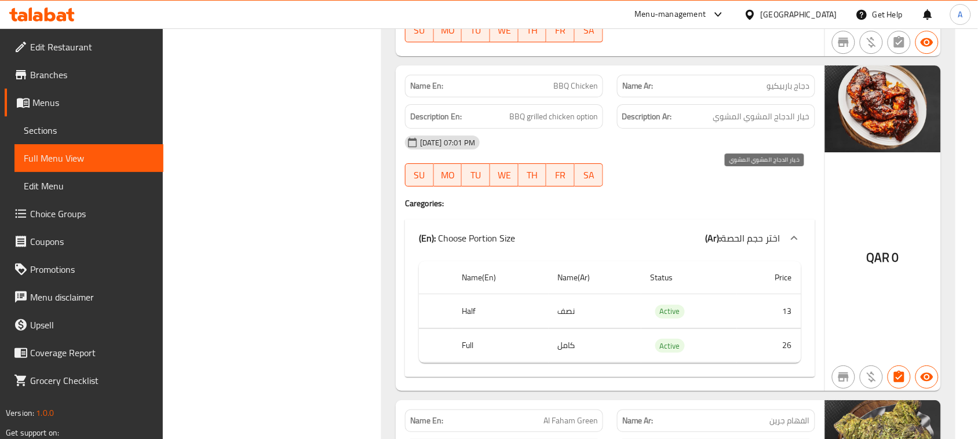
click at [758, 124] on span "خيار الدجاج المشوي المشوي" at bounding box center [761, 117] width 97 height 14
drag, startPoint x: 758, startPoint y: 180, endPoint x: 694, endPoint y: 175, distance: 64.5
drag, startPoint x: 566, startPoint y: 151, endPoint x: 584, endPoint y: 145, distance: 18.3
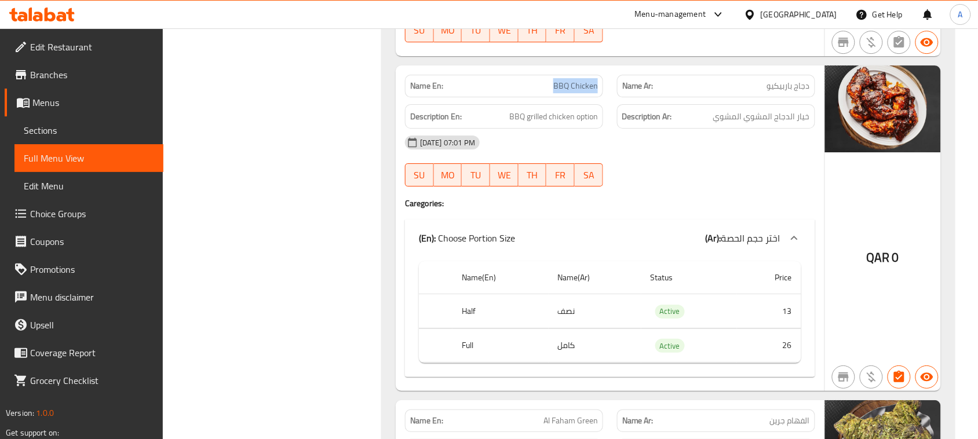
copy span "BBQ Chicken"
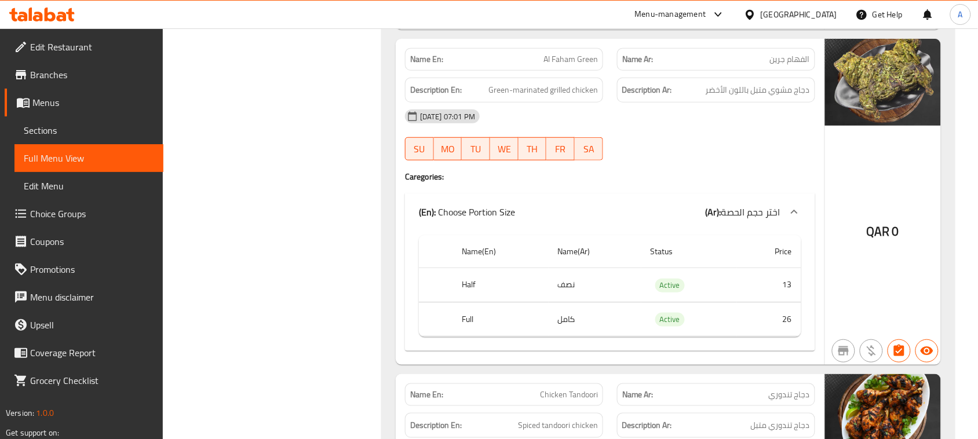
scroll to position [34125, 0]
drag, startPoint x: 526, startPoint y: 148, endPoint x: 668, endPoint y: 169, distance: 142.9
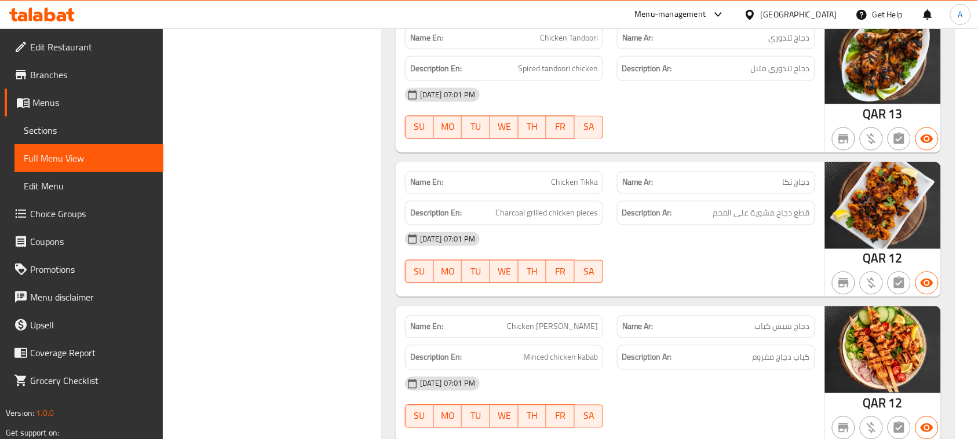
scroll to position [34488, 0]
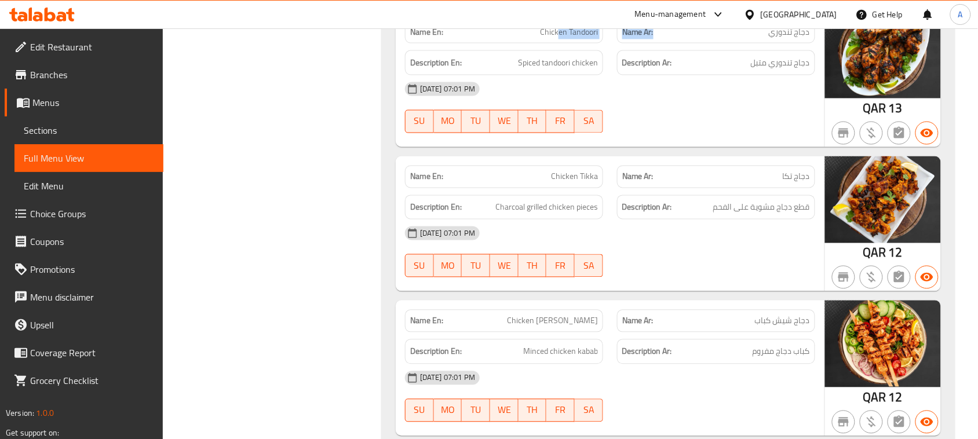
drag, startPoint x: 716, startPoint y: 111, endPoint x: 813, endPoint y: 195, distance: 128.6
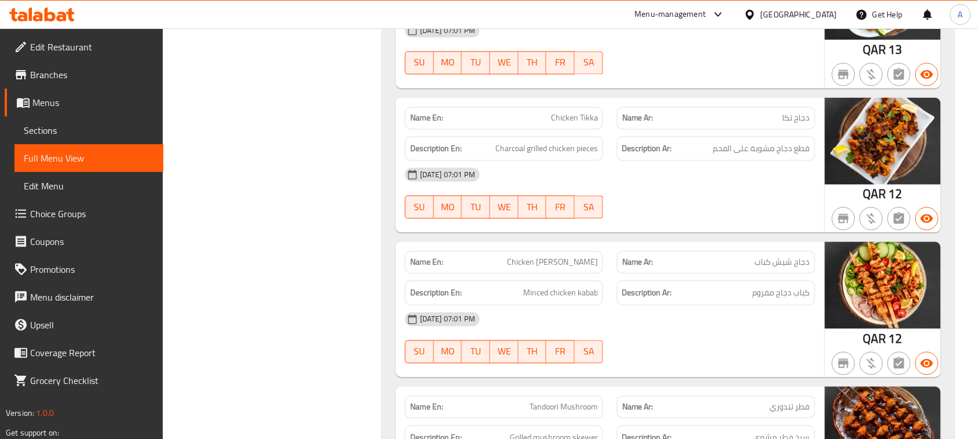
scroll to position [34560, 0]
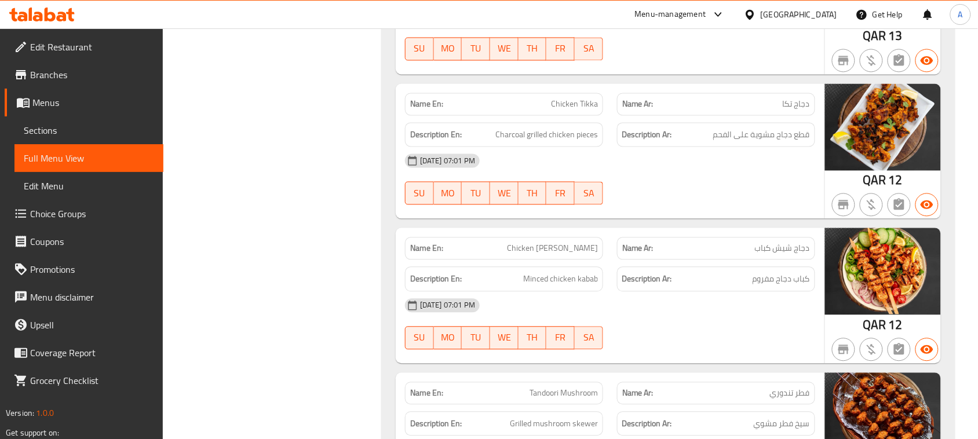
drag, startPoint x: 693, startPoint y: 203, endPoint x: 530, endPoint y: 203, distance: 162.3
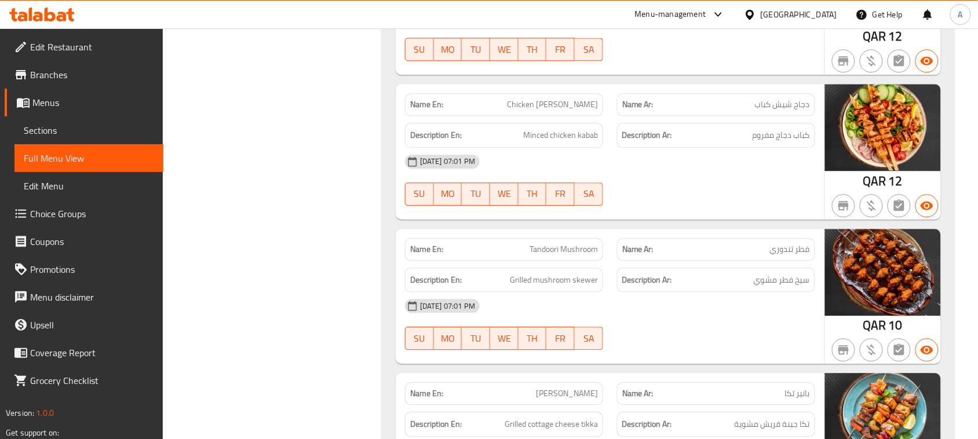
scroll to position [34705, 0]
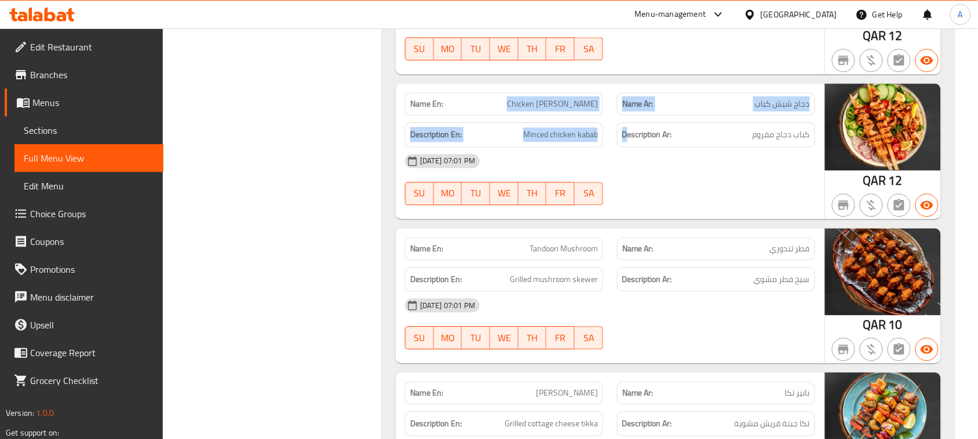
drag, startPoint x: 519, startPoint y: 174, endPoint x: 694, endPoint y: 247, distance: 190.2
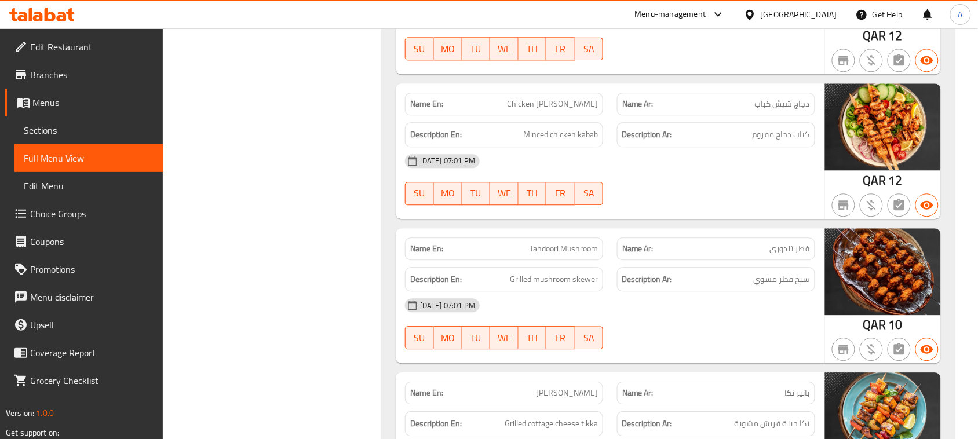
drag, startPoint x: 801, startPoint y: 204, endPoint x: 468, endPoint y: 206, distance: 332.7
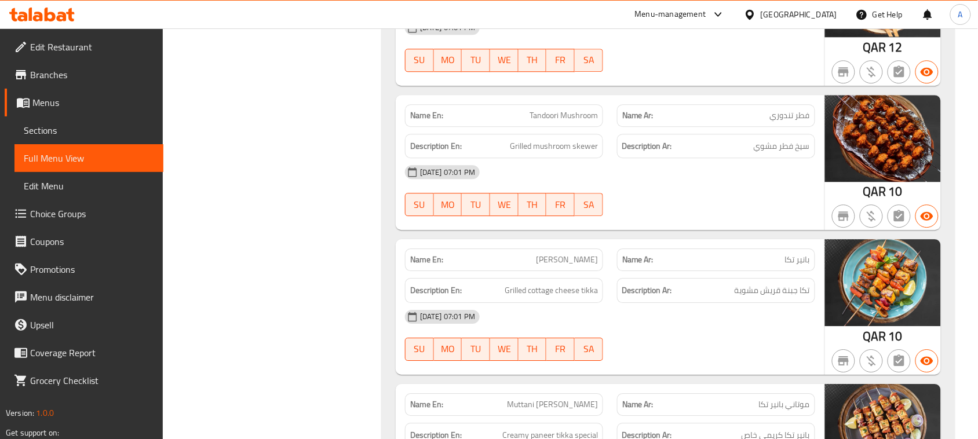
scroll to position [34850, 0]
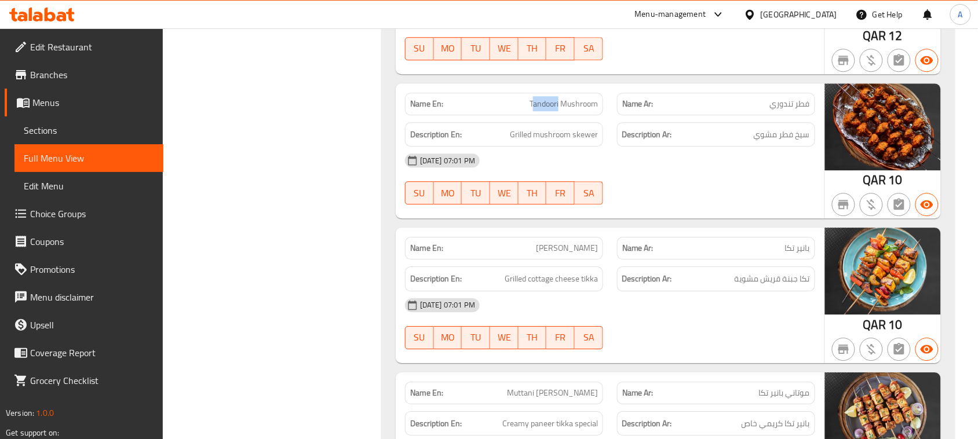
drag, startPoint x: 533, startPoint y: 174, endPoint x: 664, endPoint y: 204, distance: 134.4
drag, startPoint x: 810, startPoint y: 203, endPoint x: 511, endPoint y: 205, distance: 298.5
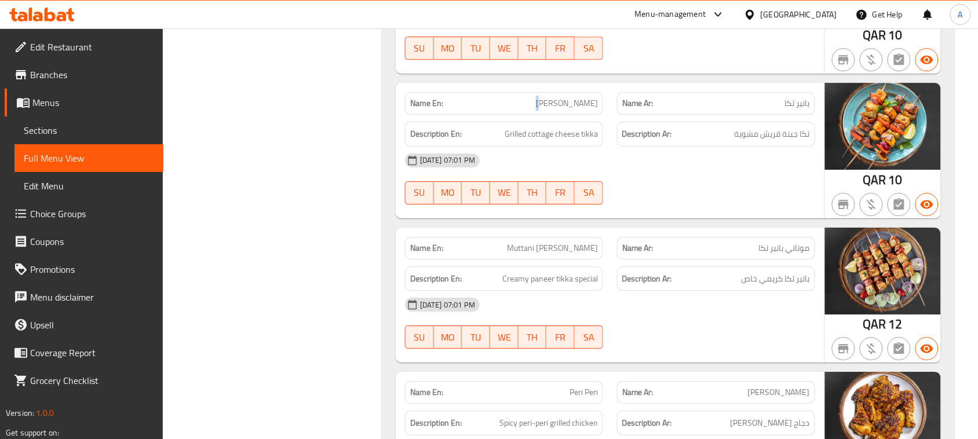
drag, startPoint x: 508, startPoint y: 177, endPoint x: 642, endPoint y: 205, distance: 137.3
drag, startPoint x: 789, startPoint y: 206, endPoint x: 516, endPoint y: 207, distance: 273.0
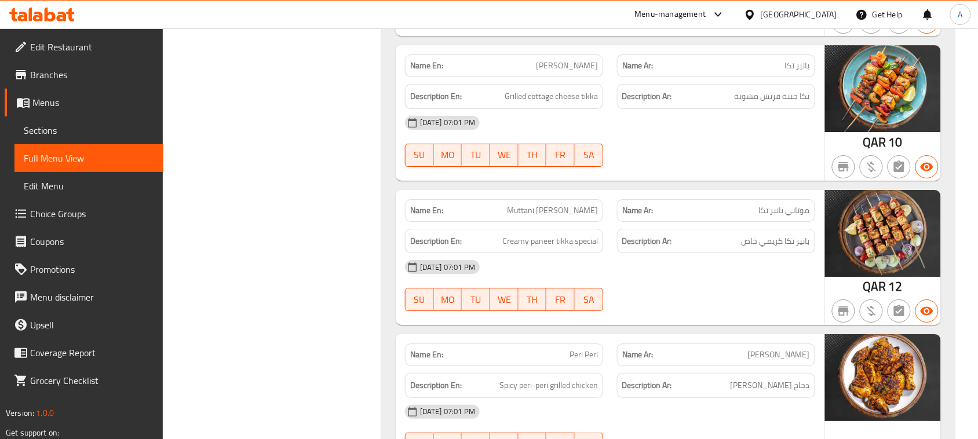
scroll to position [35140, 0]
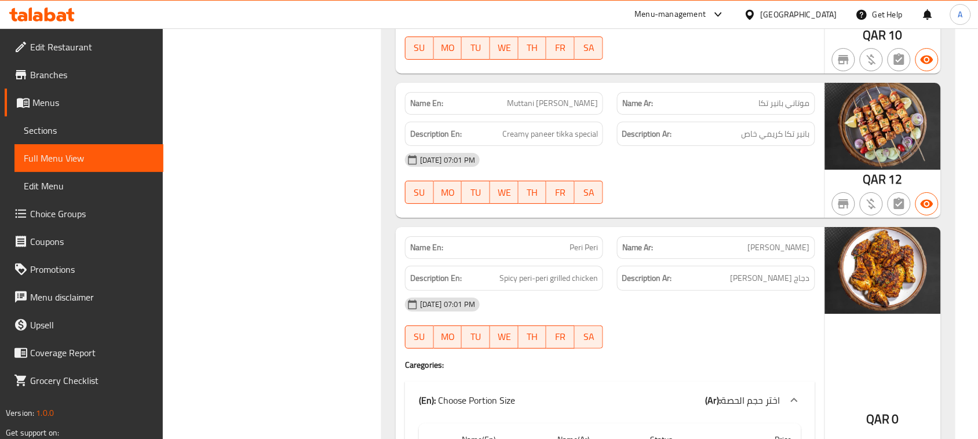
drag, startPoint x: 508, startPoint y: 183, endPoint x: 538, endPoint y: 183, distance: 29.6
drag, startPoint x: 800, startPoint y: 207, endPoint x: 453, endPoint y: 207, distance: 347.2
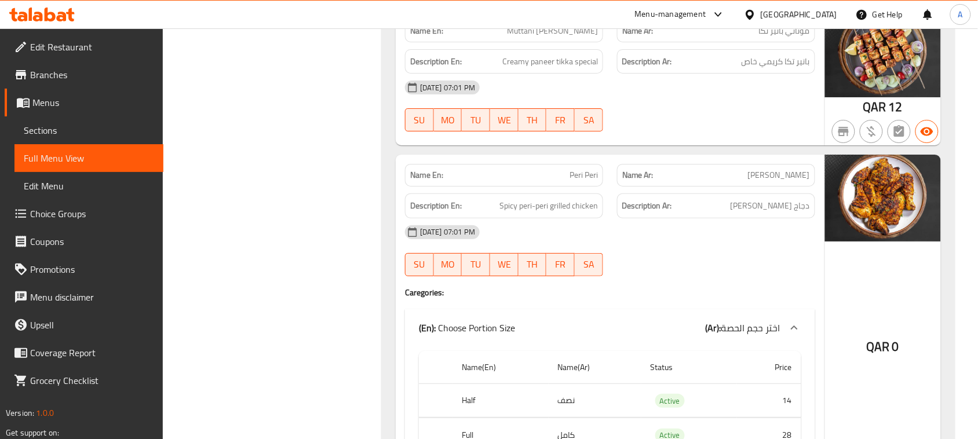
drag, startPoint x: 598, startPoint y: 246, endPoint x: 773, endPoint y: 298, distance: 182.1
drag, startPoint x: 764, startPoint y: 336, endPoint x: 813, endPoint y: 274, distance: 78.8
drag, startPoint x: 795, startPoint y: 277, endPoint x: 532, endPoint y: 277, distance: 262.6
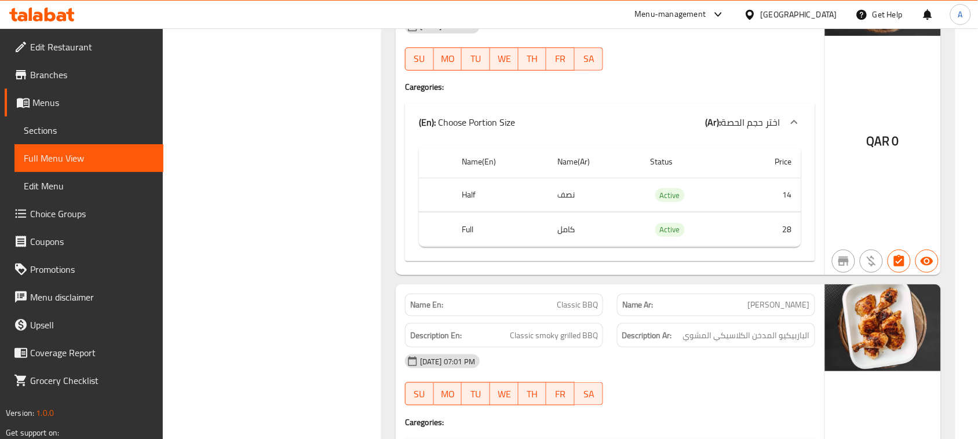
scroll to position [35430, 0]
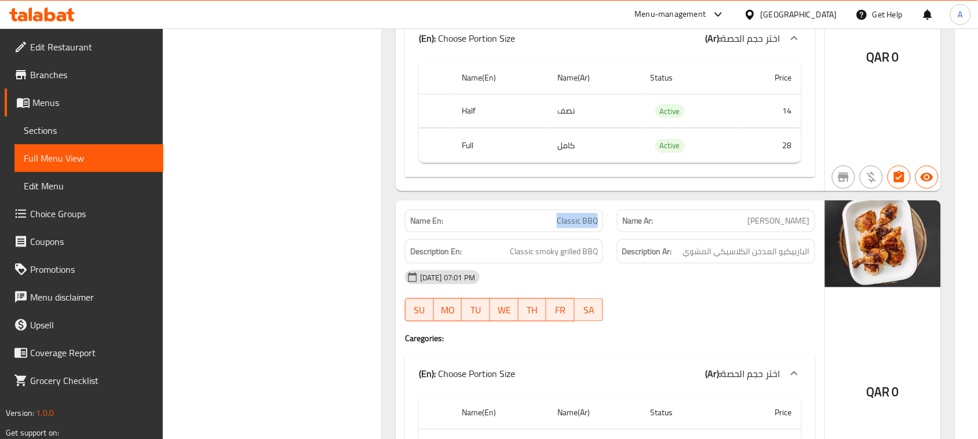
drag, startPoint x: 600, startPoint y: 294, endPoint x: 774, endPoint y: 329, distance: 177.8
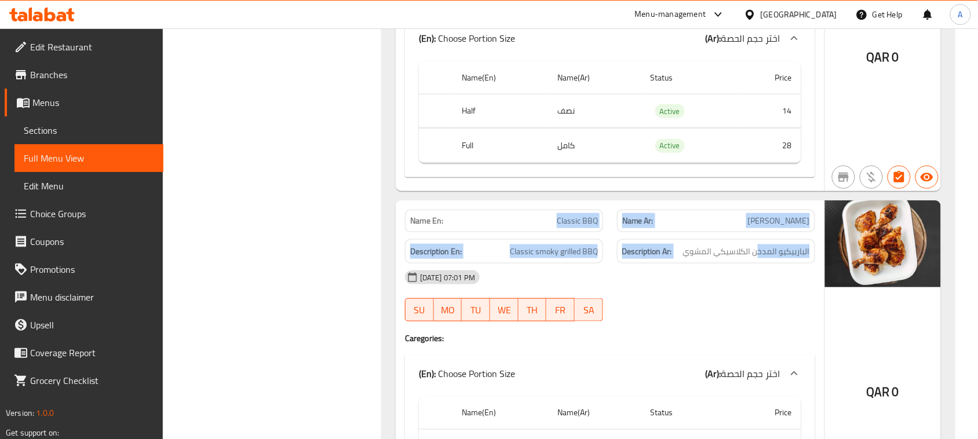
scroll to position [35647, 0]
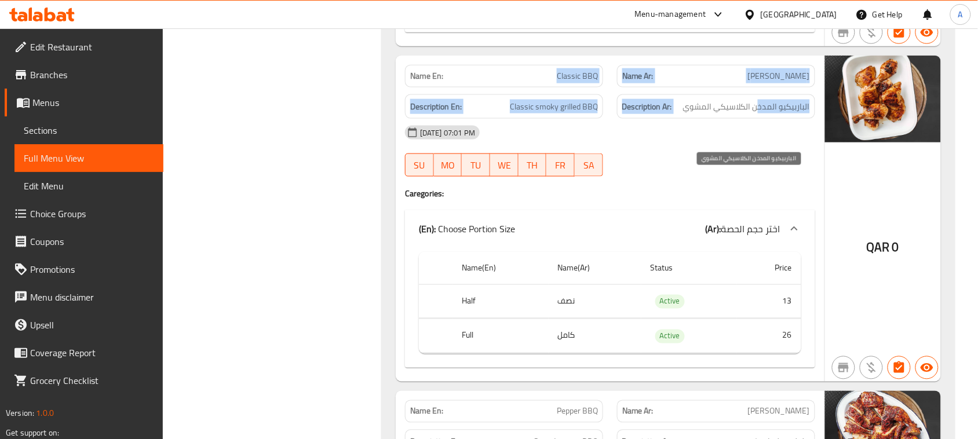
click at [763, 114] on span "الباربيكيو المدخن الكلاسيكي المشوي" at bounding box center [746, 107] width 127 height 14
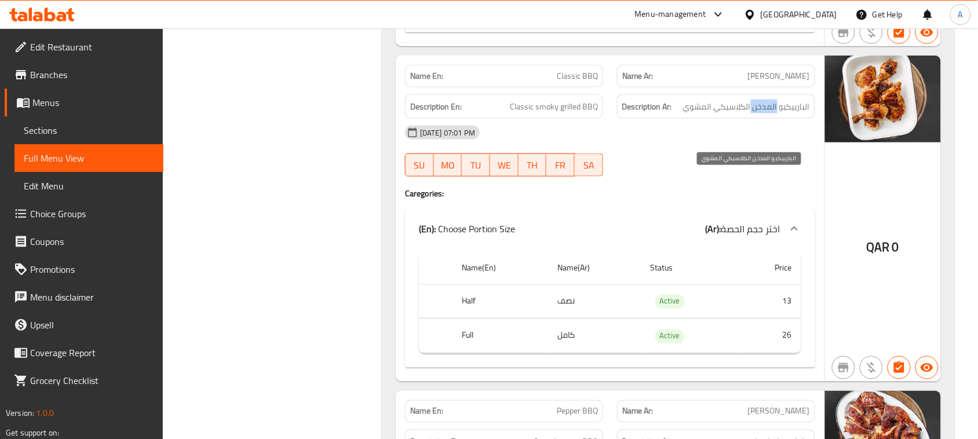
click at [763, 114] on span "الباربيكيو المدخن الكلاسيكي المشوي" at bounding box center [746, 107] width 127 height 14
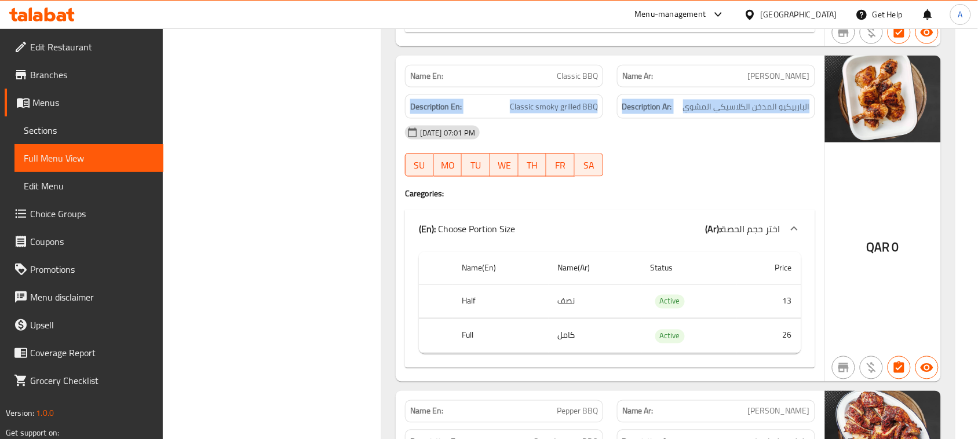
drag, startPoint x: 763, startPoint y: 178, endPoint x: 444, endPoint y: 178, distance: 319.4
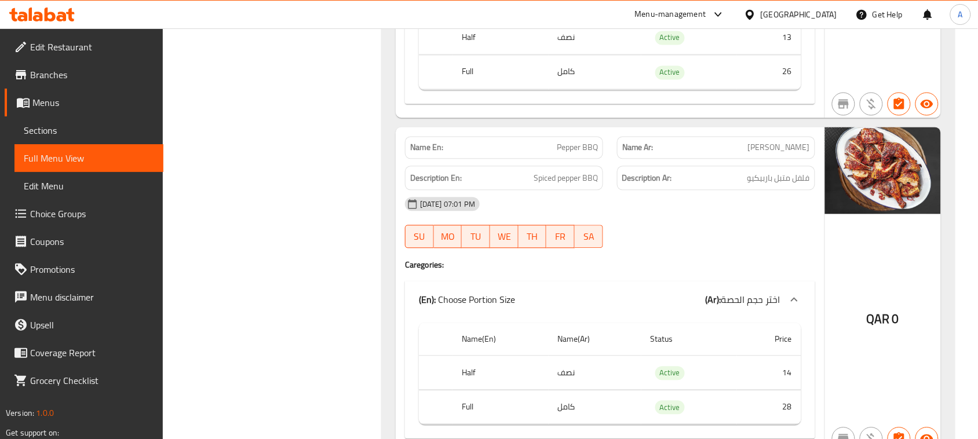
scroll to position [35937, 0]
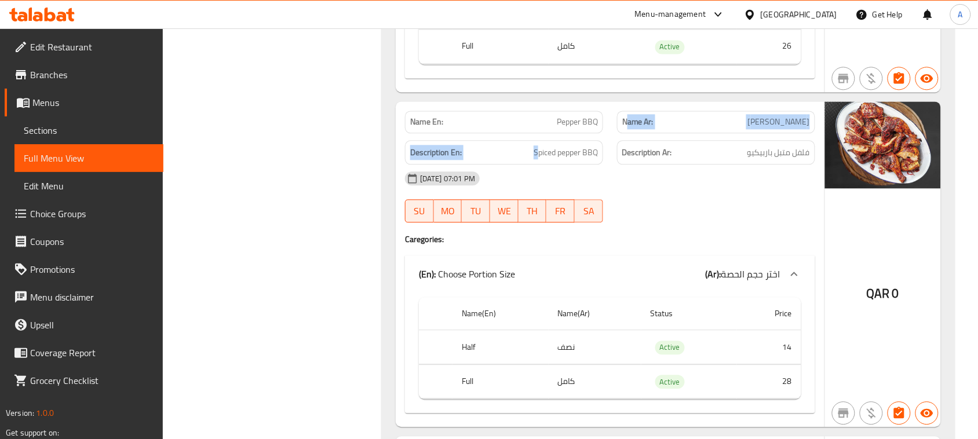
drag, startPoint x: 538, startPoint y: 207, endPoint x: 635, endPoint y: 207, distance: 97.4
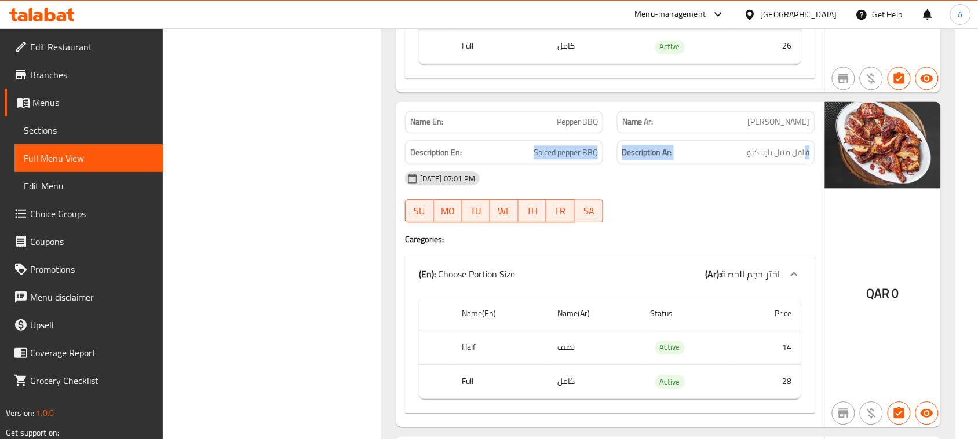
drag, startPoint x: 650, startPoint y: 224, endPoint x: 475, endPoint y: 224, distance: 175.0
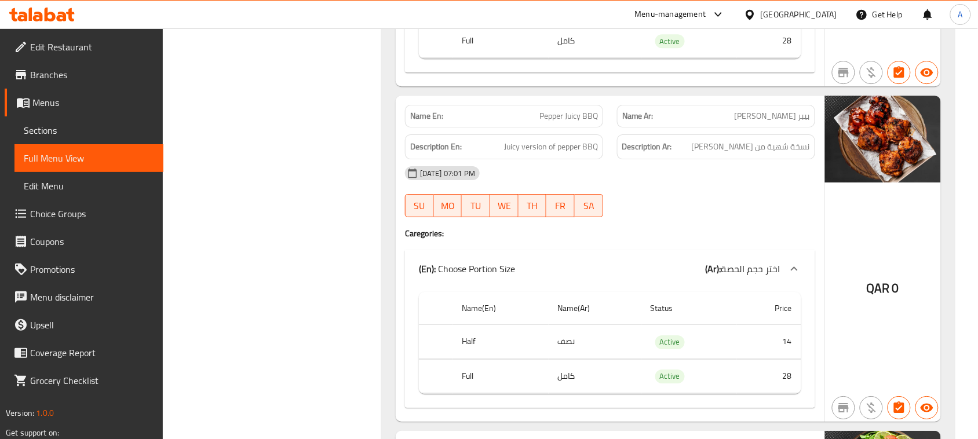
scroll to position [36299, 0]
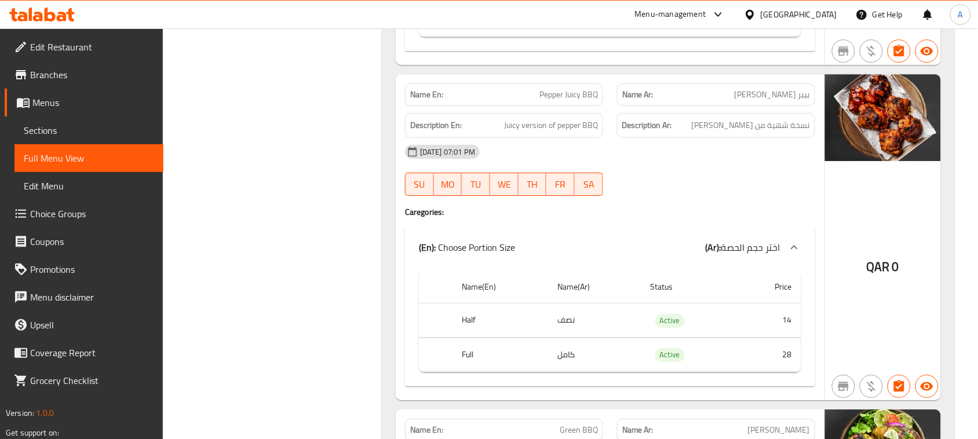
drag, startPoint x: 537, startPoint y: 175, endPoint x: 696, endPoint y: 201, distance: 161.5
drag, startPoint x: 778, startPoint y: 201, endPoint x: 556, endPoint y: 203, distance: 222.0
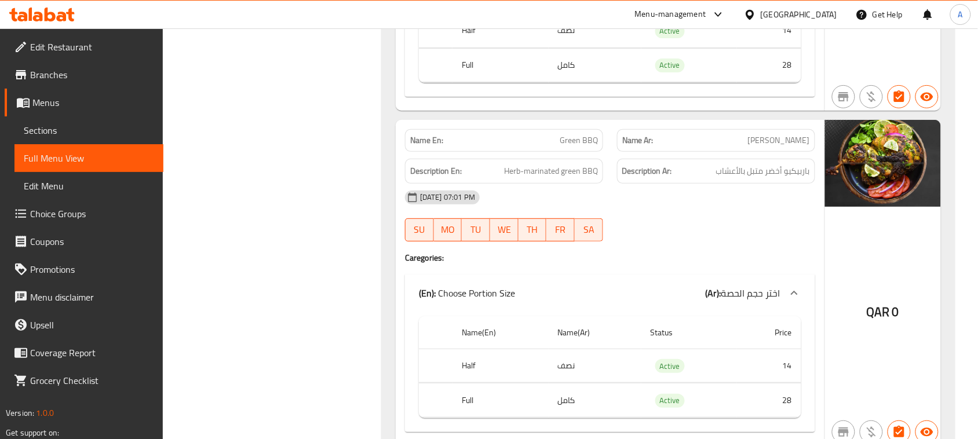
scroll to position [36734, 0]
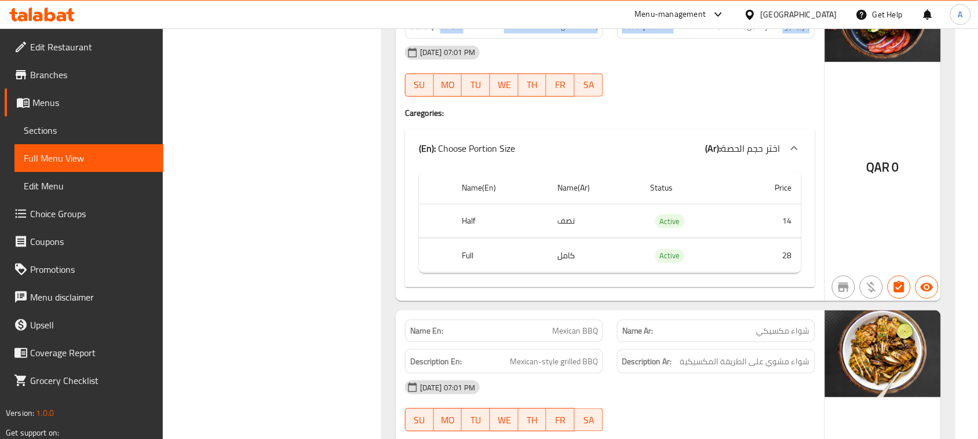
drag, startPoint x: 490, startPoint y: 103, endPoint x: 508, endPoint y: 118, distance: 23.1
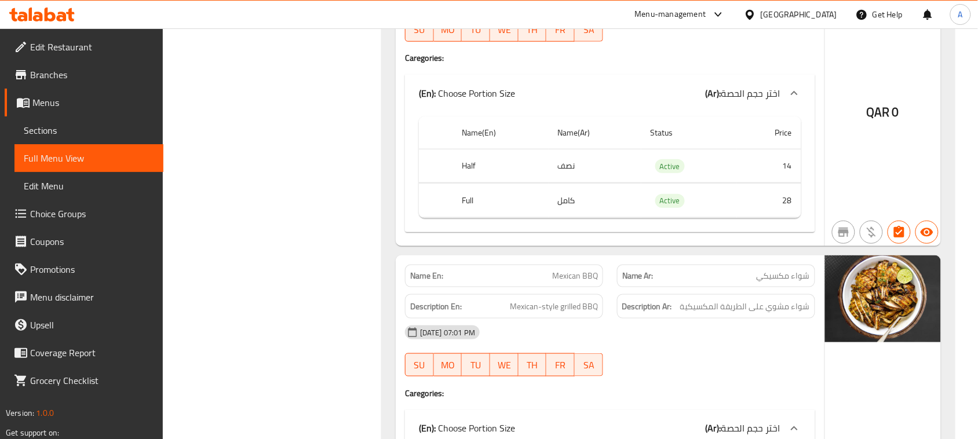
scroll to position [36879, 0]
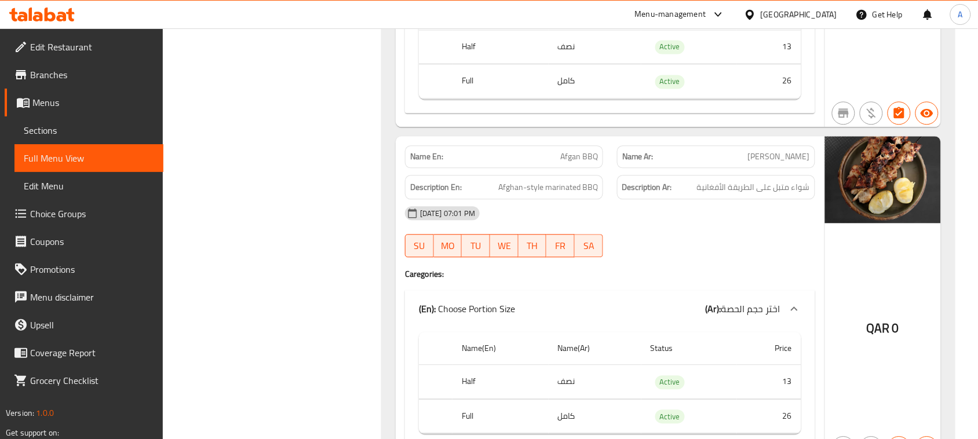
scroll to position [37313, 0]
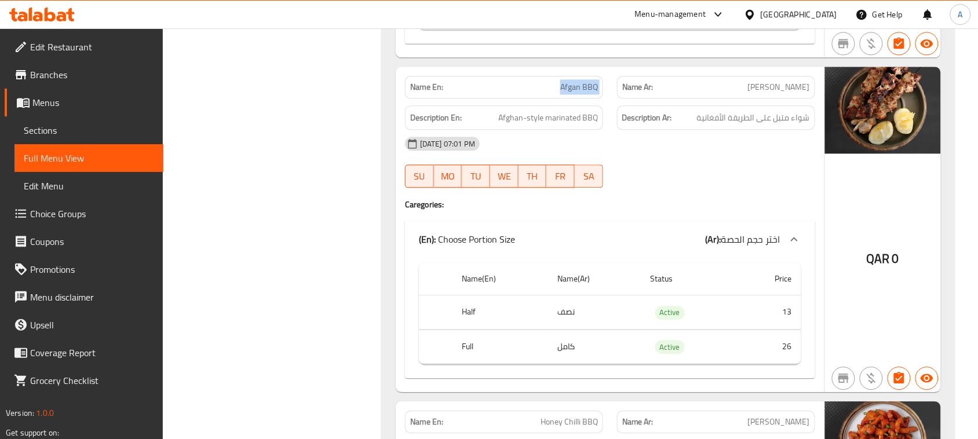
drag, startPoint x: 609, startPoint y: 172, endPoint x: 737, endPoint y: 250, distance: 150.1
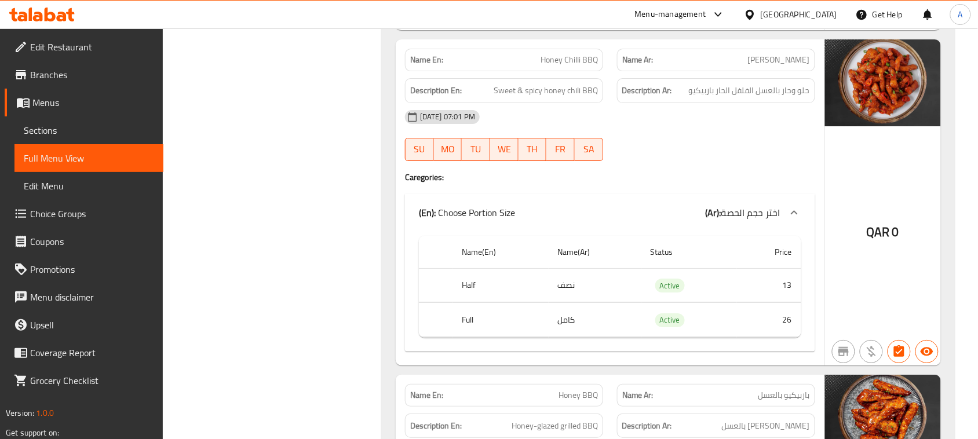
scroll to position [37748, 0]
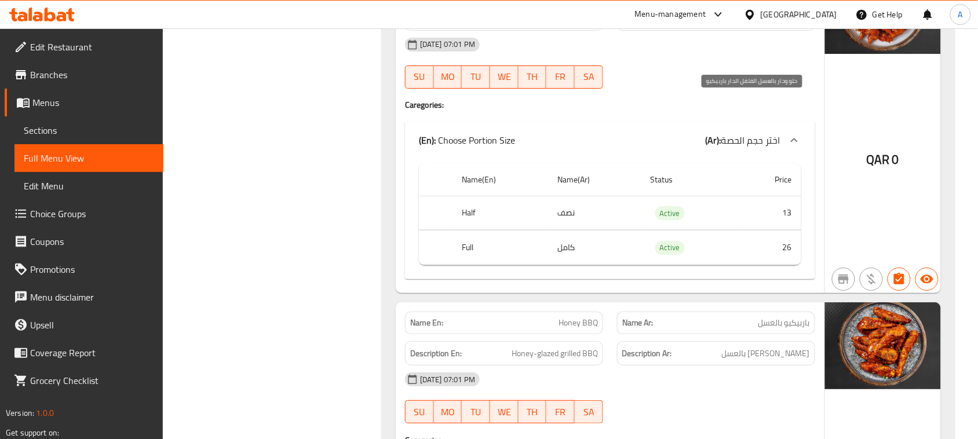
drag, startPoint x: 797, startPoint y: 105, endPoint x: 690, endPoint y: 104, distance: 106.6
click at [690, 26] on span "حلو وحار بالعسل الفلفل الحار باربيكيو" at bounding box center [749, 18] width 121 height 14
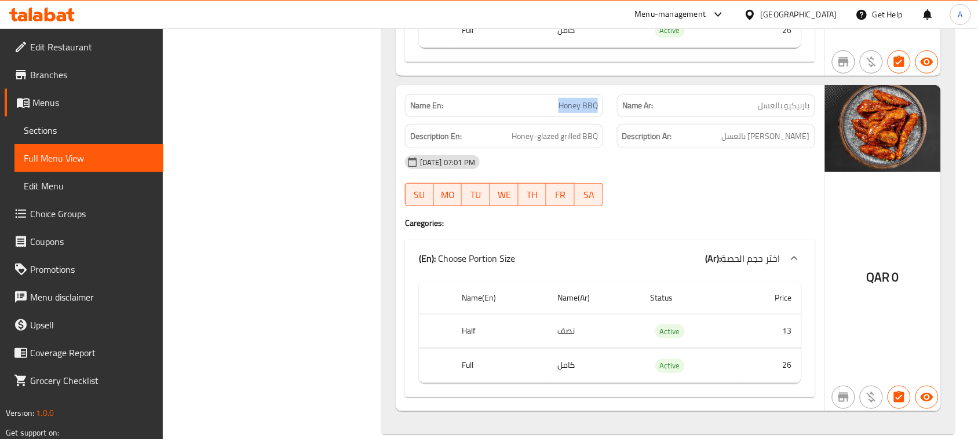
drag, startPoint x: 613, startPoint y: 198, endPoint x: 632, endPoint y: 210, distance: 22.7
drag, startPoint x: 792, startPoint y: 219, endPoint x: 748, endPoint y: 217, distance: 44.1
click at [748, 144] on span "[PERSON_NAME] بالعسل" at bounding box center [766, 136] width 88 height 14
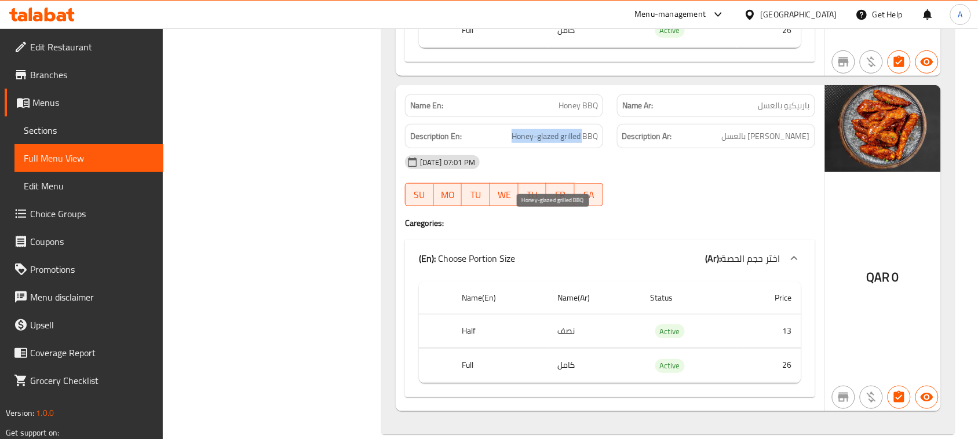
drag, startPoint x: 583, startPoint y: 221, endPoint x: 515, endPoint y: 245, distance: 72.2
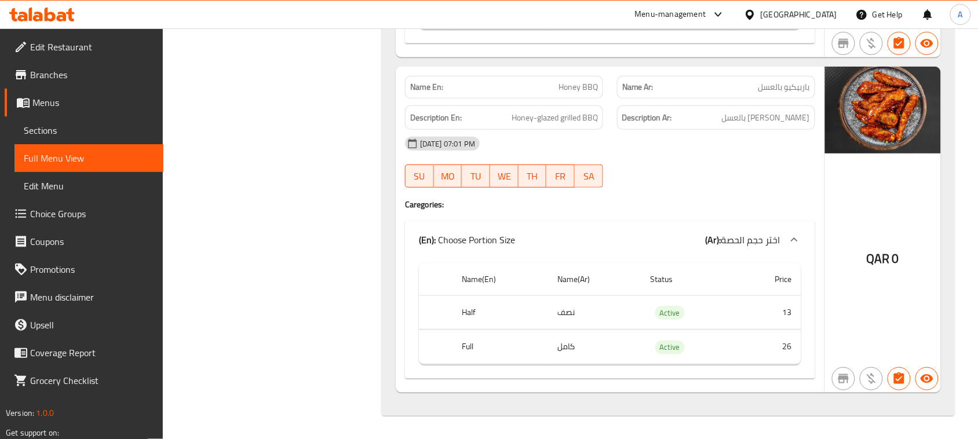
scroll to position [0, 0]
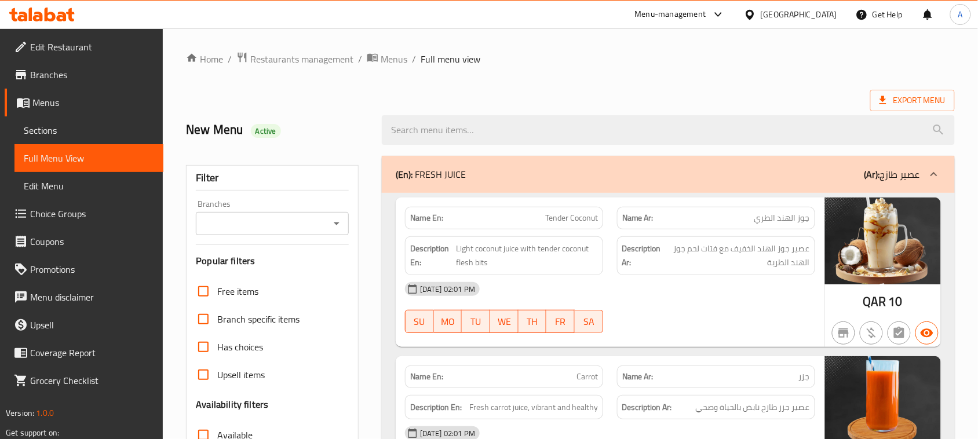
click at [561, 104] on div "New Menu Active" at bounding box center [570, 130] width 783 height 52
click at [916, 96] on span "Export Menu" at bounding box center [913, 100] width 66 height 14
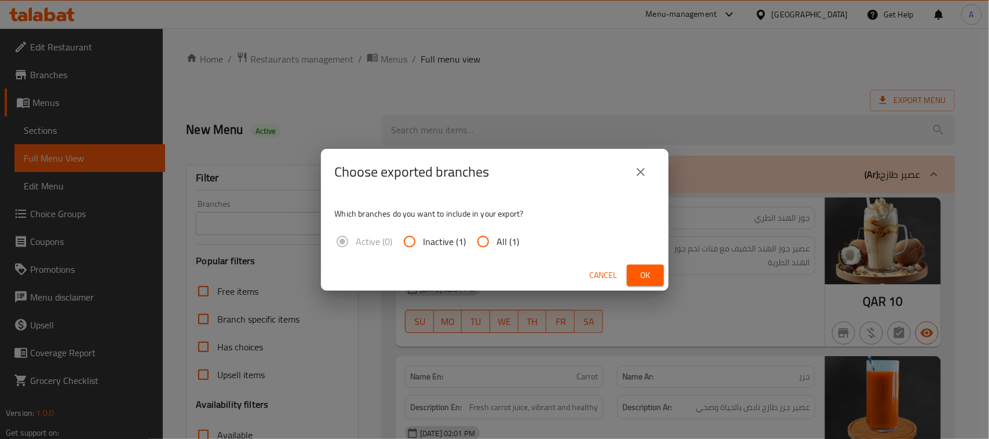
click at [500, 241] on span "All (1)" at bounding box center [508, 242] width 23 height 14
click at [497, 241] on input "All (1)" at bounding box center [483, 242] width 28 height 28
radio input "true"
click at [647, 265] on button "Ok" at bounding box center [645, 275] width 37 height 21
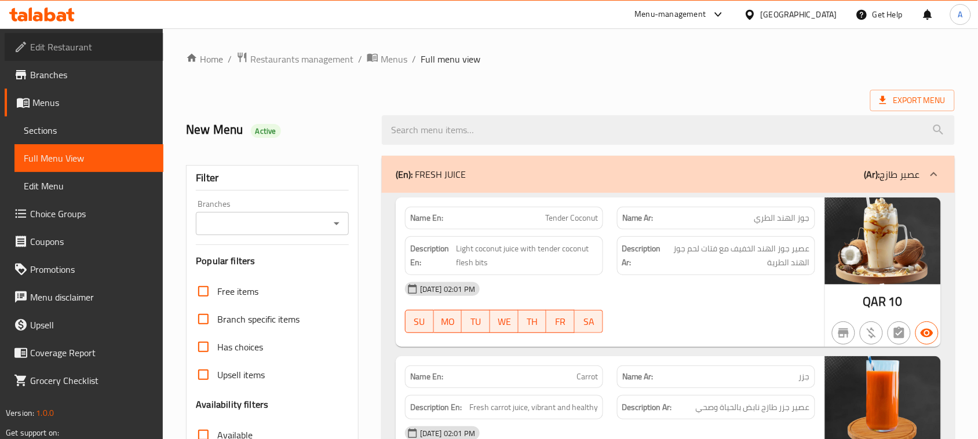
click at [68, 50] on span "Edit Restaurant" at bounding box center [92, 47] width 124 height 14
